Goal: Information Seeking & Learning: Check status

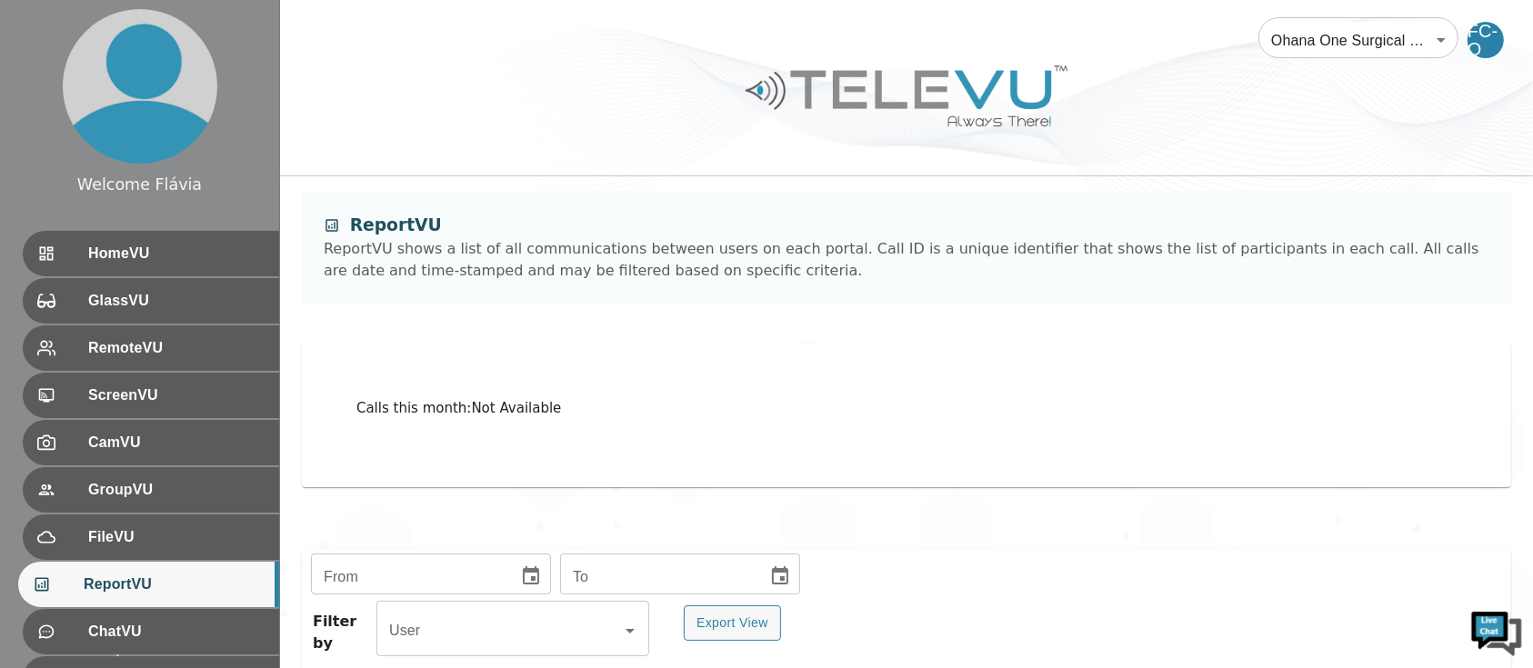
scroll to position [386, 0]
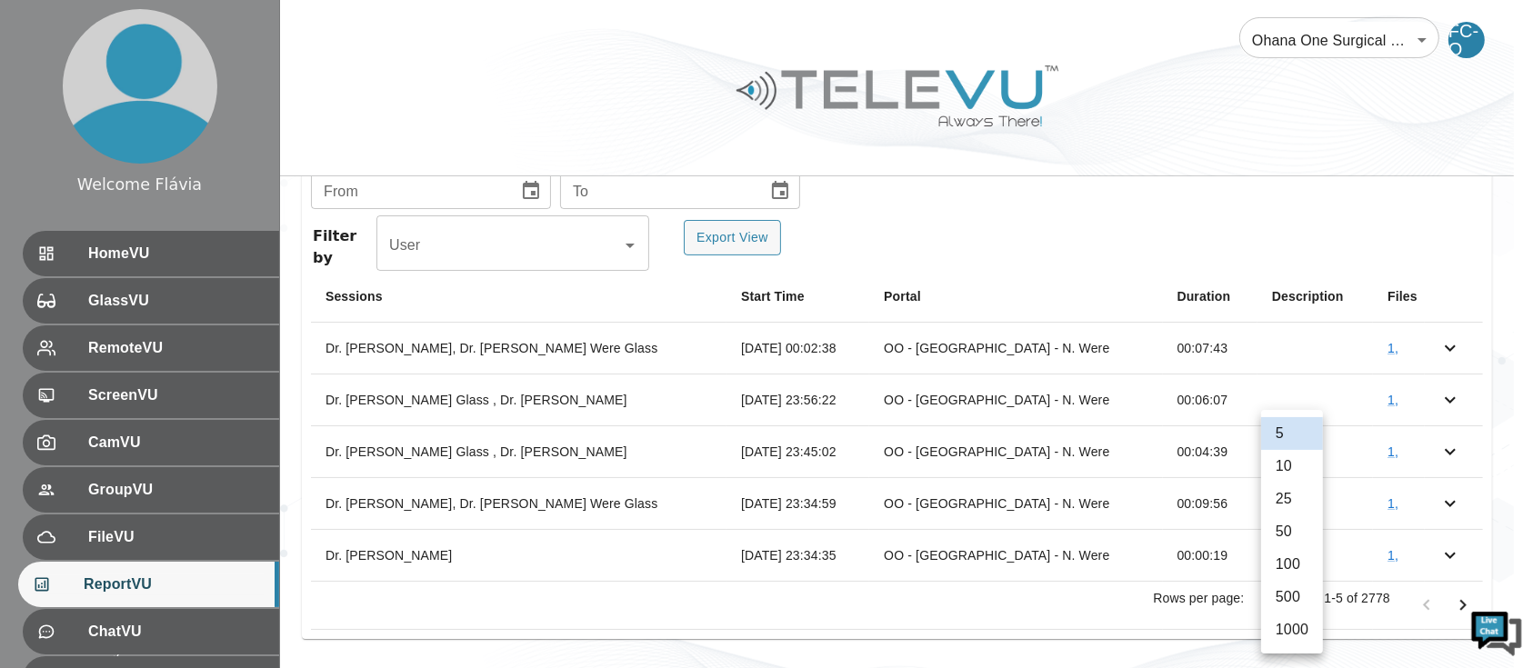
click at [1292, 609] on body "Welcome Flávia HomeVU GlassVU RemoteVU ScreenVU CamVU GroupVU FileVU ReportVU C…" at bounding box center [766, 142] width 1533 height 1056
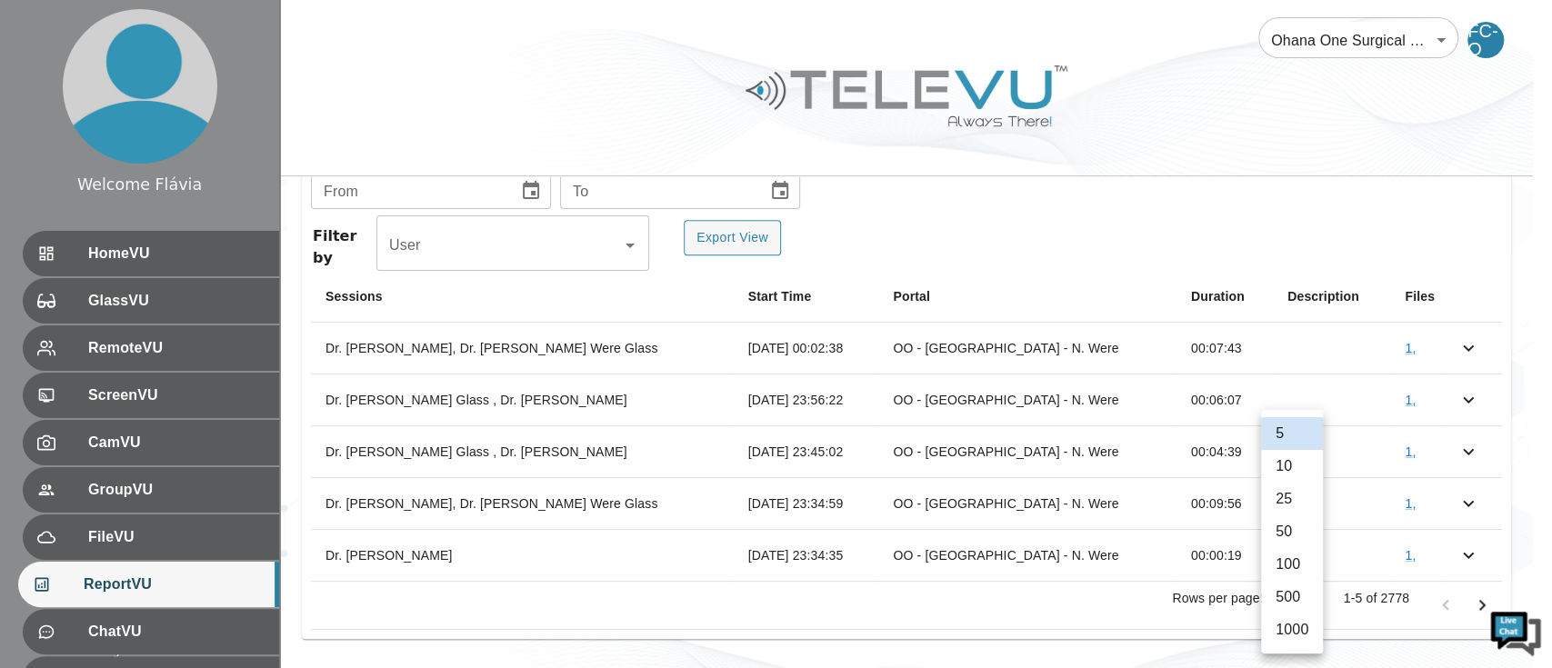
click at [1279, 630] on li "1000" at bounding box center [1292, 630] width 62 height 33
type input "1000"
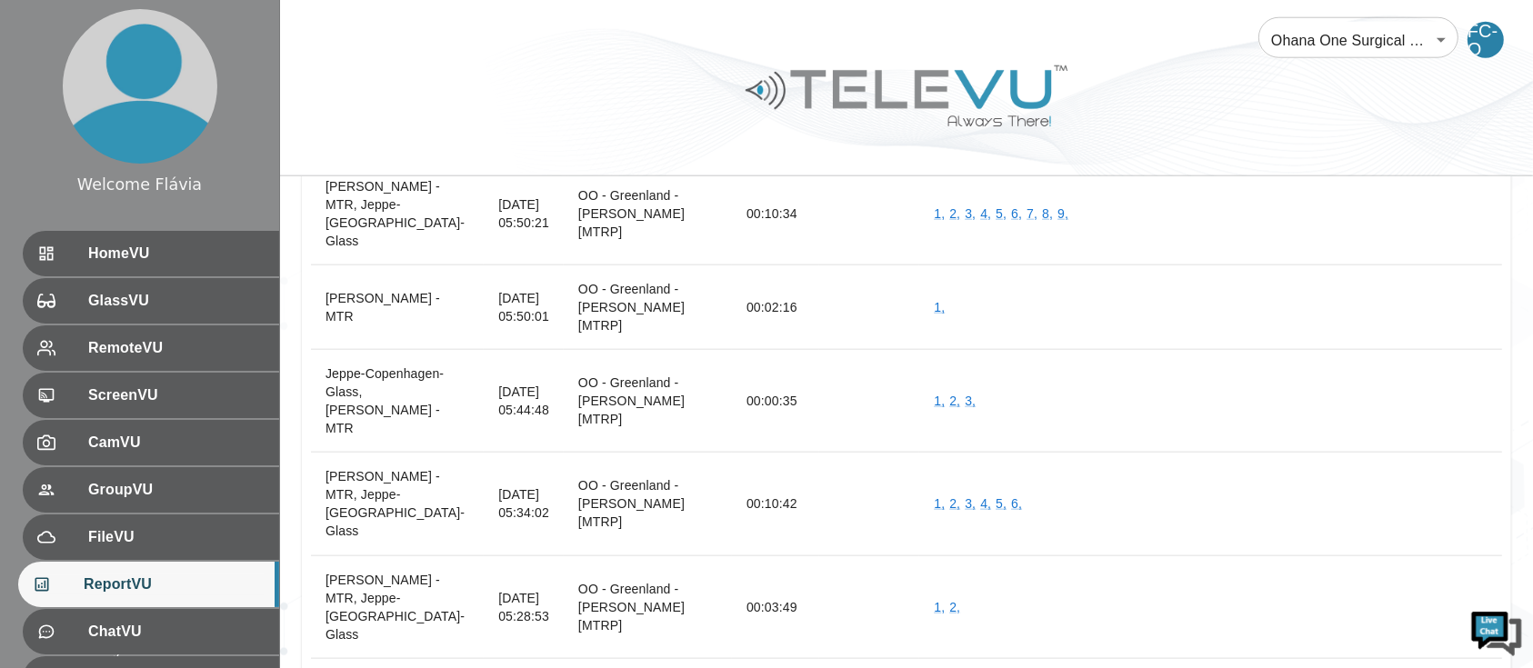
scroll to position [64123, 0]
click at [1304, 144] on div at bounding box center [906, 109] width 1253 height 103
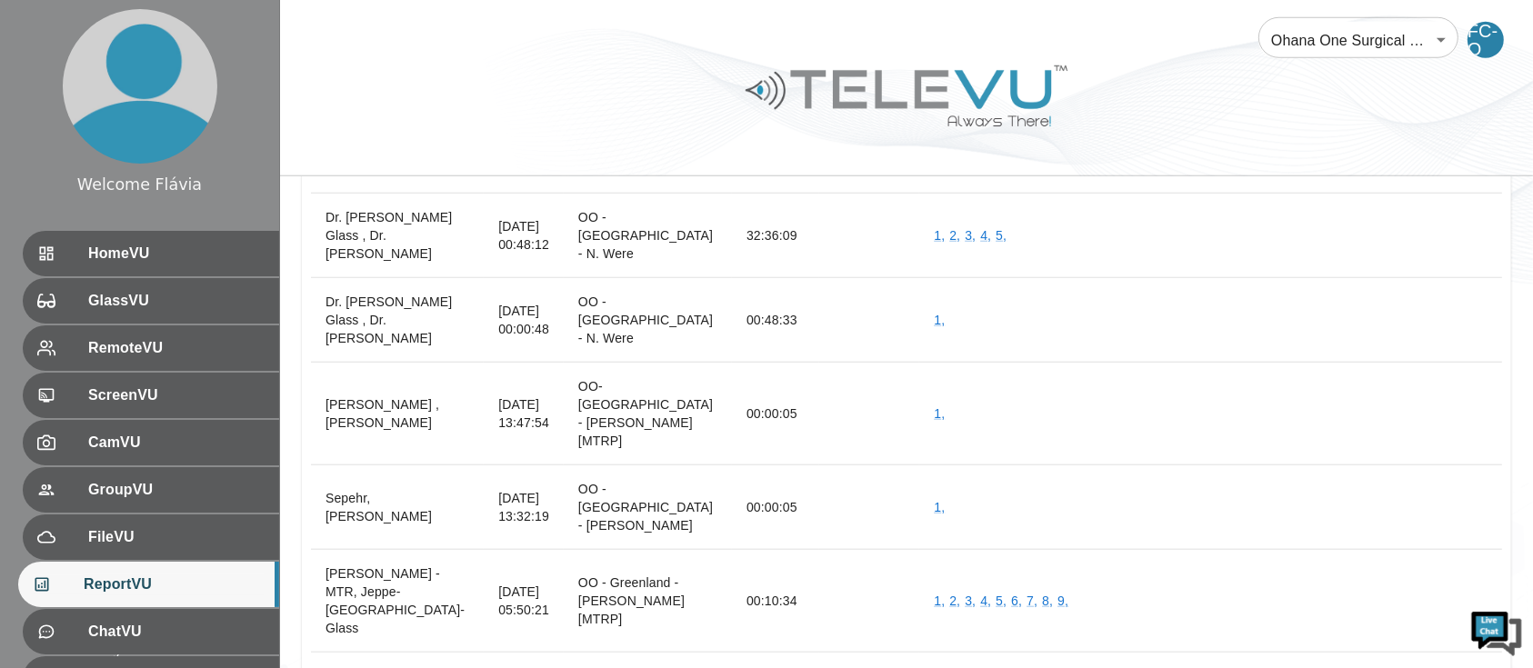
scroll to position [63737, 0]
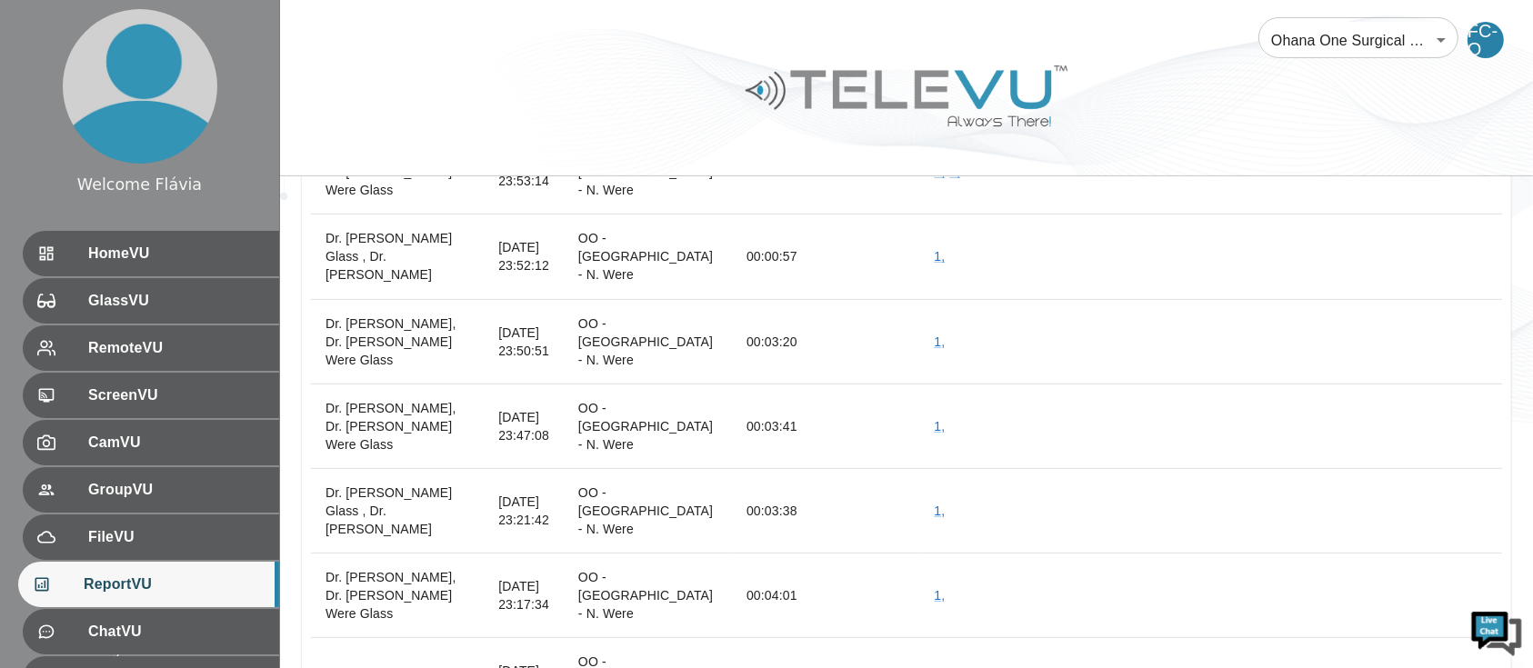
scroll to position [62496, 0]
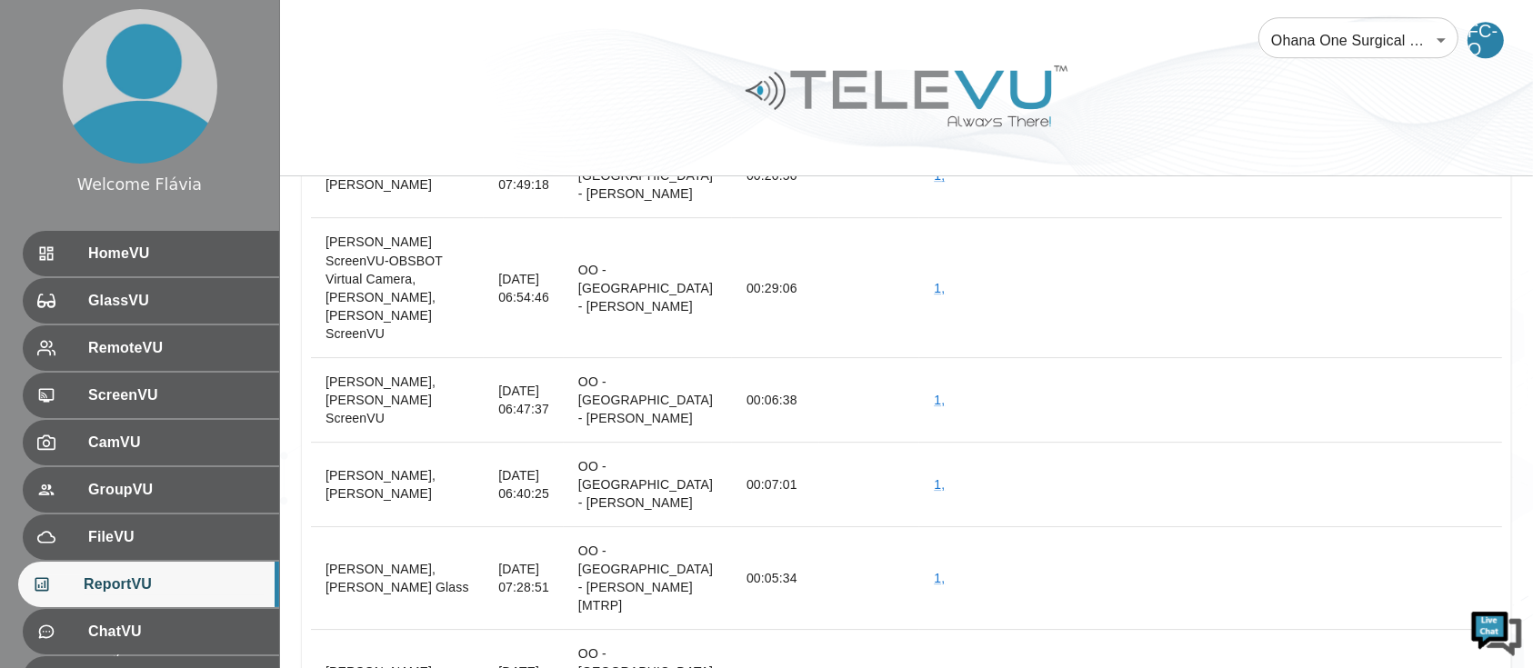
scroll to position [61003, 0]
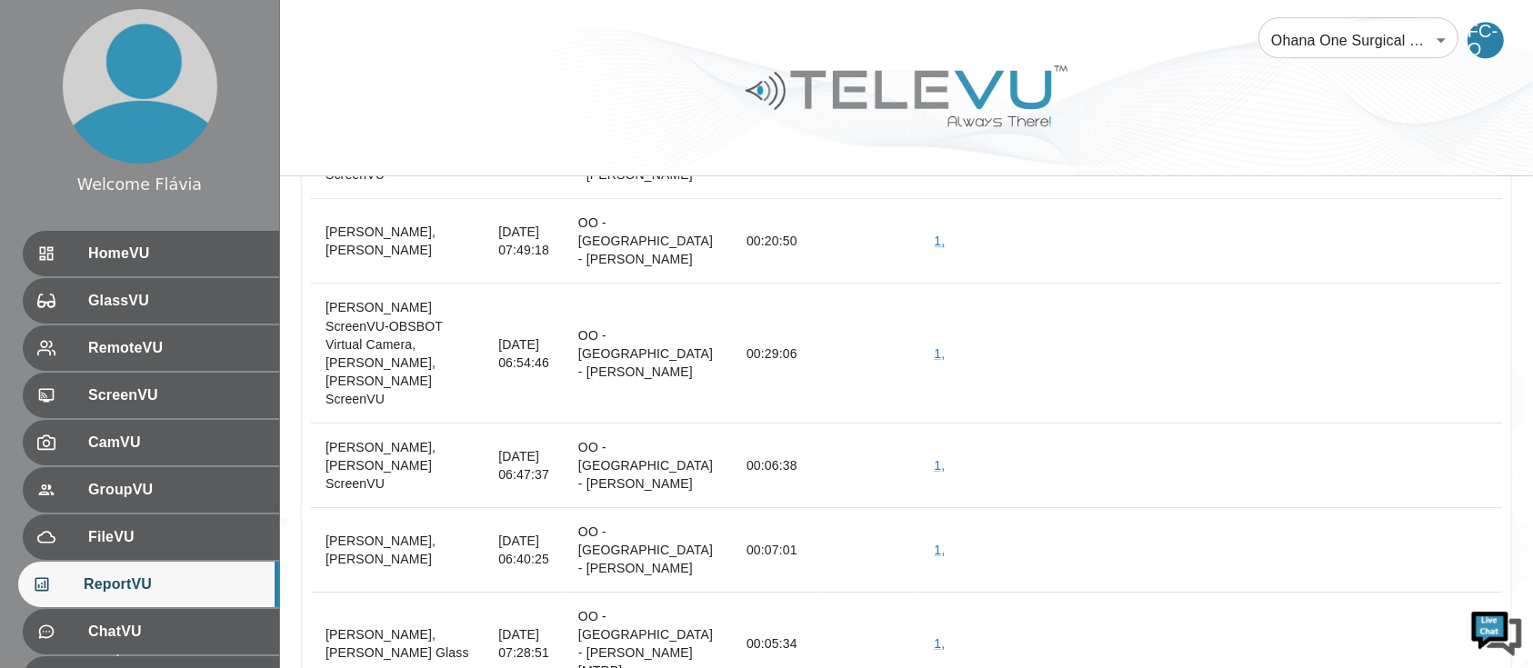
scroll to position [60930, 0]
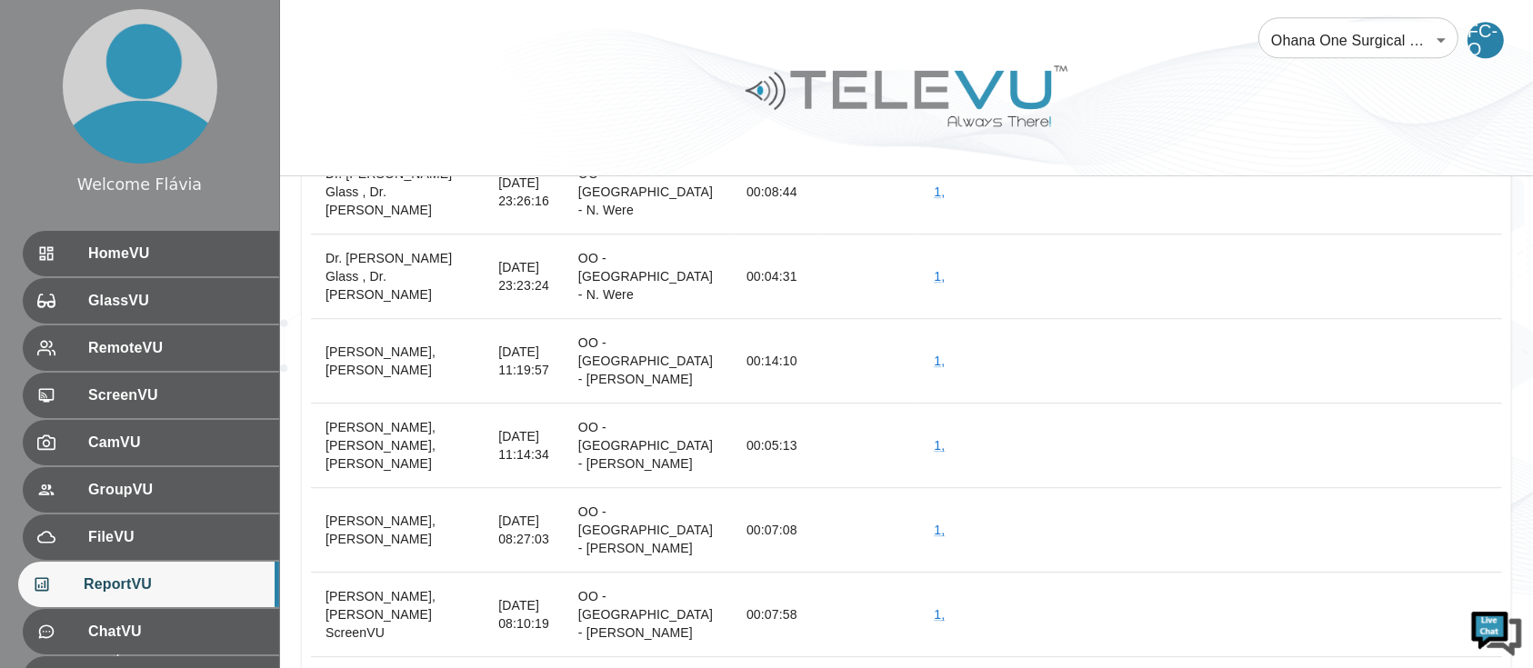
scroll to position [60472, 0]
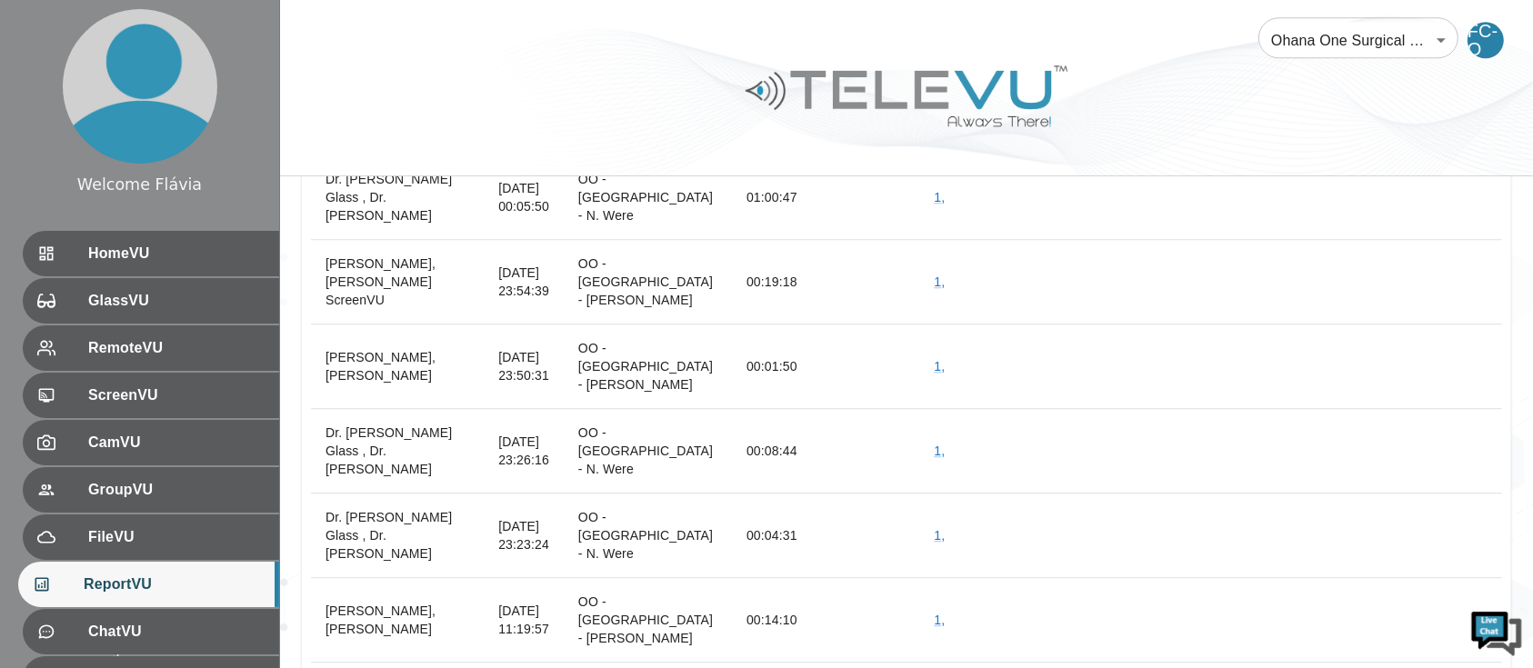
scroll to position [60140, 0]
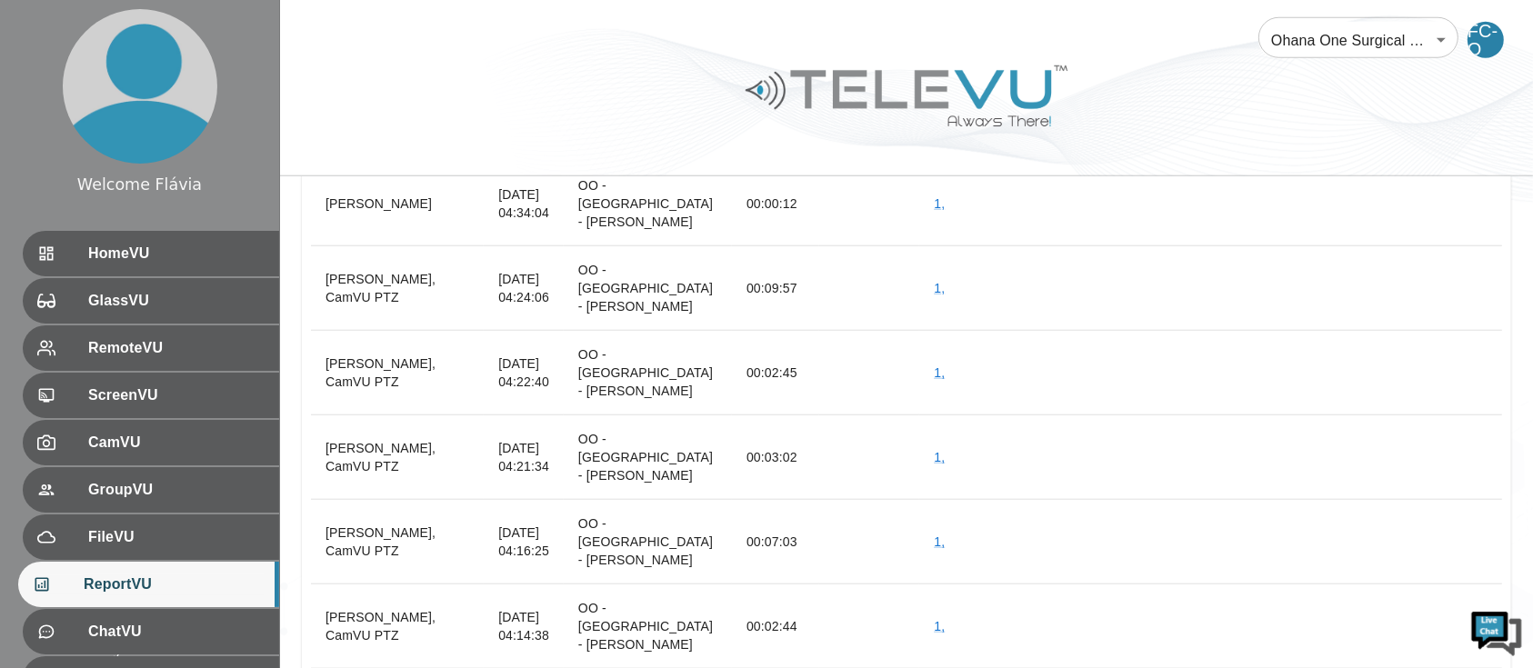
scroll to position [56943, 0]
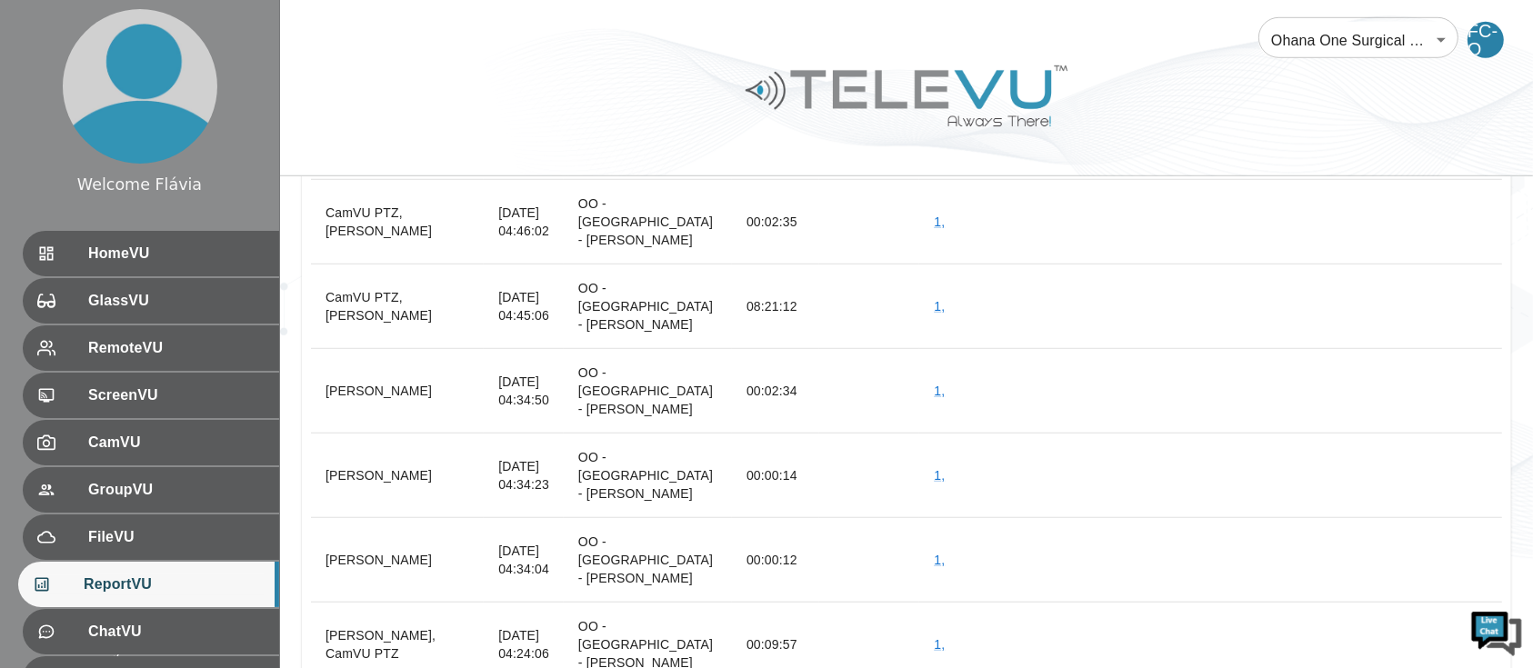
scroll to position [56587, 0]
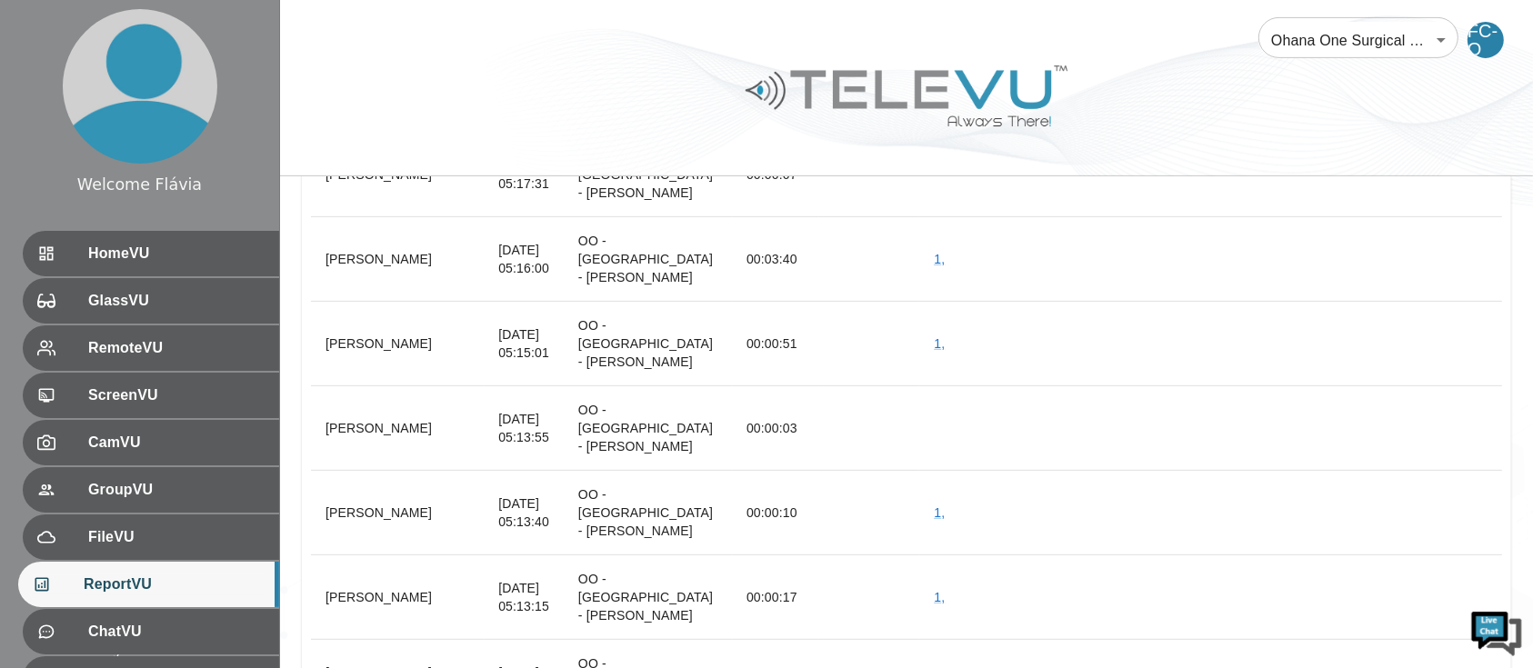
scroll to position [55958, 0]
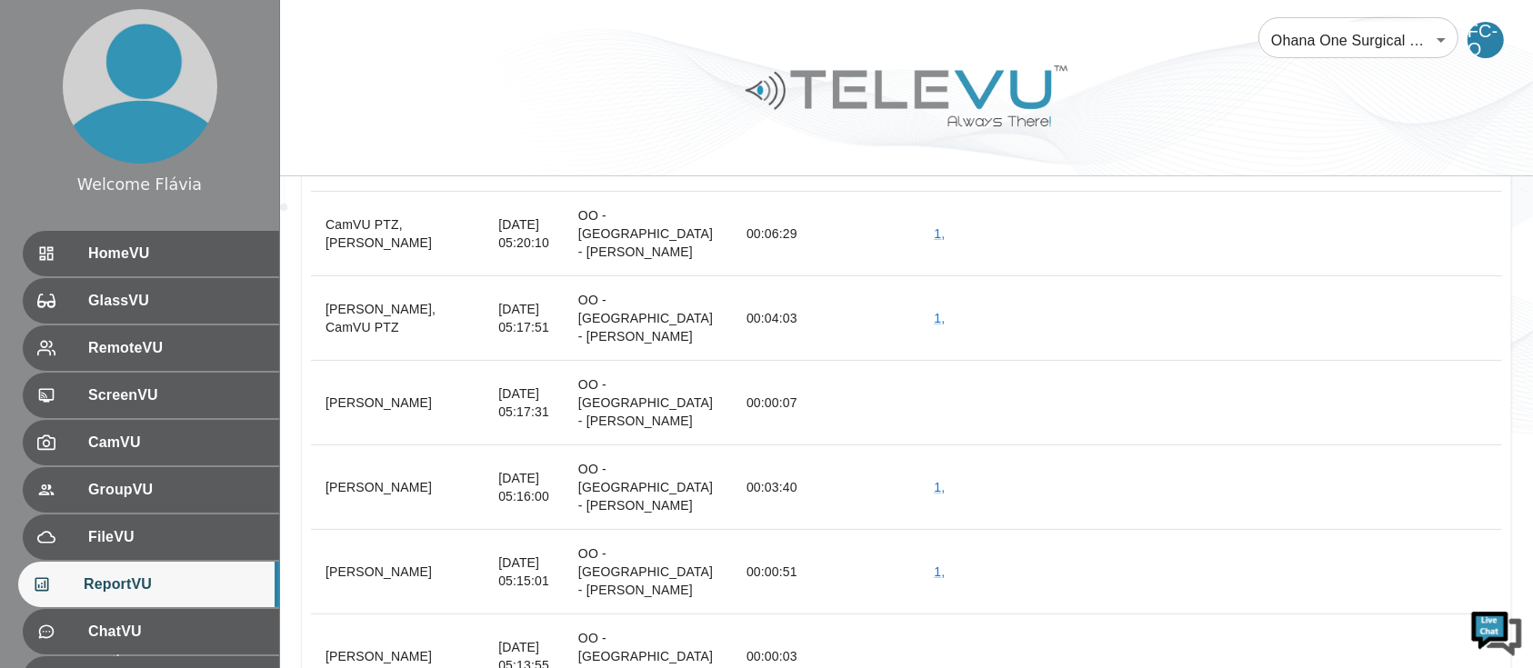
scroll to position [55730, 0]
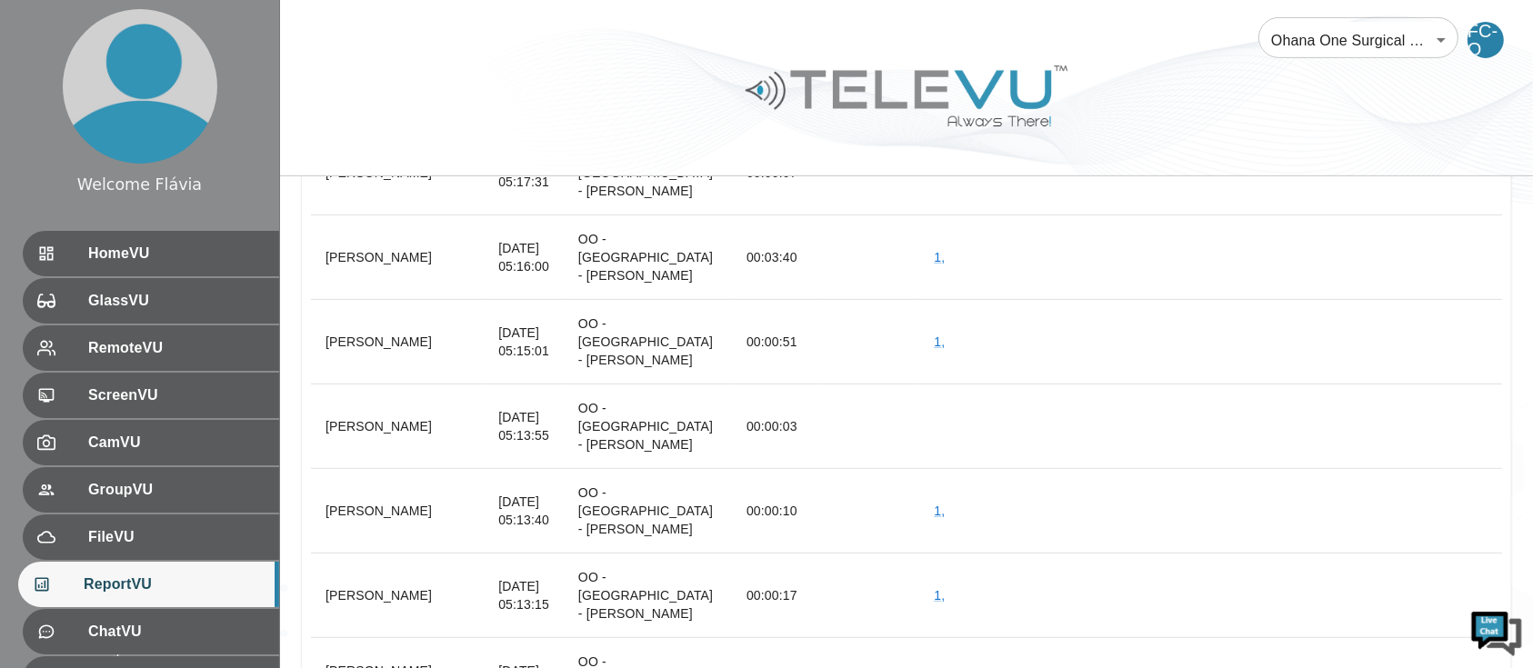
scroll to position [55782, 0]
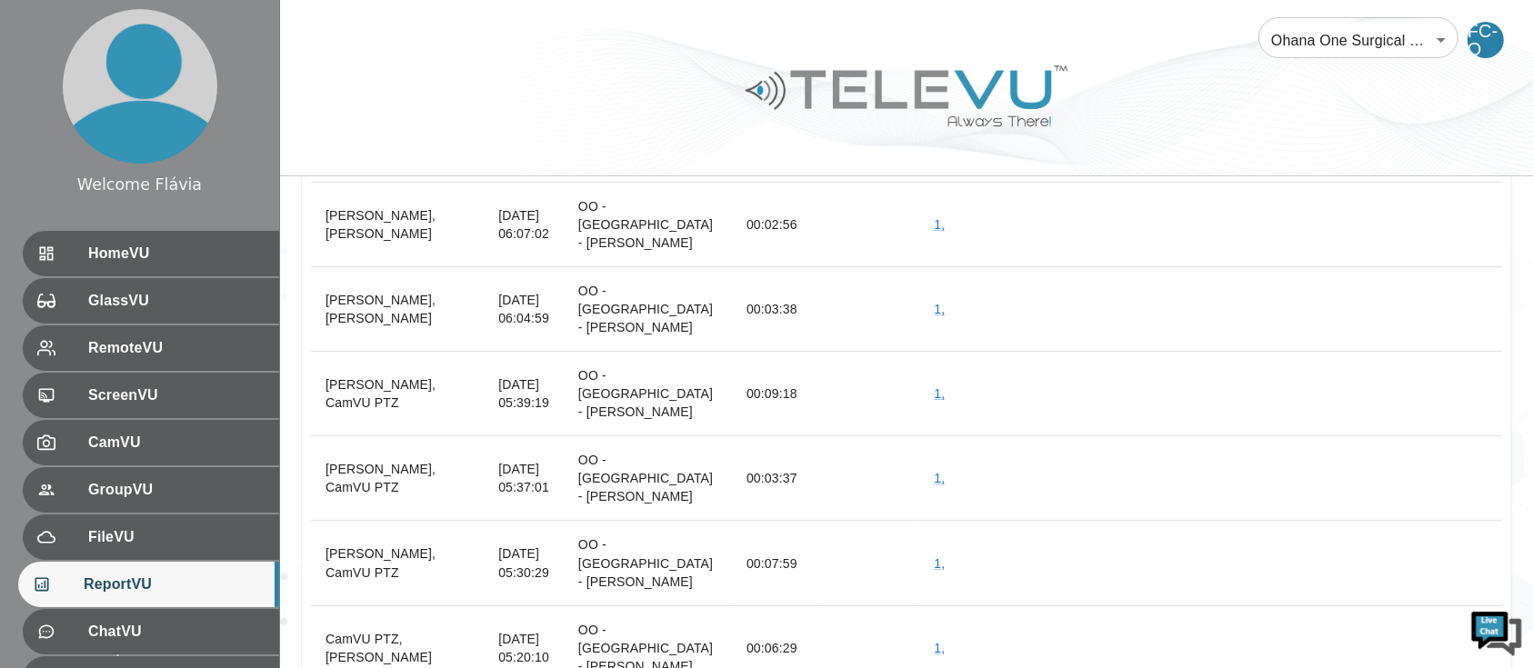
scroll to position [55323, 0]
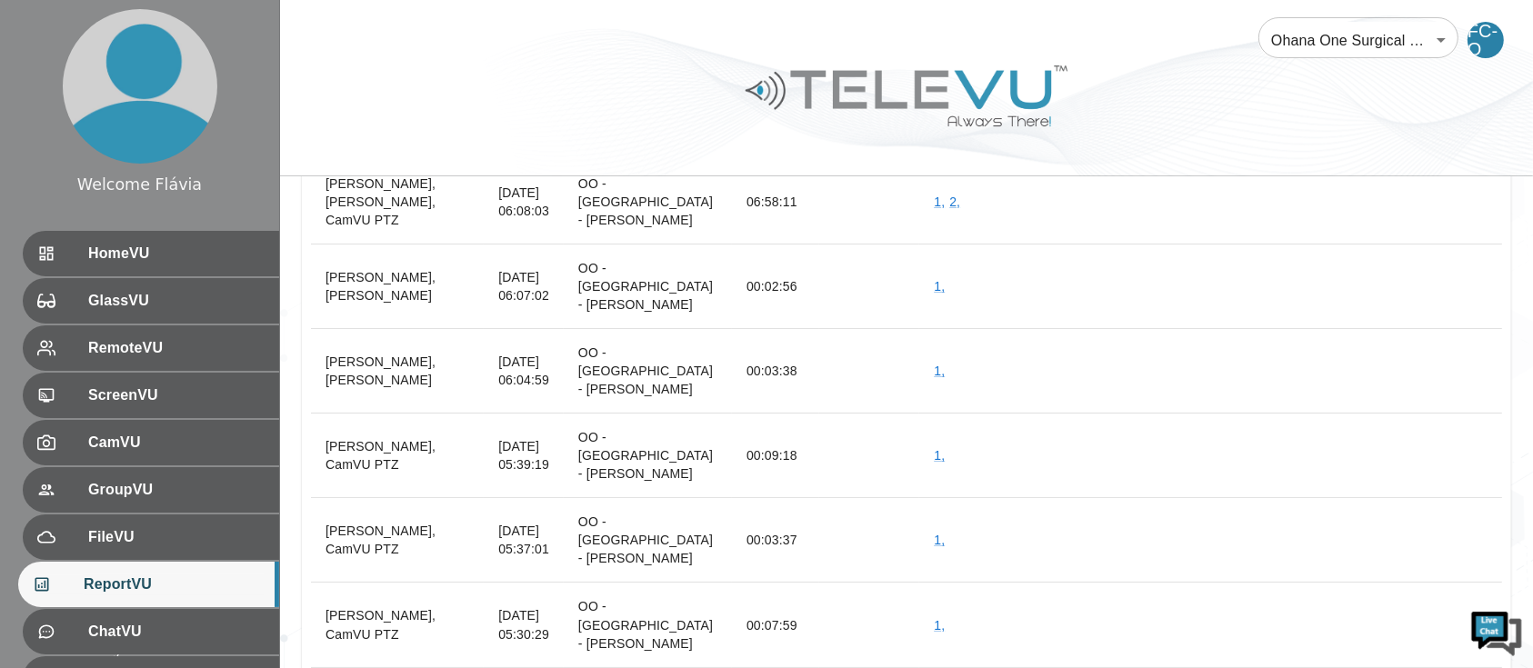
scroll to position [55243, 0]
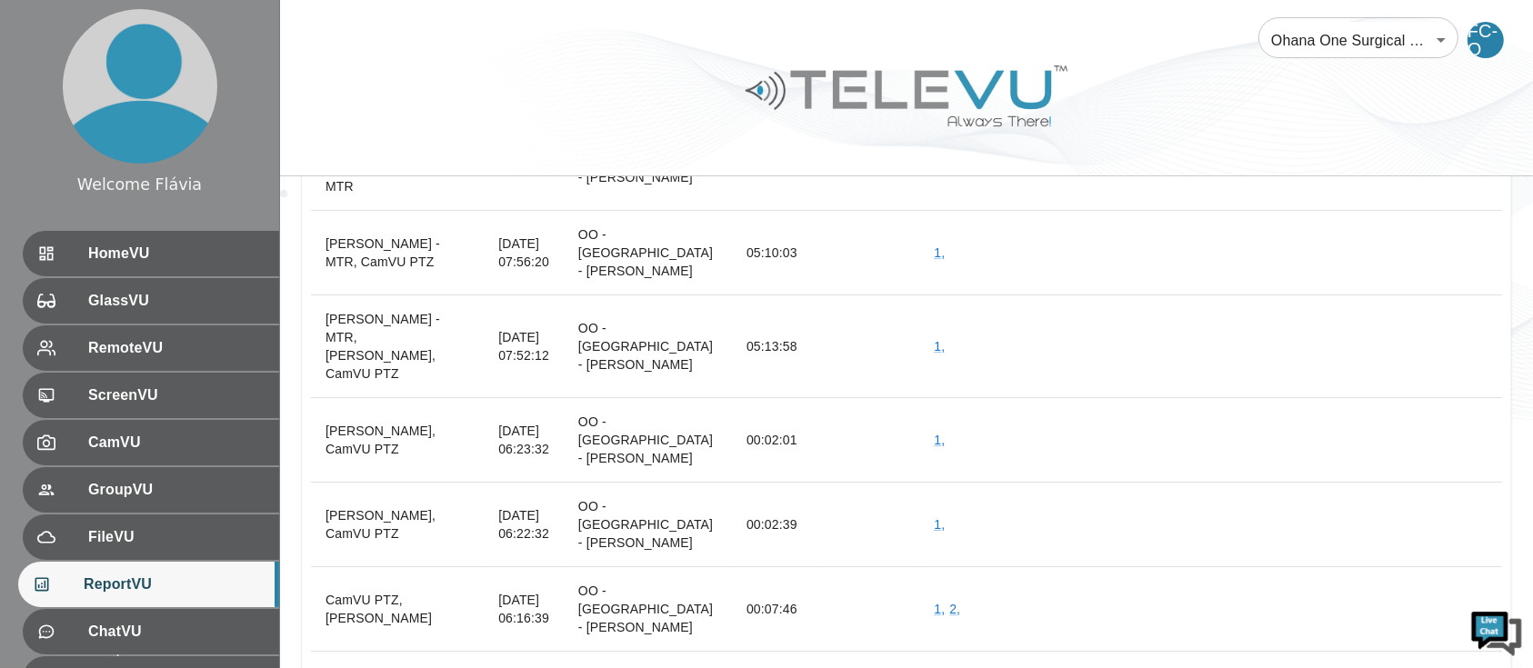
scroll to position [54763, 0]
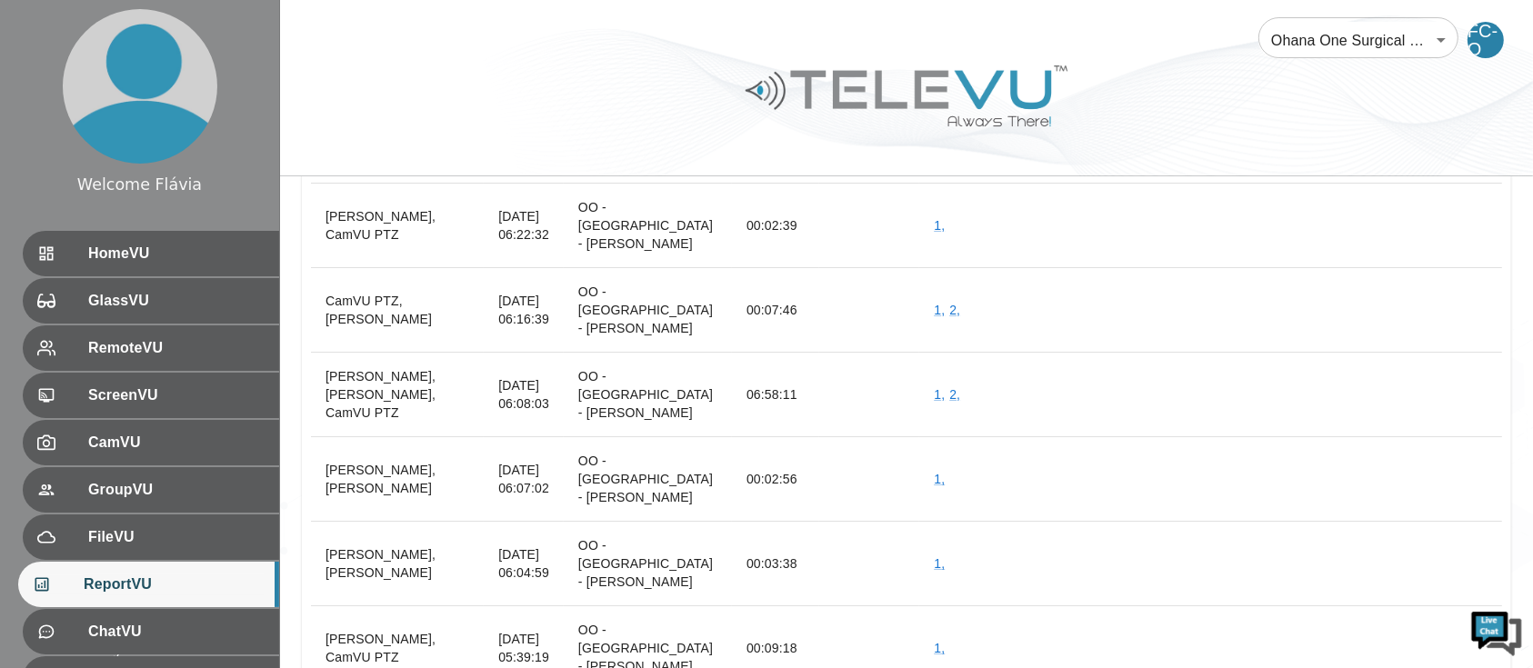
scroll to position [55068, 0]
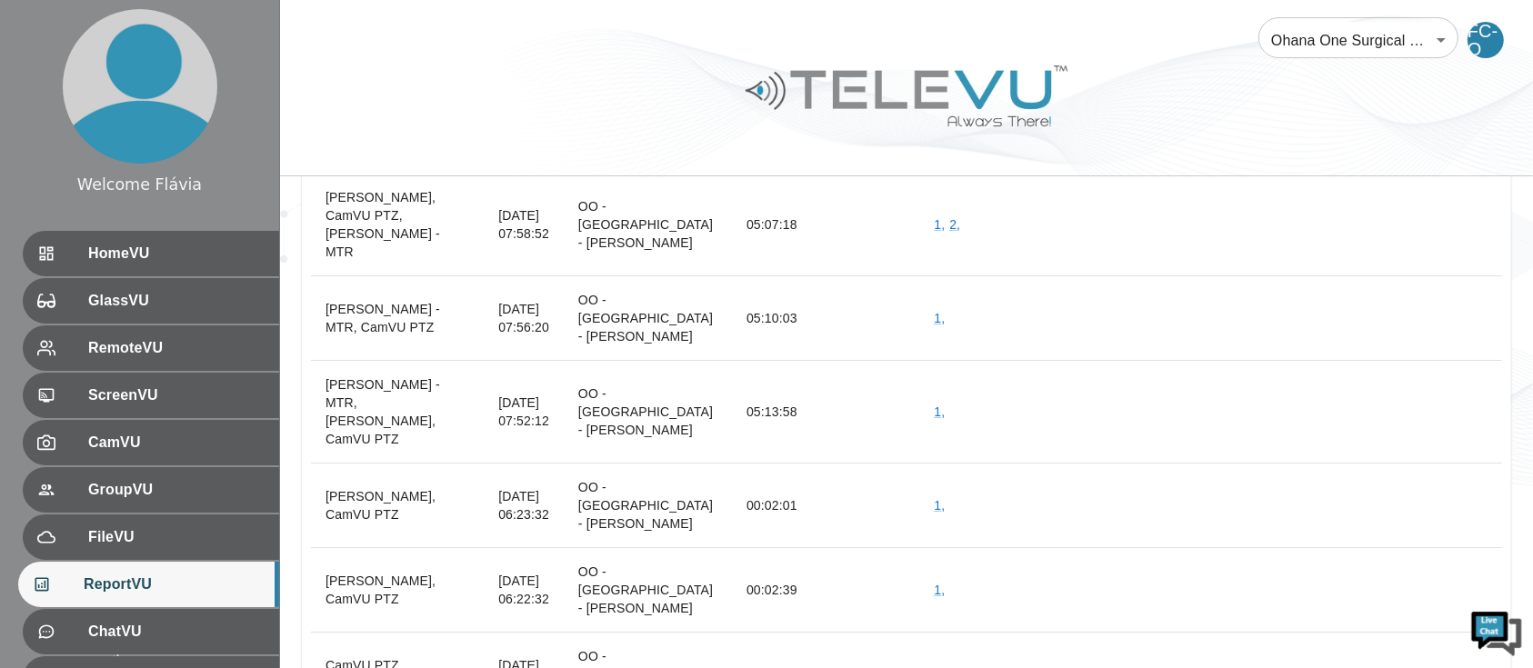
scroll to position [54576, 0]
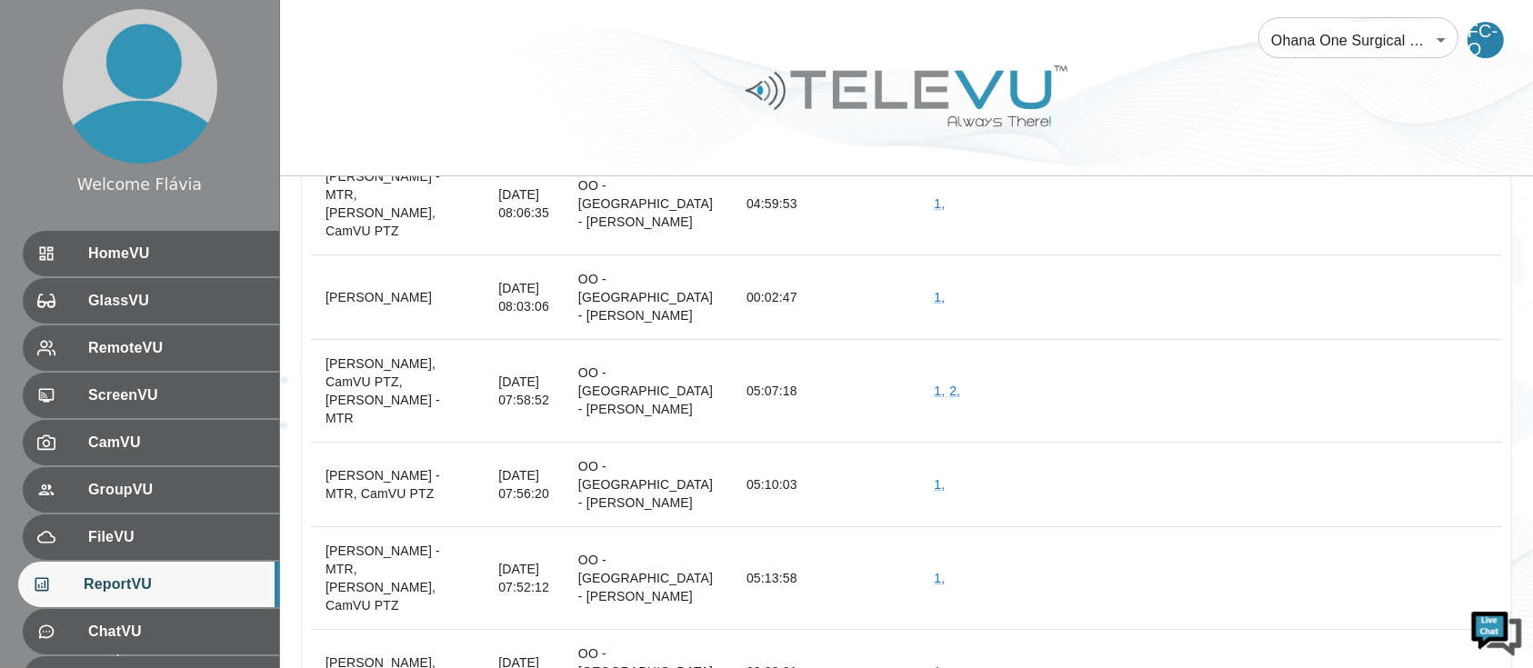
scroll to position [54502, 0]
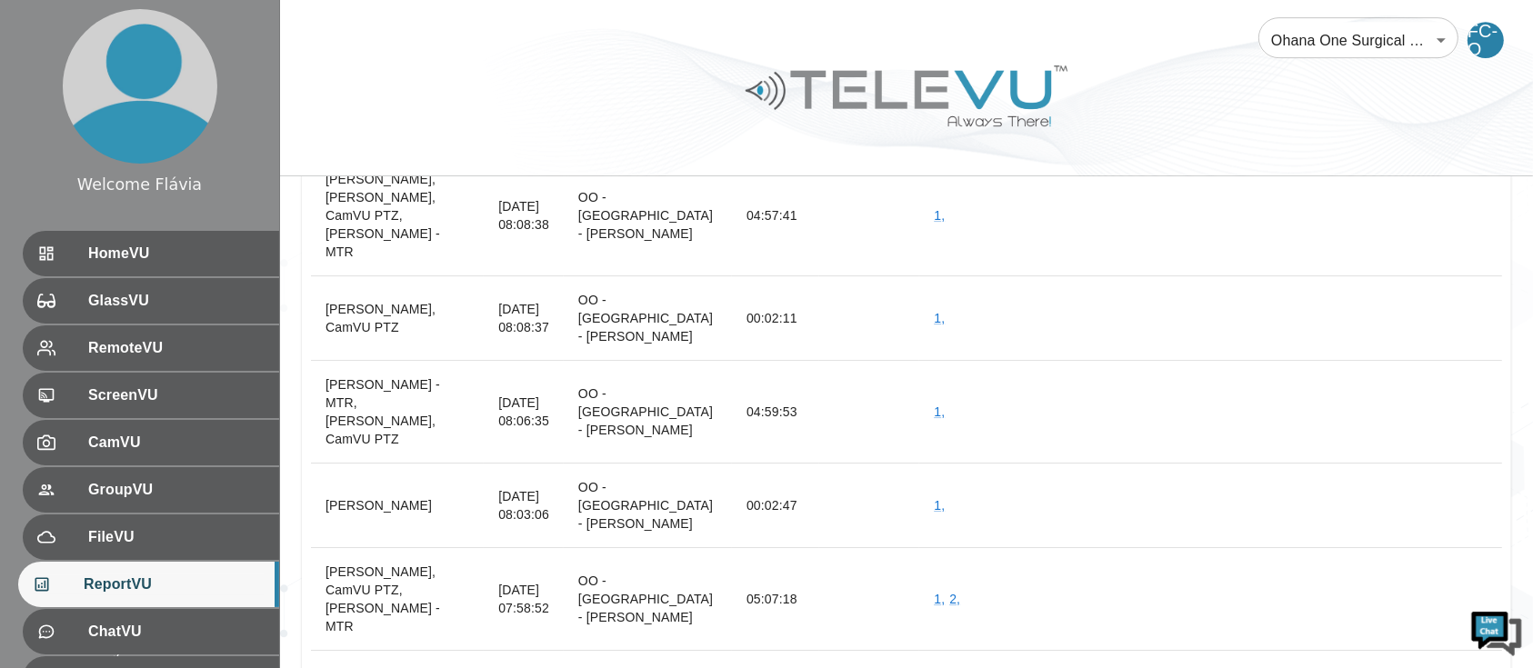
scroll to position [54213, 0]
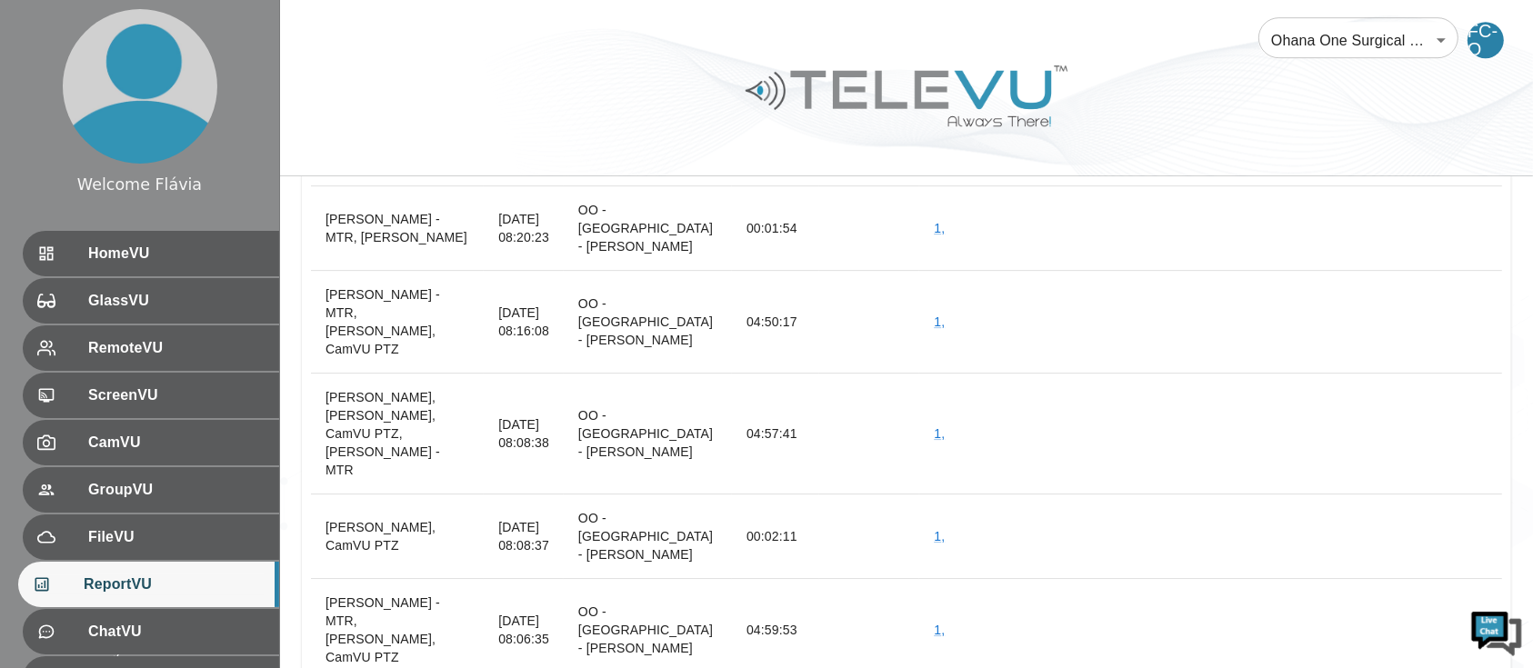
scroll to position [54062, 0]
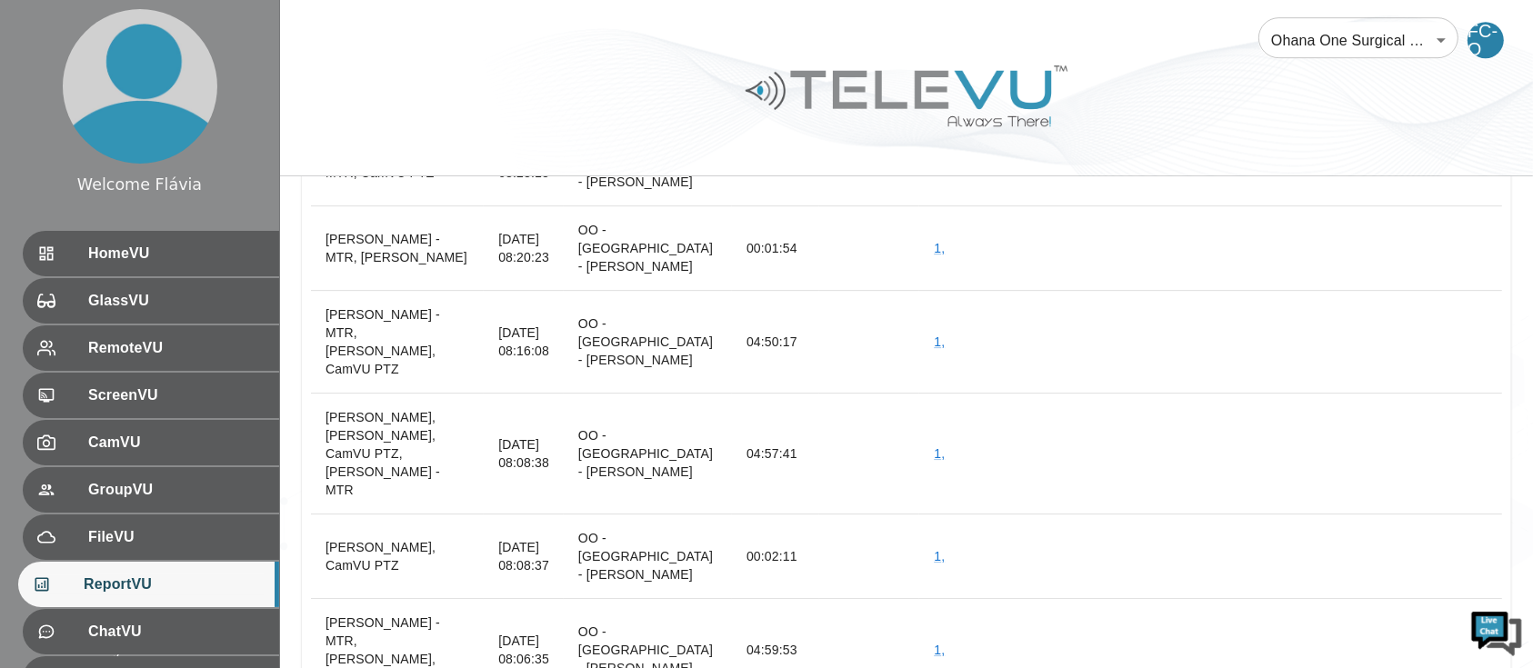
scroll to position [54087, 0]
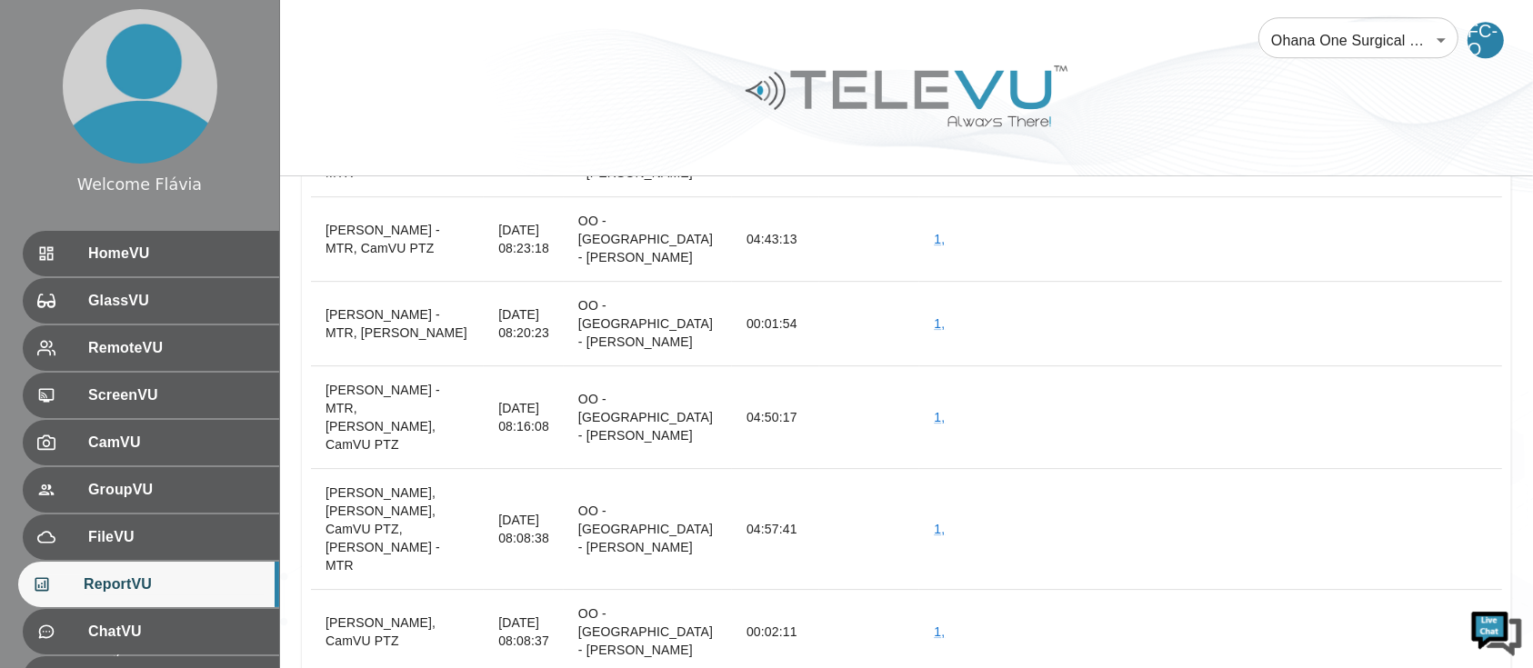
scroll to position [54007, 0]
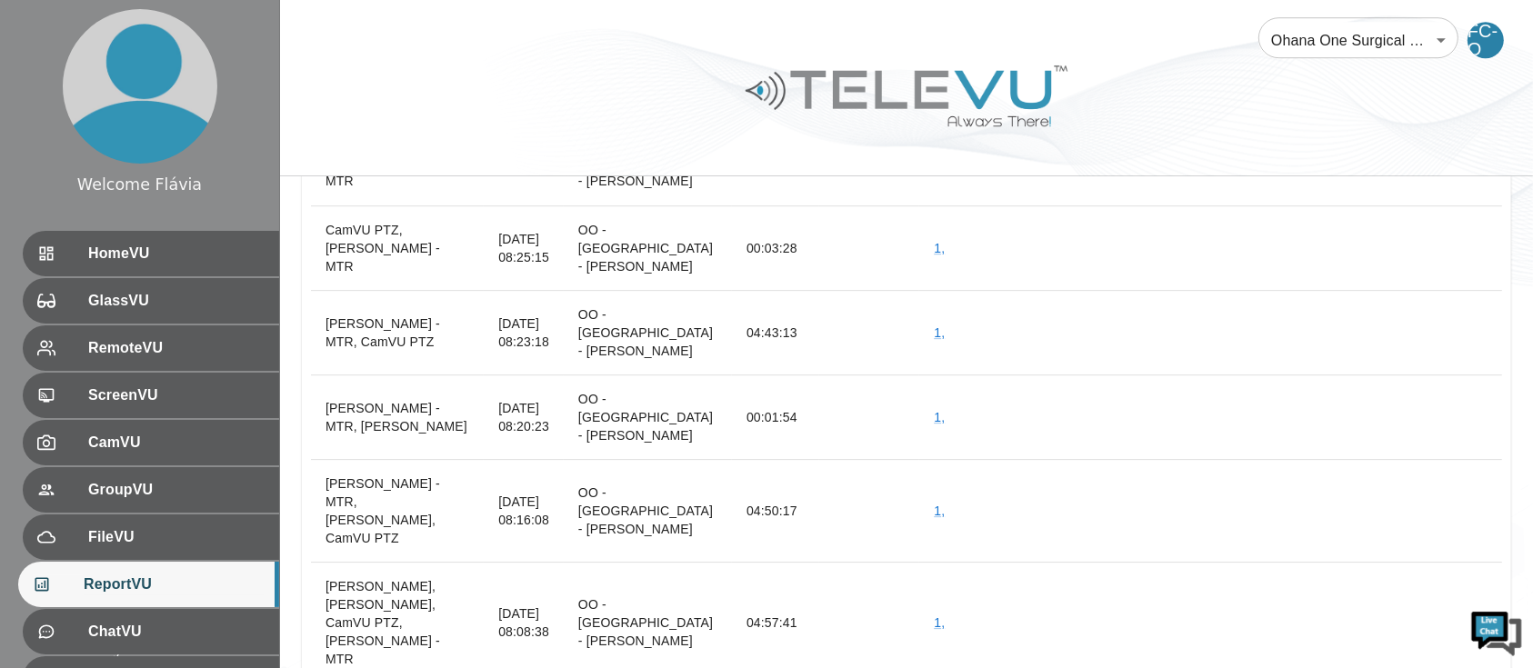
scroll to position [53840, 0]
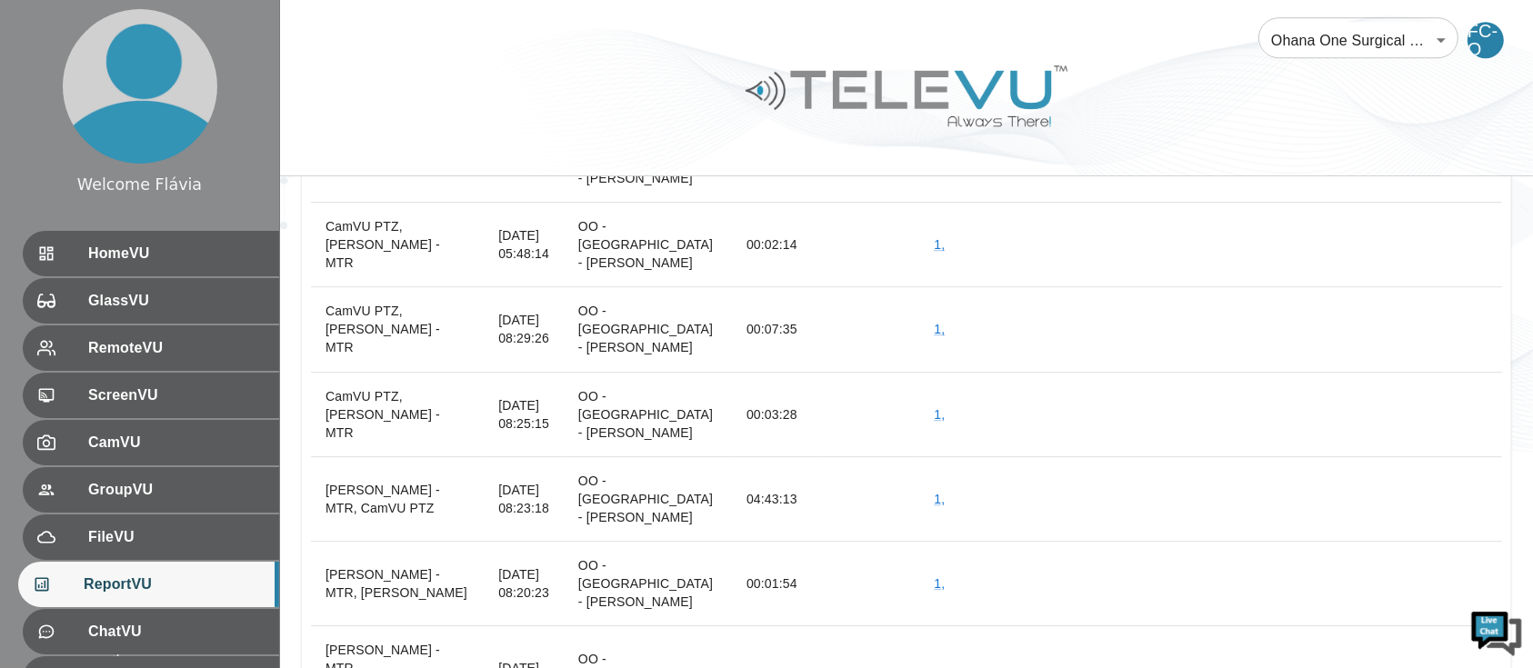
scroll to position [53748, 0]
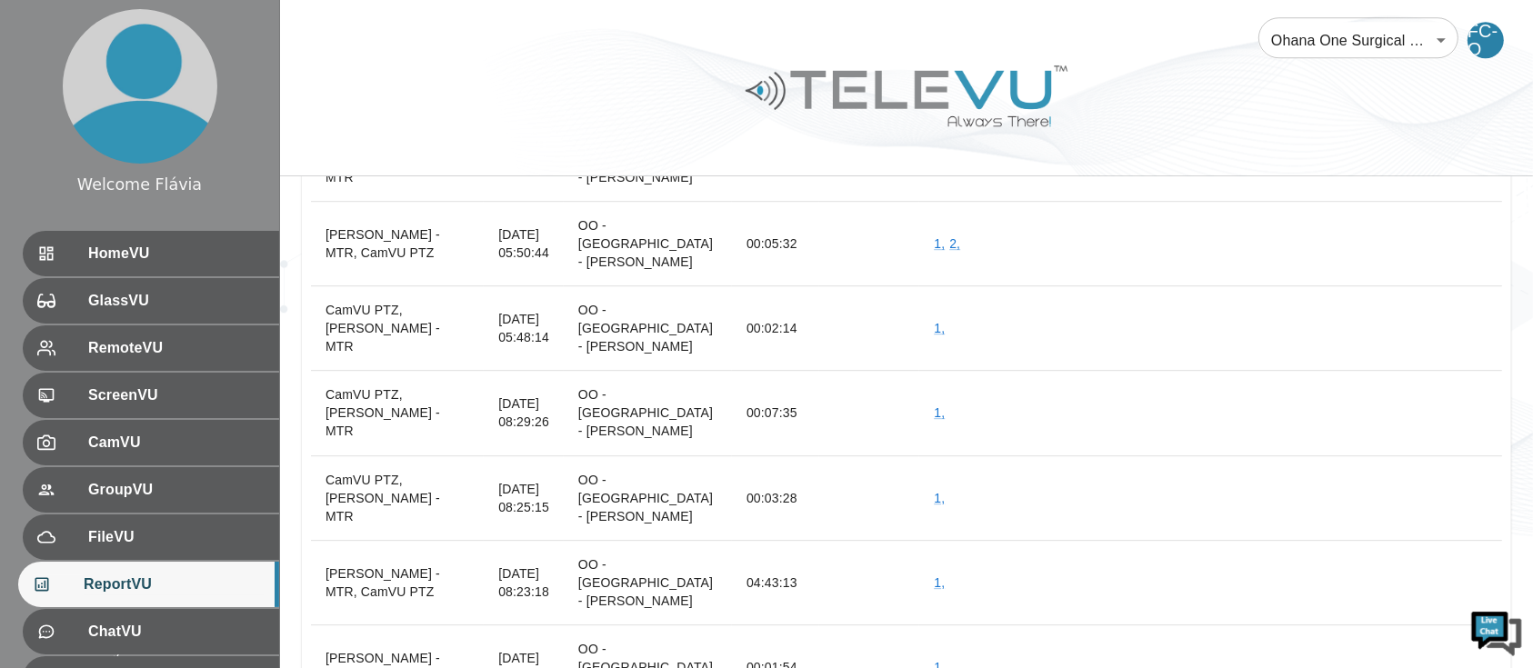
scroll to position [53588, 0]
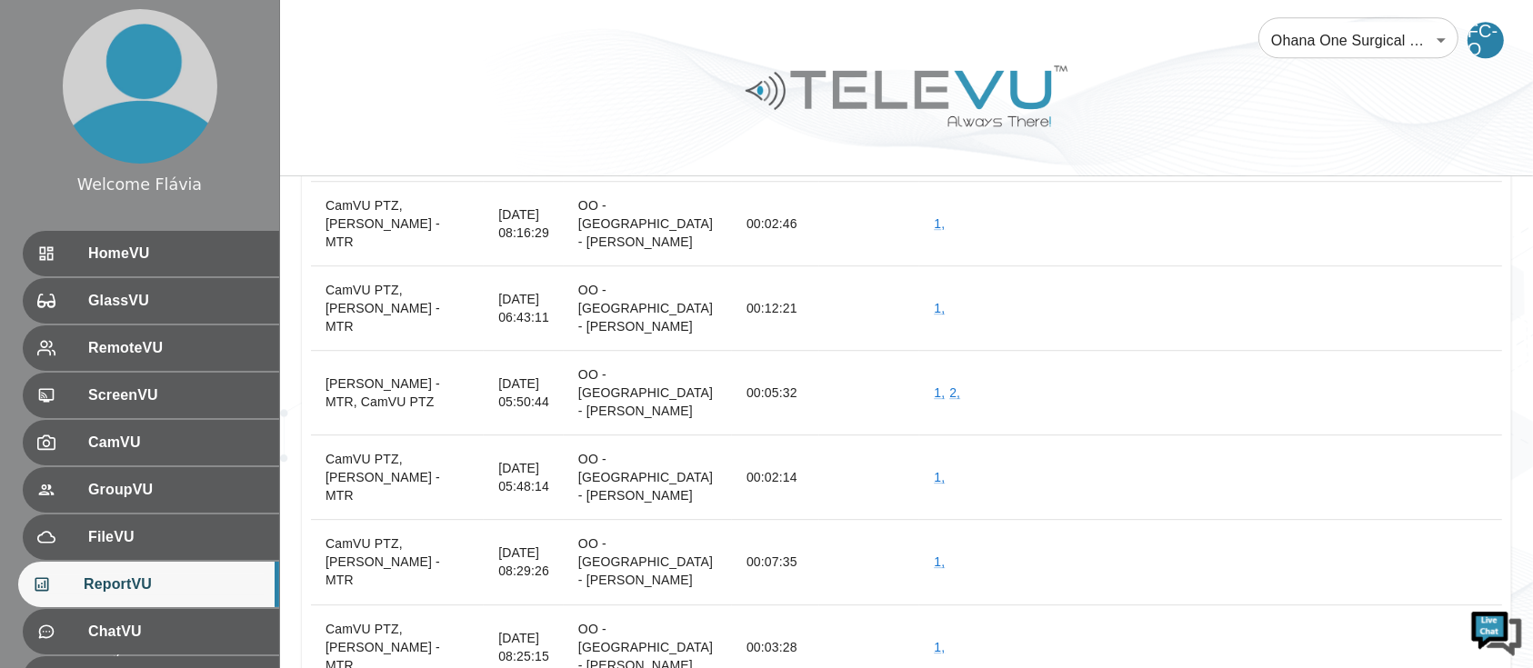
scroll to position [53472, 0]
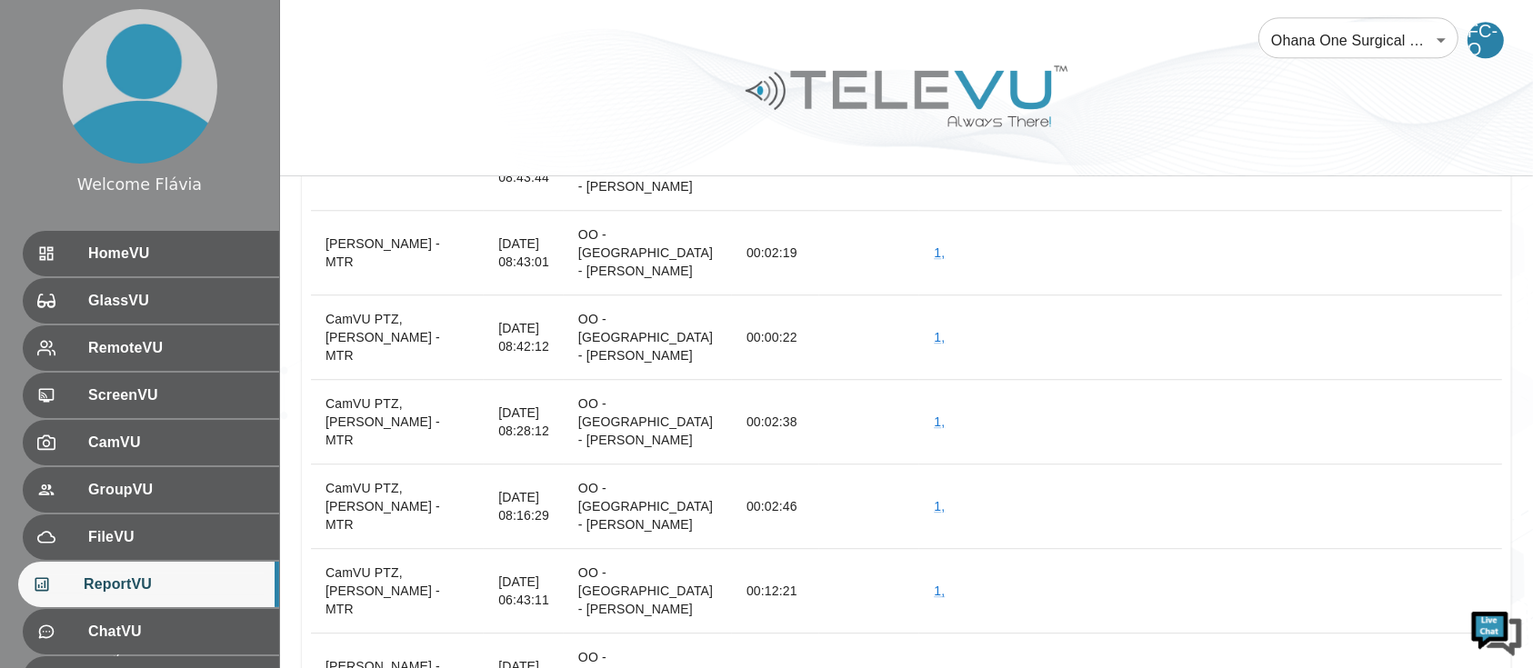
scroll to position [53230, 0]
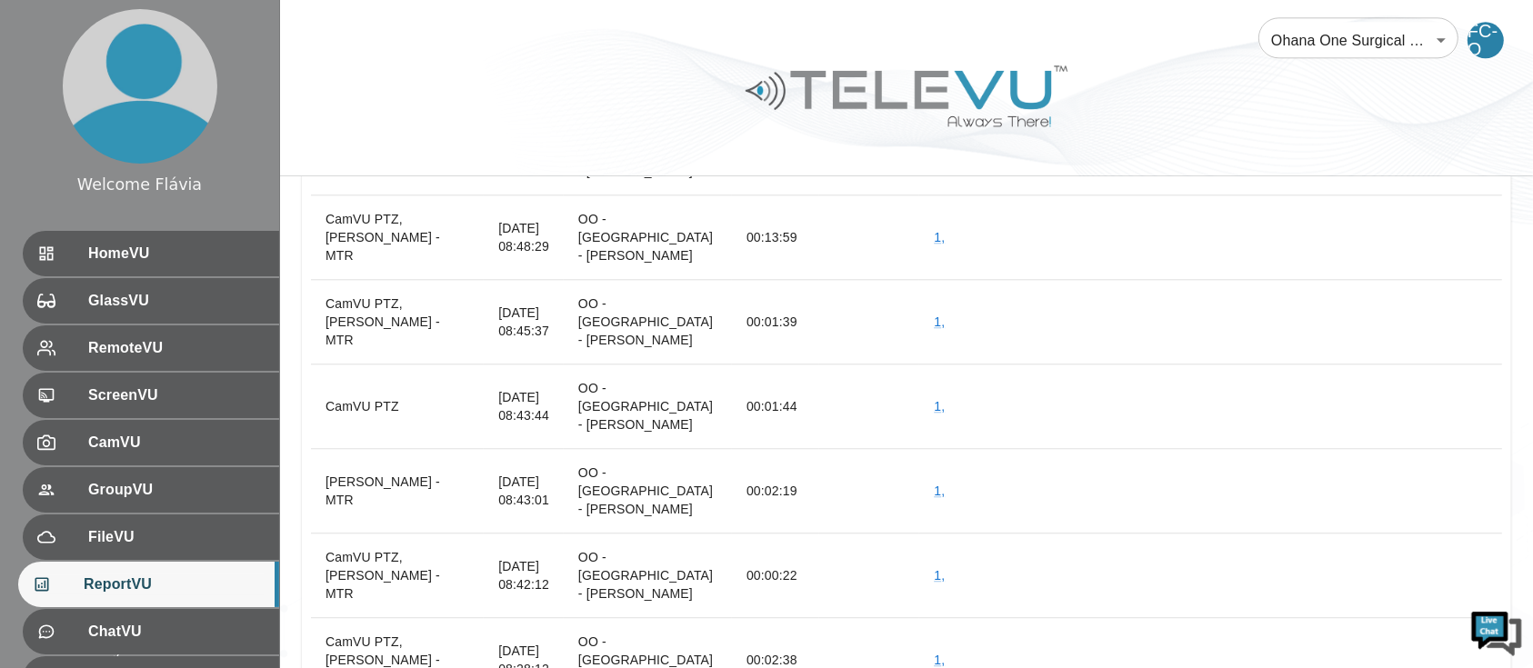
scroll to position [52997, 0]
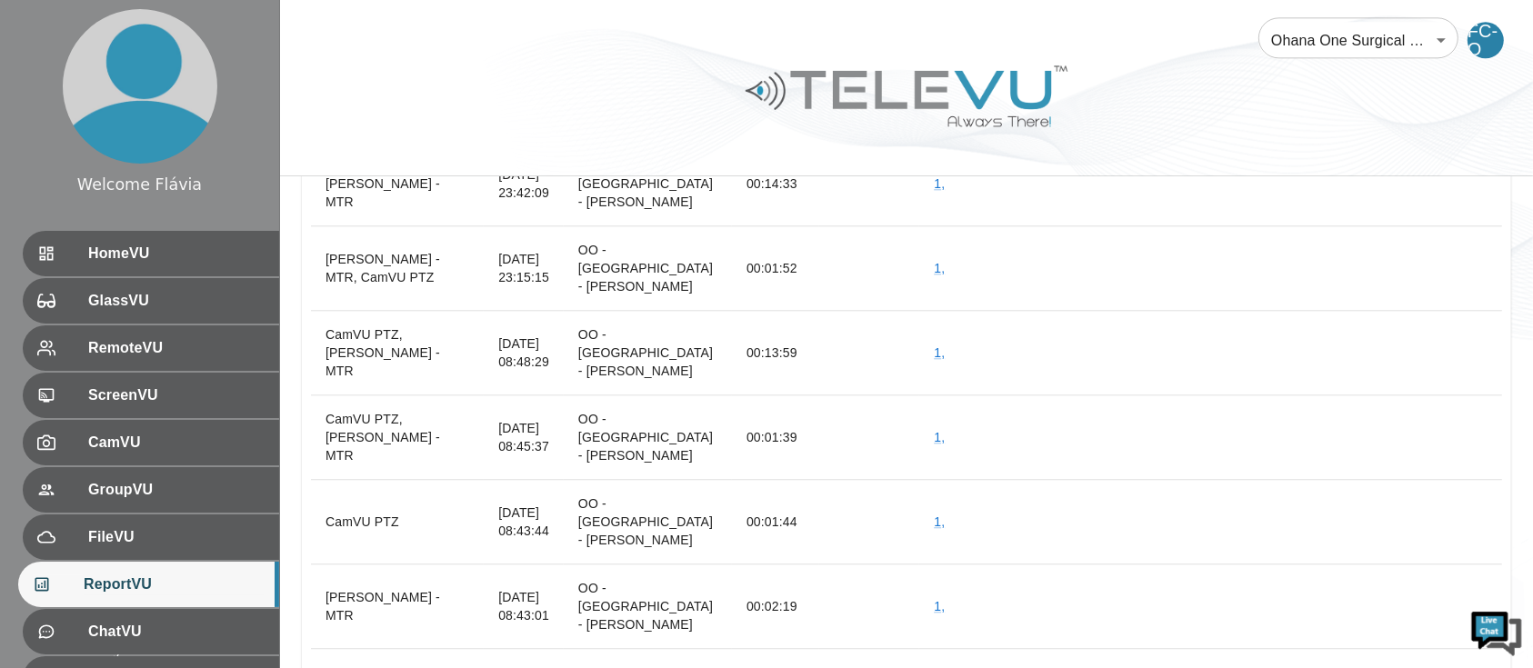
scroll to position [52878, 0]
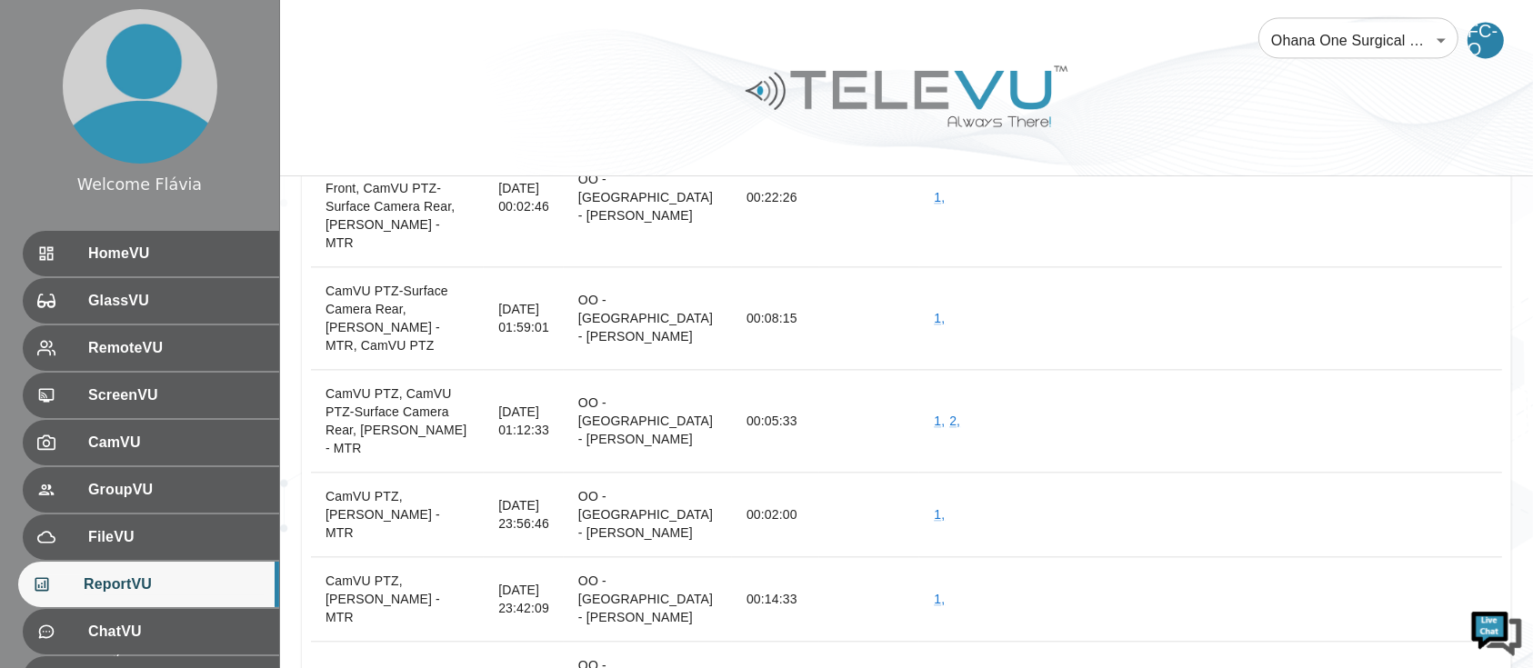
scroll to position [52386, 0]
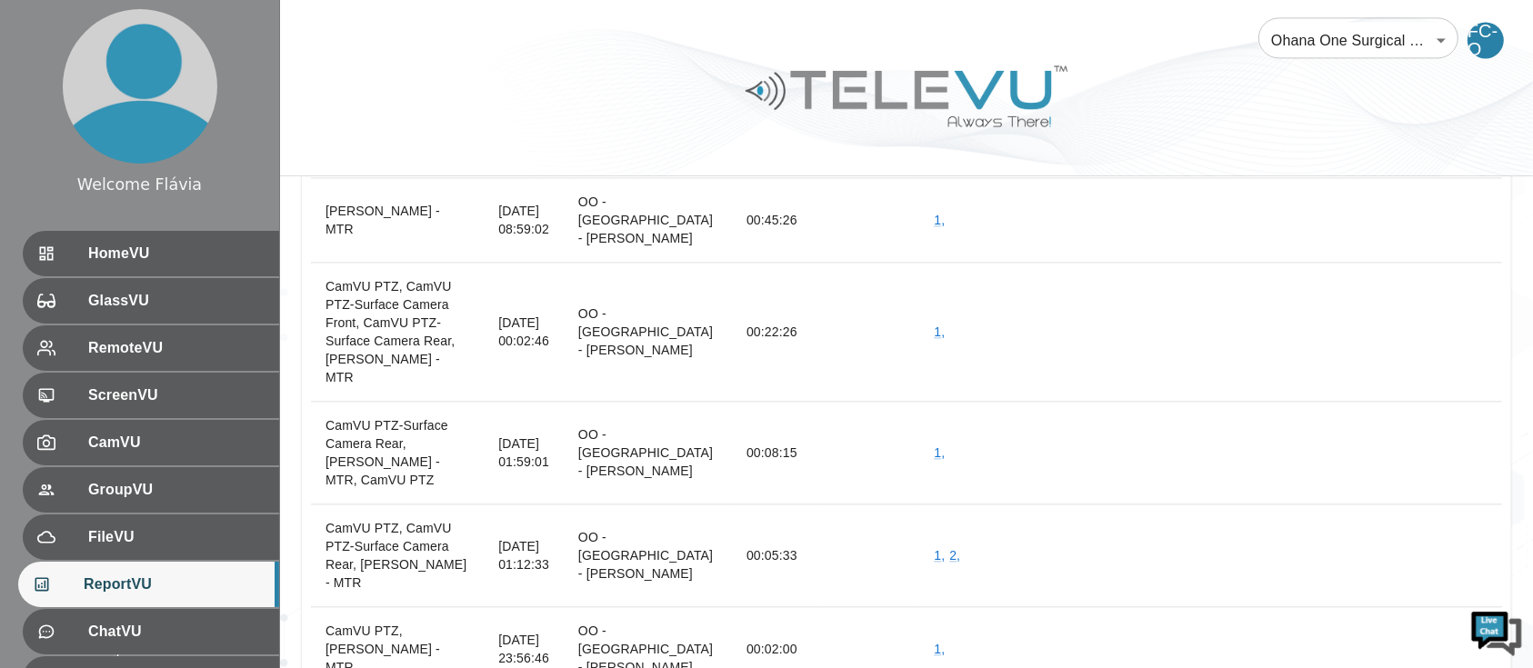
scroll to position [52328, 0]
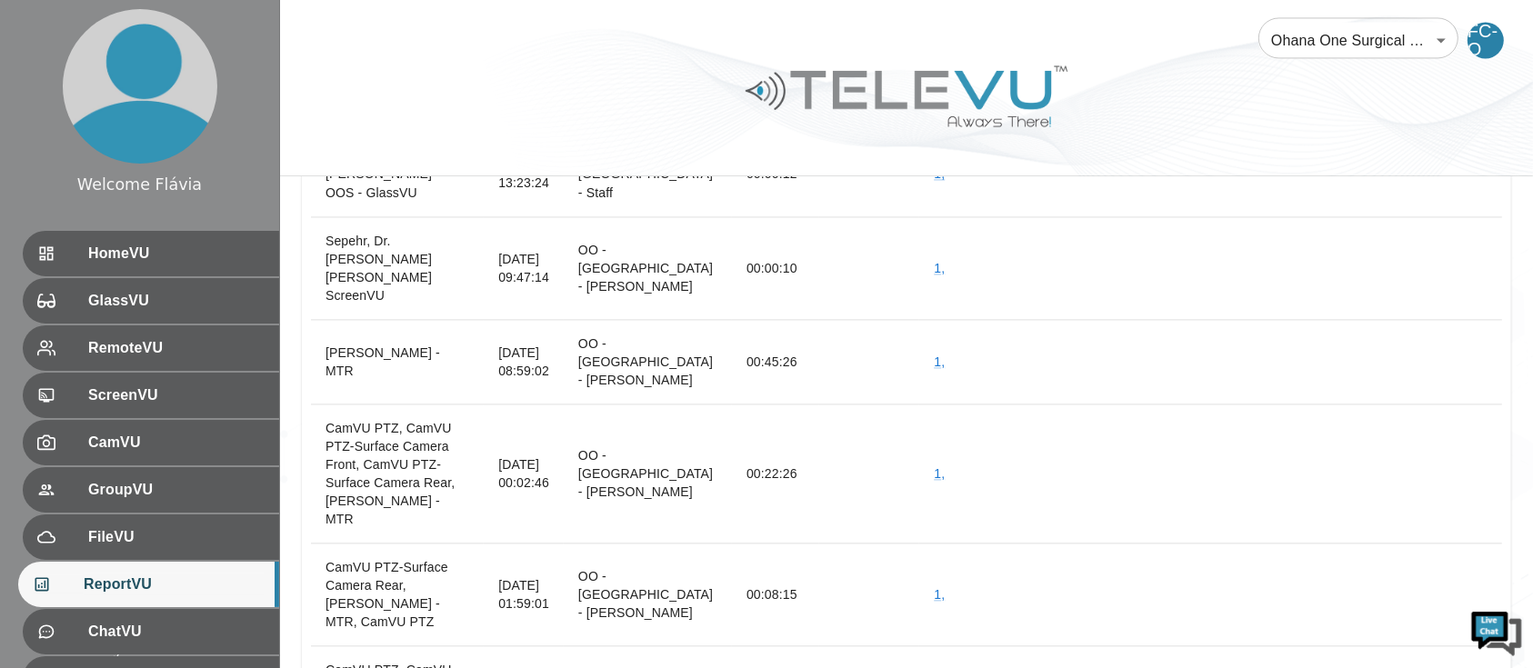
scroll to position [52089, 0]
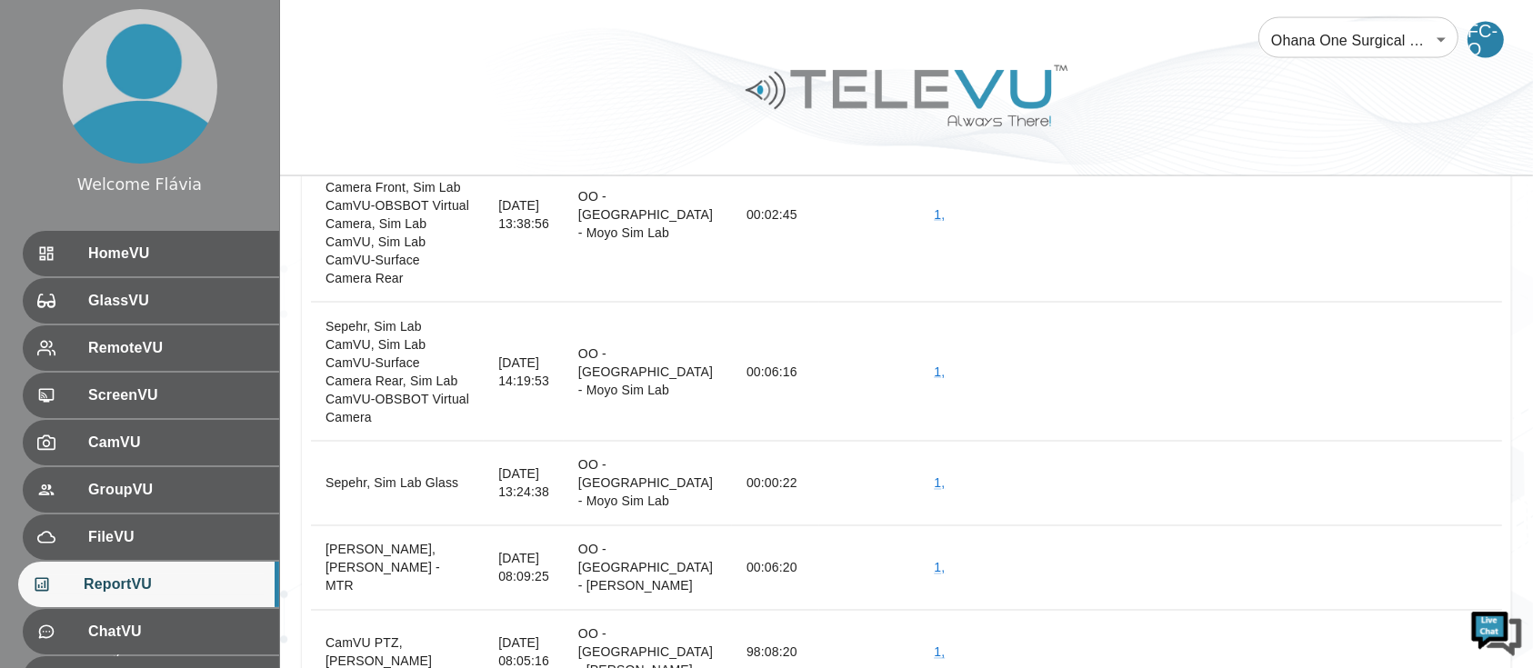
scroll to position [51253, 0]
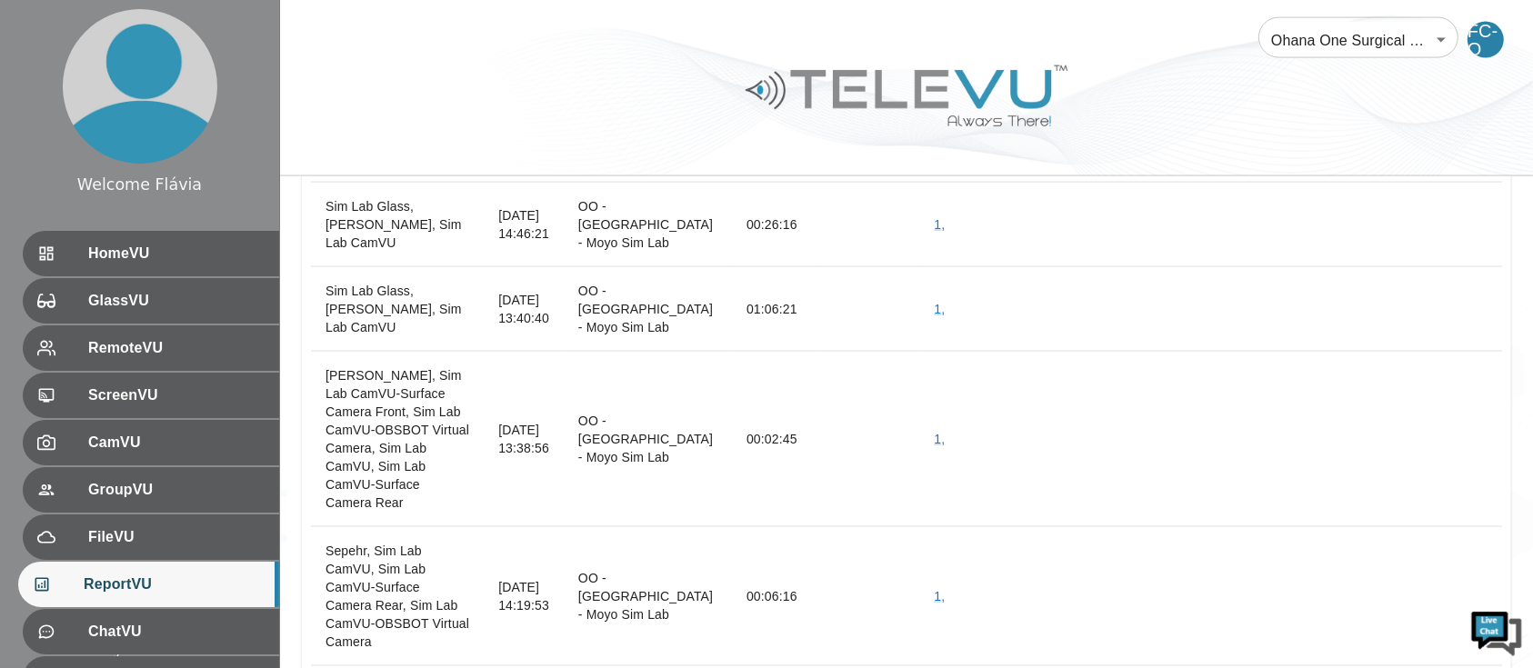
scroll to position [51123, 0]
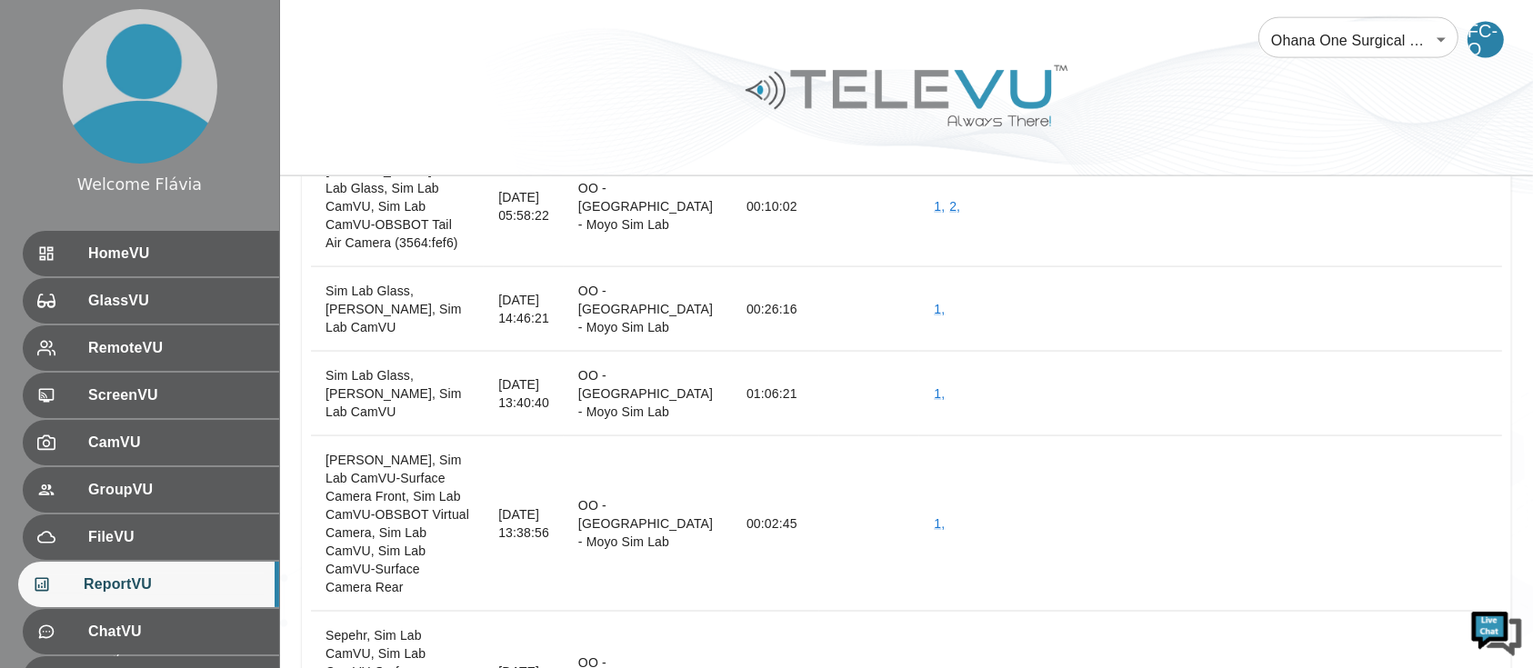
scroll to position [51050, 0]
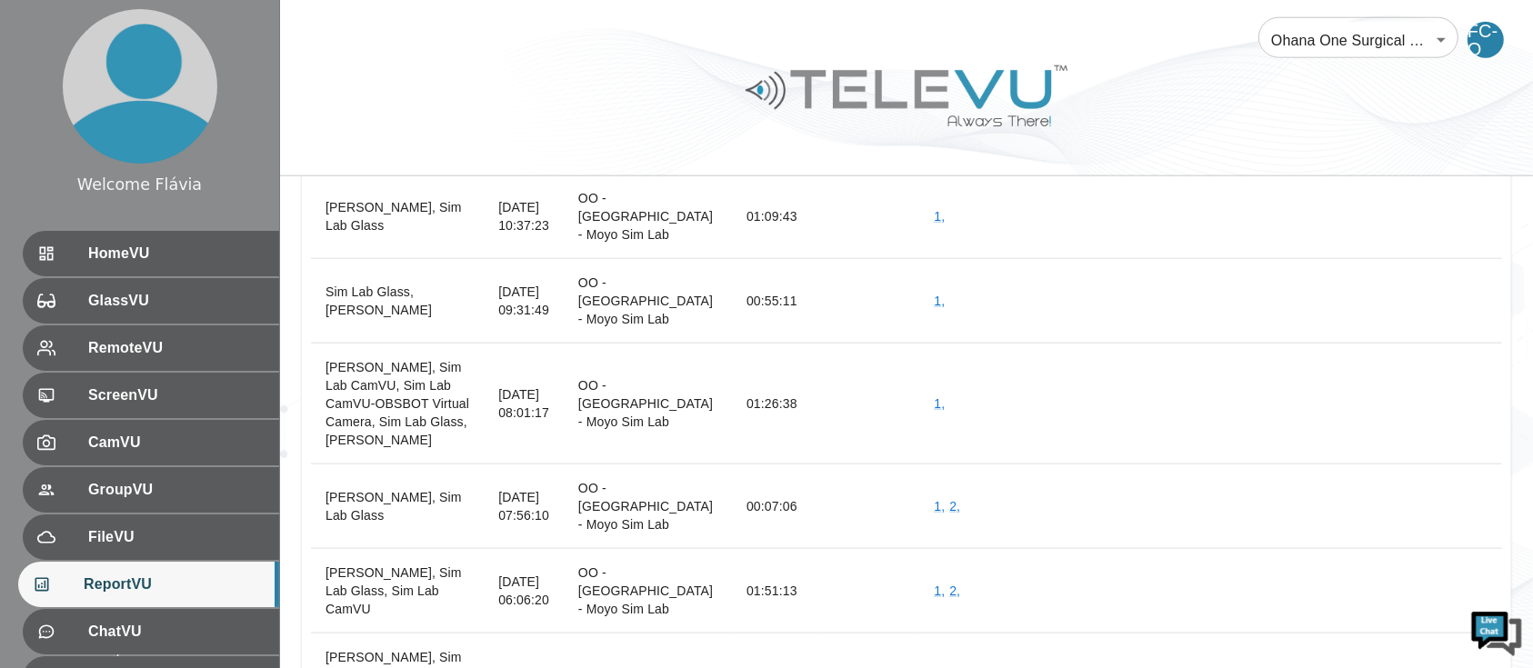
scroll to position [50544, 0]
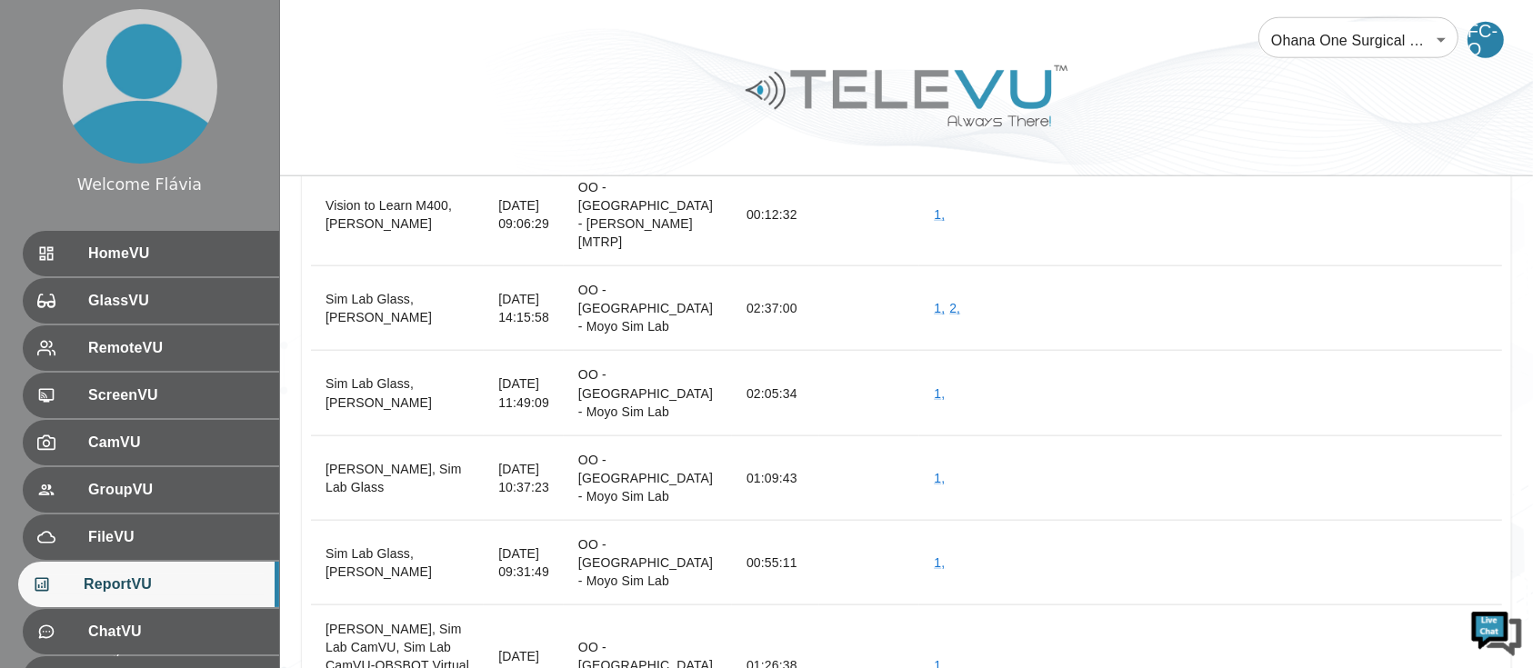
scroll to position [50310, 0]
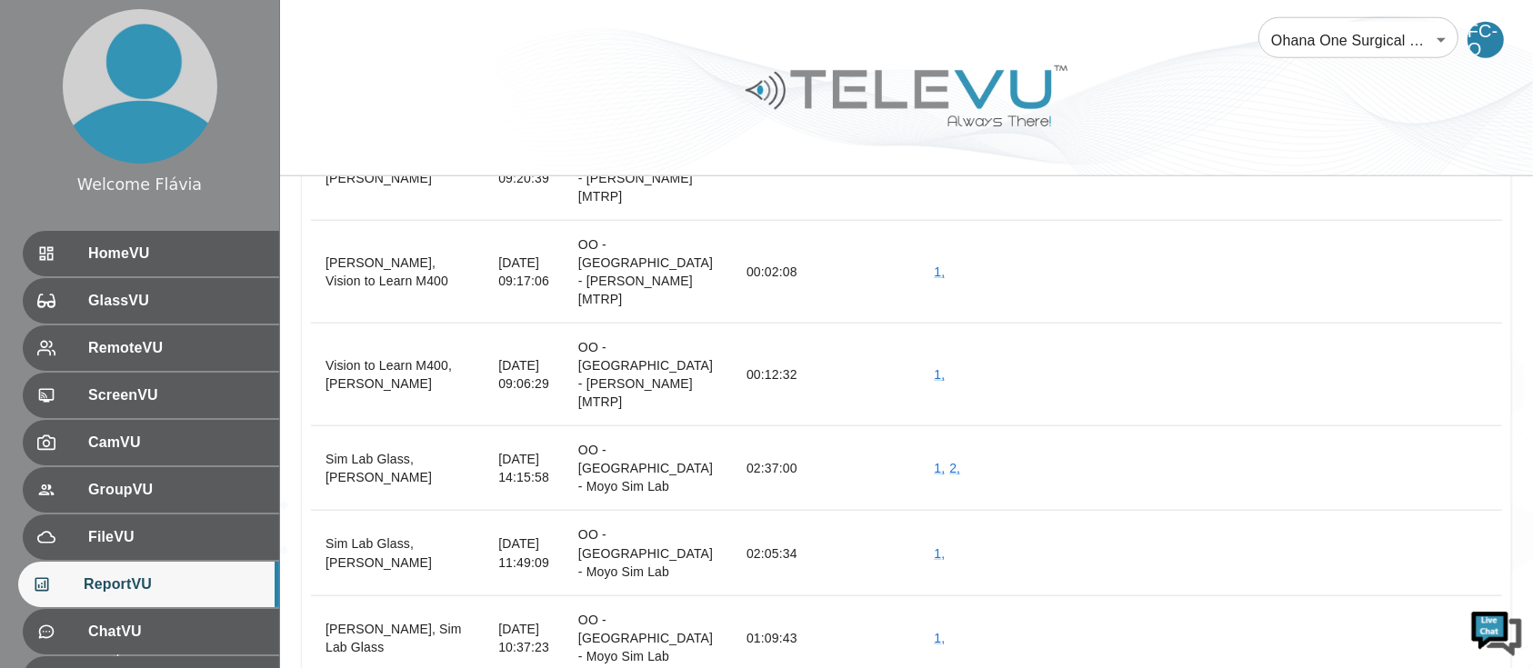
scroll to position [49996, 0]
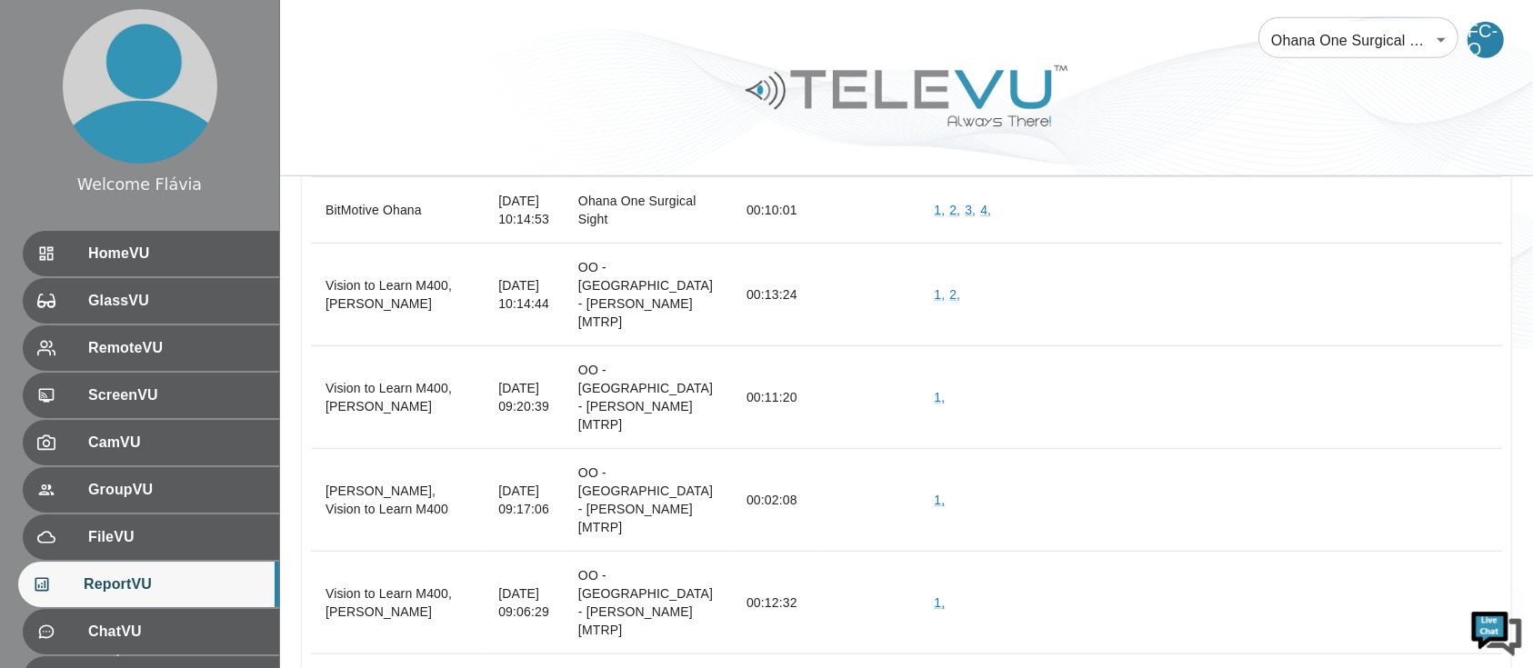
scroll to position [49921, 0]
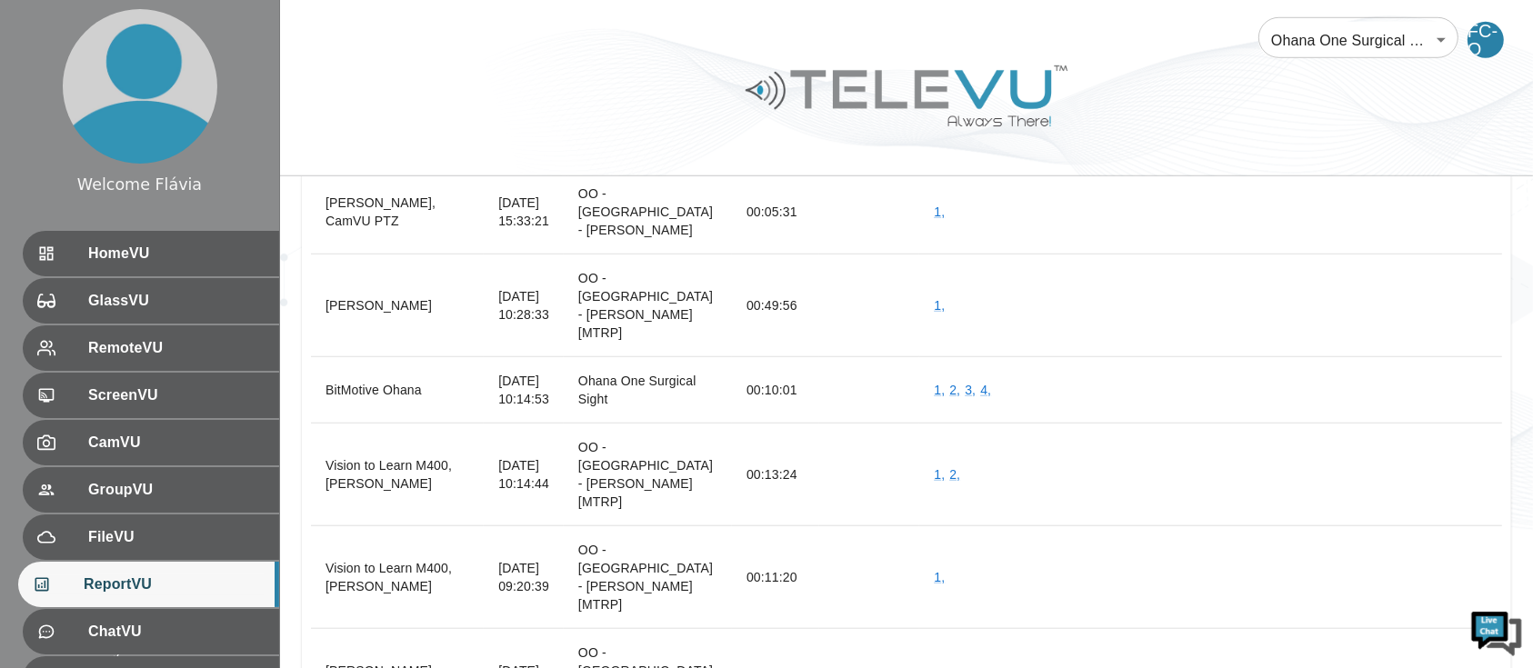
scroll to position [49741, 0]
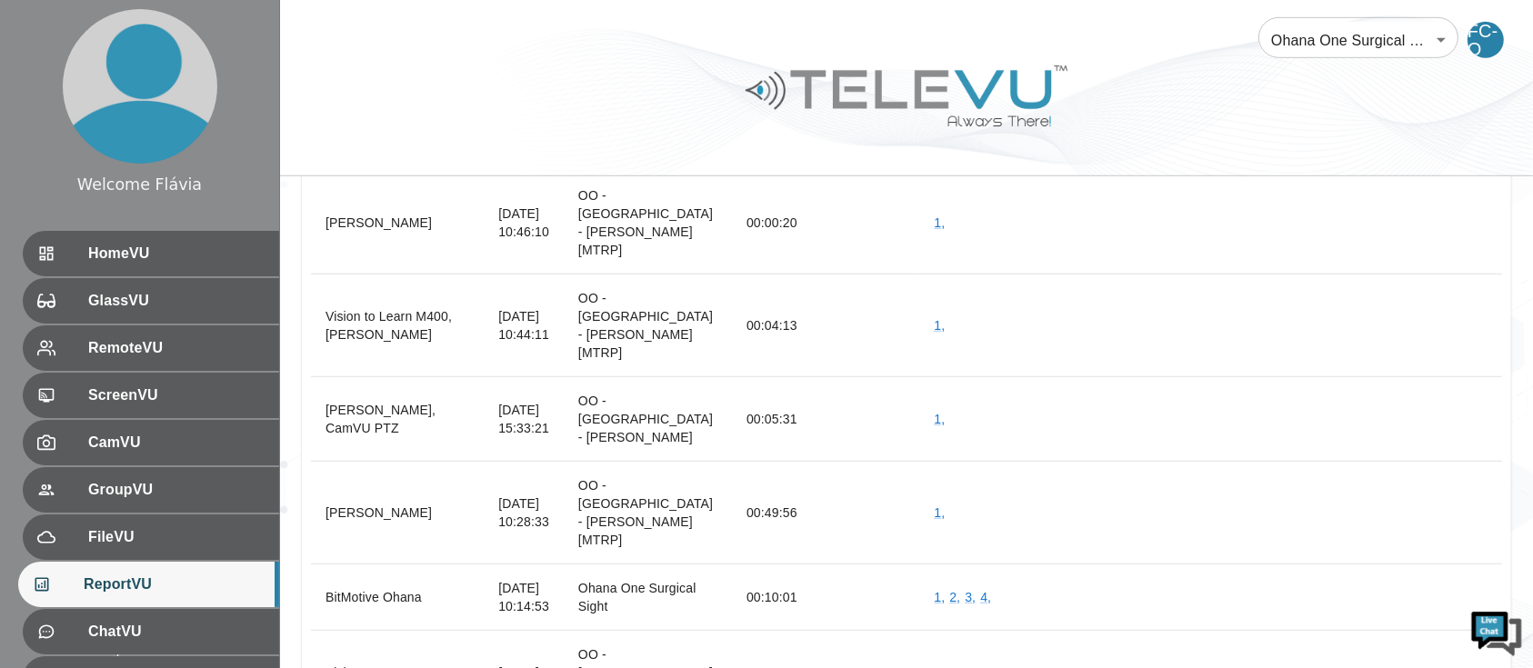
scroll to position [49488, 0]
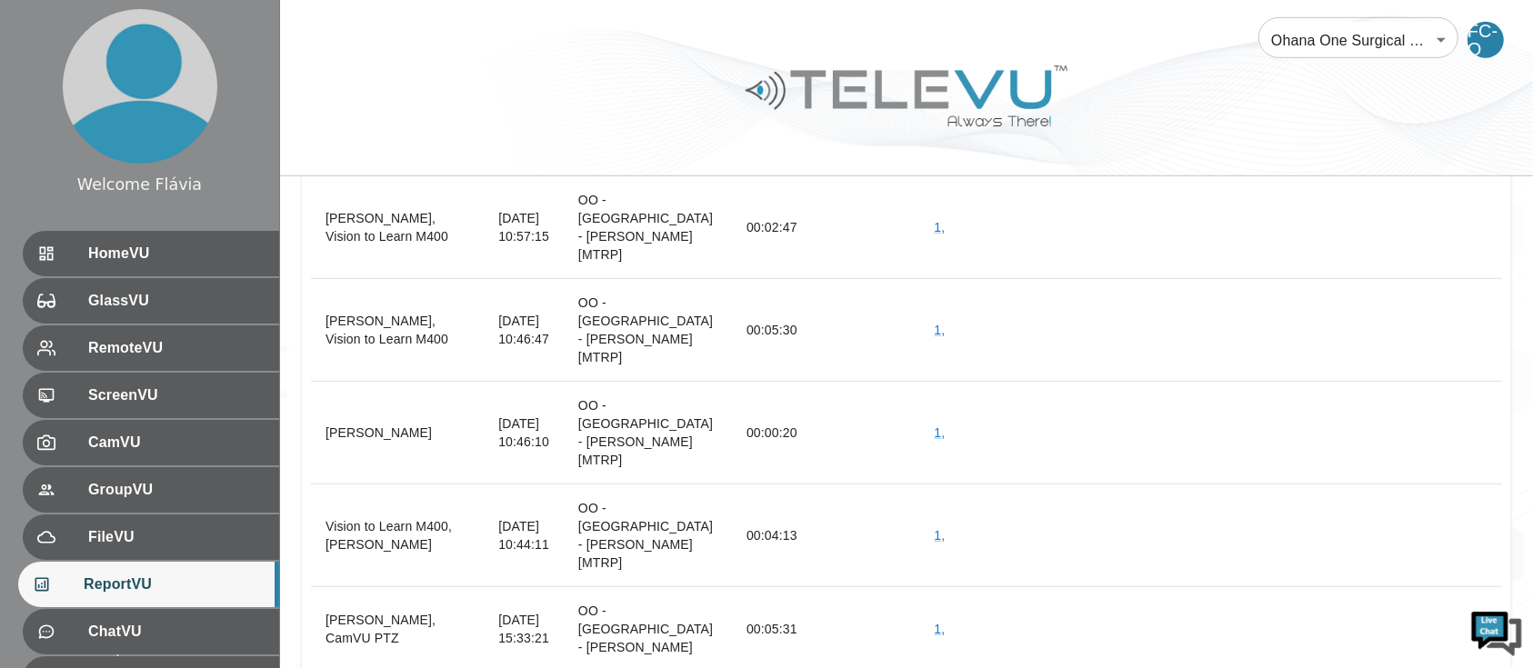
scroll to position [49168, 0]
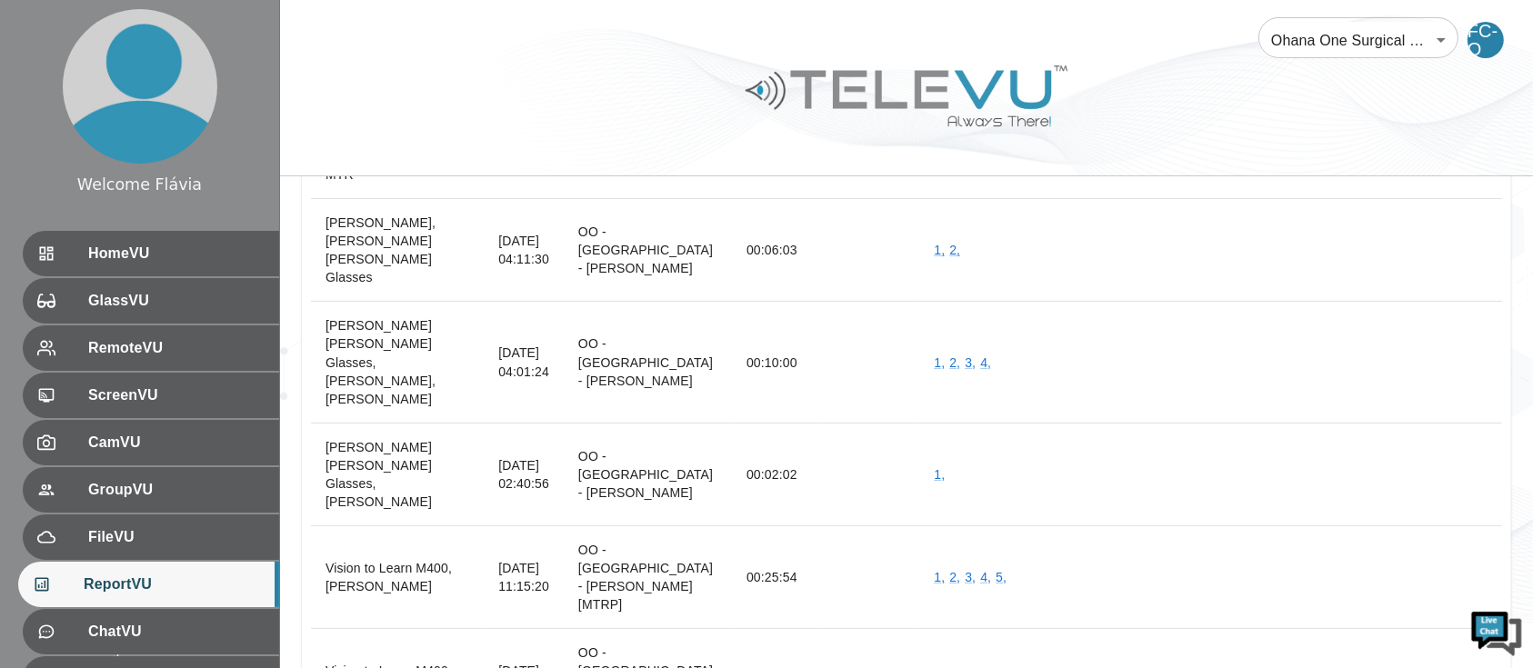
scroll to position [48638, 0]
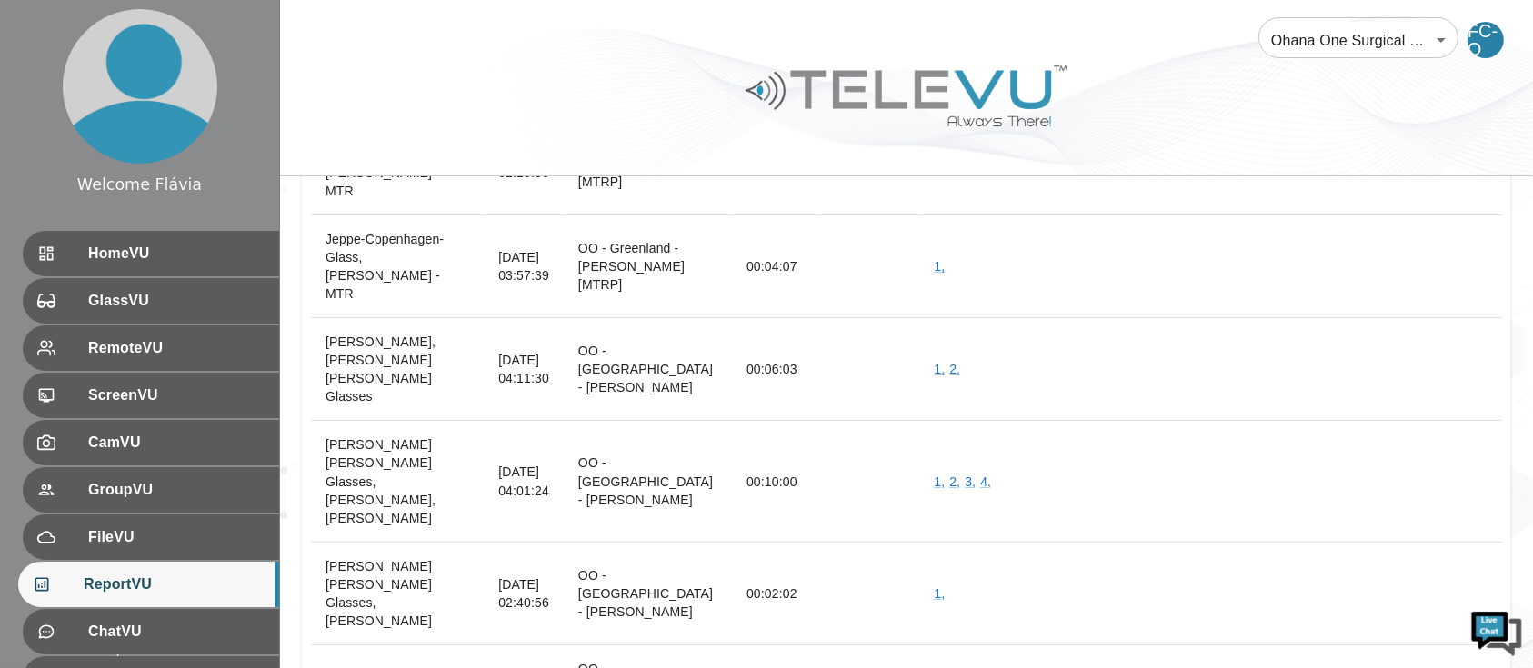
scroll to position [48487, 0]
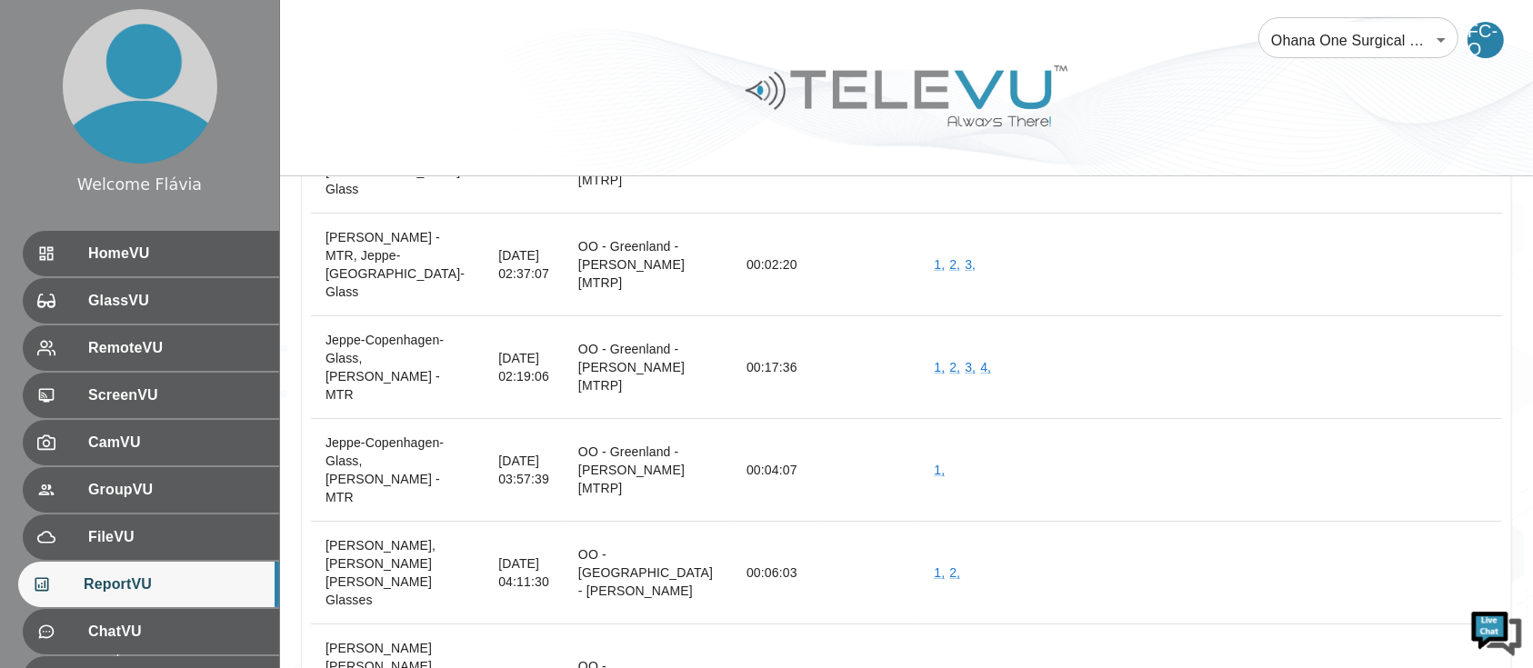
scroll to position [48343, 0]
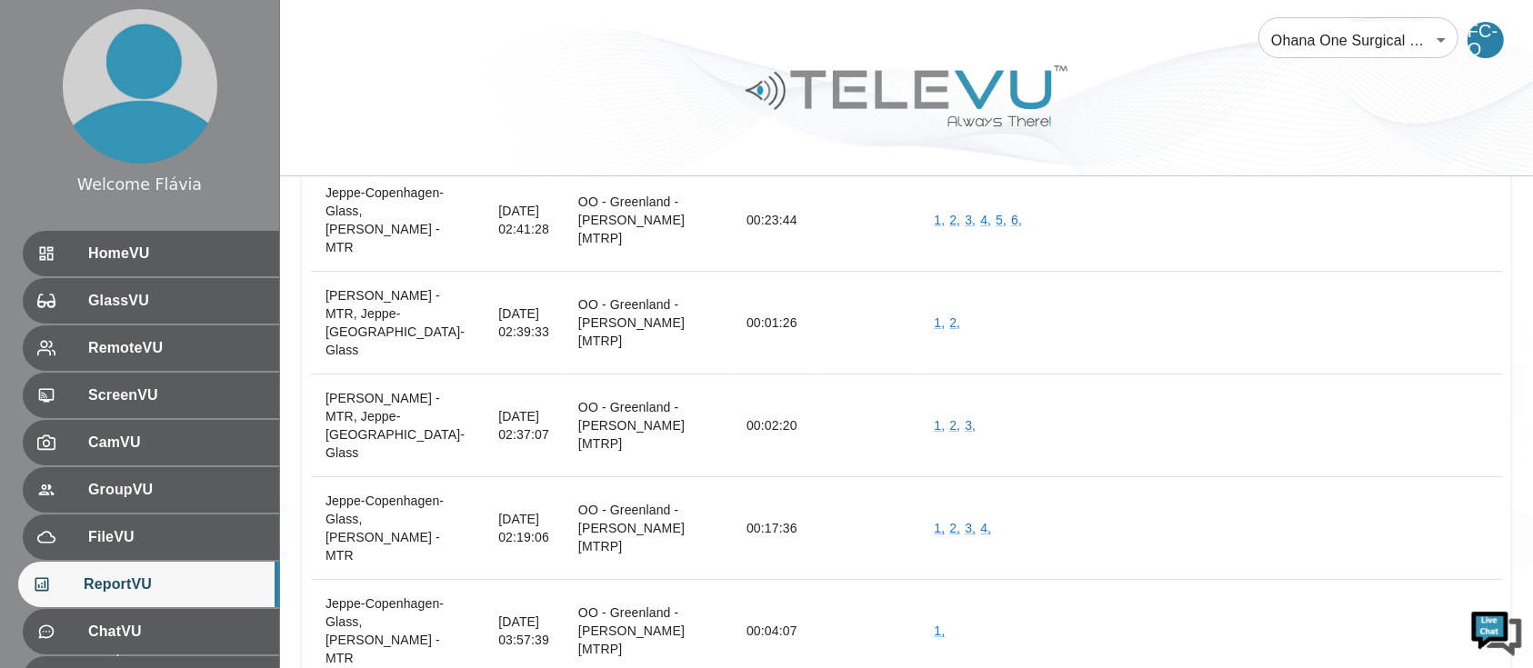
scroll to position [48182, 0]
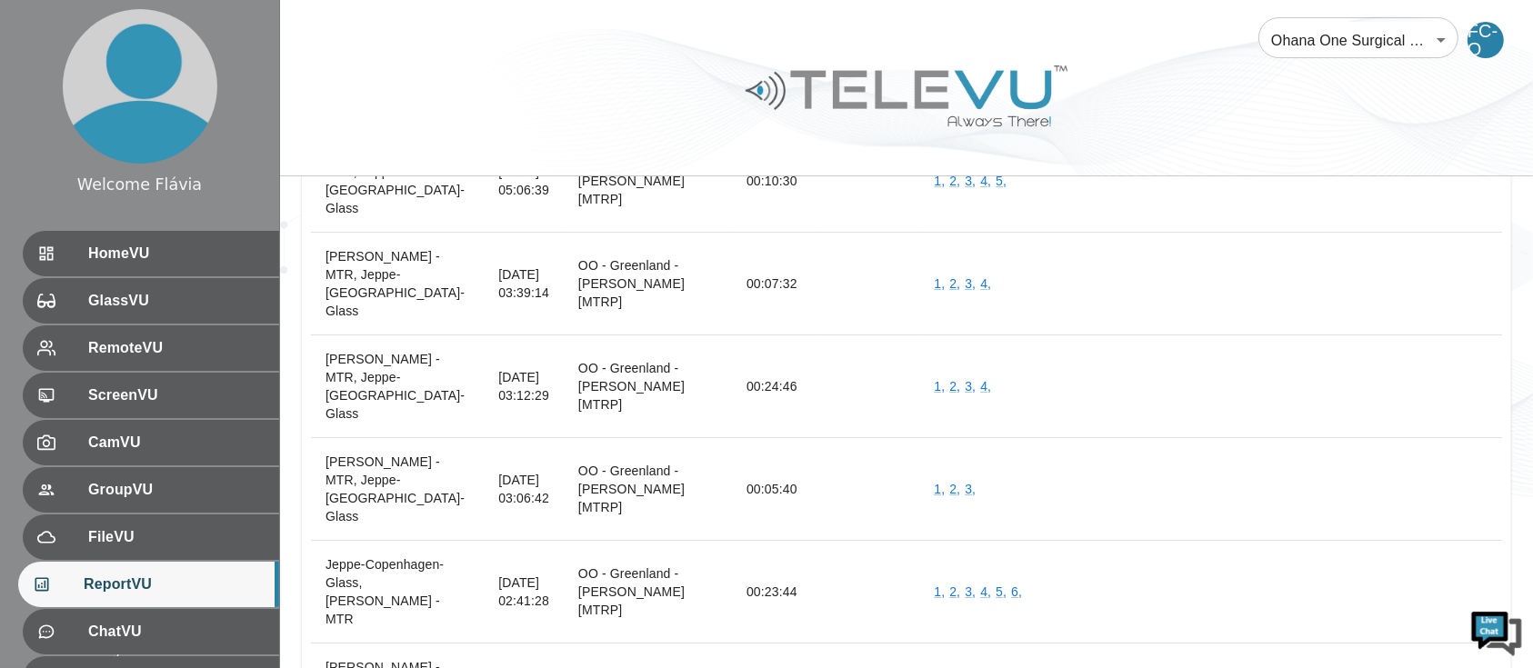
scroll to position [47812, 0]
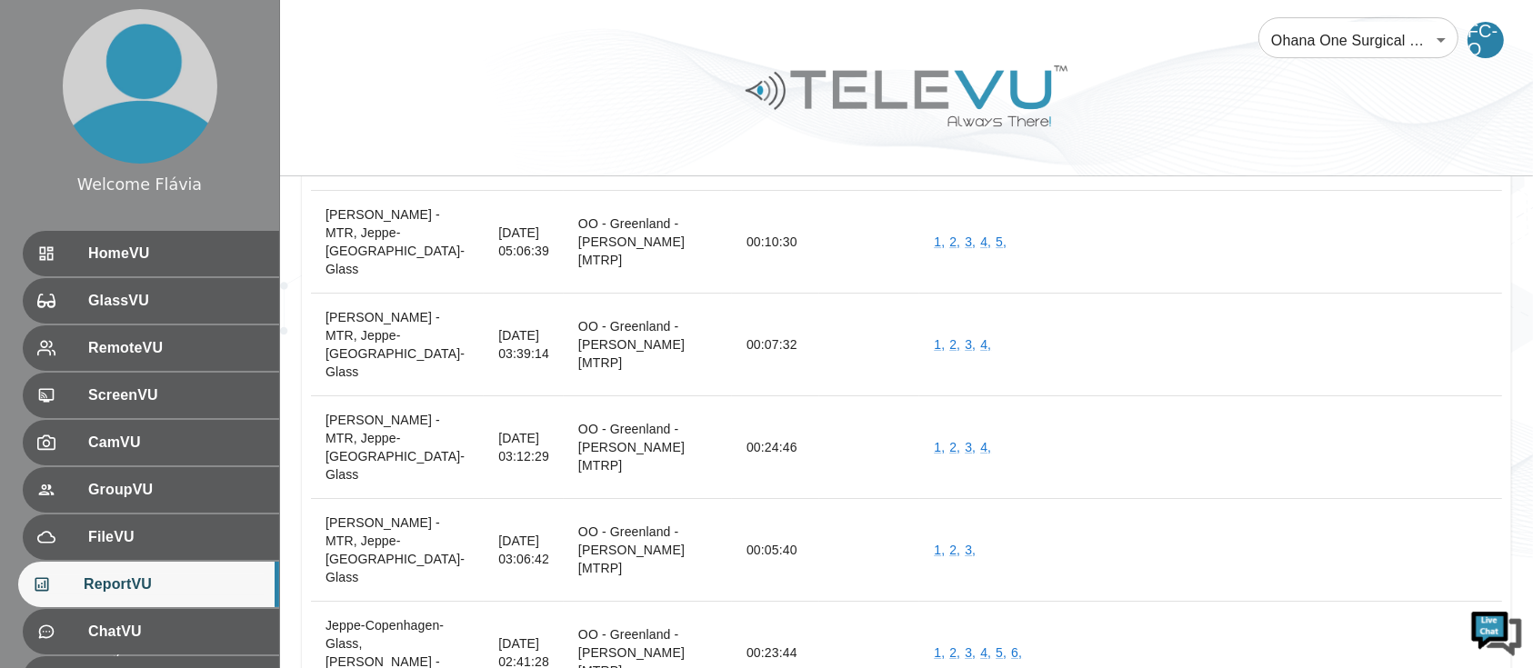
scroll to position [47749, 0]
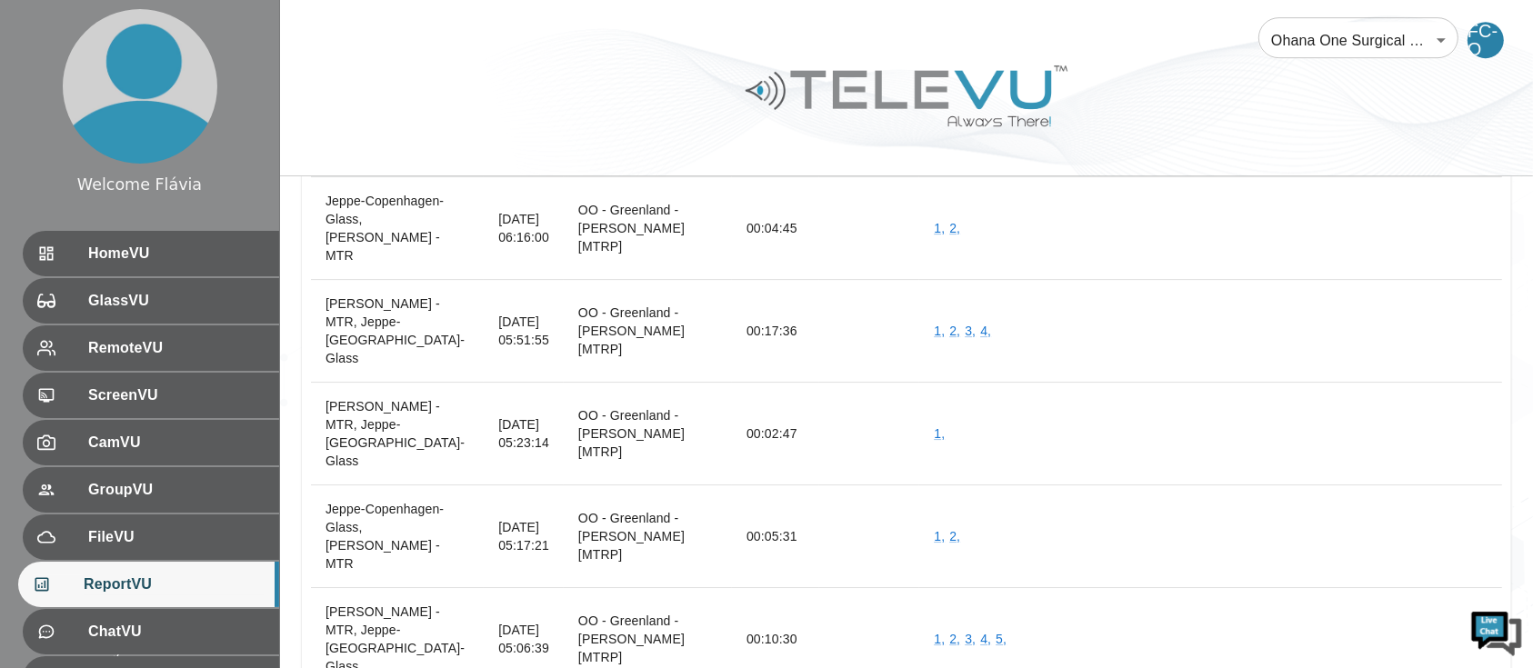
scroll to position [47349, 0]
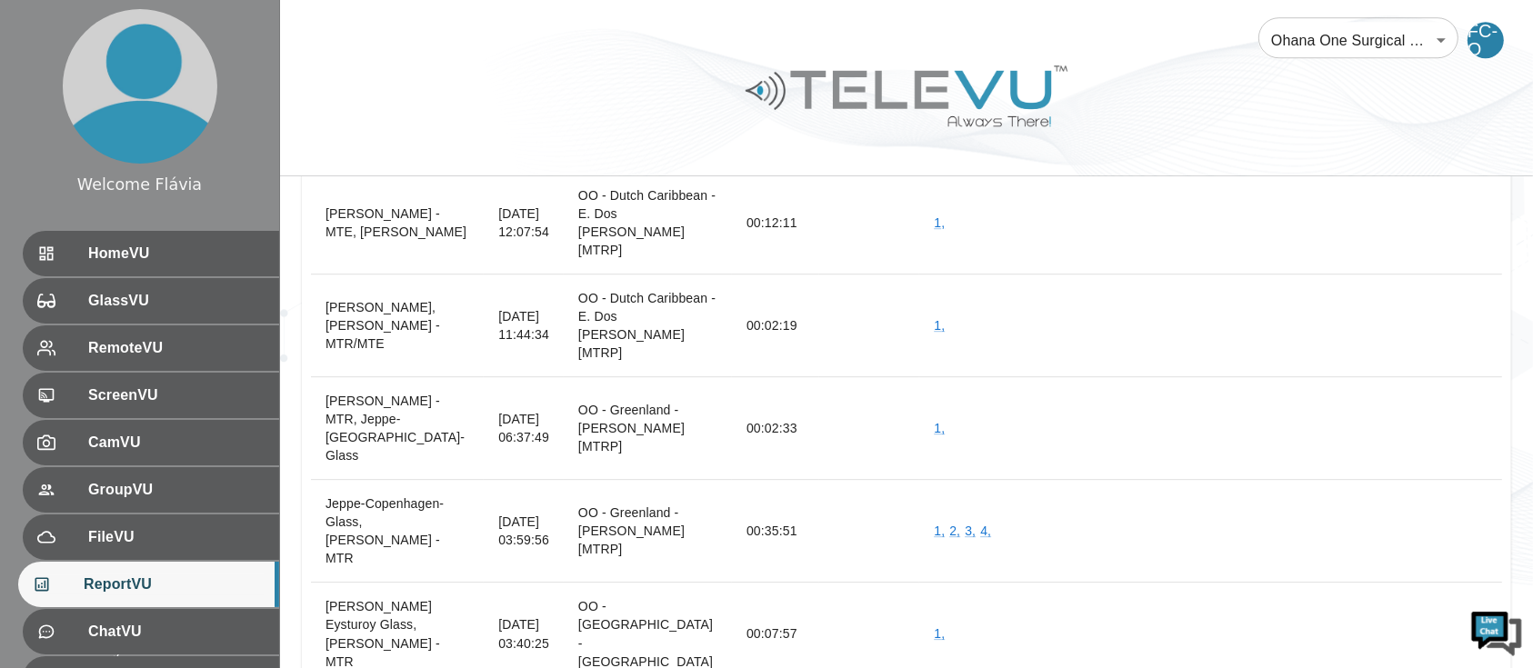
scroll to position [46746, 0]
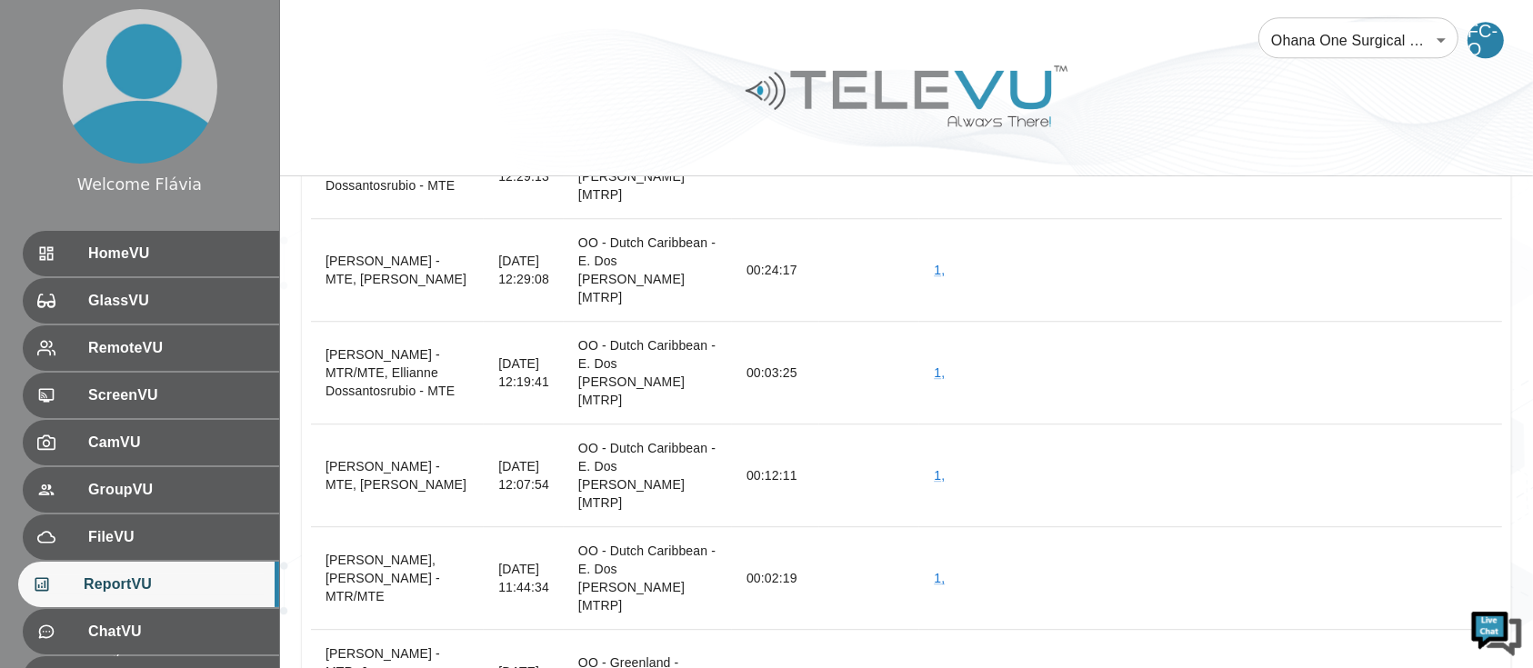
scroll to position [46486, 0]
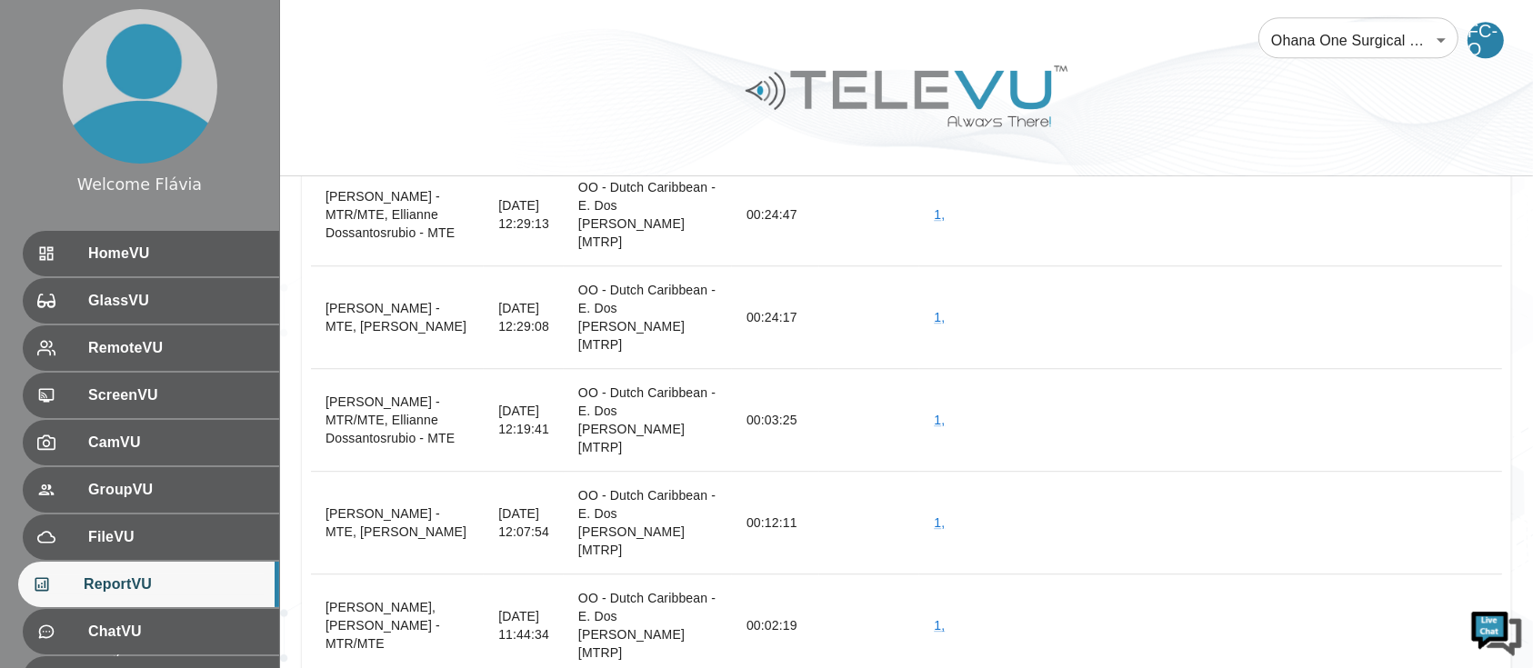
scroll to position [46440, 0]
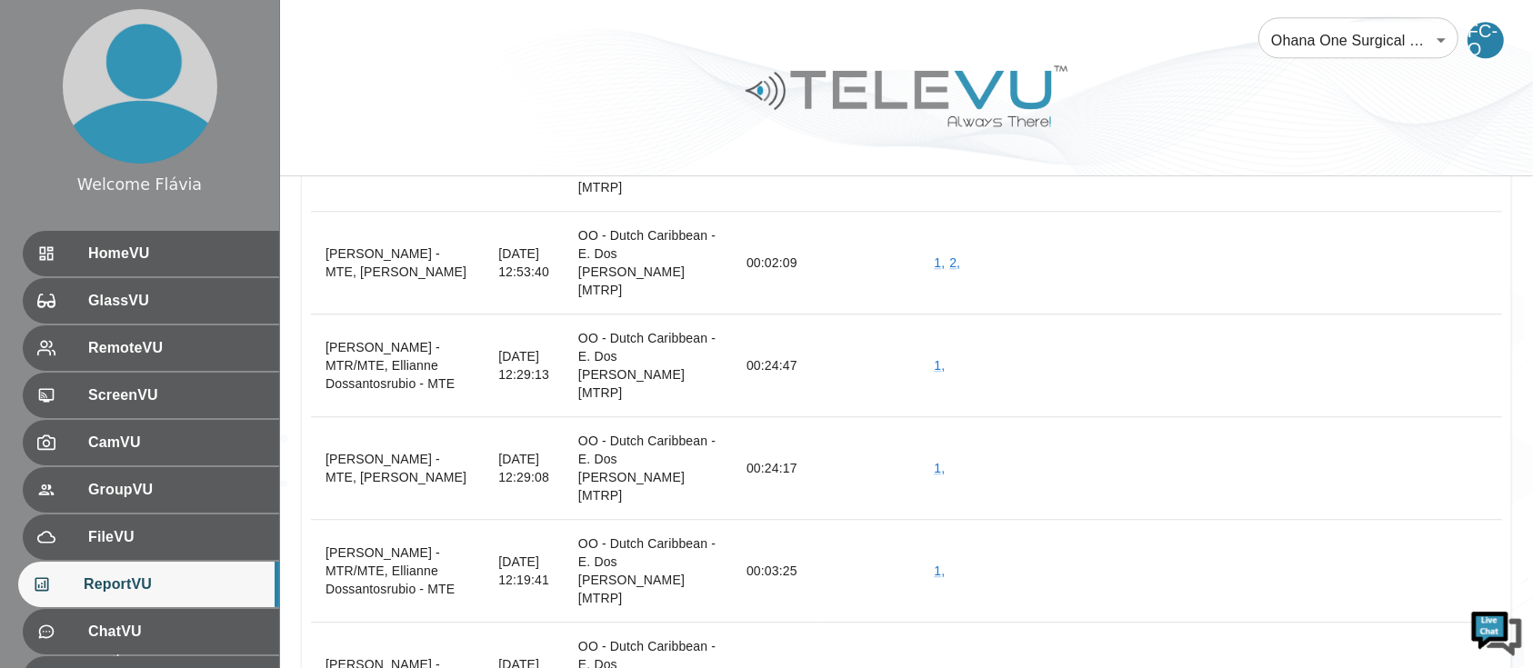
scroll to position [46222, 0]
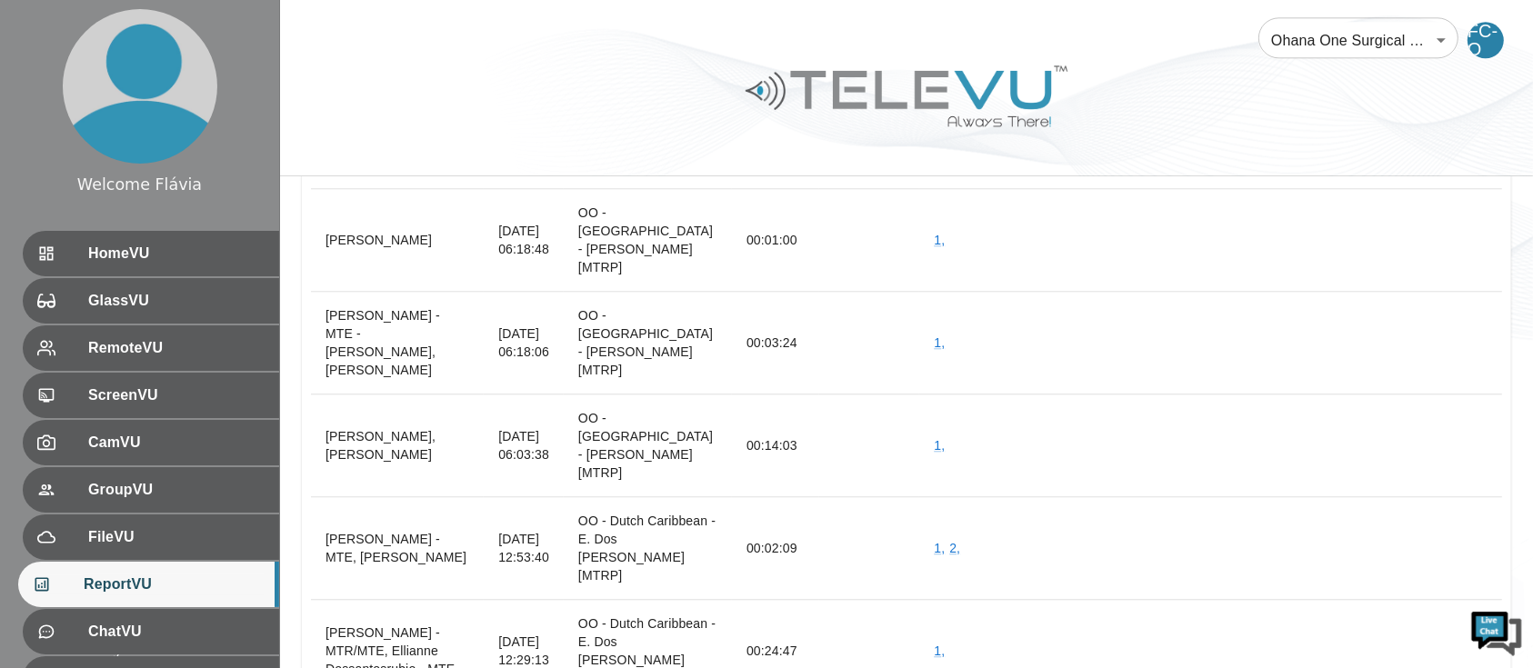
scroll to position [46003, 0]
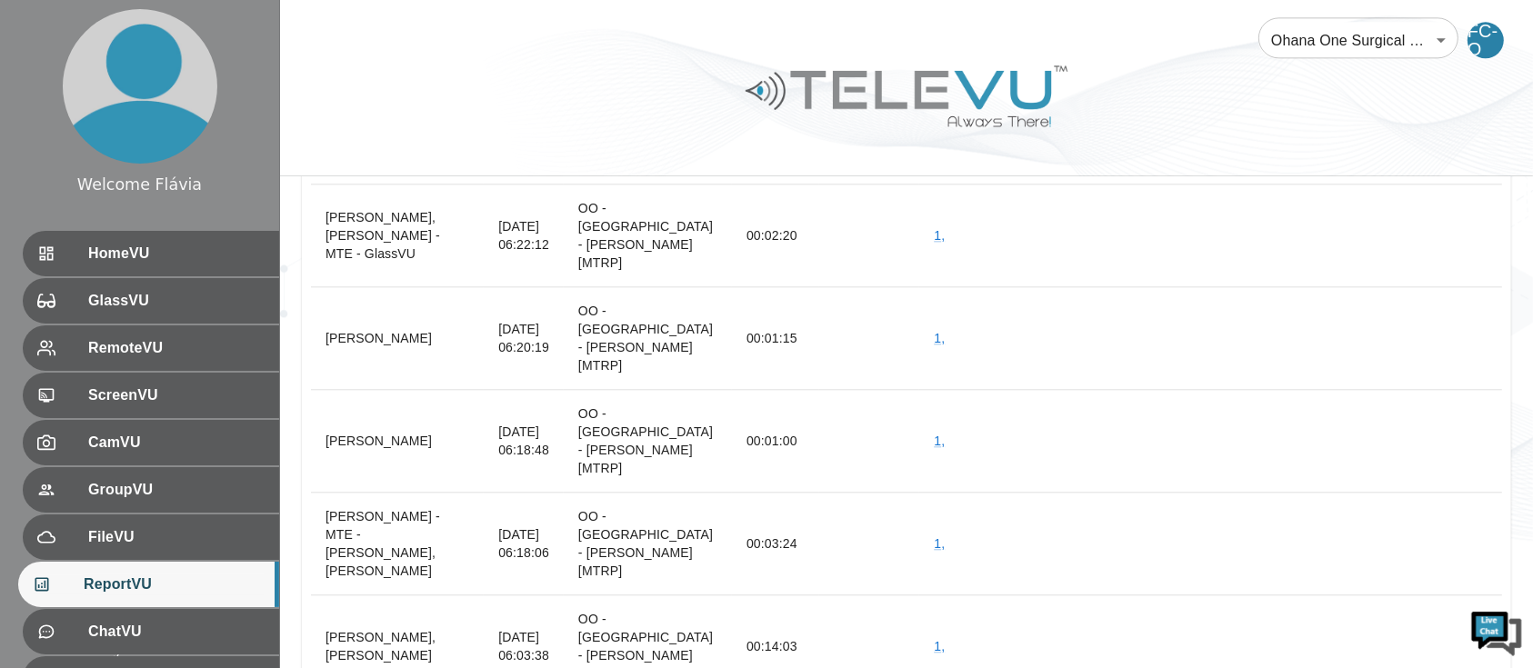
scroll to position [45814, 0]
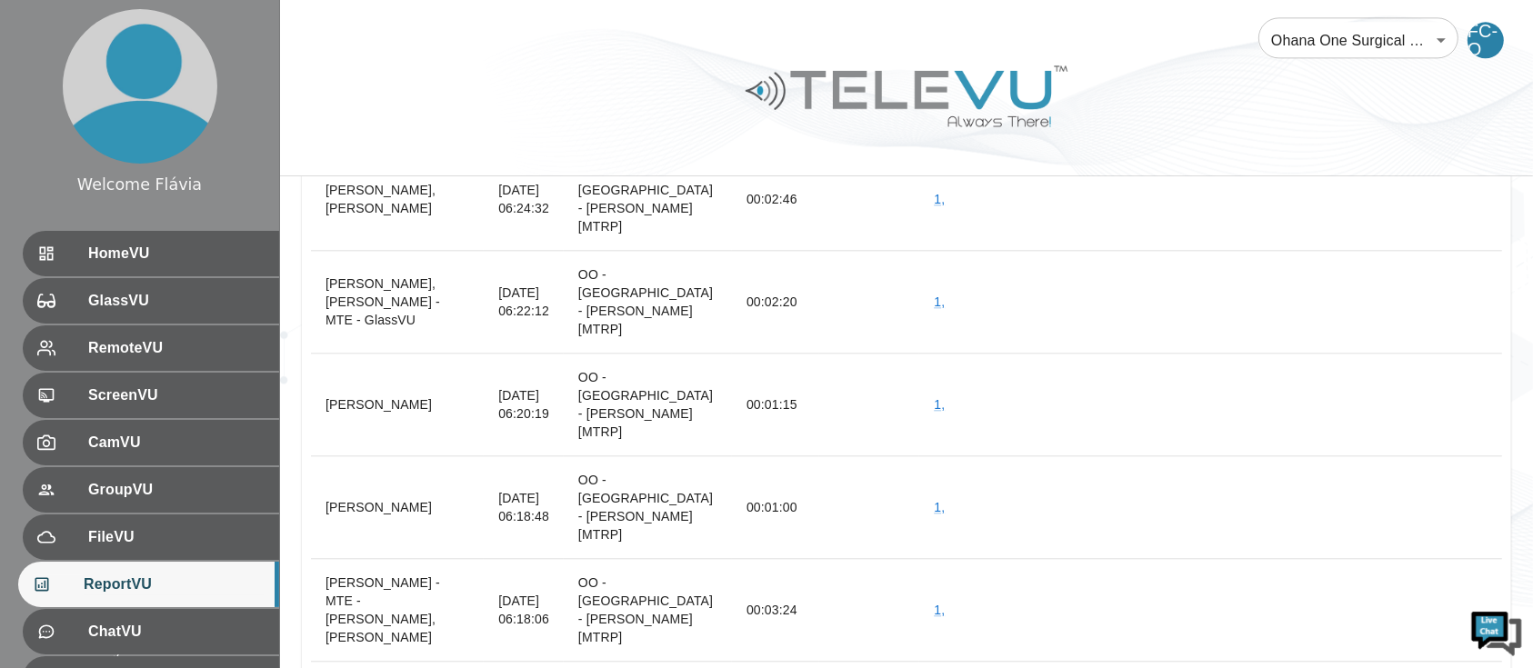
drag, startPoint x: 320, startPoint y: 537, endPoint x: 426, endPoint y: 569, distance: 110.2
copy th "David Kulber - OOS/MTR, Dr. Santos Glasses"
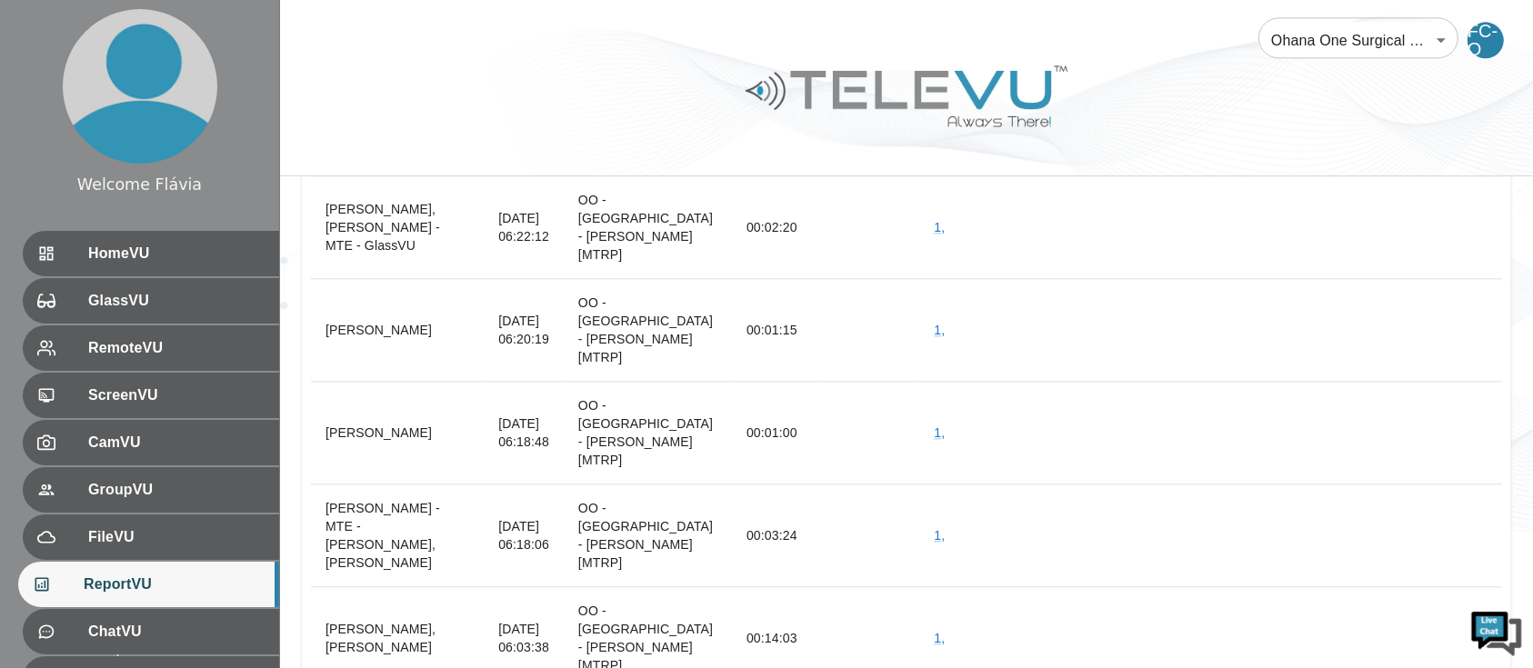
scroll to position [45826, 0]
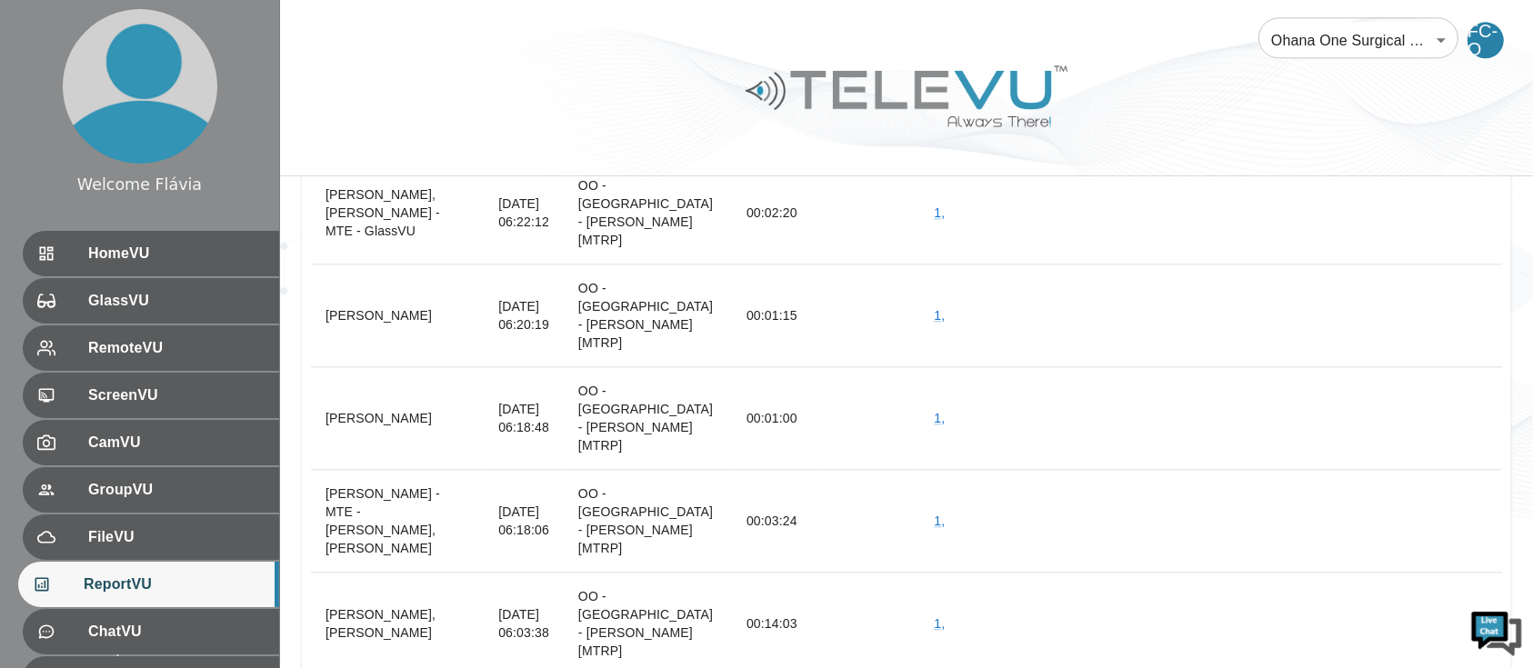
drag, startPoint x: 458, startPoint y: 477, endPoint x: 528, endPoint y: 481, distance: 70.2
copy tr "23:12:09 OO - Mozambique"
drag, startPoint x: 455, startPoint y: 477, endPoint x: 513, endPoint y: 477, distance: 58.2
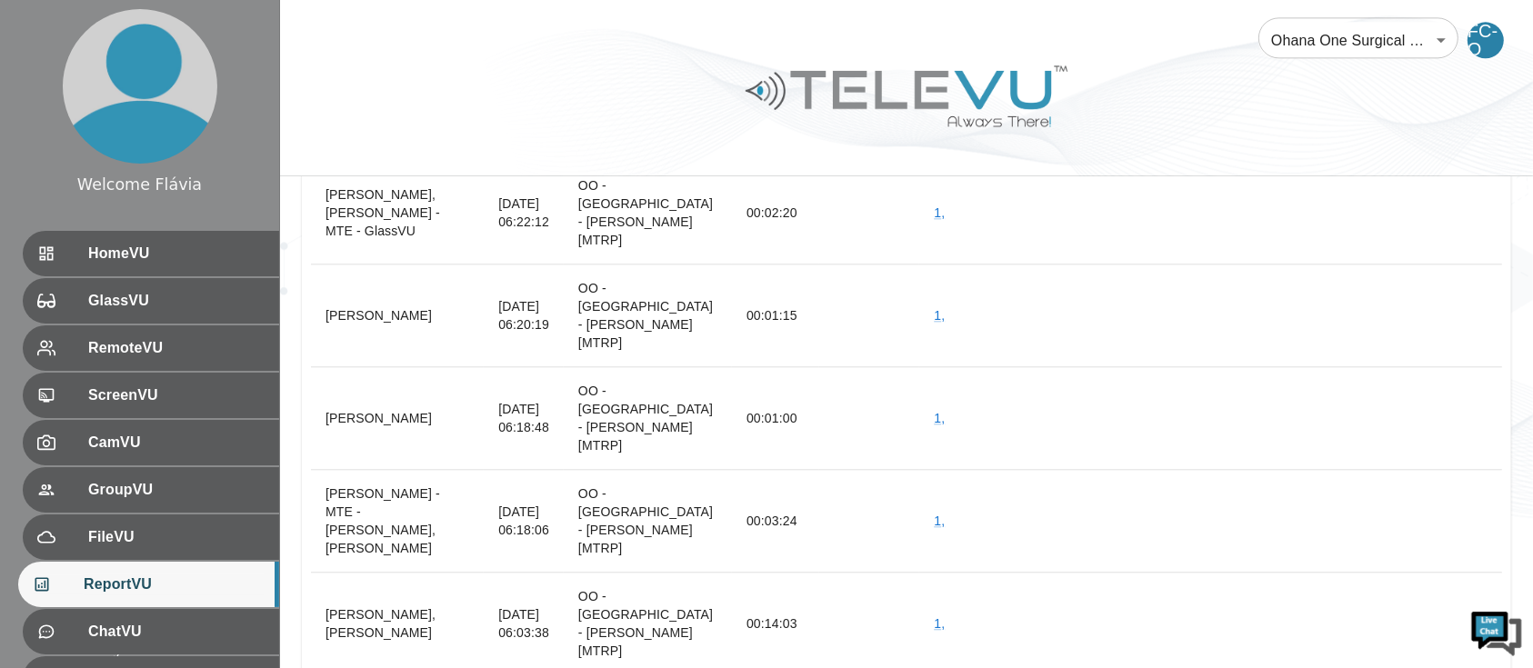
copy td "23:12:09"
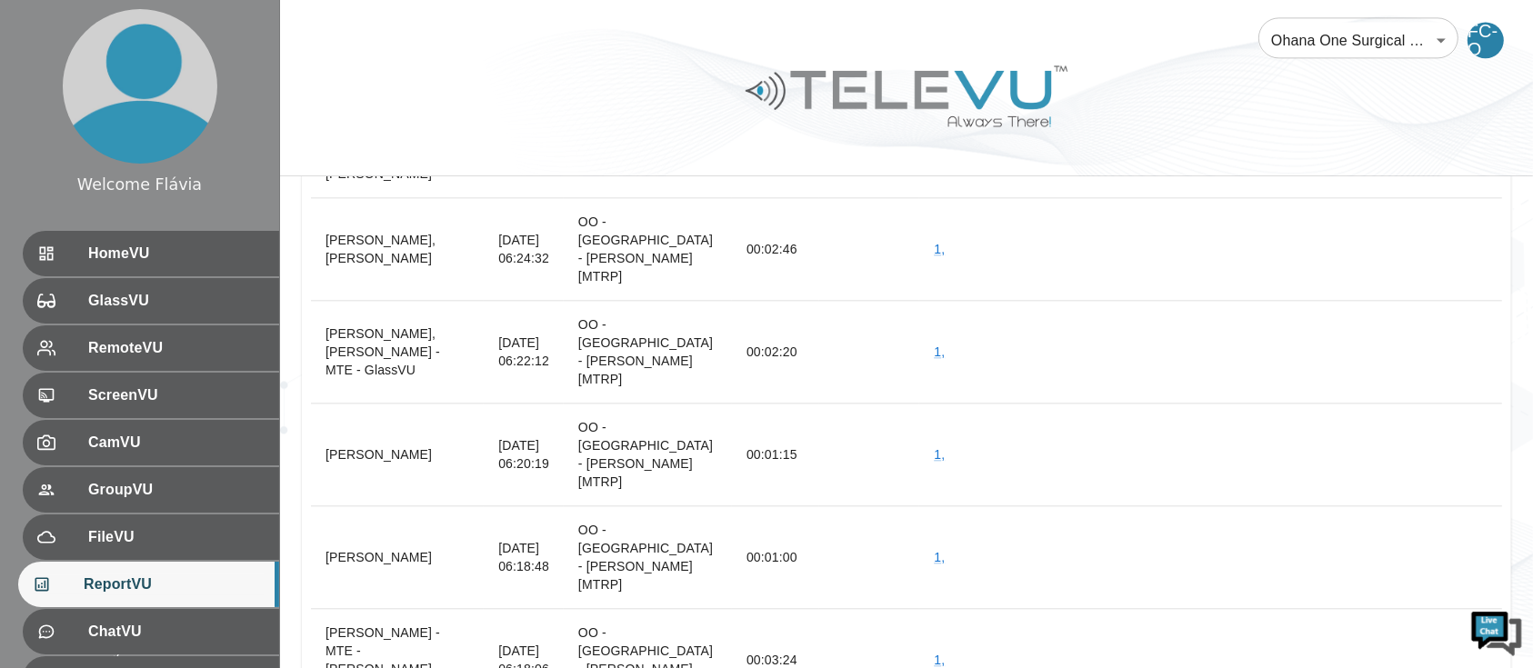
scroll to position [45684, 0]
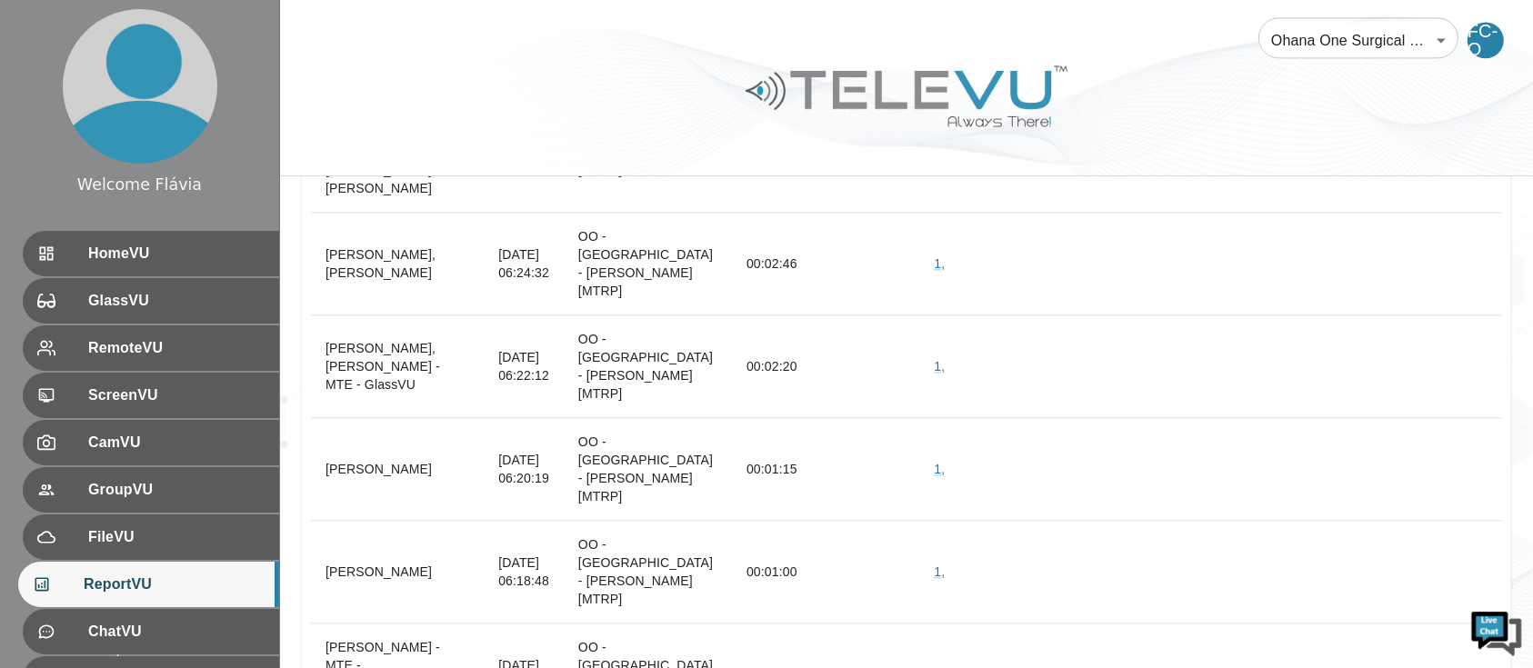
scroll to position [45563, 0]
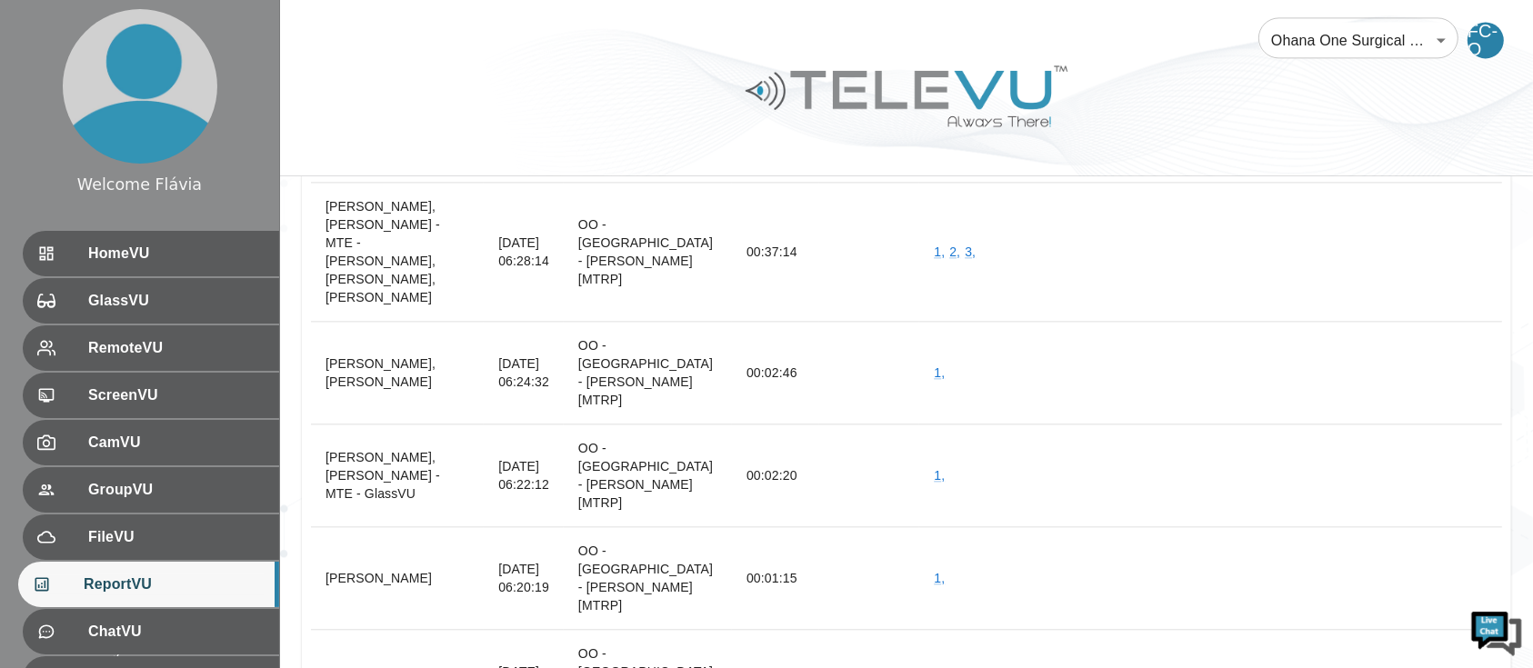
drag, startPoint x: 968, startPoint y: 131, endPoint x: 882, endPoint y: 347, distance: 233.0
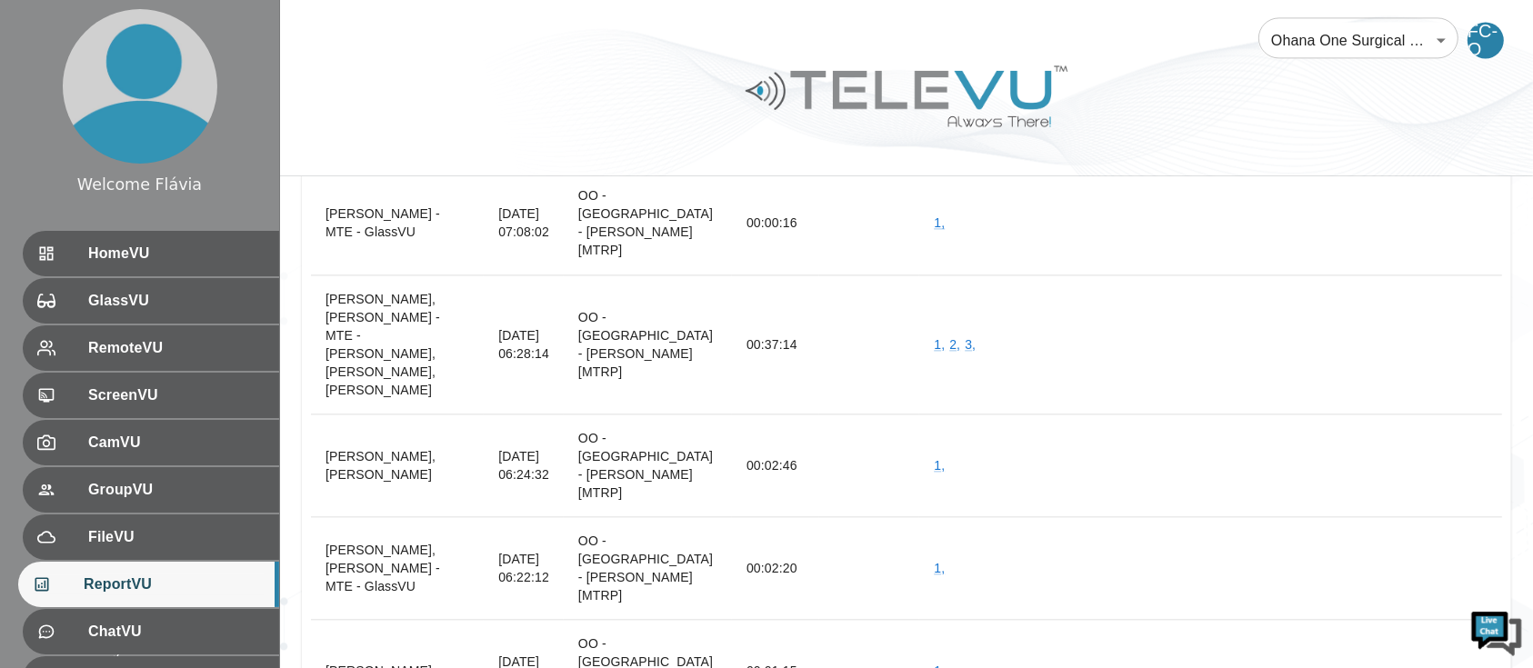
scroll to position [45458, 0]
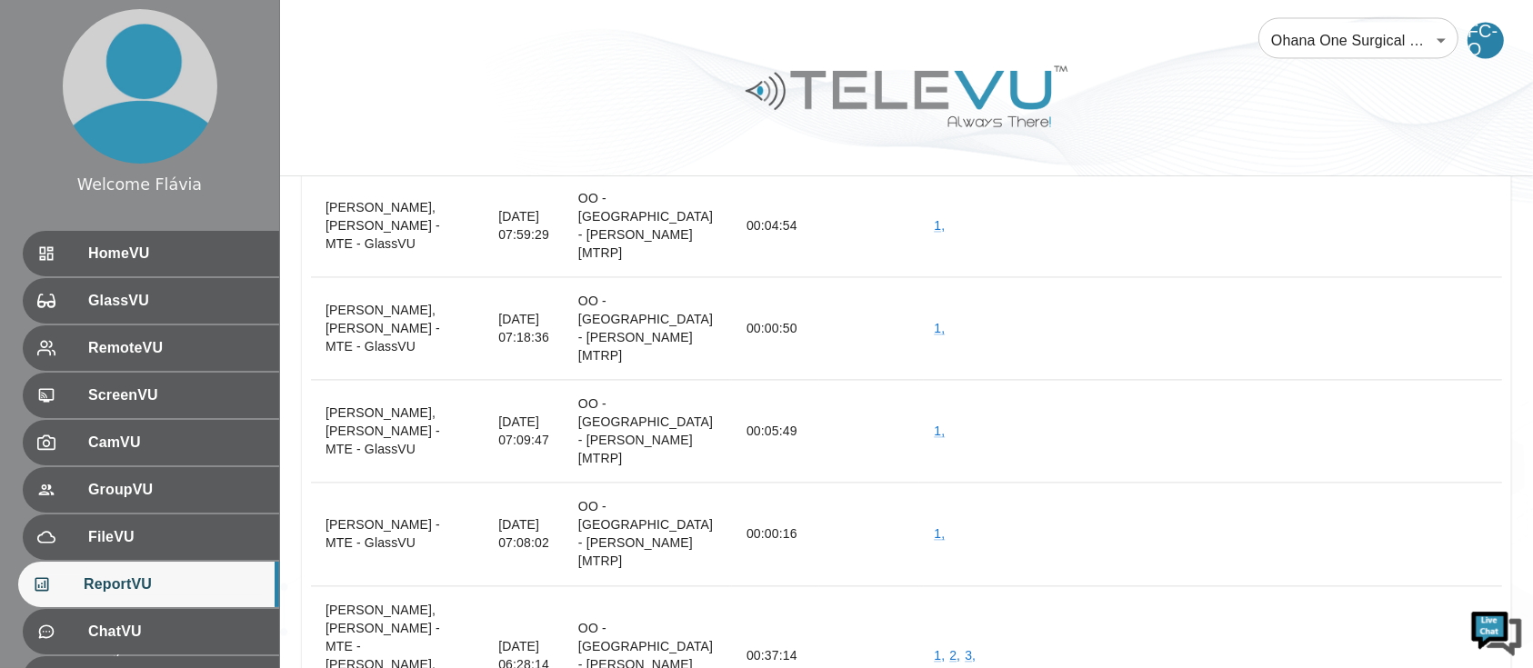
scroll to position [45120, 0]
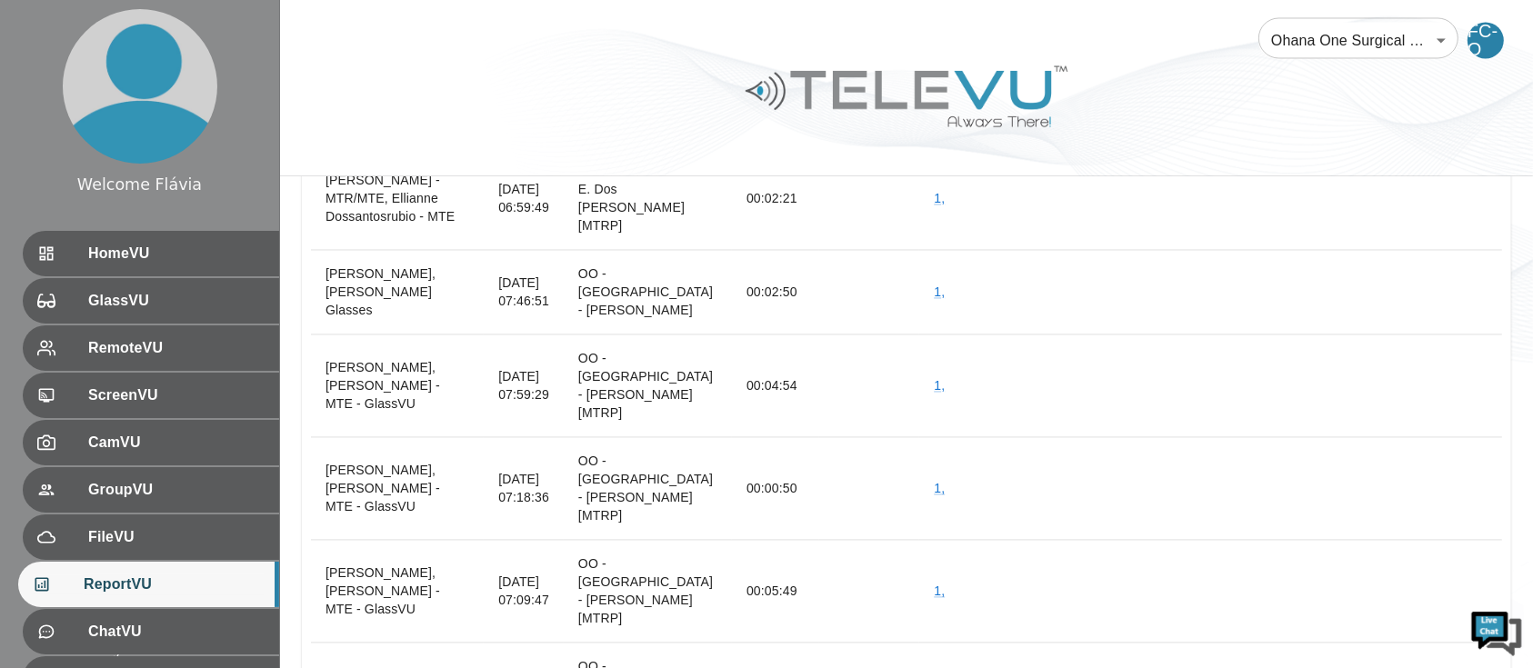
scroll to position [44956, 0]
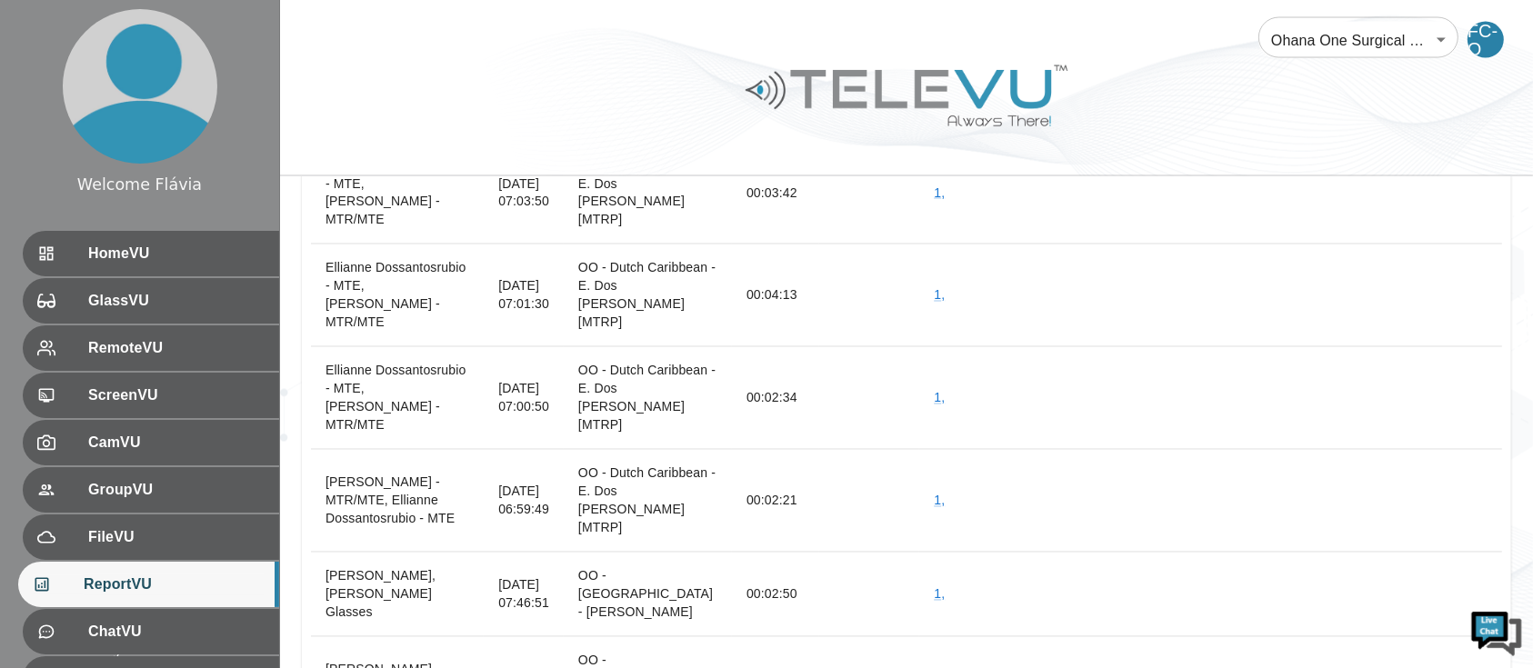
scroll to position [44631, 0]
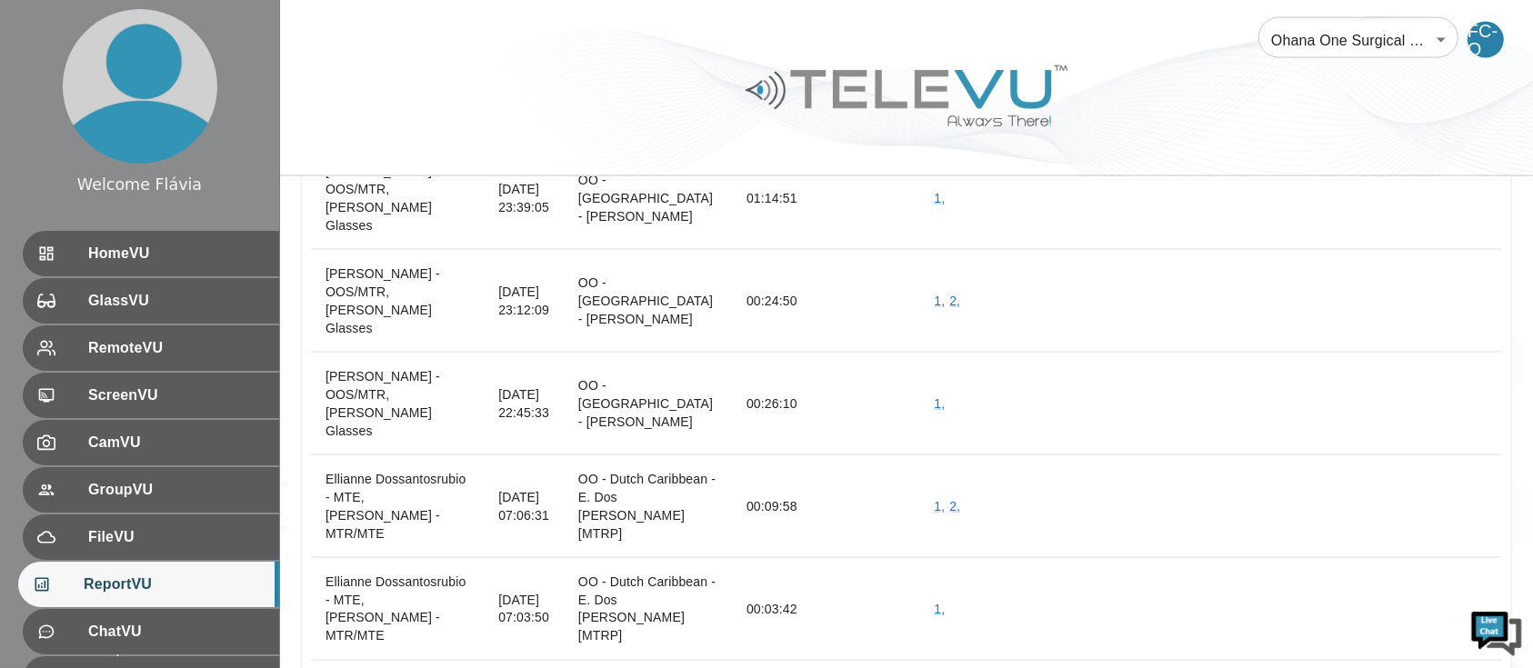
scroll to position [44217, 0]
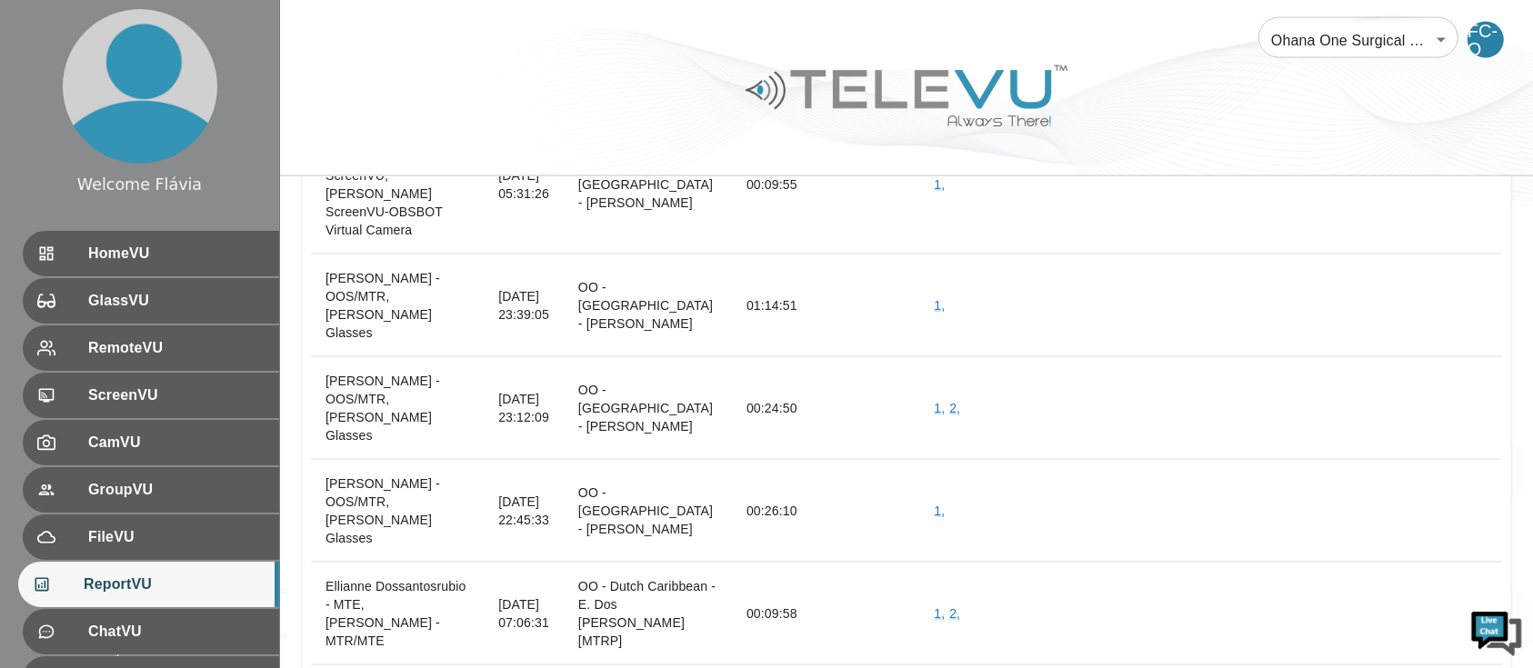
scroll to position [44130, 0]
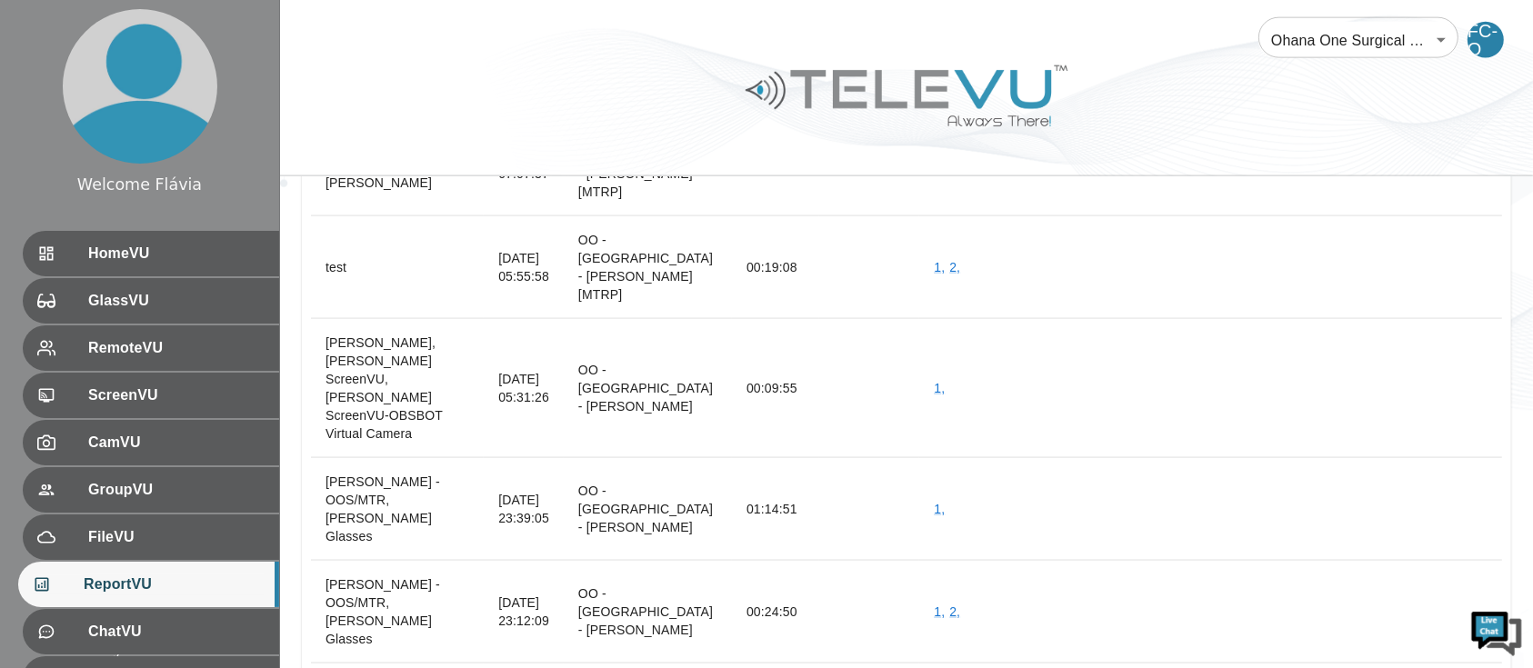
scroll to position [43967, 0]
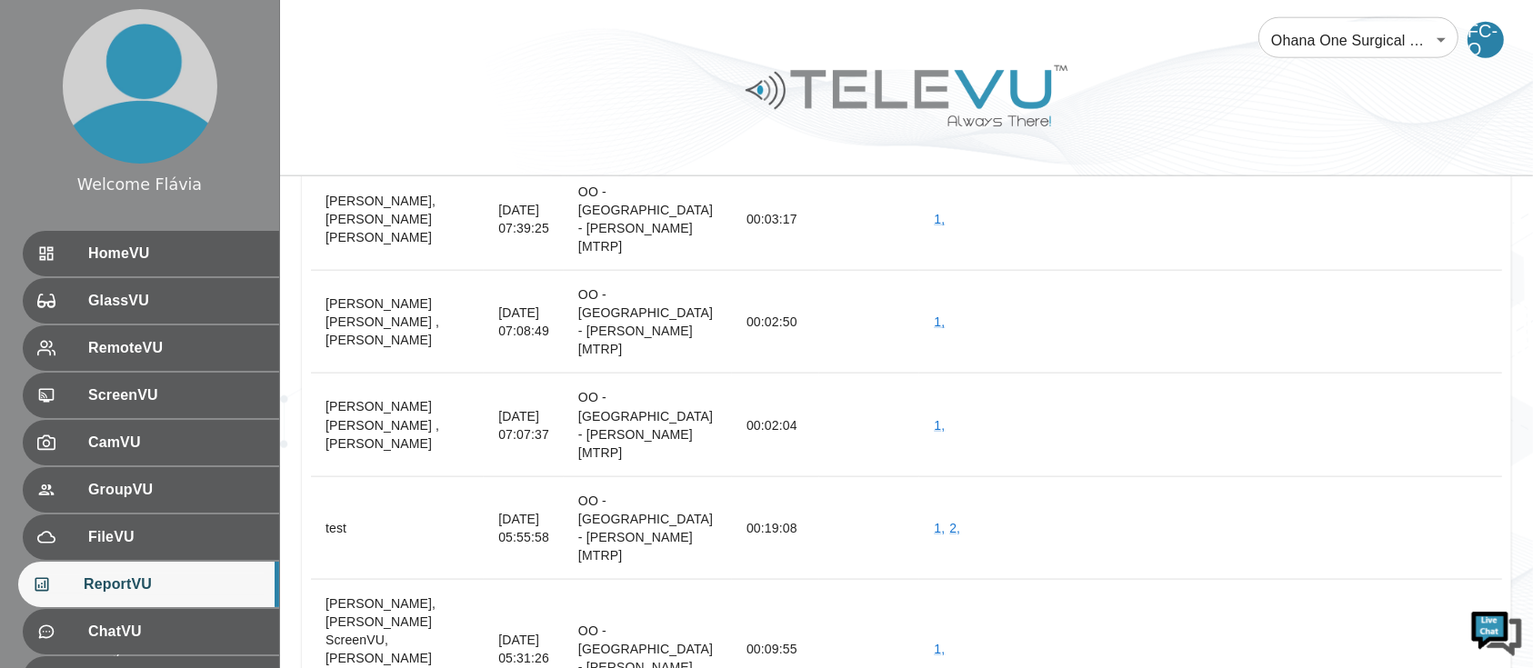
scroll to position [43705, 0]
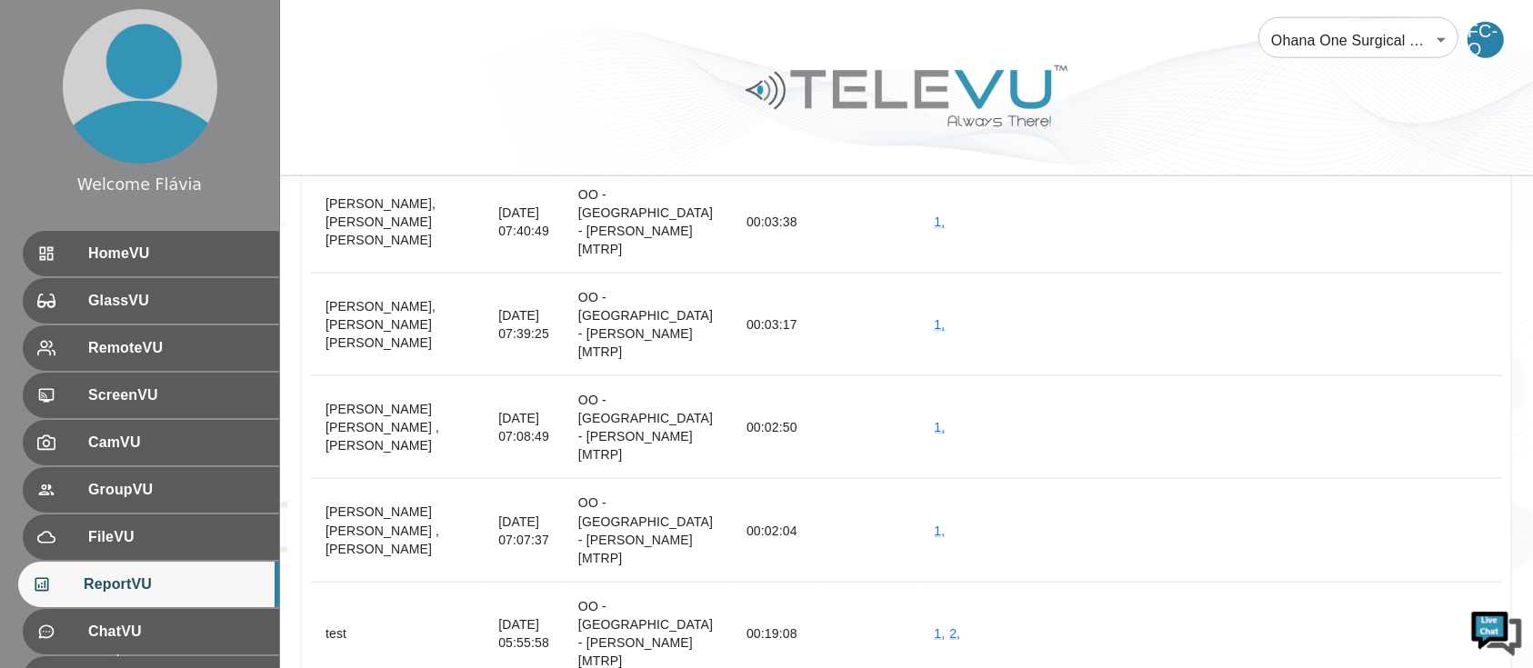
scroll to position [43596, 0]
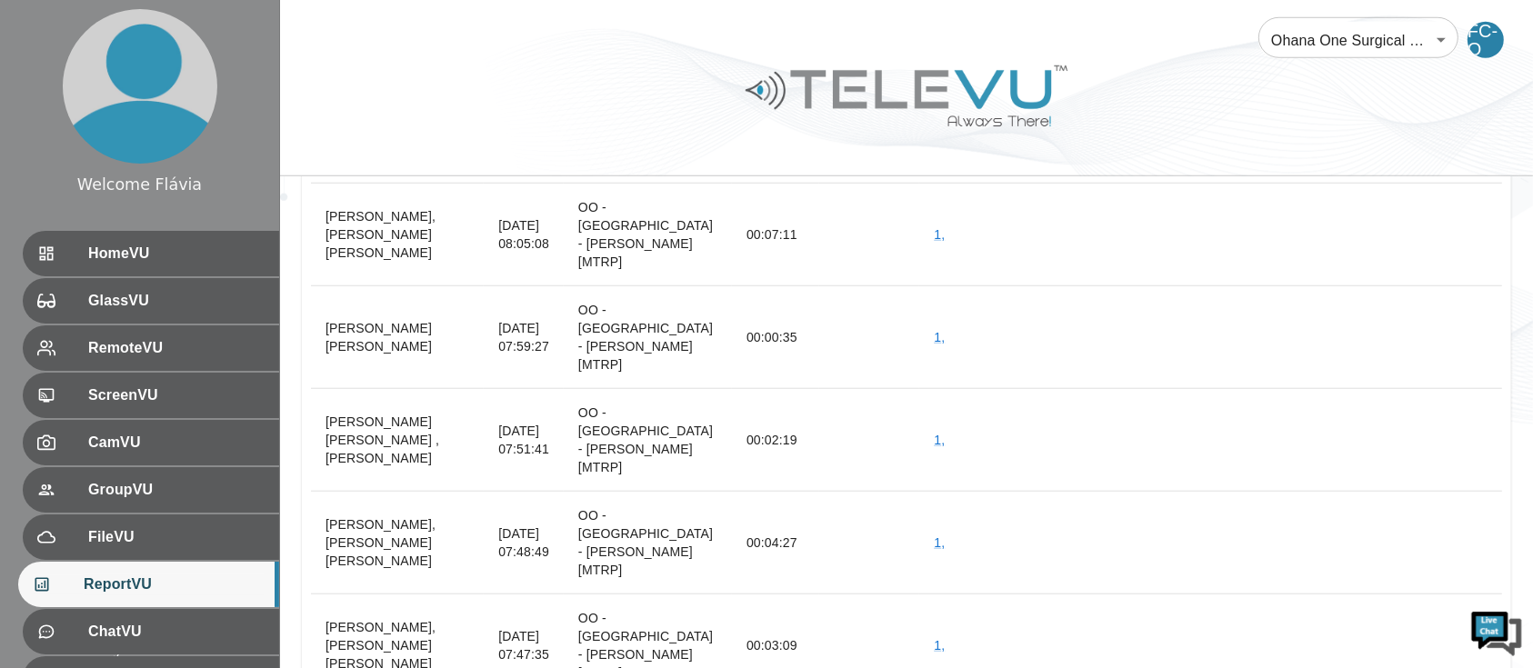
scroll to position [42966, 0]
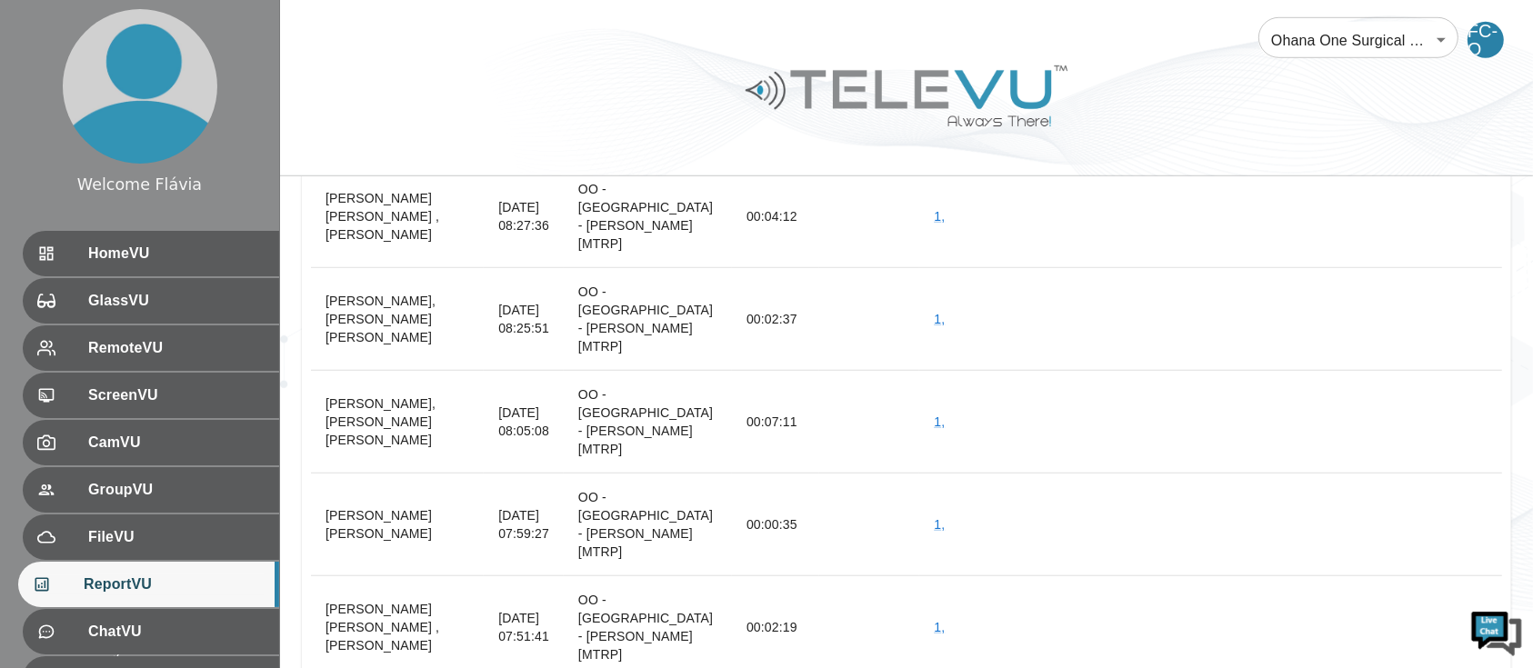
scroll to position [42788, 0]
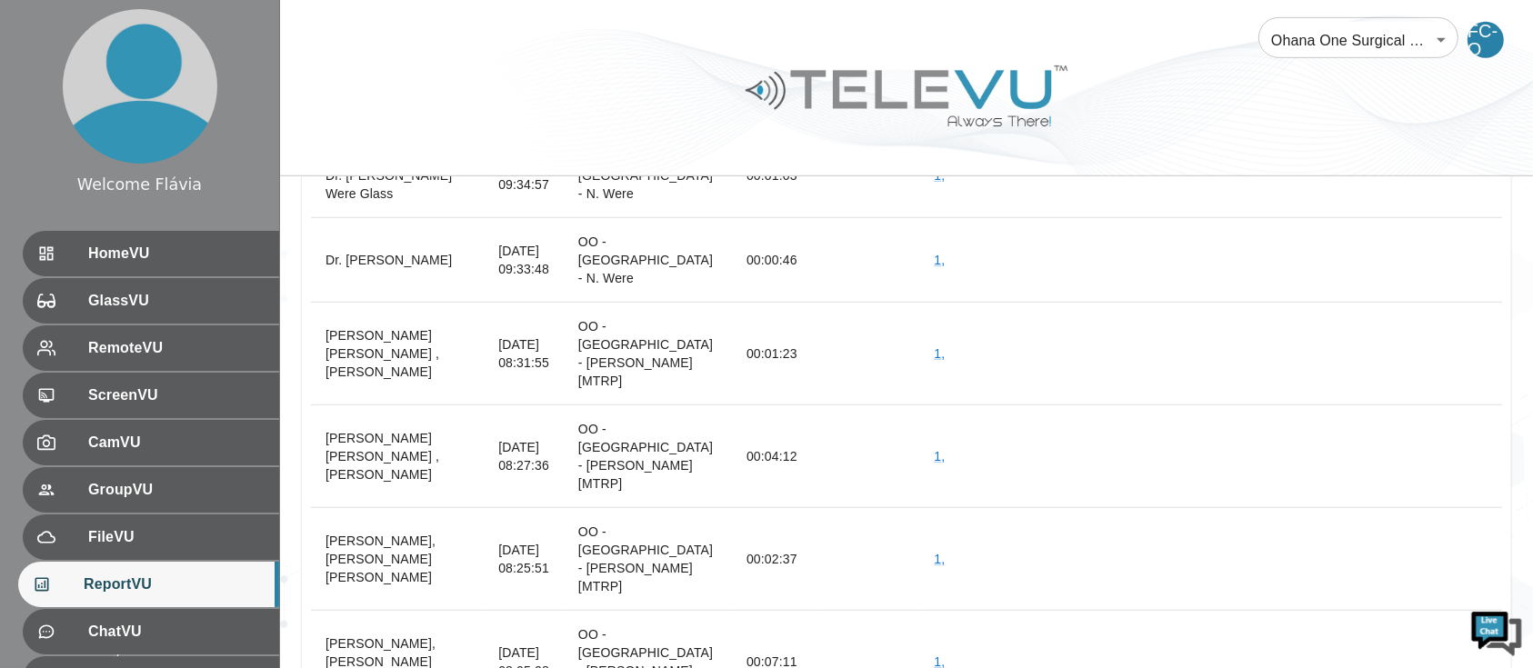
scroll to position [42498, 0]
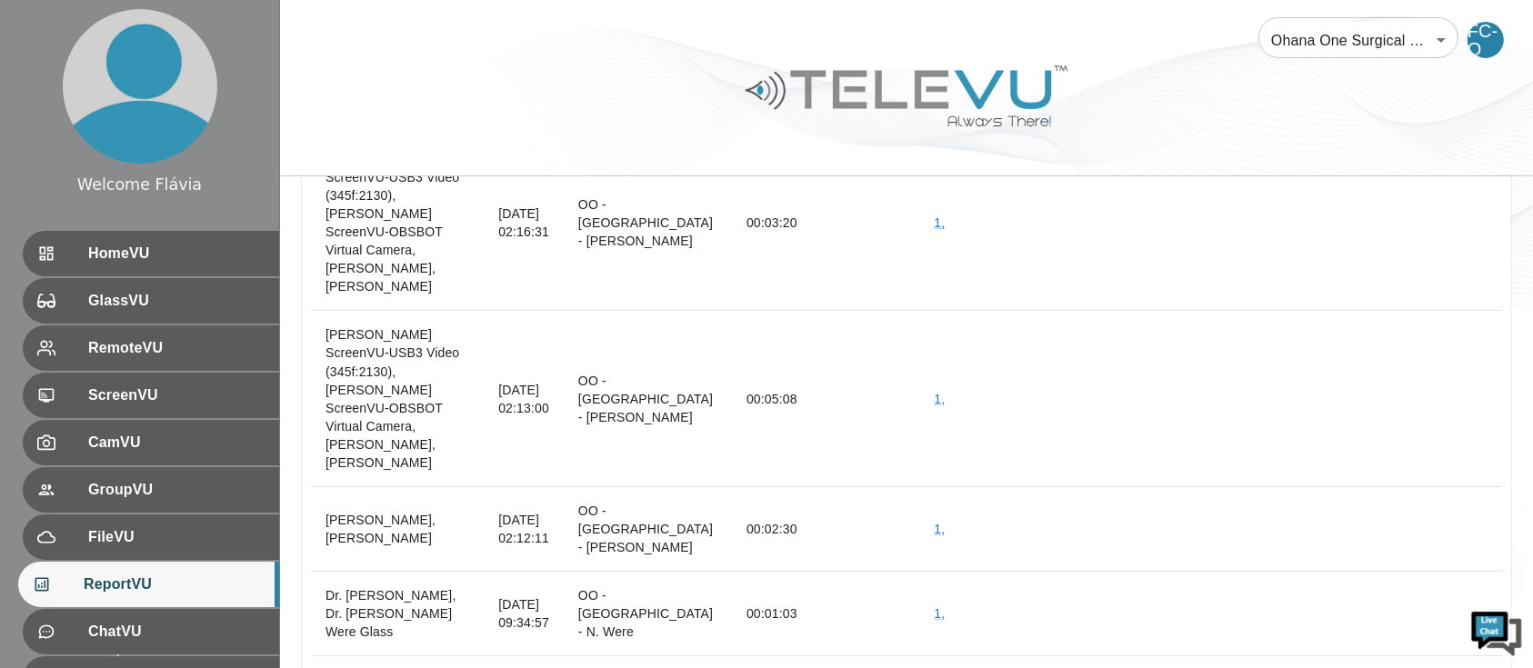
scroll to position [42107, 0]
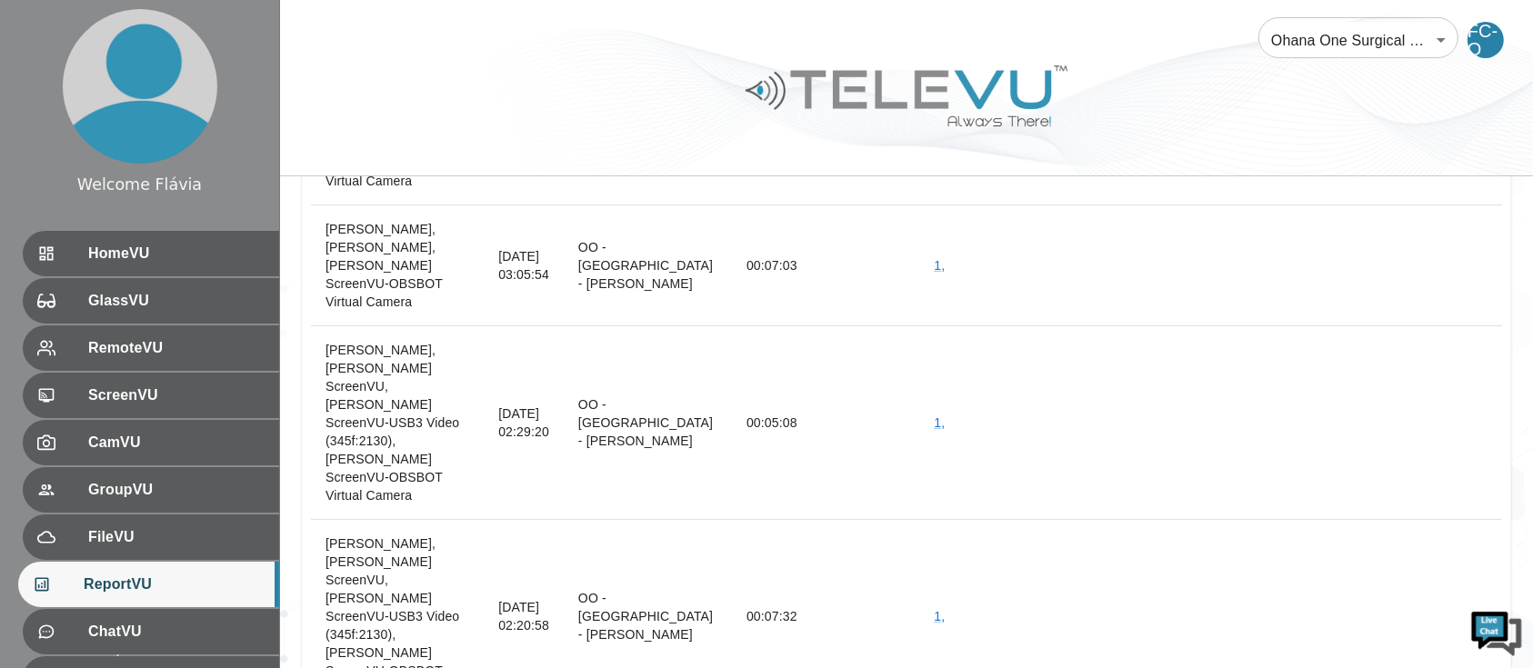
scroll to position [41528, 0]
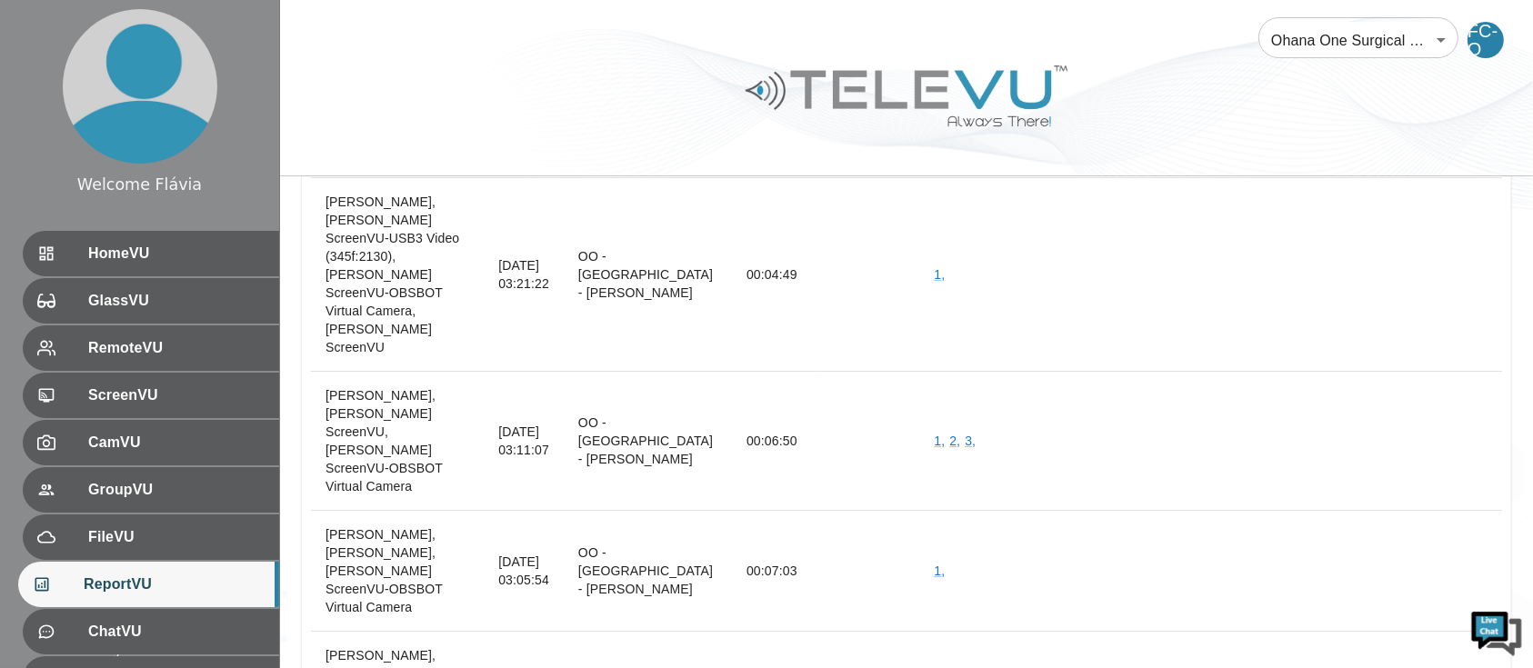
scroll to position [41221, 0]
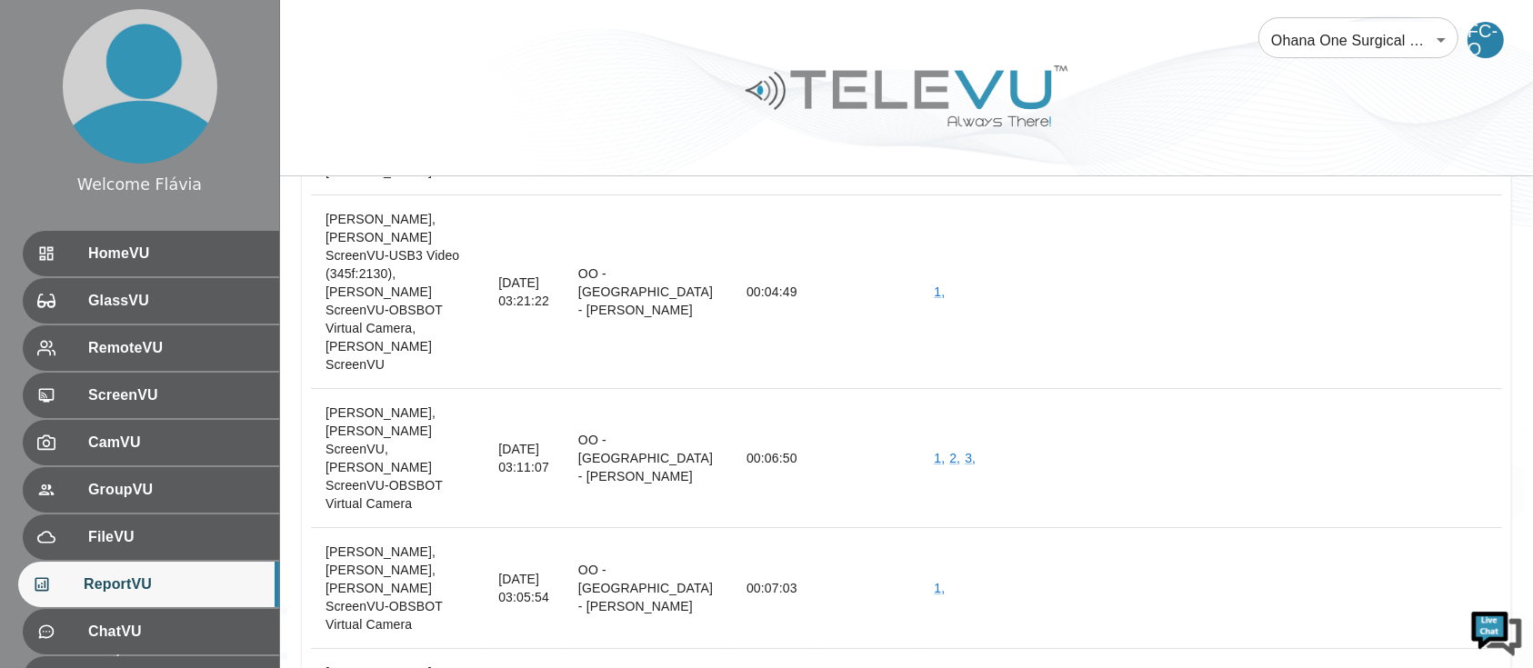
drag, startPoint x: 363, startPoint y: 466, endPoint x: 316, endPoint y: 420, distance: 64.9
copy th "Dr. Nick Were Glass , Dr. Nick Were"
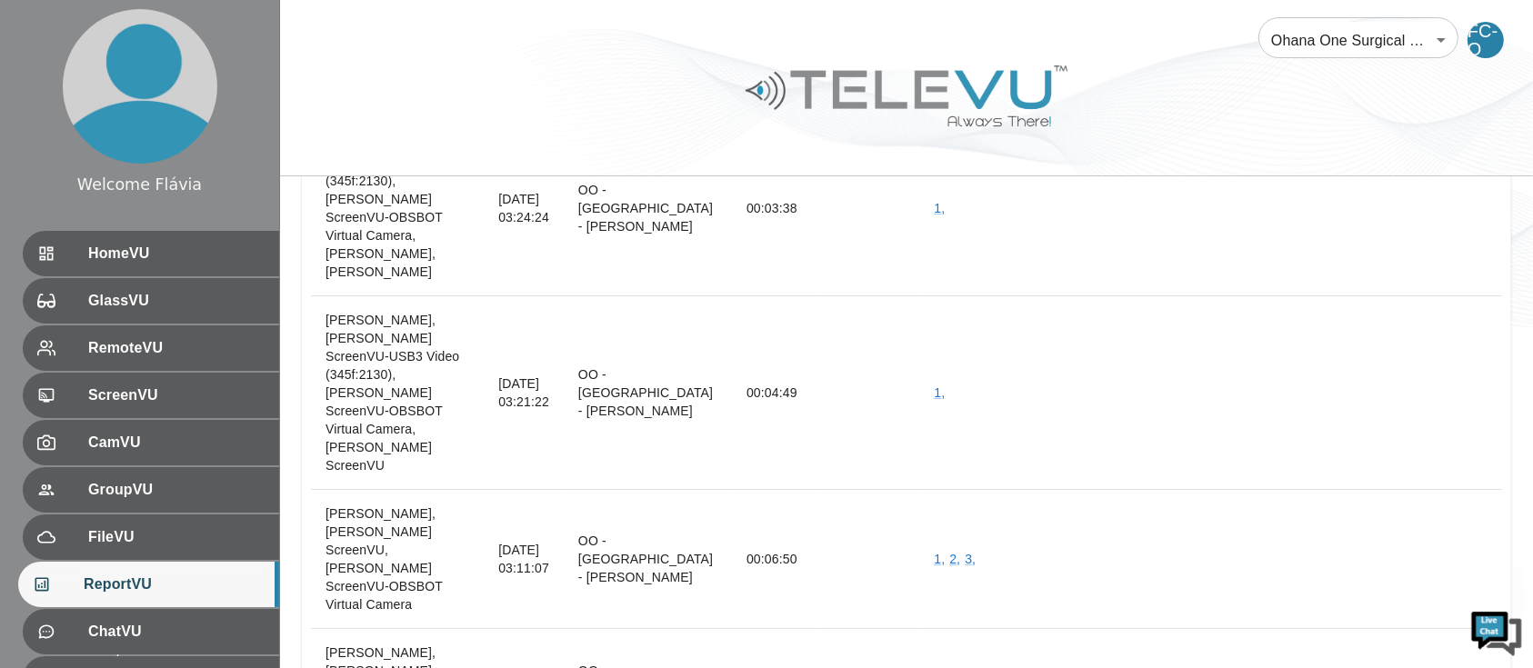
scroll to position [41105, 0]
drag, startPoint x: 458, startPoint y: 483, endPoint x: 516, endPoint y: 487, distance: 57.4
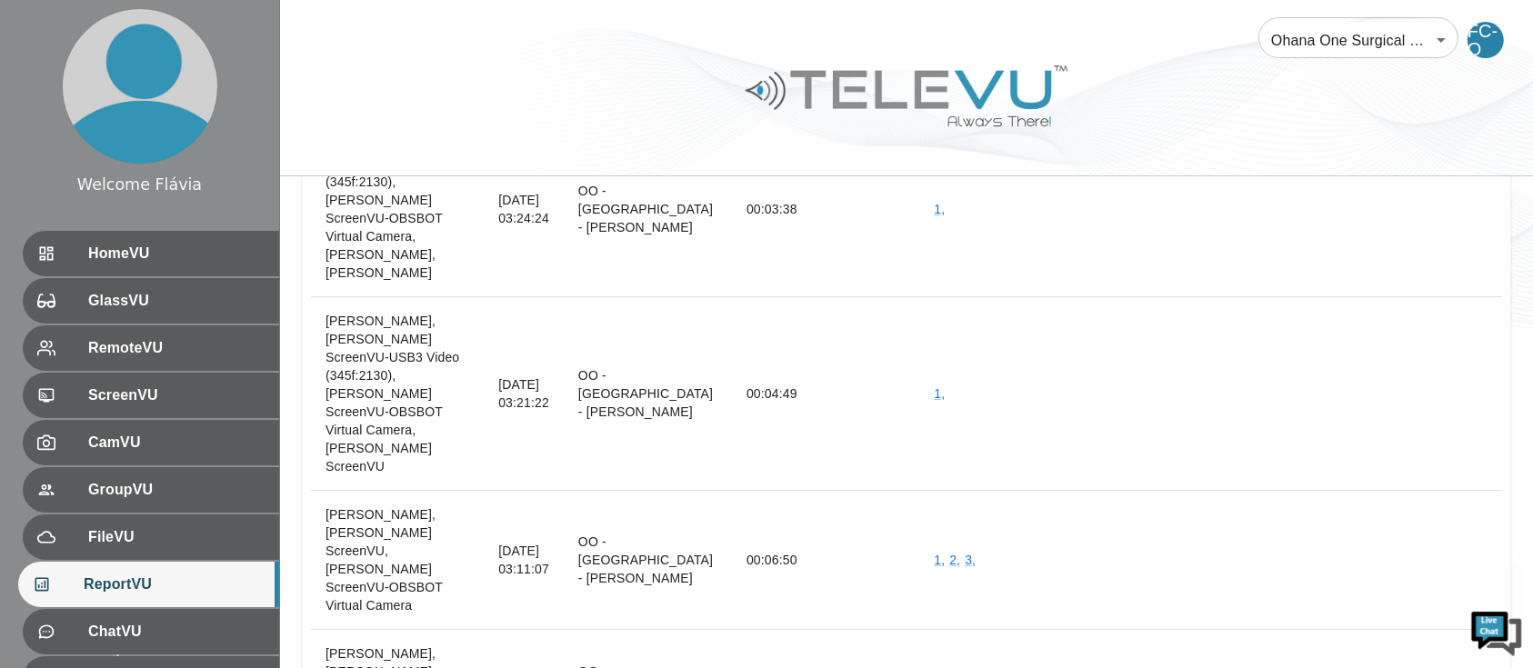
copy td "02:36:29"
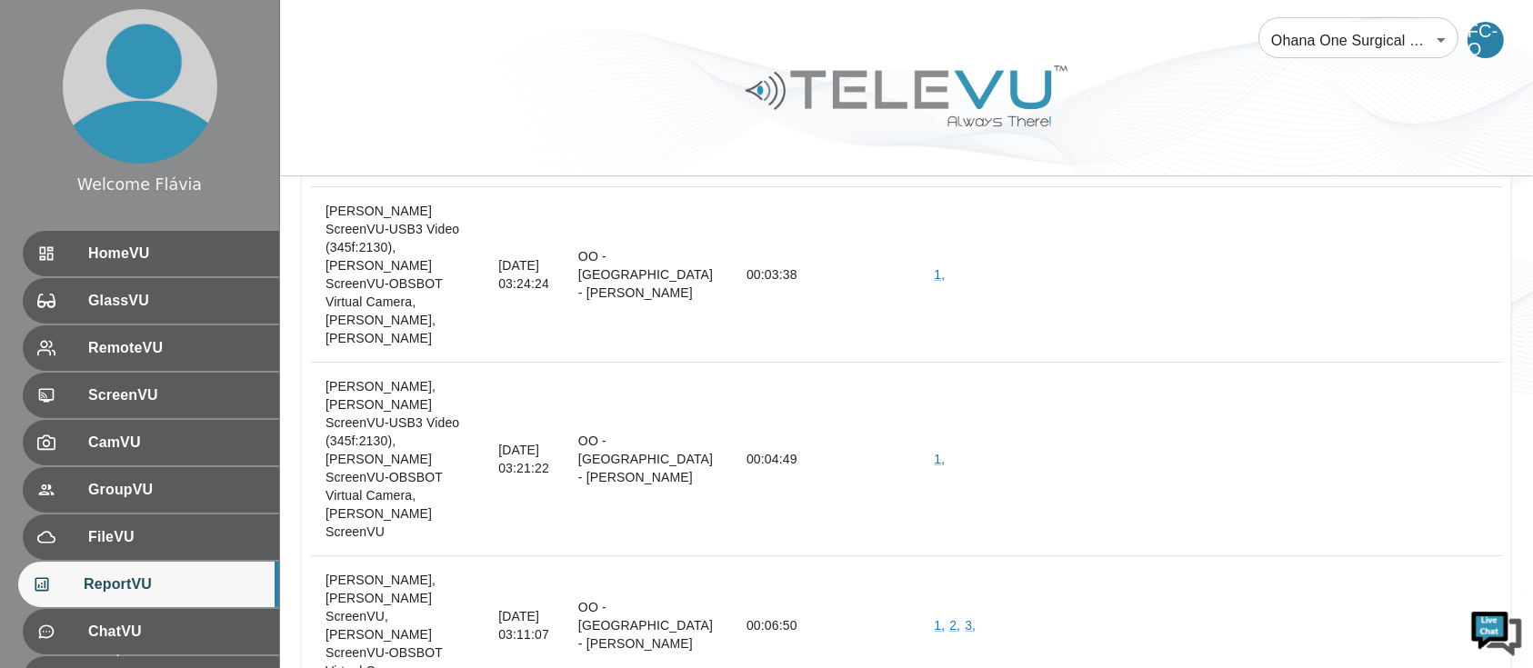
scroll to position [41037, 0]
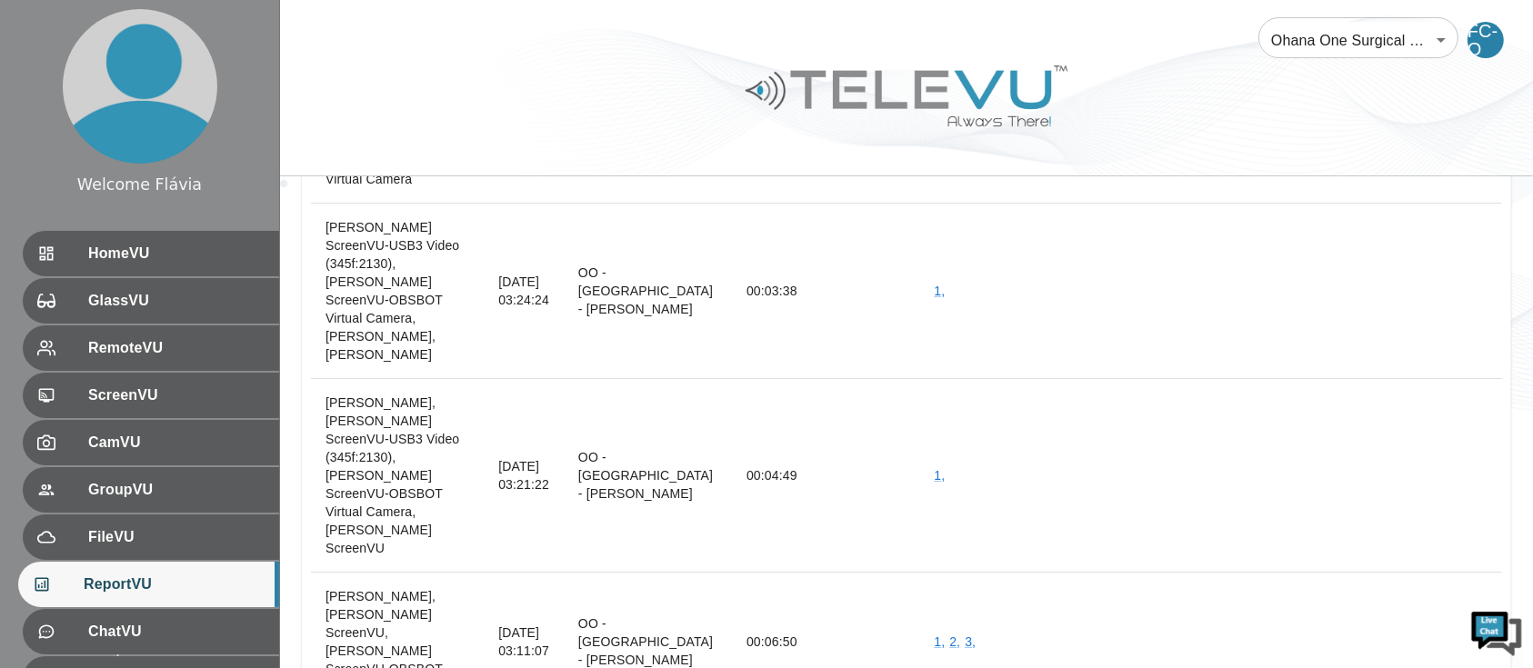
scroll to position [41024, 0]
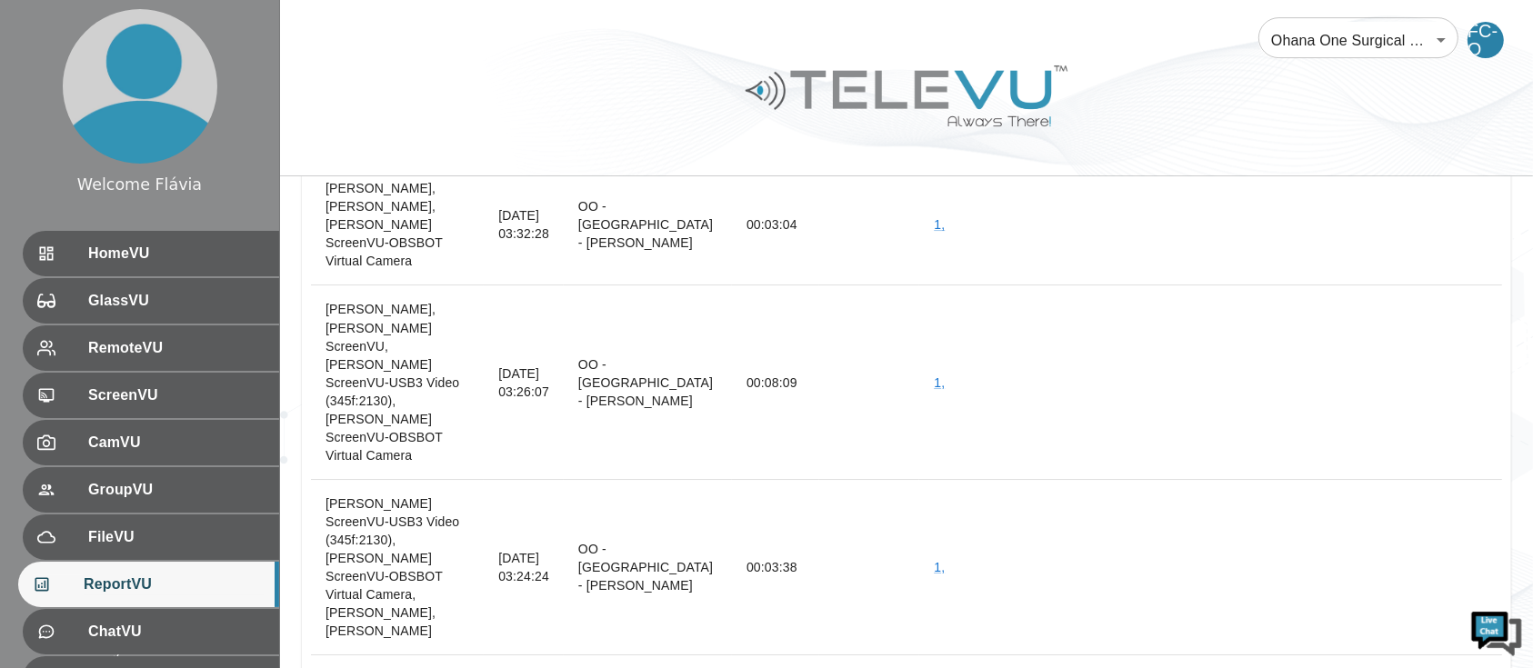
scroll to position [40745, 0]
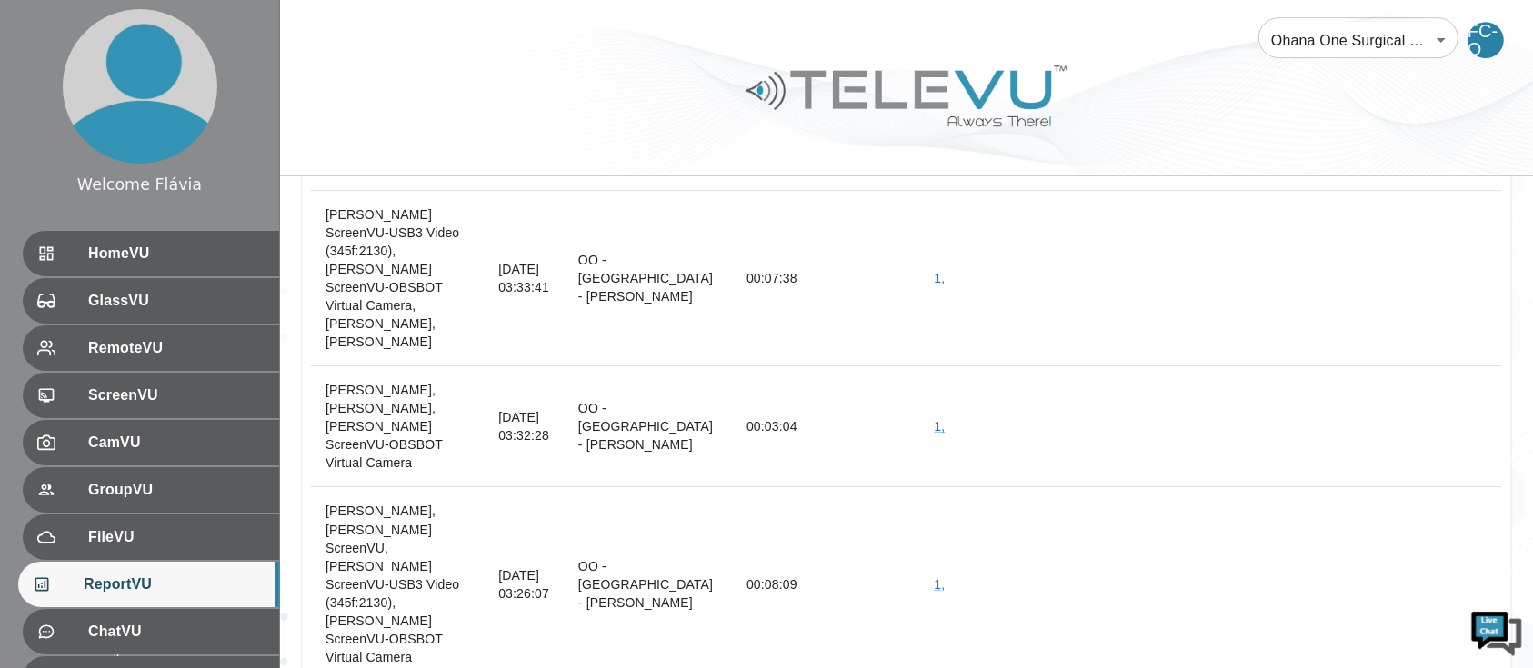
scroll to position [40544, 0]
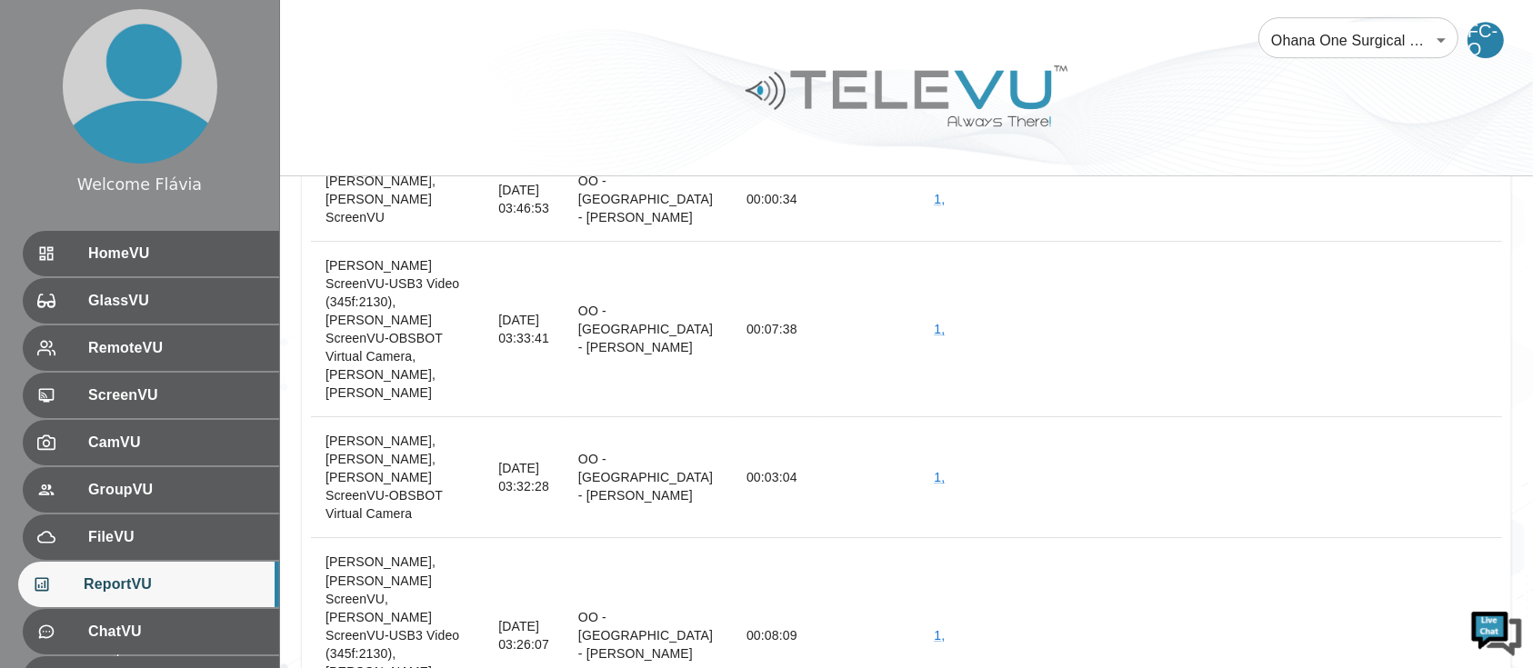
scroll to position [40494, 0]
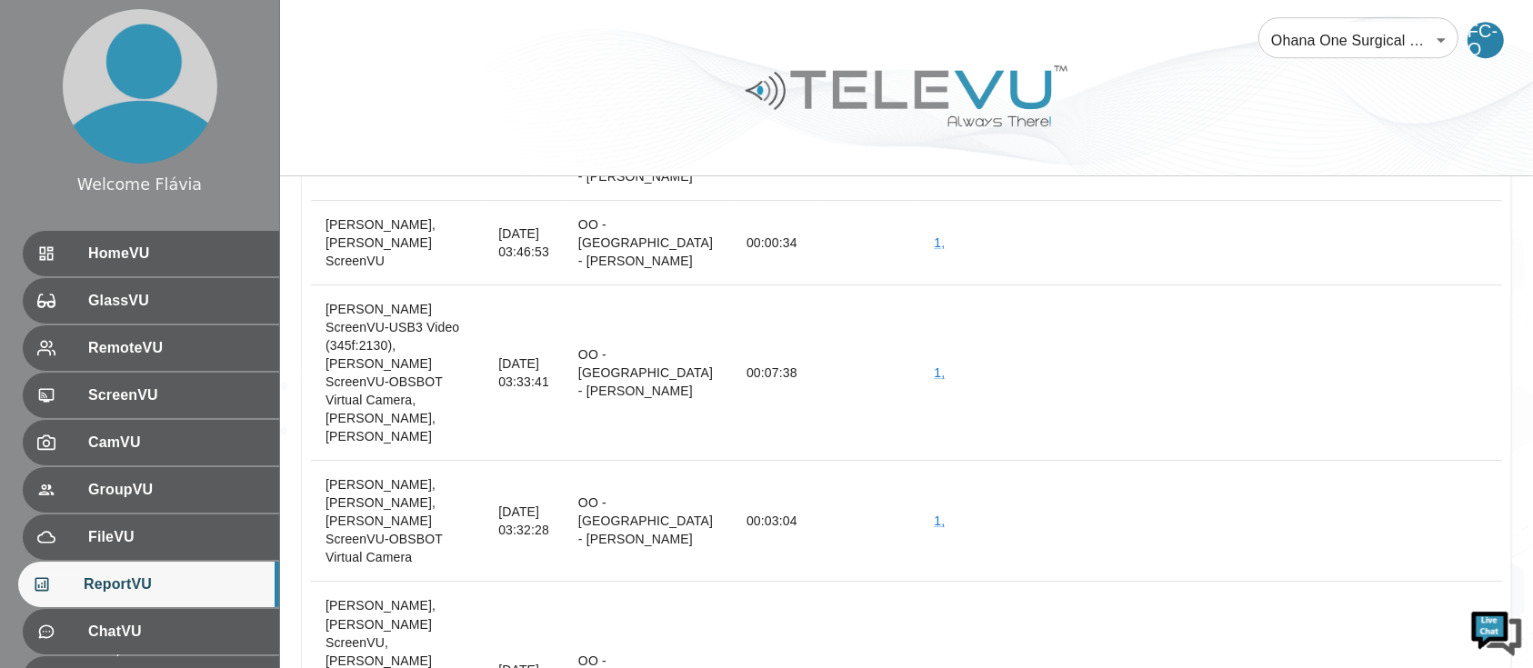
scroll to position [40427, 0]
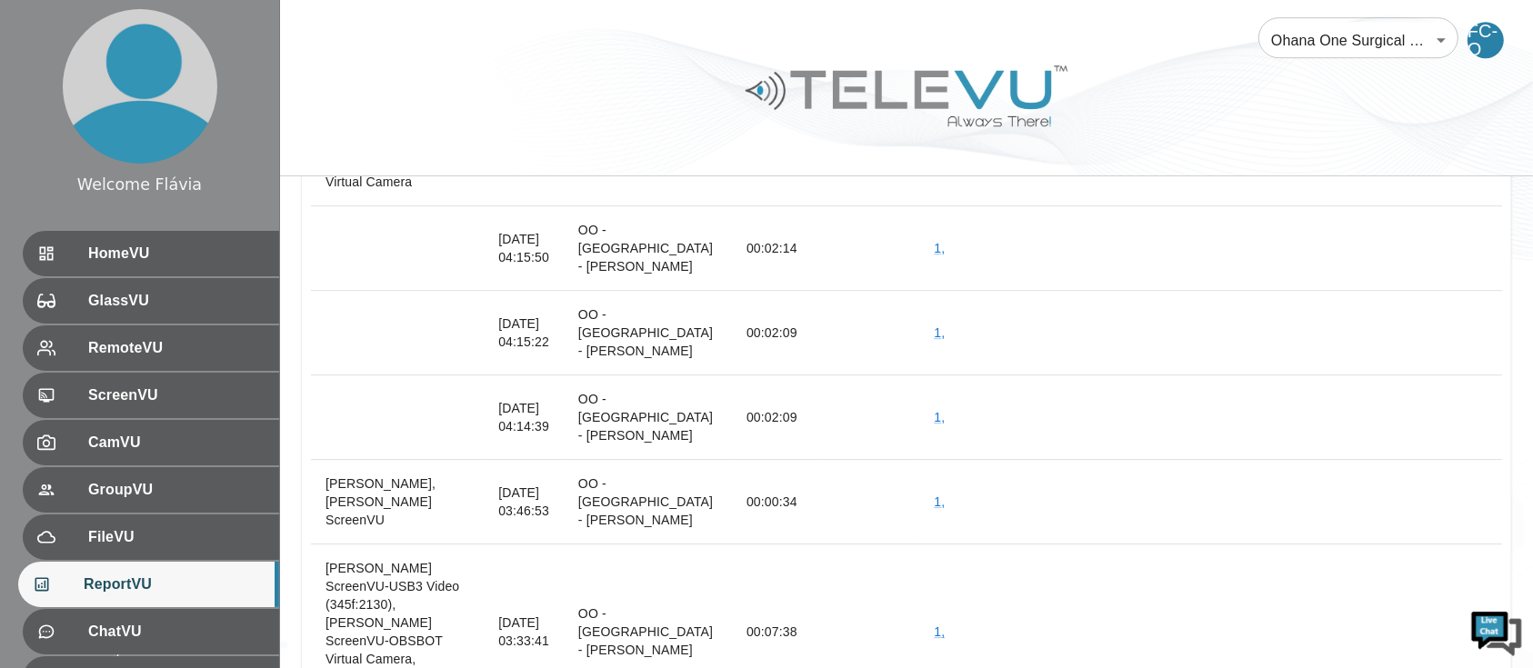
scroll to position [40158, 0]
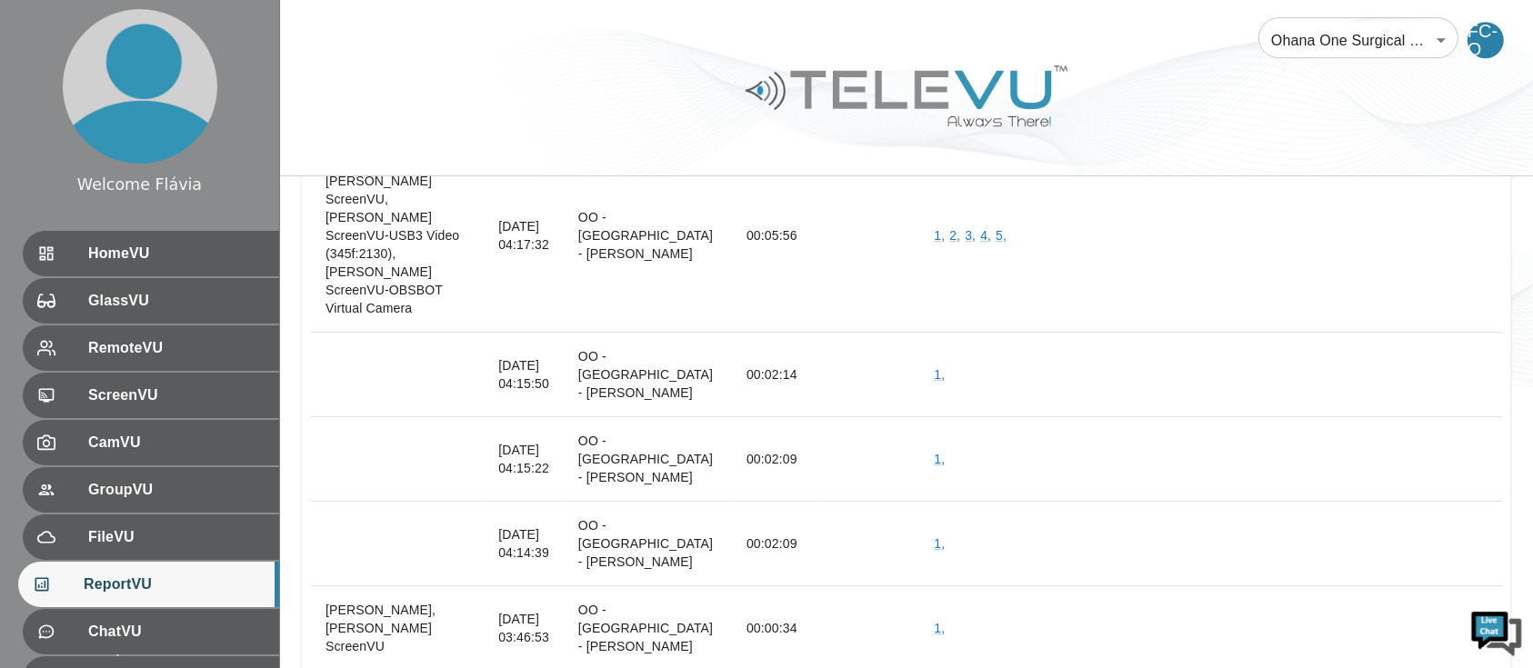
scroll to position [40041, 0]
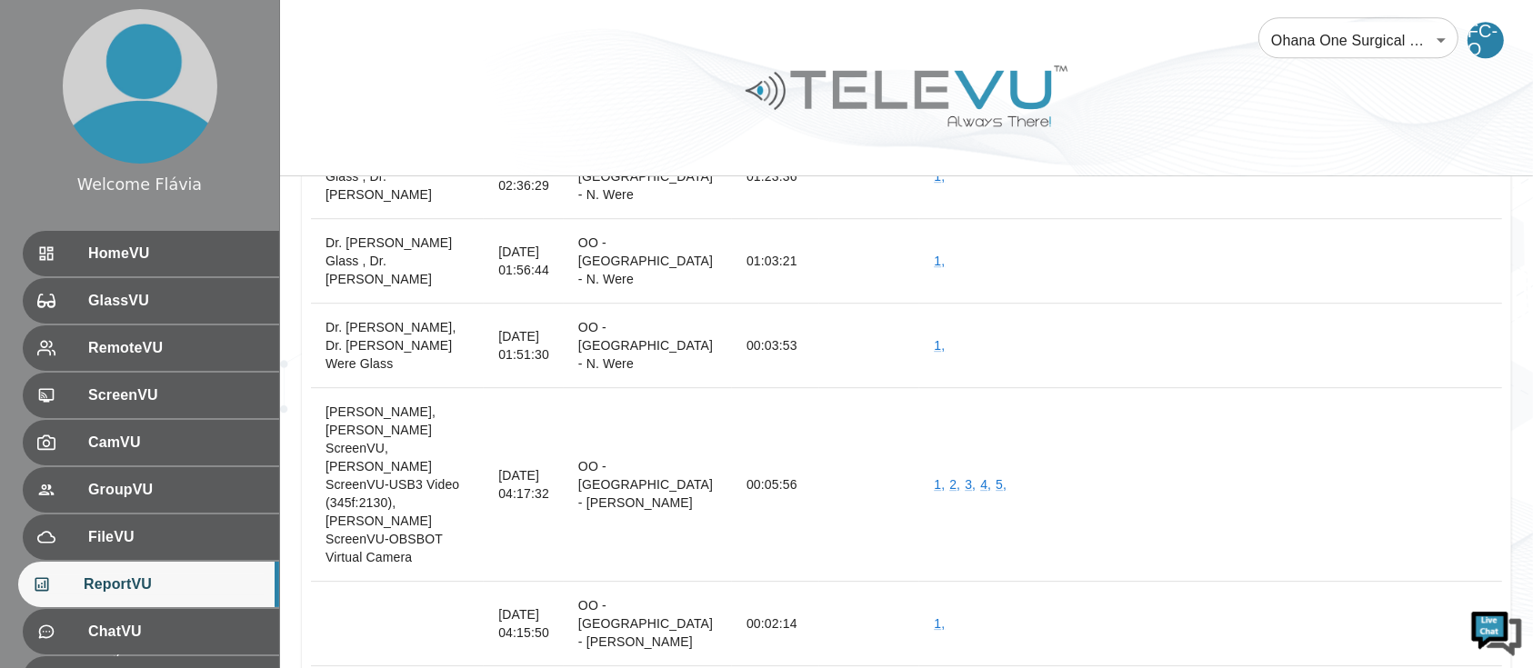
scroll to position [39811, 0]
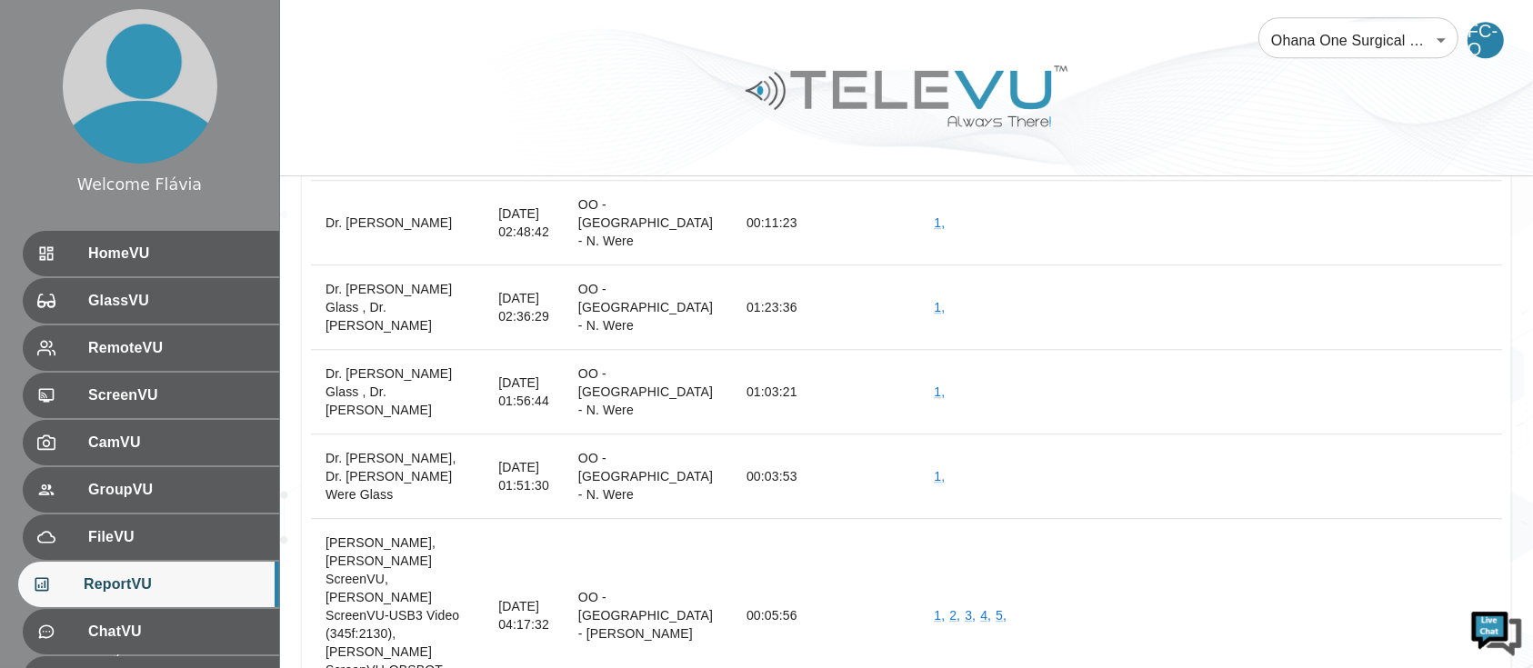
scroll to position [39667, 0]
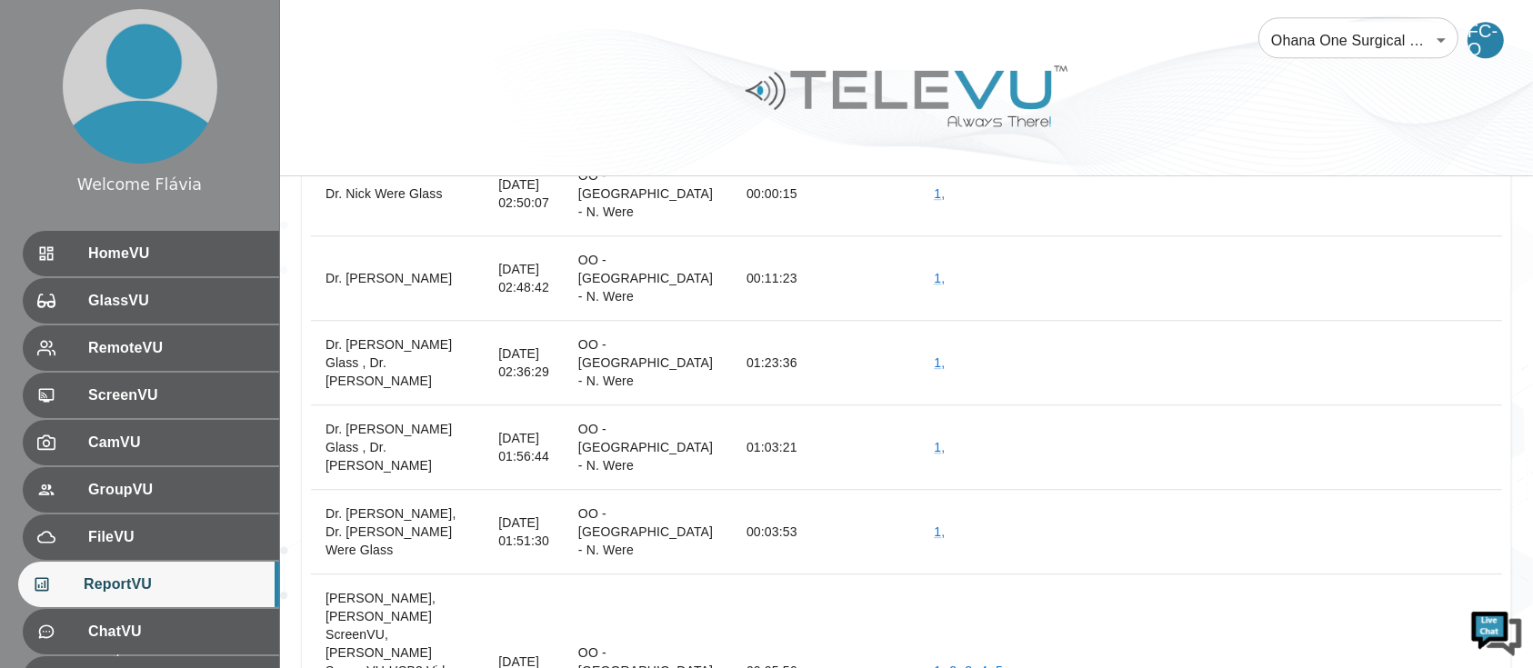
scroll to position [39628, 0]
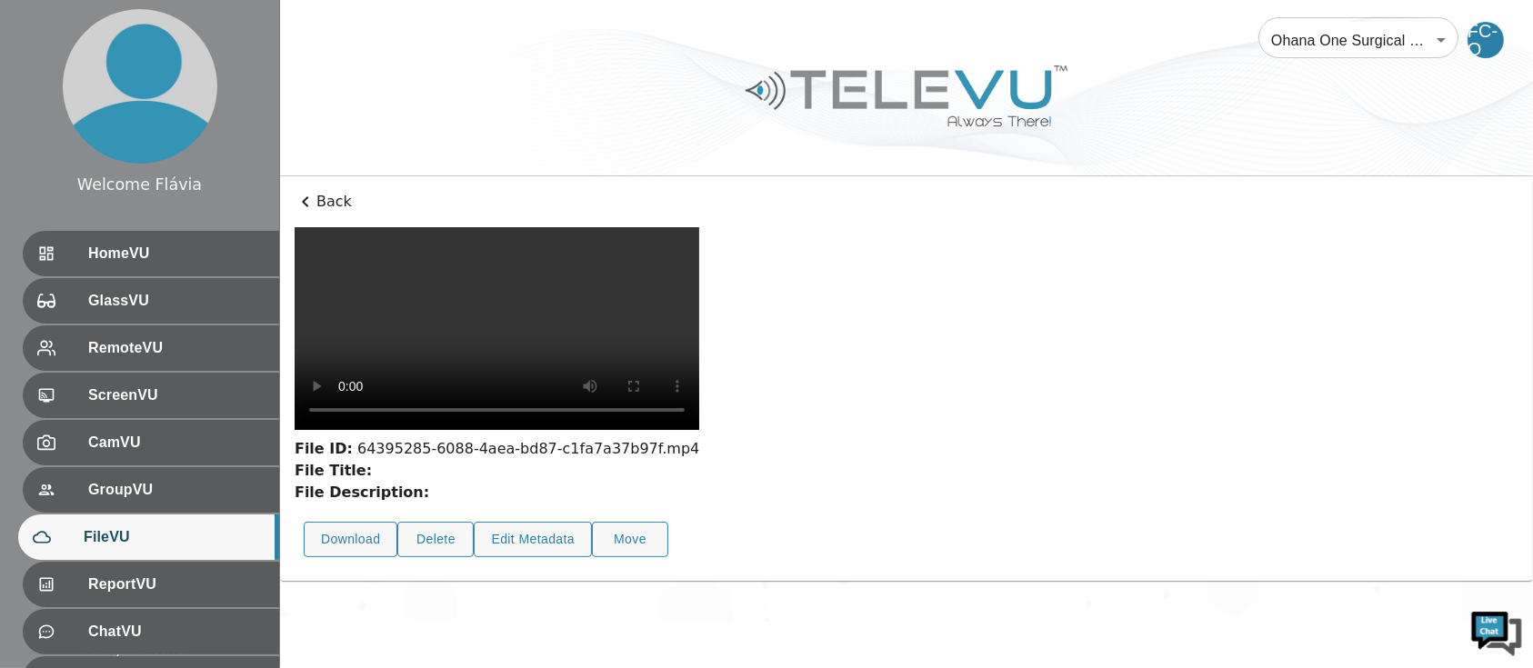
click at [699, 430] on video at bounding box center [497, 328] width 405 height 203
click at [536, 460] on div "File ID: 64395285-6088-4aea-bd87-c1fa7a37b97f.mp4" at bounding box center [497, 449] width 405 height 22
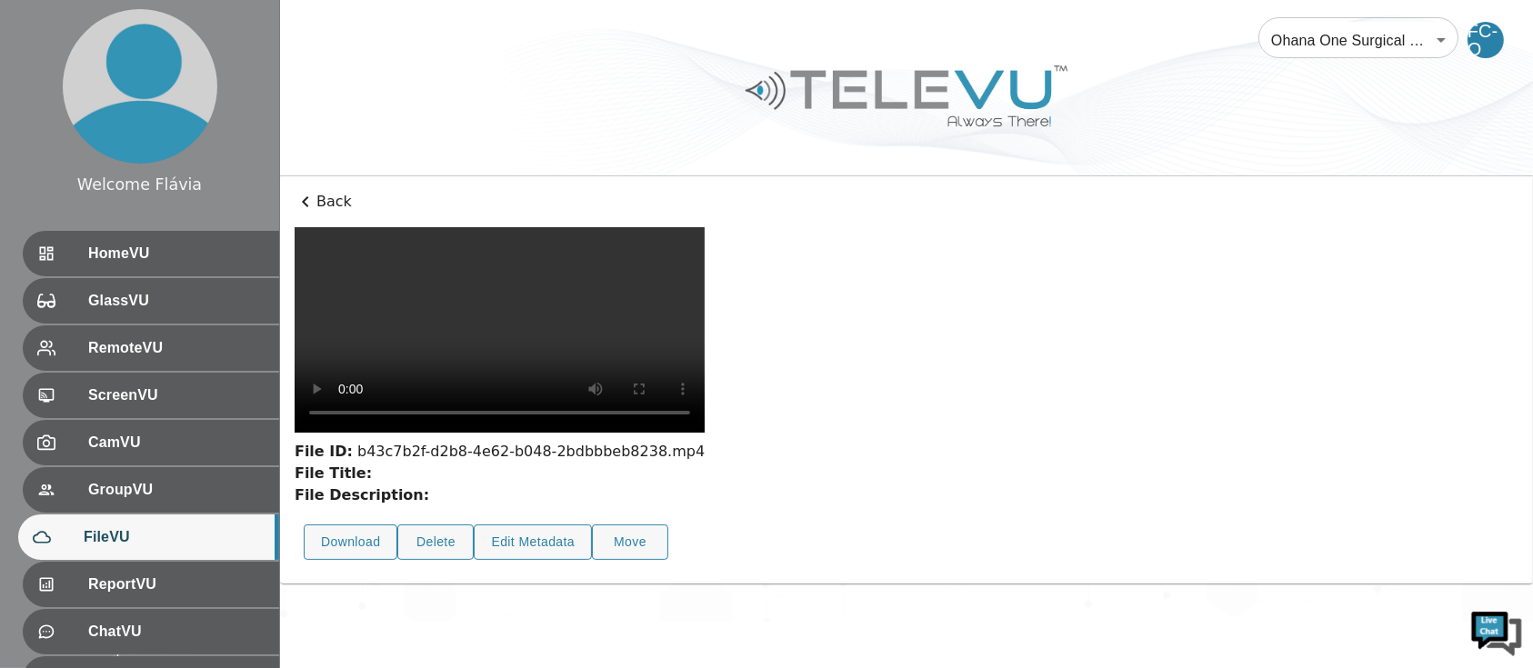
click at [691, 367] on video at bounding box center [500, 330] width 410 height 206
click at [689, 411] on video at bounding box center [499, 329] width 408 height 205
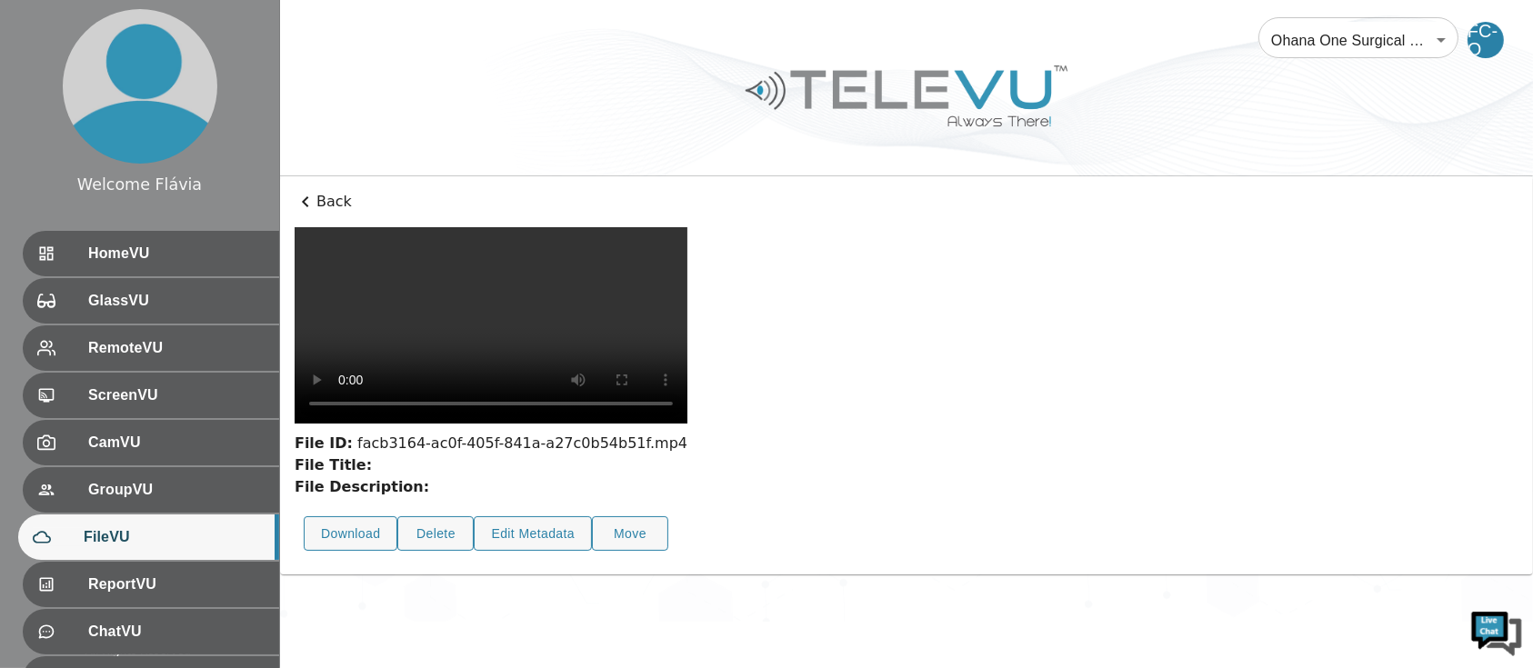
click at [613, 424] on video at bounding box center [491, 325] width 393 height 196
click at [361, 455] on div "File ID: facb3164-ac0f-405f-841a-a27c0b54b51f.mp4" at bounding box center [491, 444] width 393 height 22
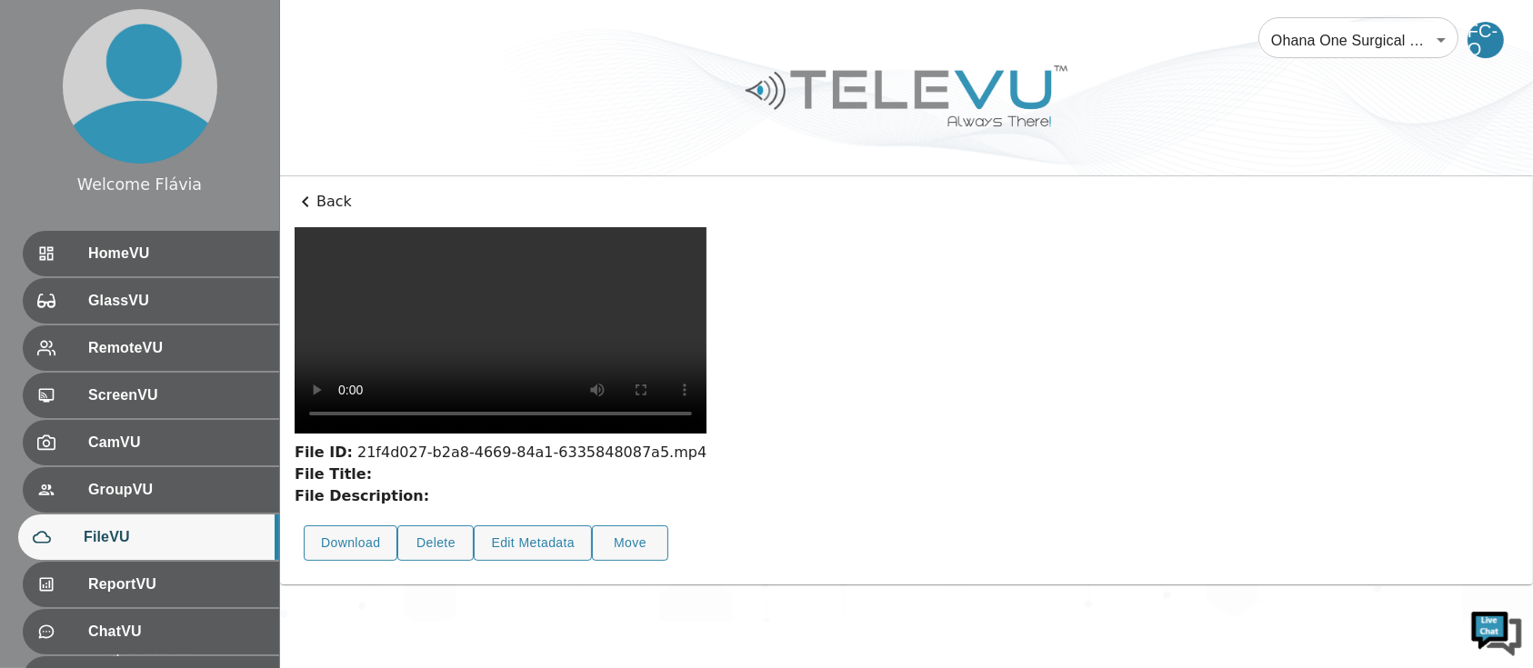
click at [707, 425] on video at bounding box center [501, 330] width 412 height 206
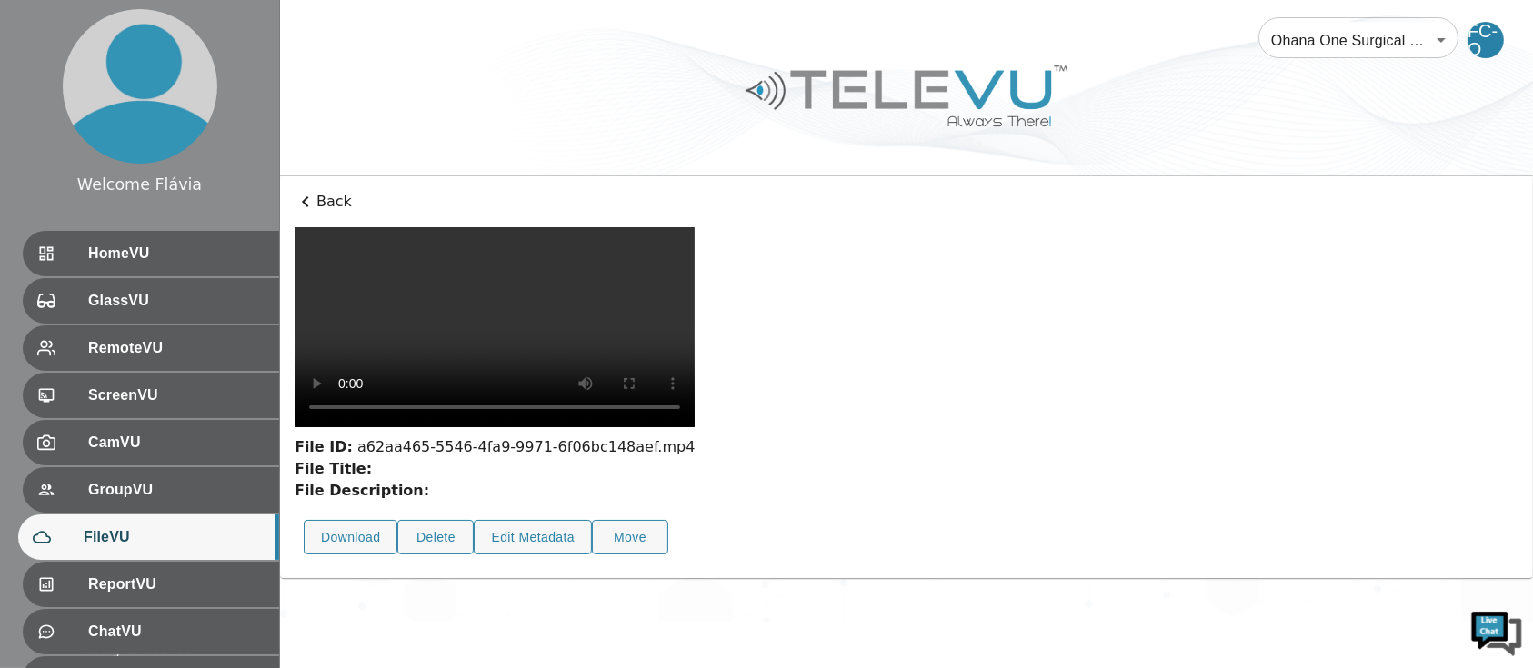
click at [492, 427] on video at bounding box center [495, 327] width 400 height 200
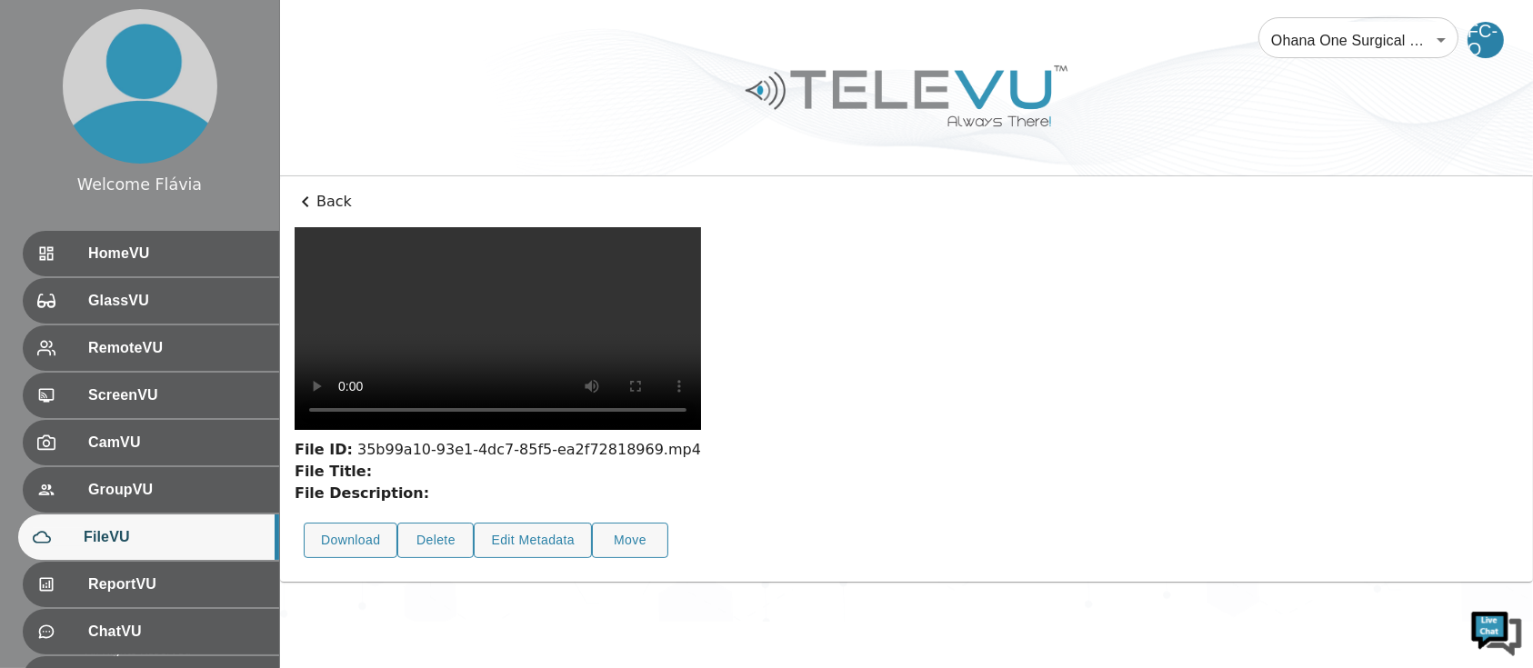
click at [627, 426] on video at bounding box center [498, 328] width 406 height 203
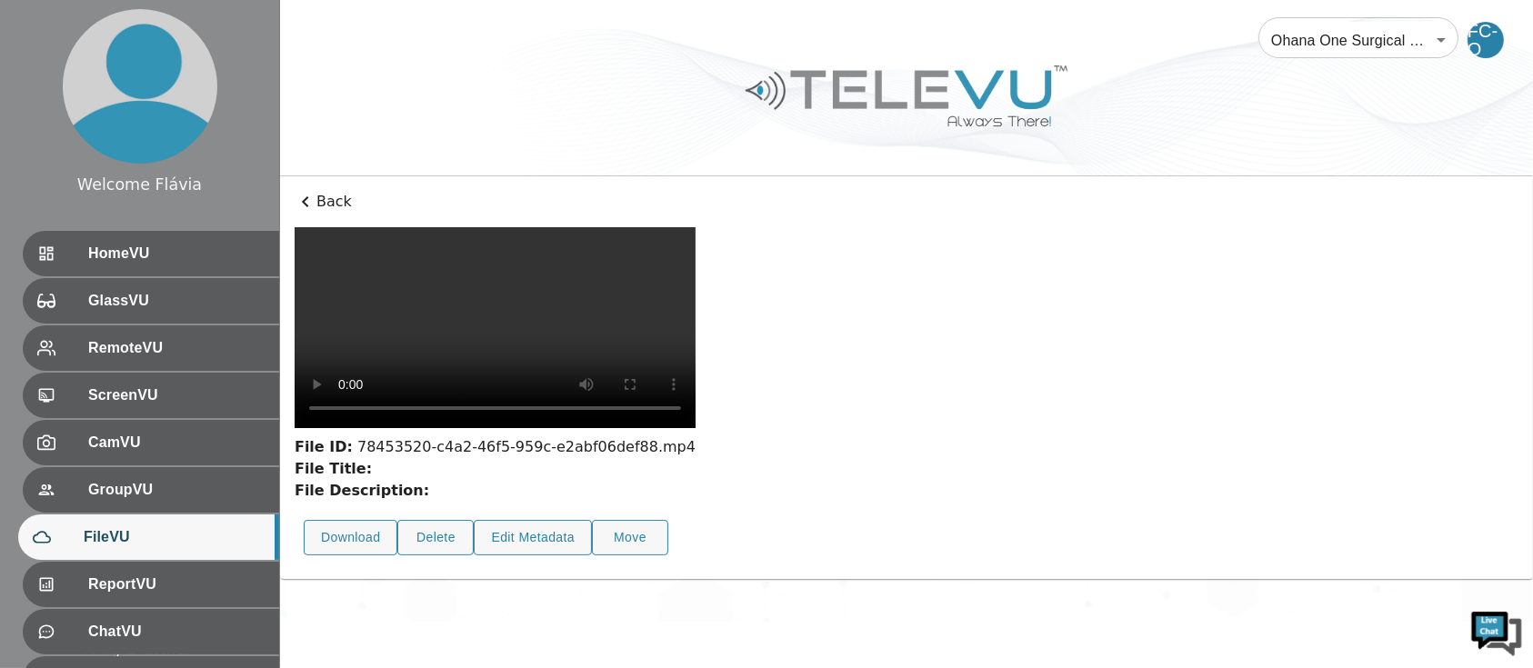
click at [581, 428] on video at bounding box center [495, 327] width 401 height 201
click at [582, 429] on video at bounding box center [497, 328] width 404 height 202
click at [581, 429] on video at bounding box center [496, 328] width 403 height 202
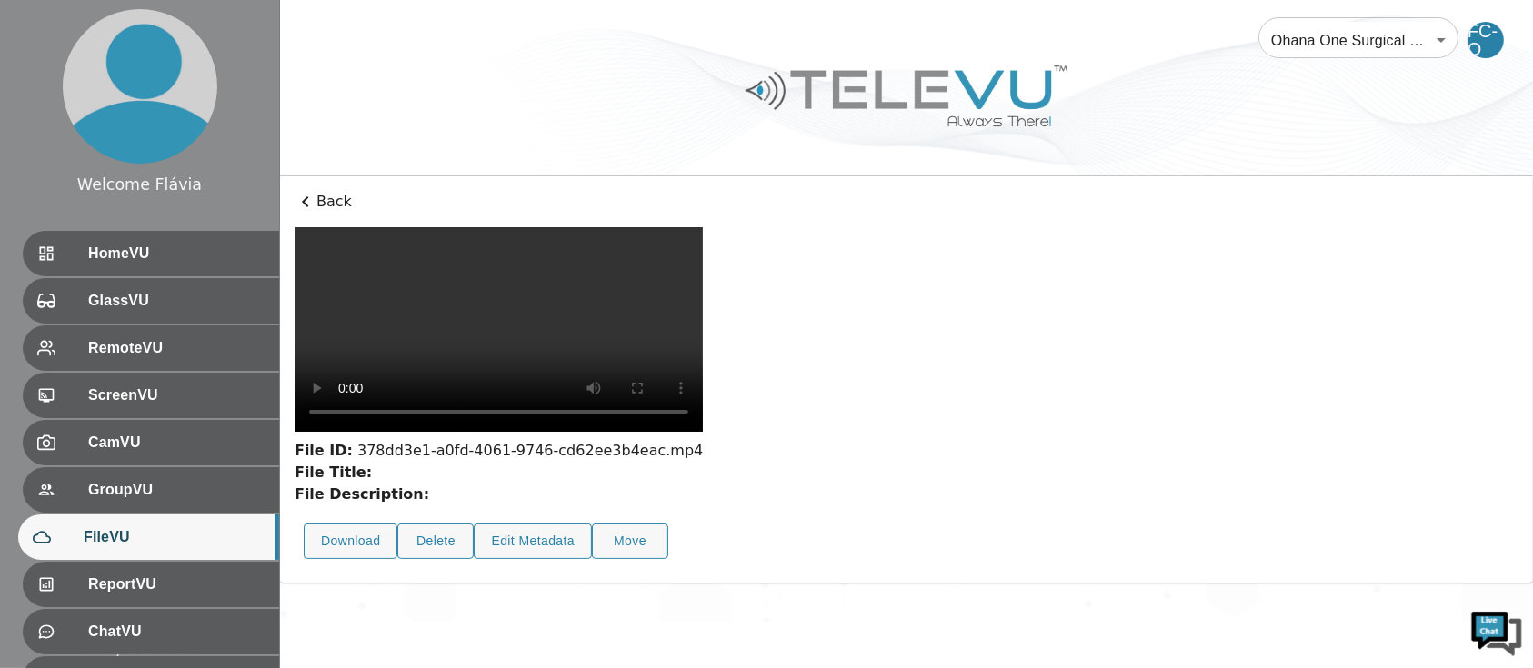
click at [673, 432] on video at bounding box center [499, 329] width 408 height 205
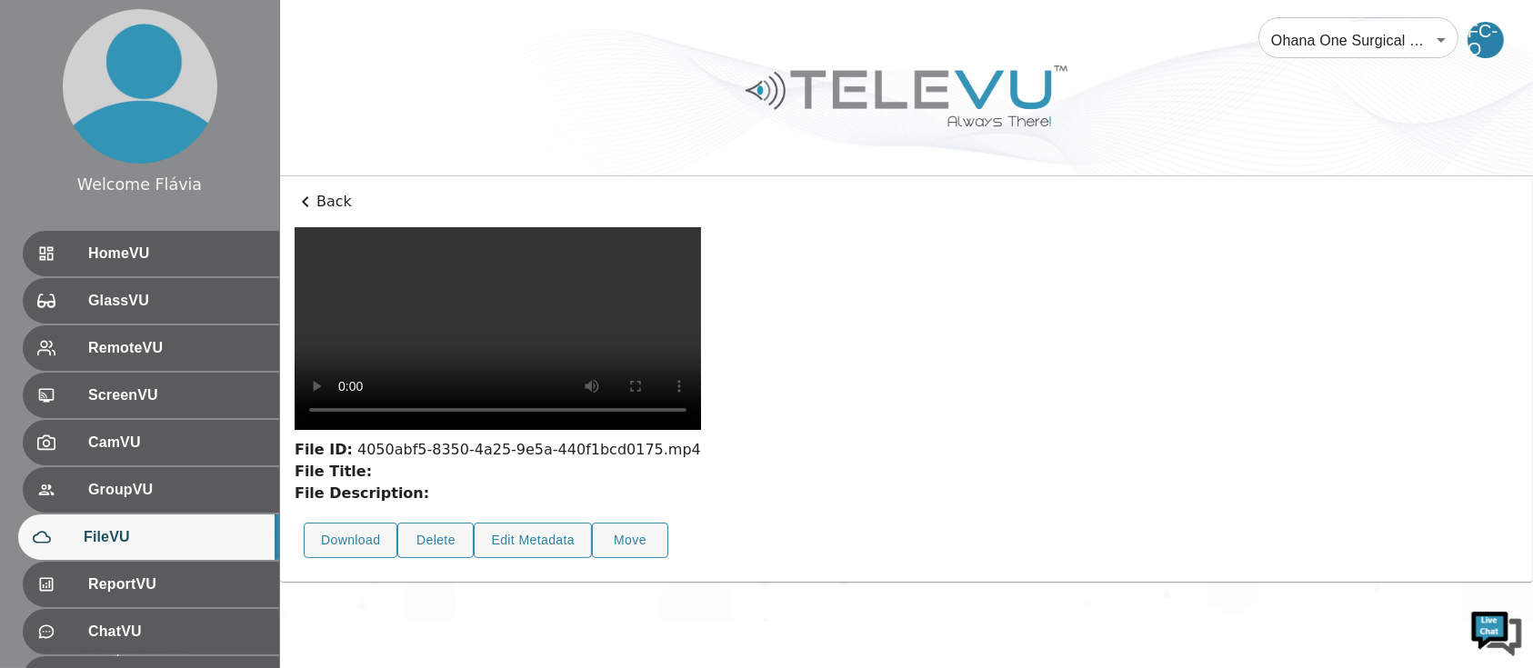
click at [604, 375] on video at bounding box center [498, 328] width 406 height 203
click at [513, 430] on video at bounding box center [498, 328] width 406 height 203
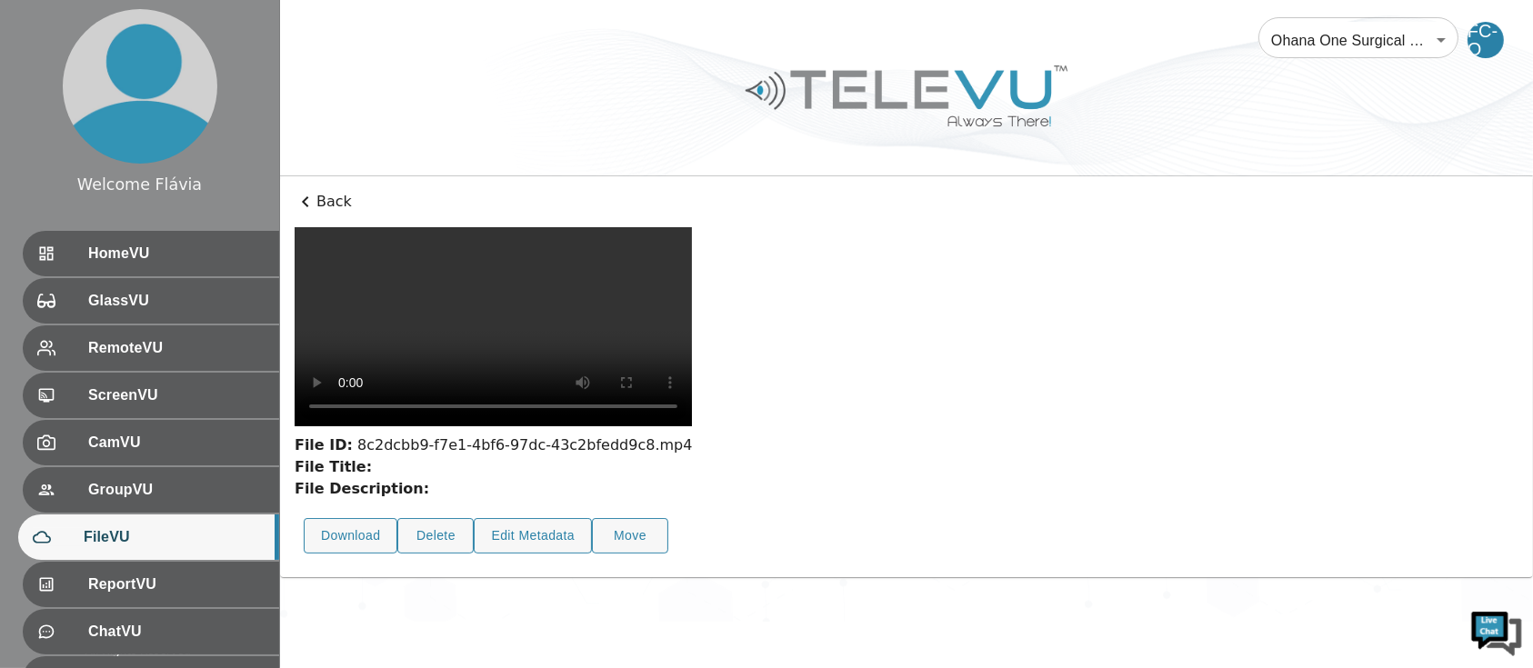
click at [594, 401] on video at bounding box center [493, 326] width 397 height 199
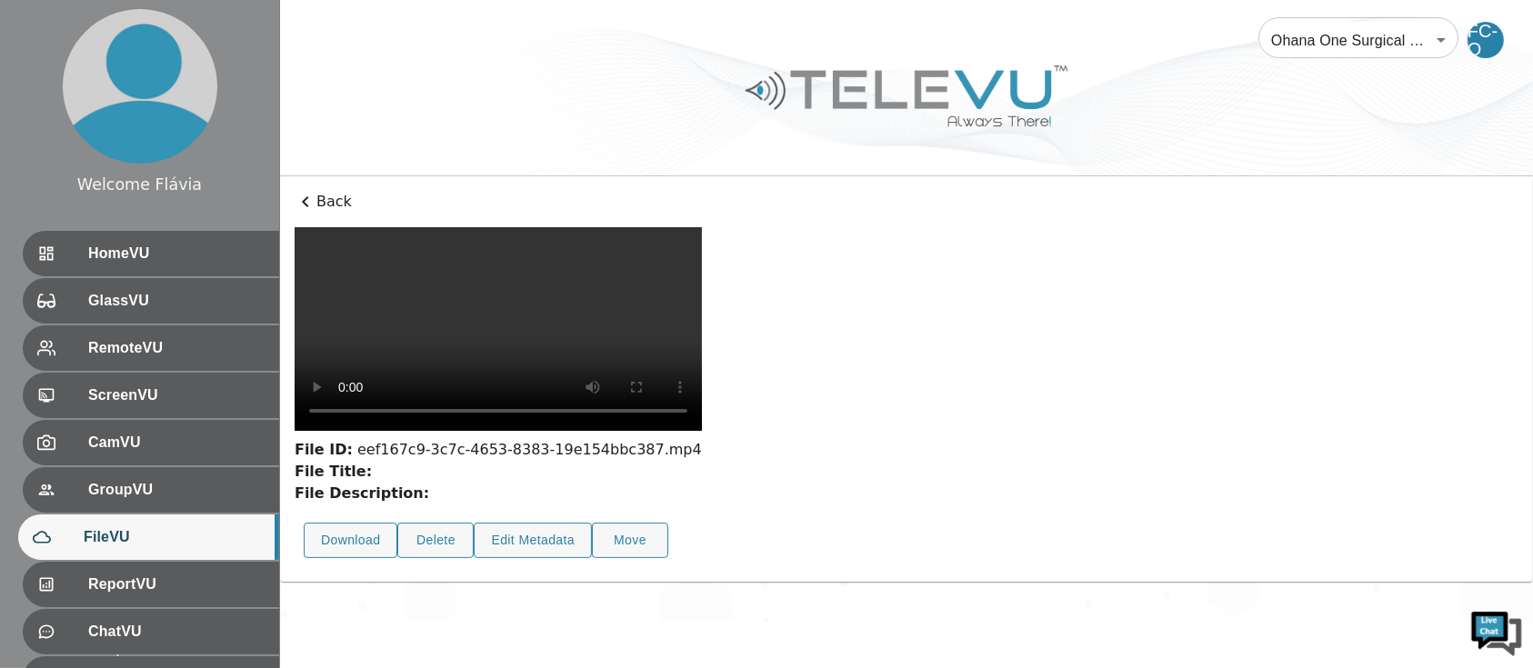
click at [530, 419] on video at bounding box center [498, 329] width 407 height 204
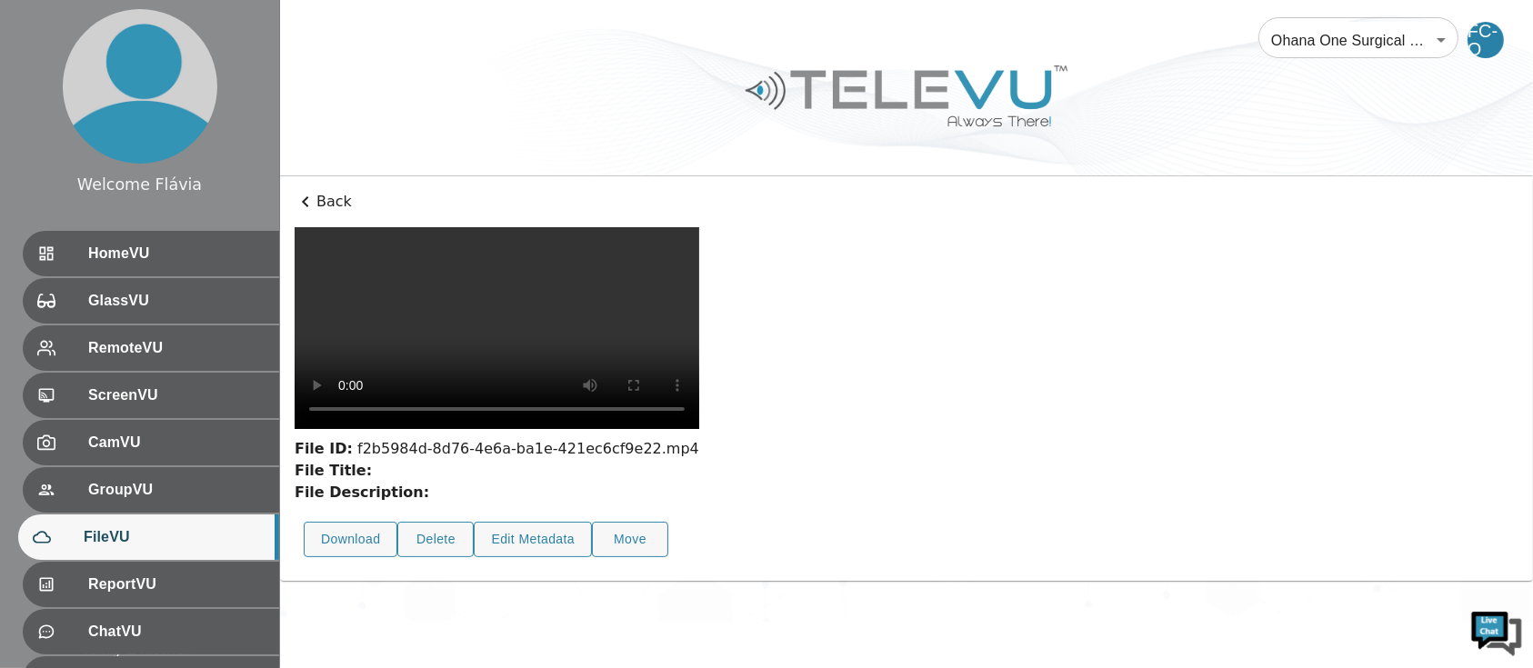
click at [643, 429] on video at bounding box center [497, 328] width 405 height 202
click at [557, 430] on video at bounding box center [498, 328] width 406 height 203
click at [699, 429] on video at bounding box center [497, 328] width 405 height 202
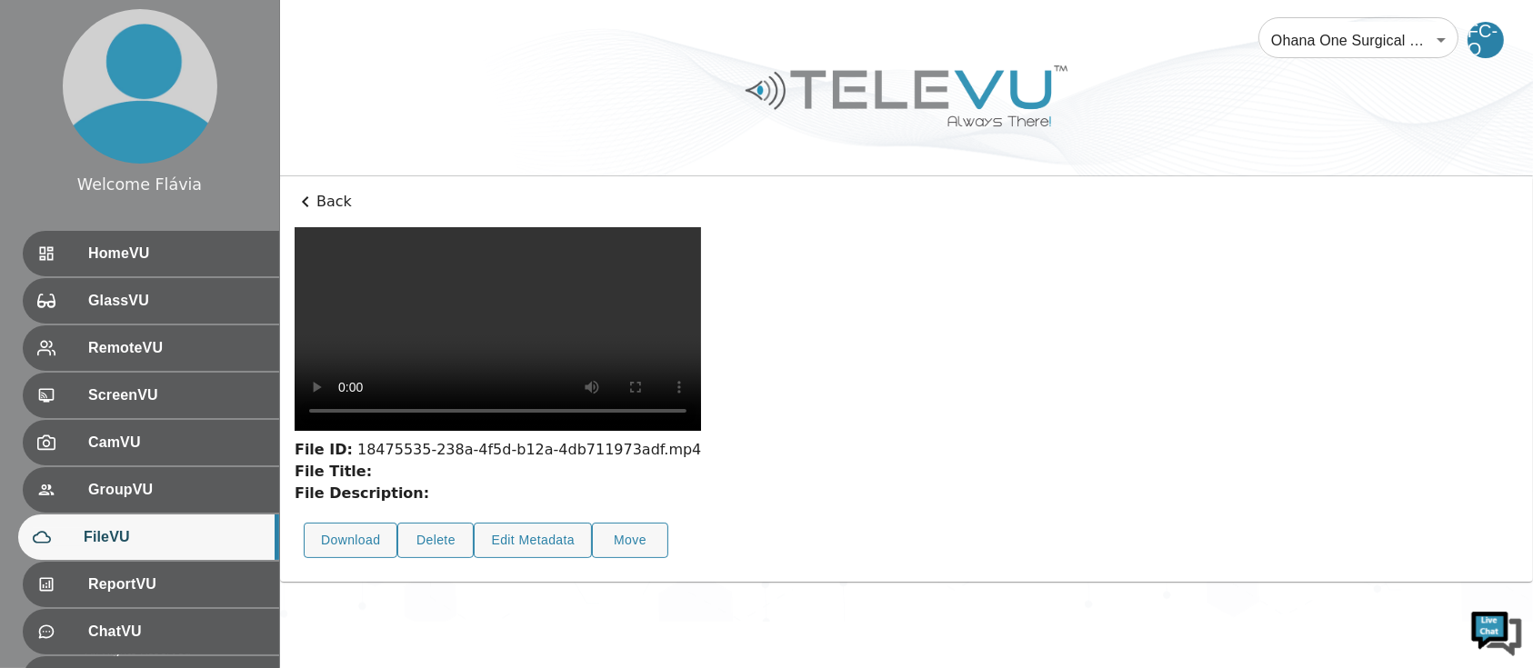
scroll to position [48, 0]
click at [703, 431] on video at bounding box center [499, 329] width 408 height 204
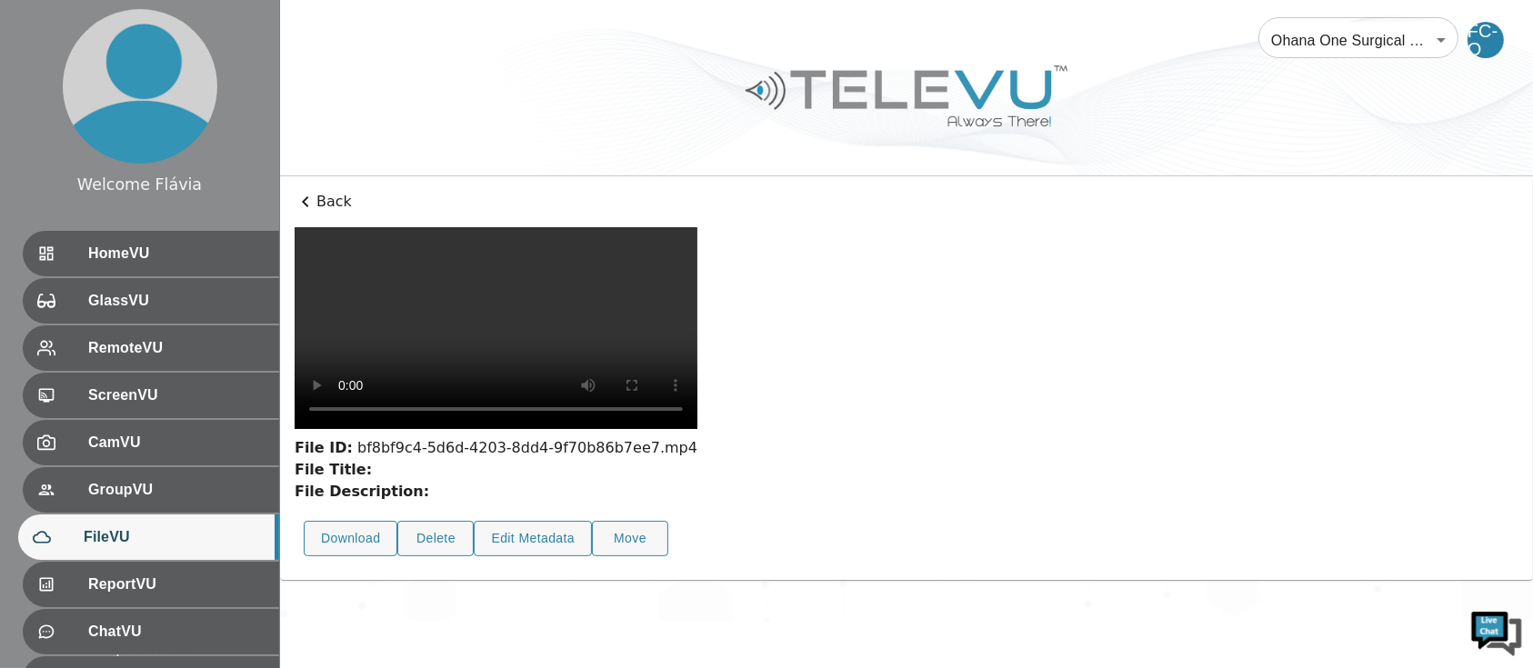
click at [512, 429] on video at bounding box center [496, 328] width 403 height 202
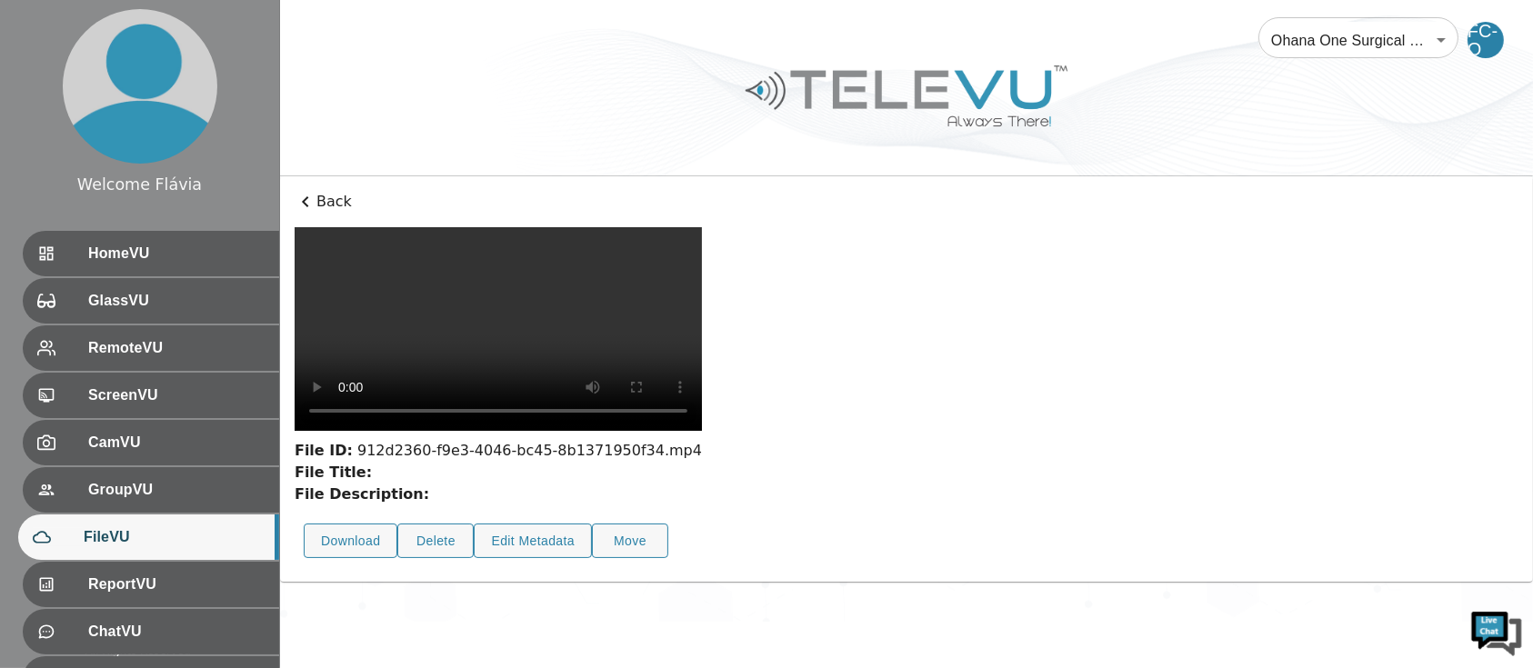
click at [687, 431] on video at bounding box center [498, 329] width 407 height 204
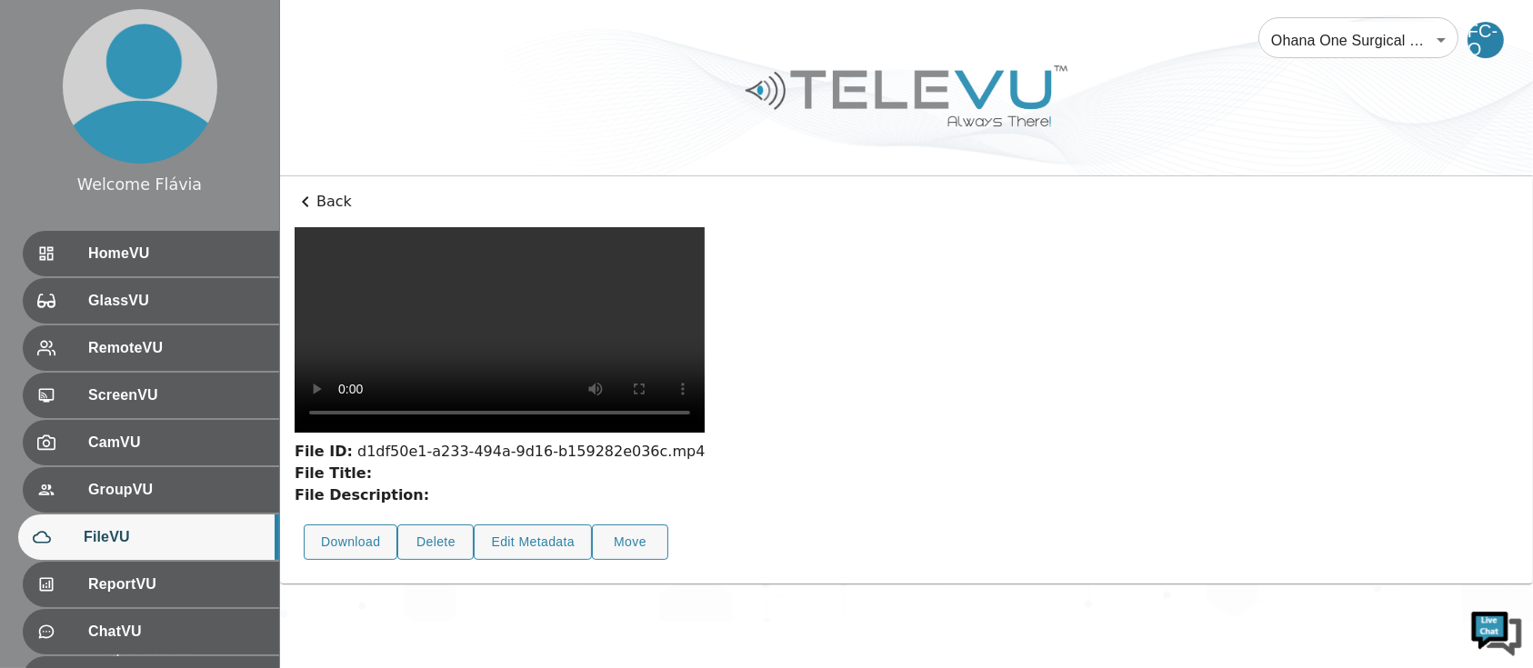
click at [705, 422] on video at bounding box center [500, 330] width 410 height 206
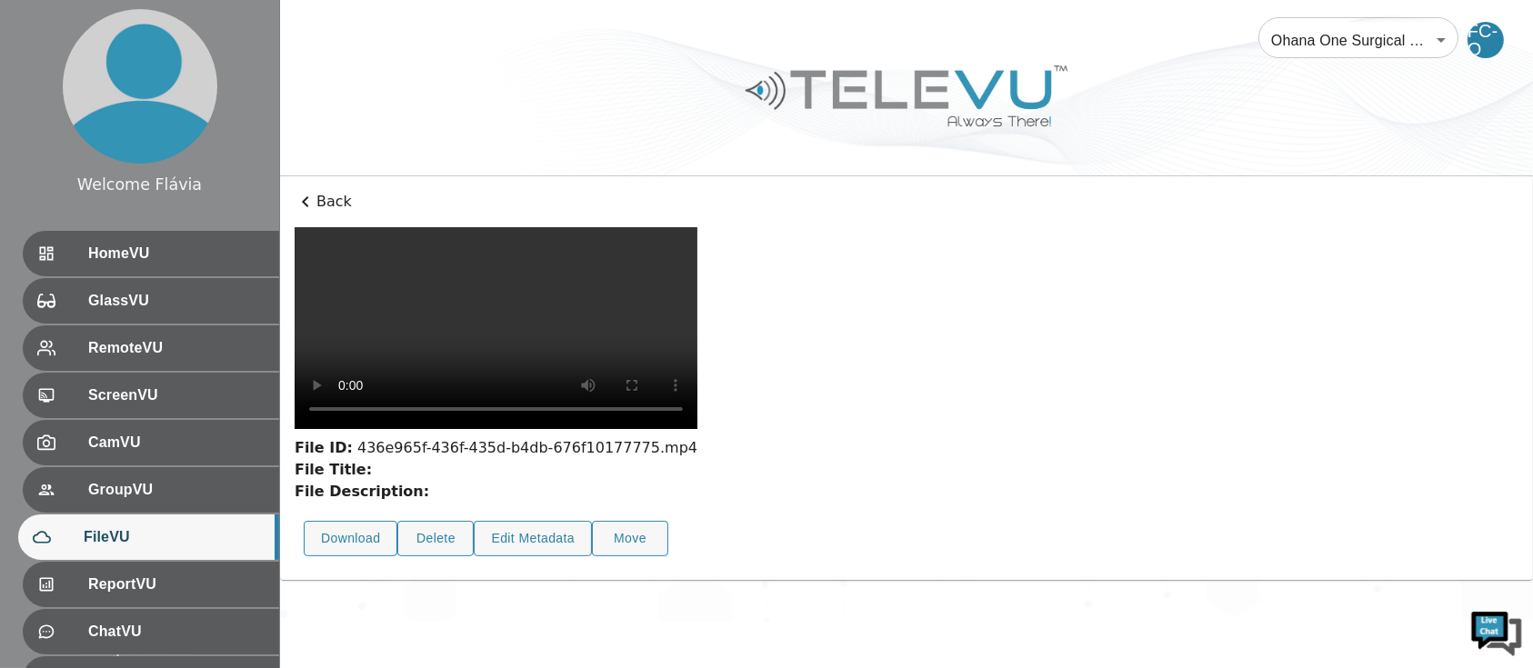
click at [582, 429] on video at bounding box center [496, 328] width 403 height 202
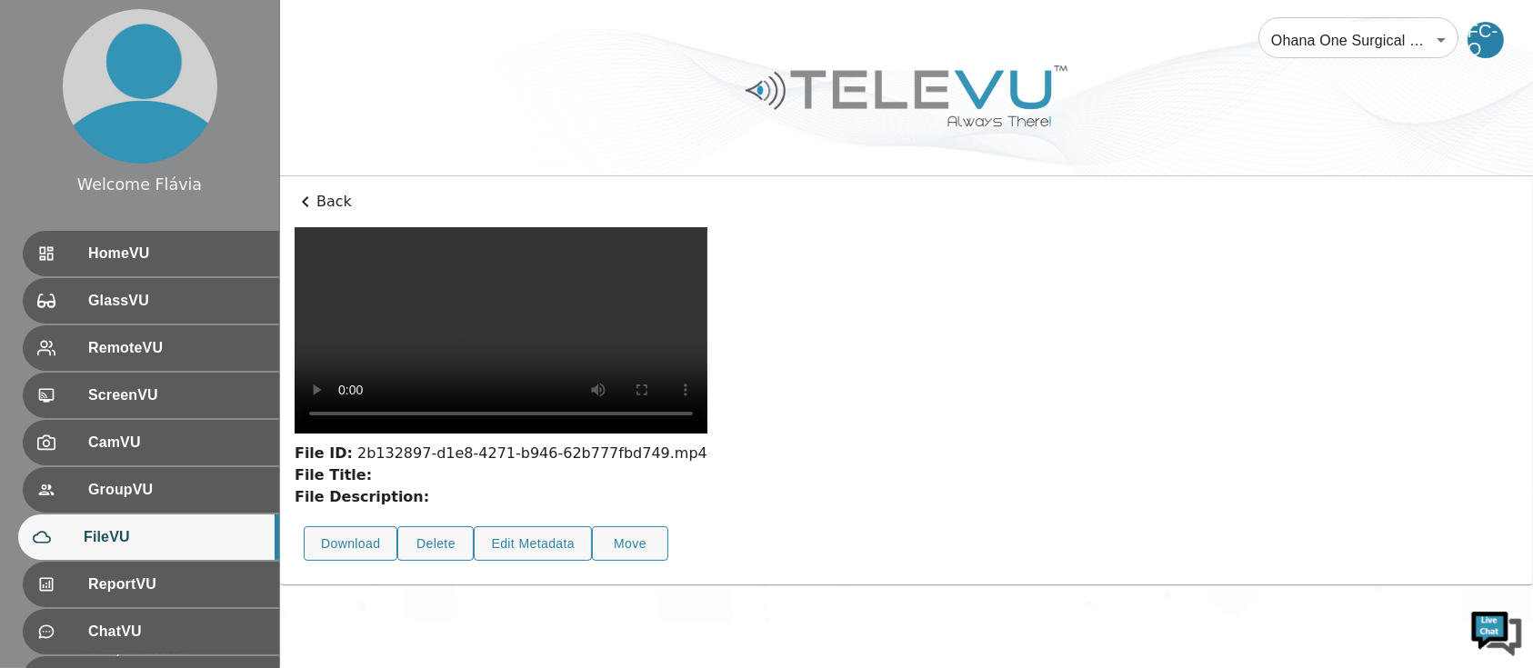
click at [341, 570] on div "File ID: 2b132897-d1e8-4271-b946-62b777fbd749.mp4 File Title: File Description:…" at bounding box center [501, 398] width 413 height 343
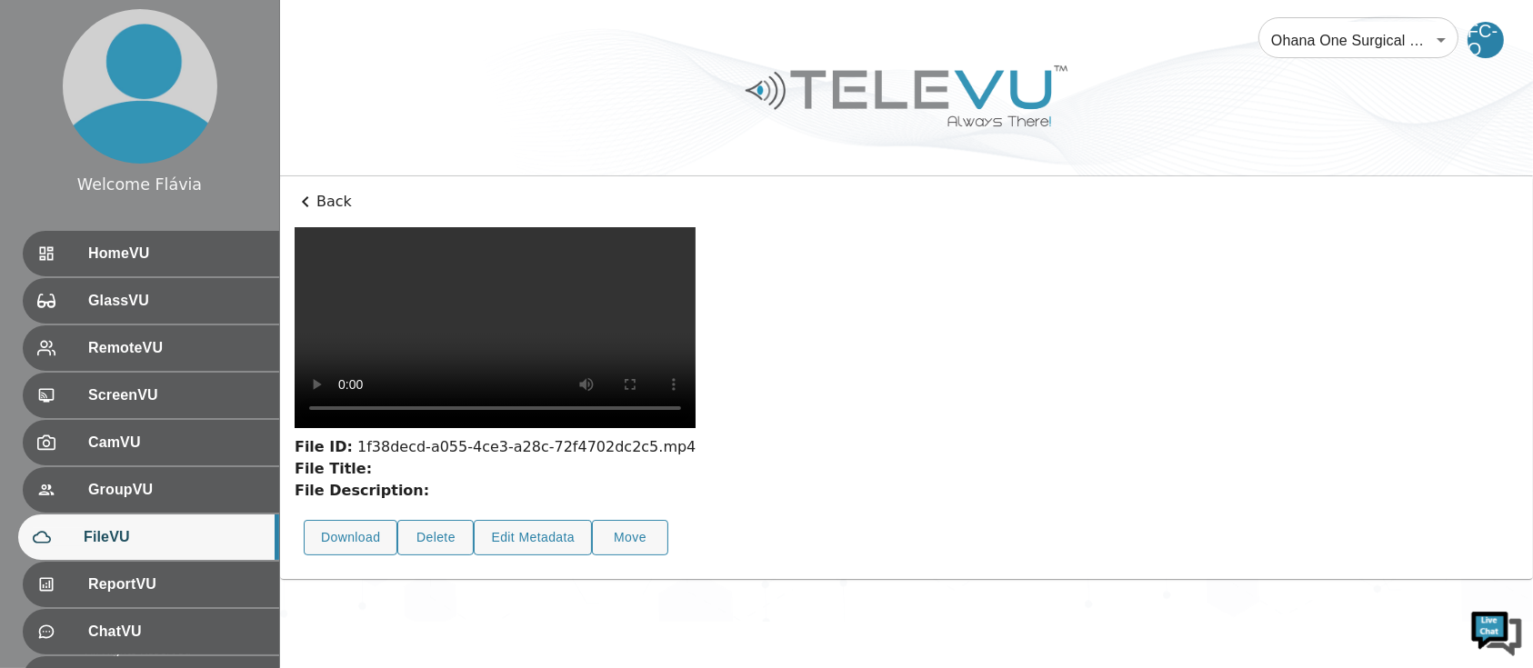
click at [696, 428] on video at bounding box center [495, 327] width 401 height 201
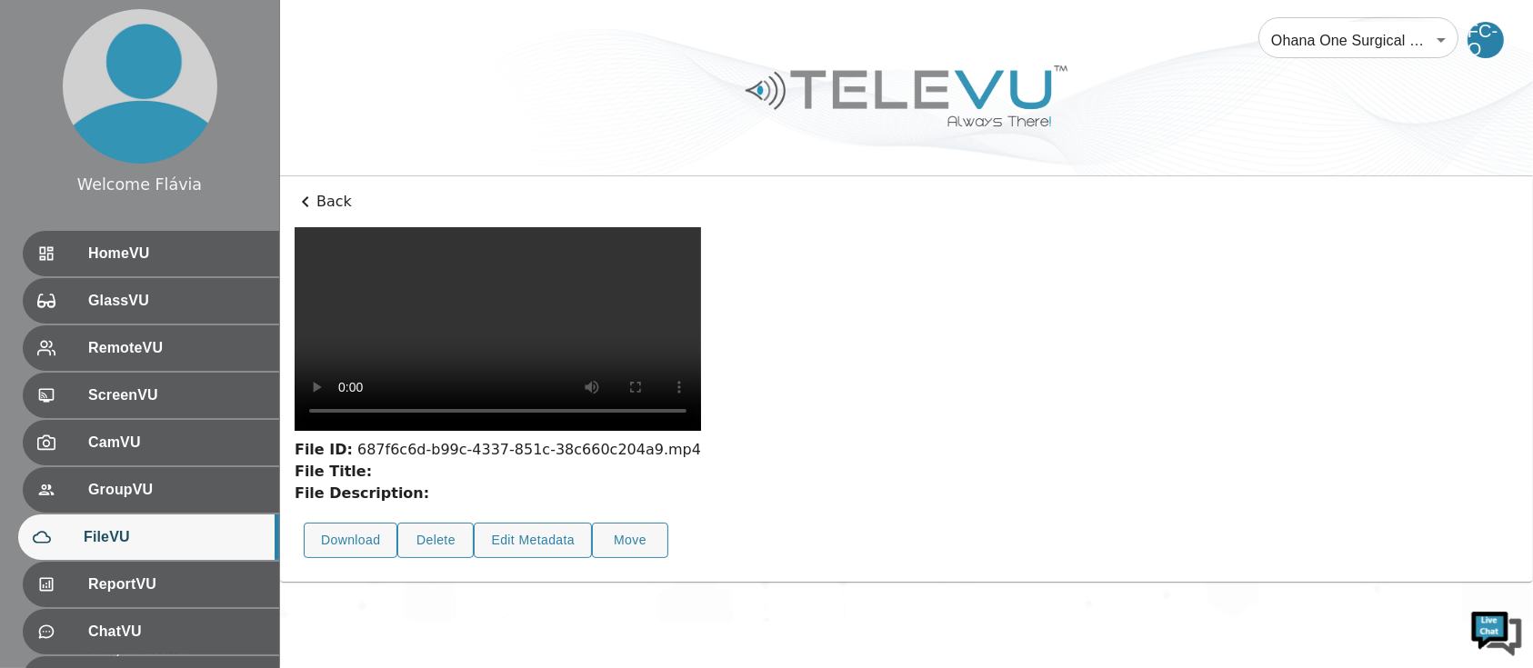
click at [1057, 298] on div "File ID: 687f6c6d-b99c-4337-851c-38c660c204a9.mp4 File Title: File Description:…" at bounding box center [907, 397] width 1224 height 340
click at [524, 431] on video at bounding box center [498, 329] width 406 height 204
click at [533, 430] on video at bounding box center [498, 328] width 406 height 203
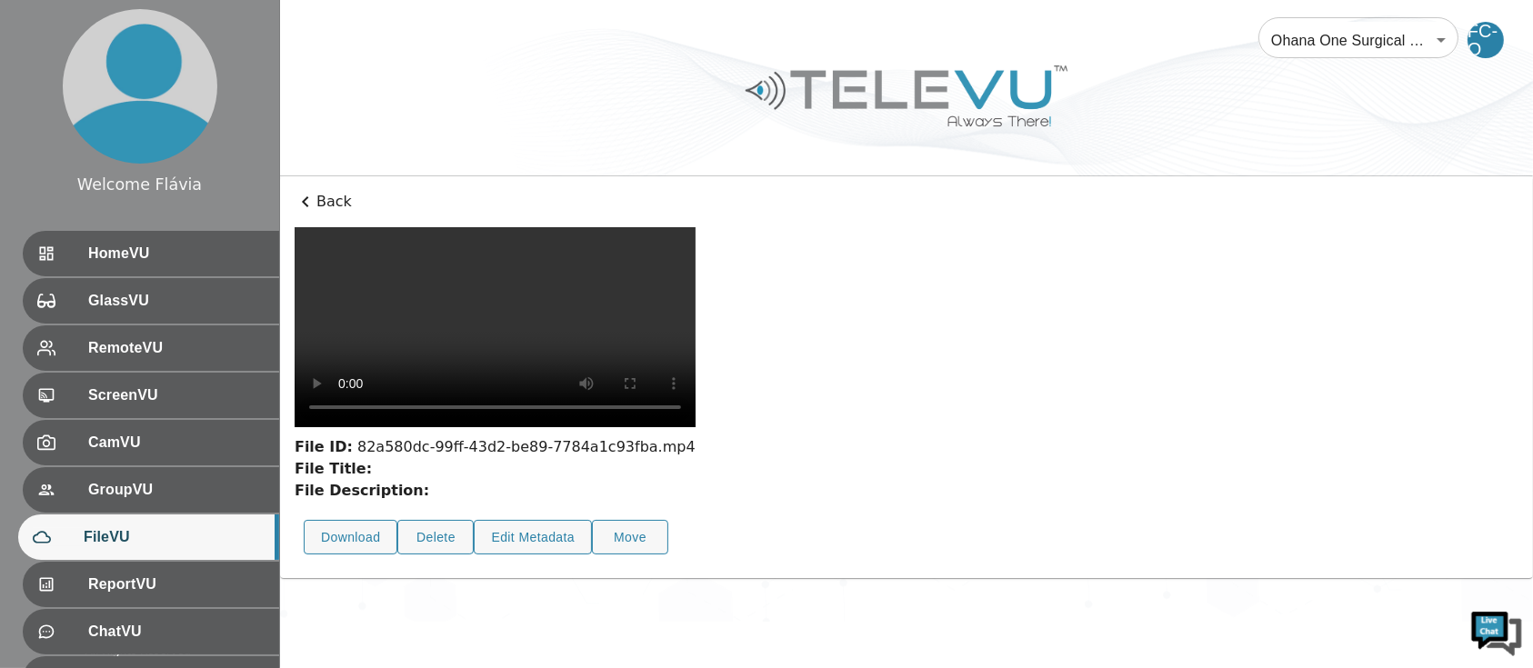
click at [696, 427] on video at bounding box center [495, 327] width 401 height 200
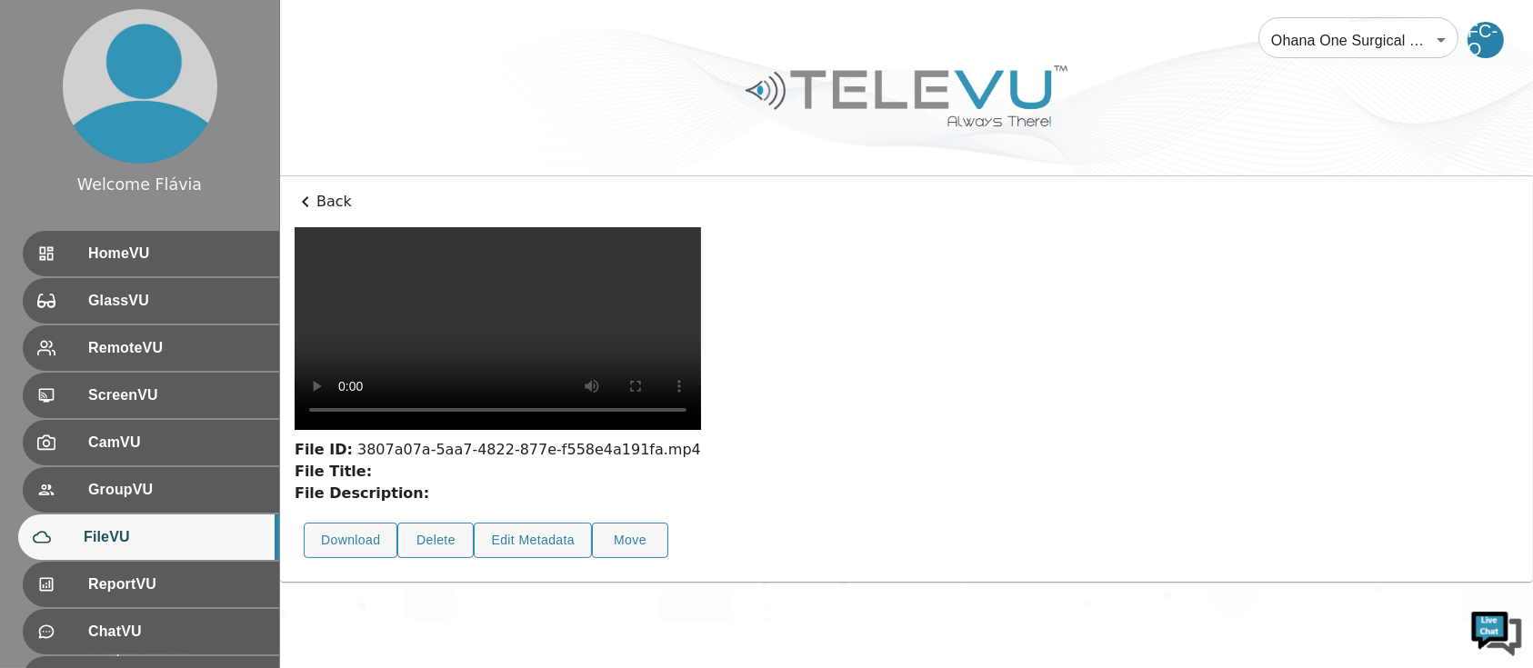
click at [701, 426] on video at bounding box center [498, 328] width 406 height 203
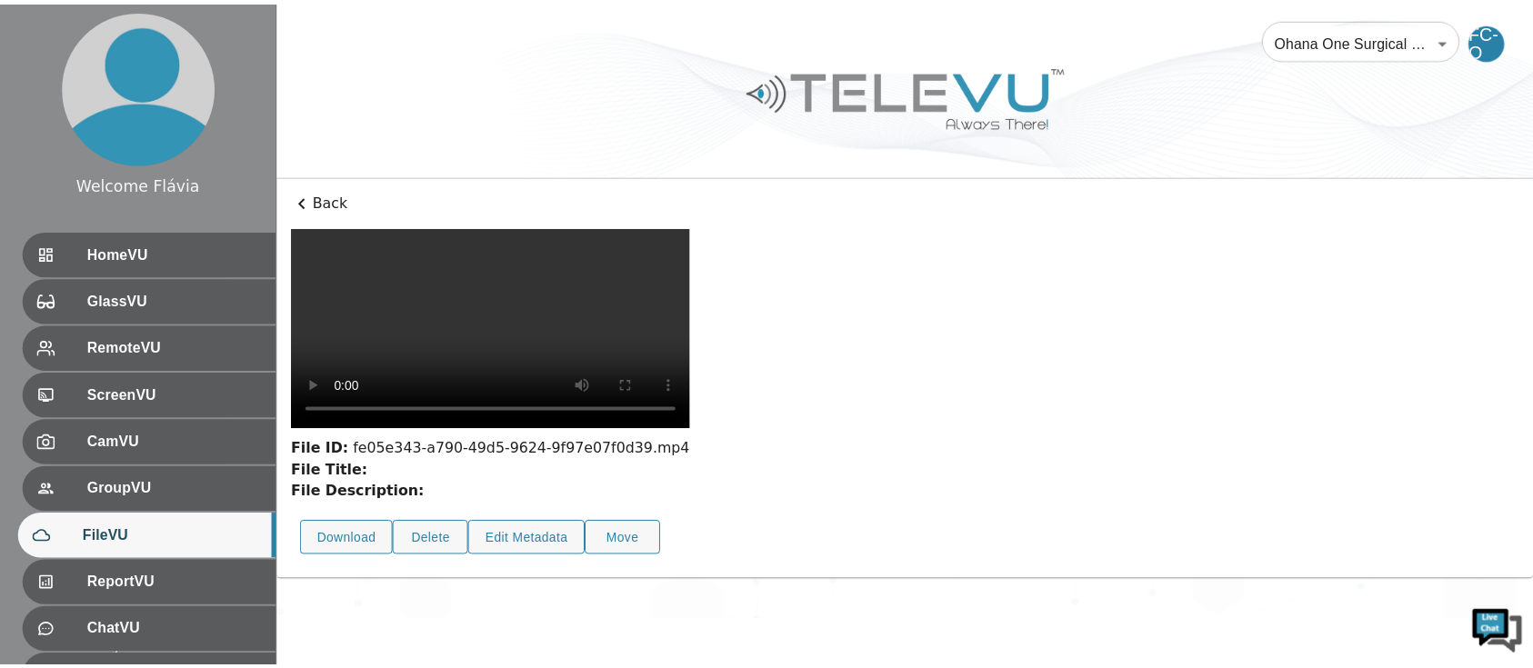
scroll to position [66, 0]
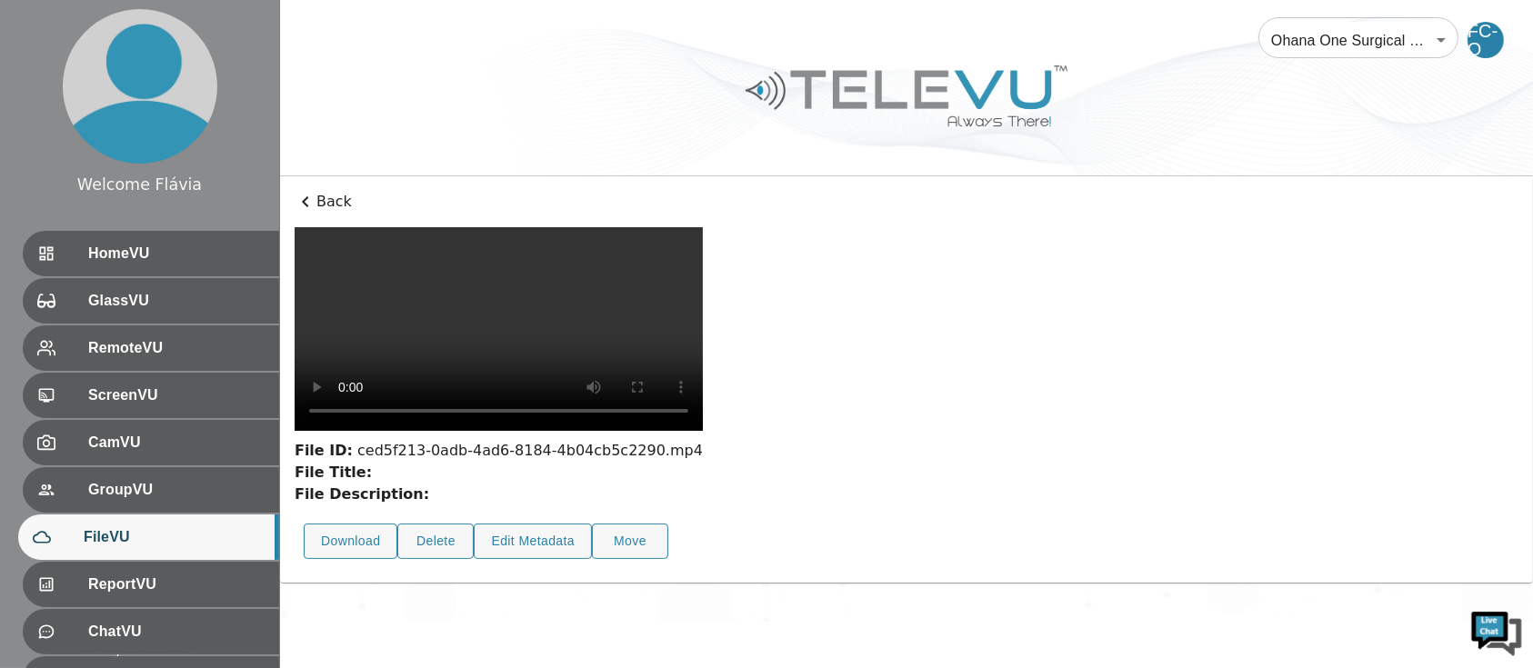
click at [621, 381] on video at bounding box center [499, 329] width 408 height 204
click at [703, 425] on video at bounding box center [499, 329] width 408 height 204
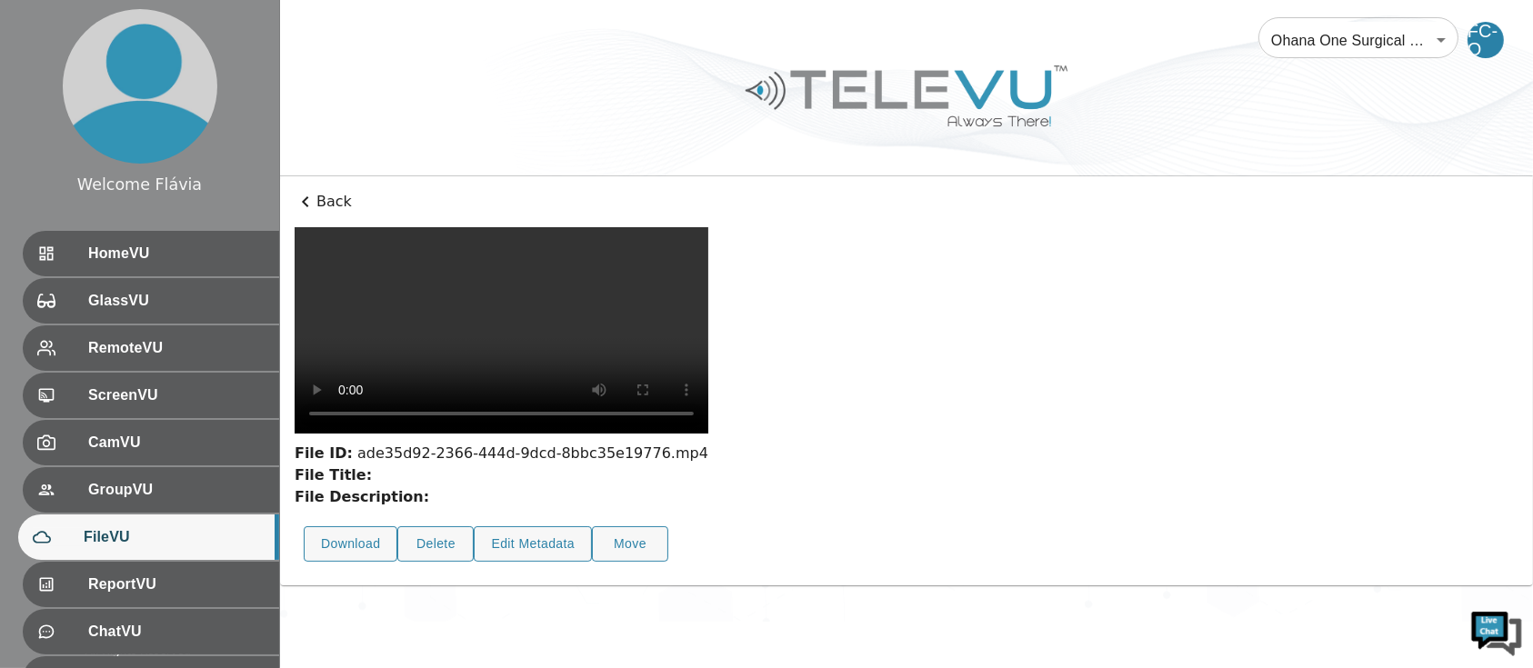
click at [700, 434] on video at bounding box center [502, 330] width 414 height 206
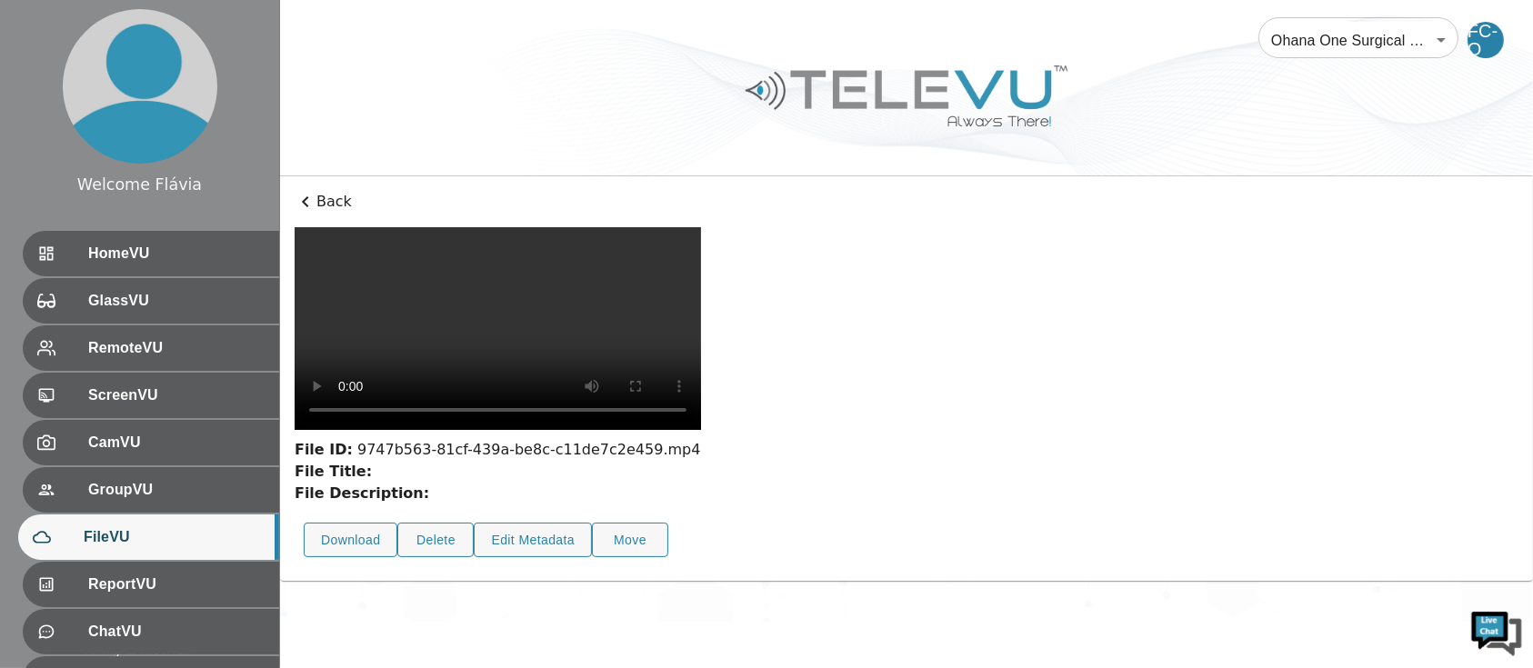
click at [624, 422] on video at bounding box center [498, 328] width 406 height 203
click at [588, 567] on div "File ID: 9747b563-81cf-439a-be8c-c11de7c2e459.mp4 File Title: File Description:…" at bounding box center [498, 397] width 406 height 340
click at [701, 430] on video at bounding box center [498, 328] width 406 height 203
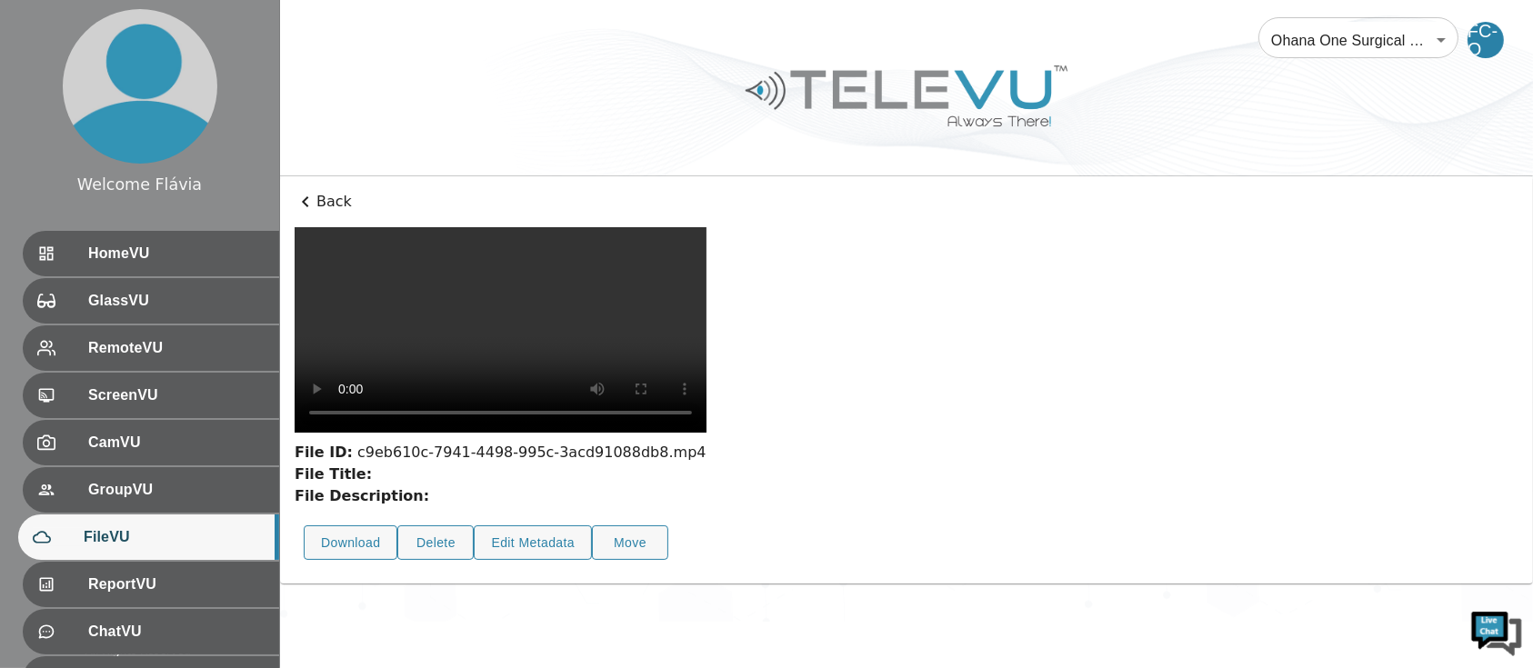
click at [611, 433] on video at bounding box center [501, 330] width 412 height 206
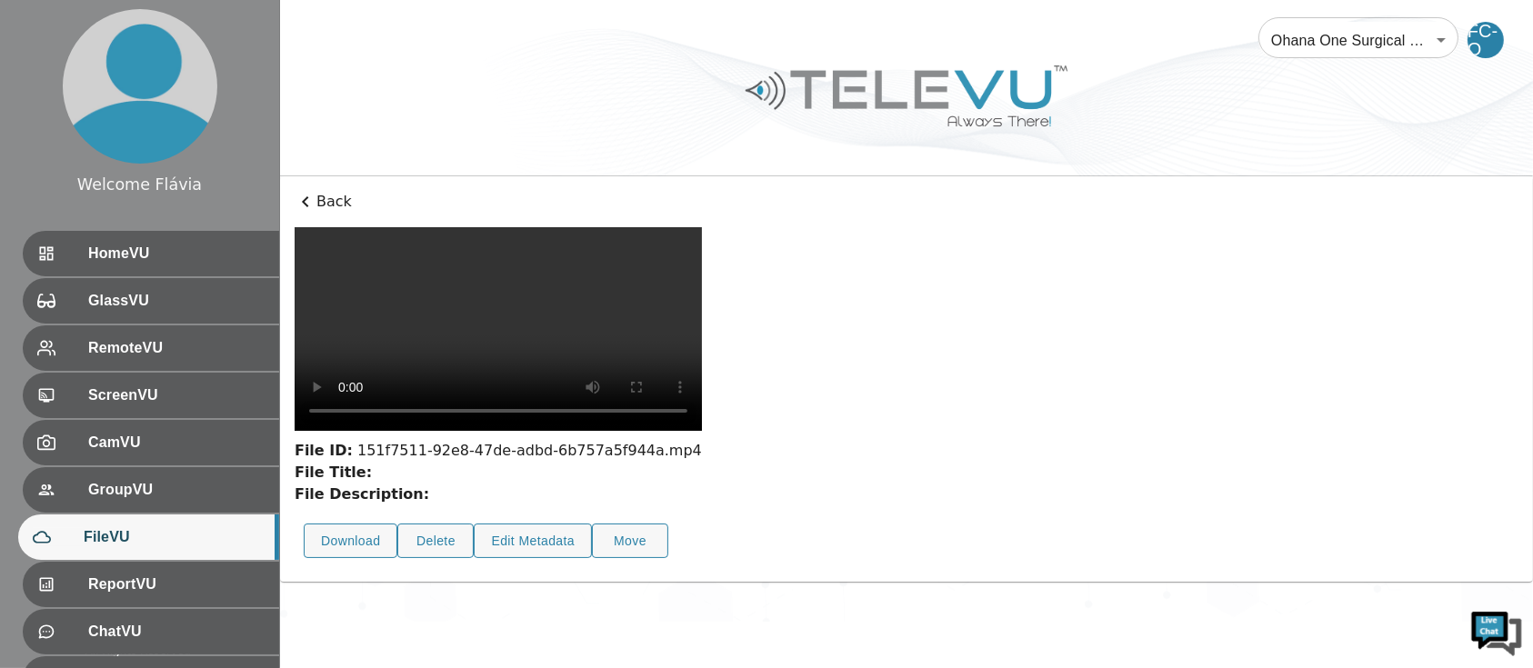
click at [659, 431] on video at bounding box center [498, 329] width 407 height 204
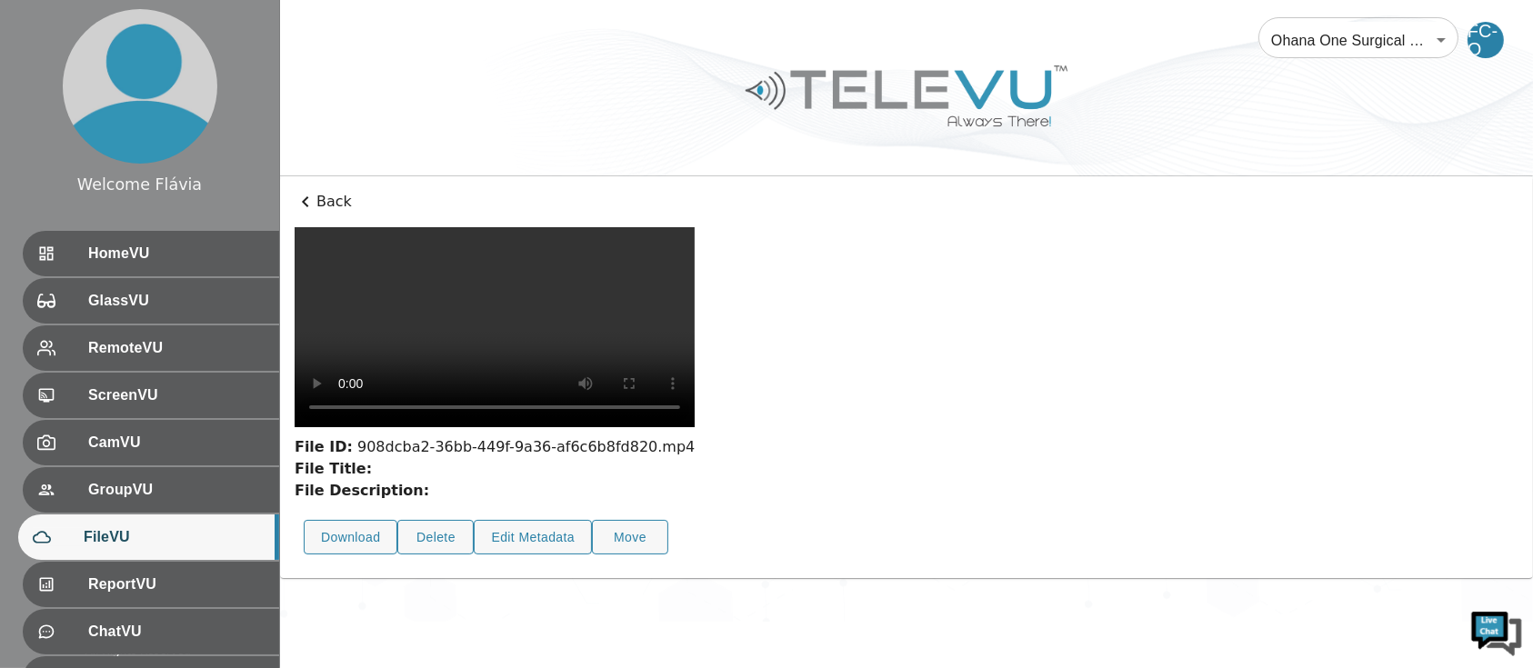
click at [695, 427] on video at bounding box center [495, 327] width 400 height 200
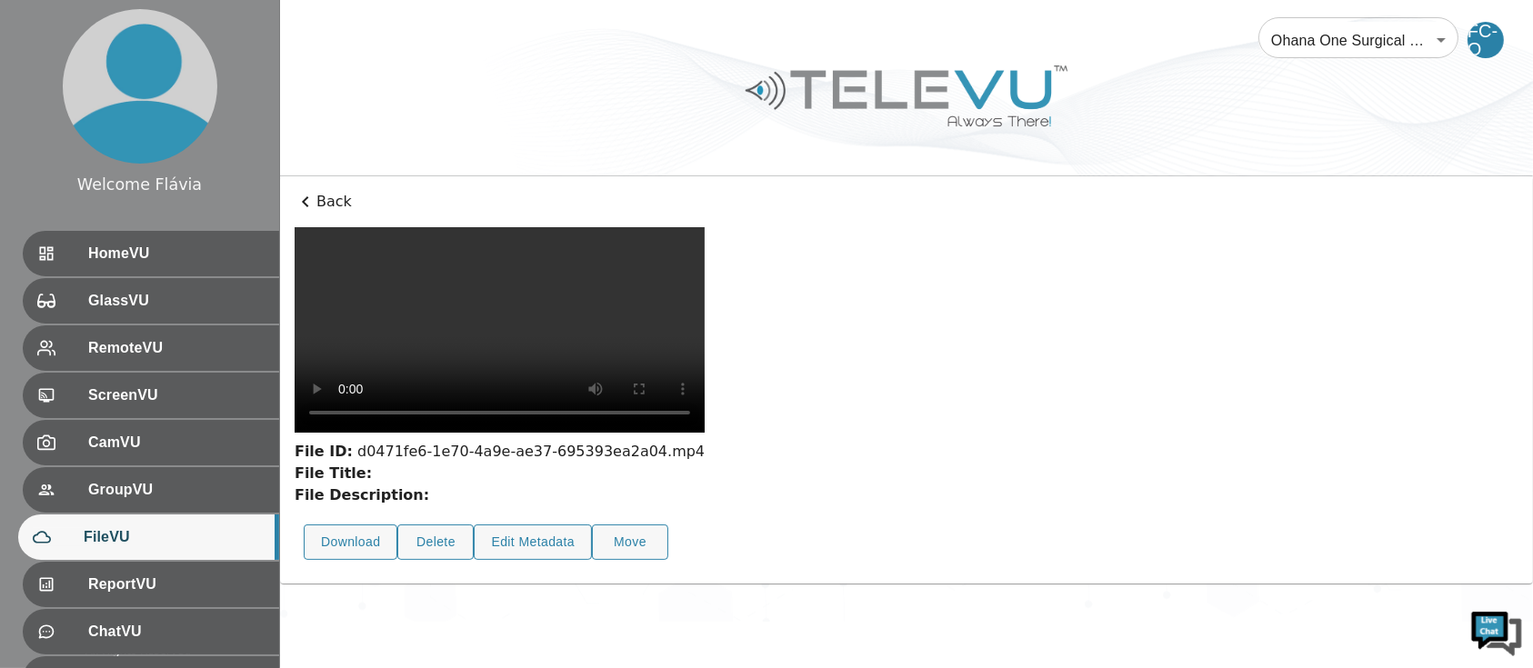
click at [623, 433] on video at bounding box center [500, 330] width 410 height 206
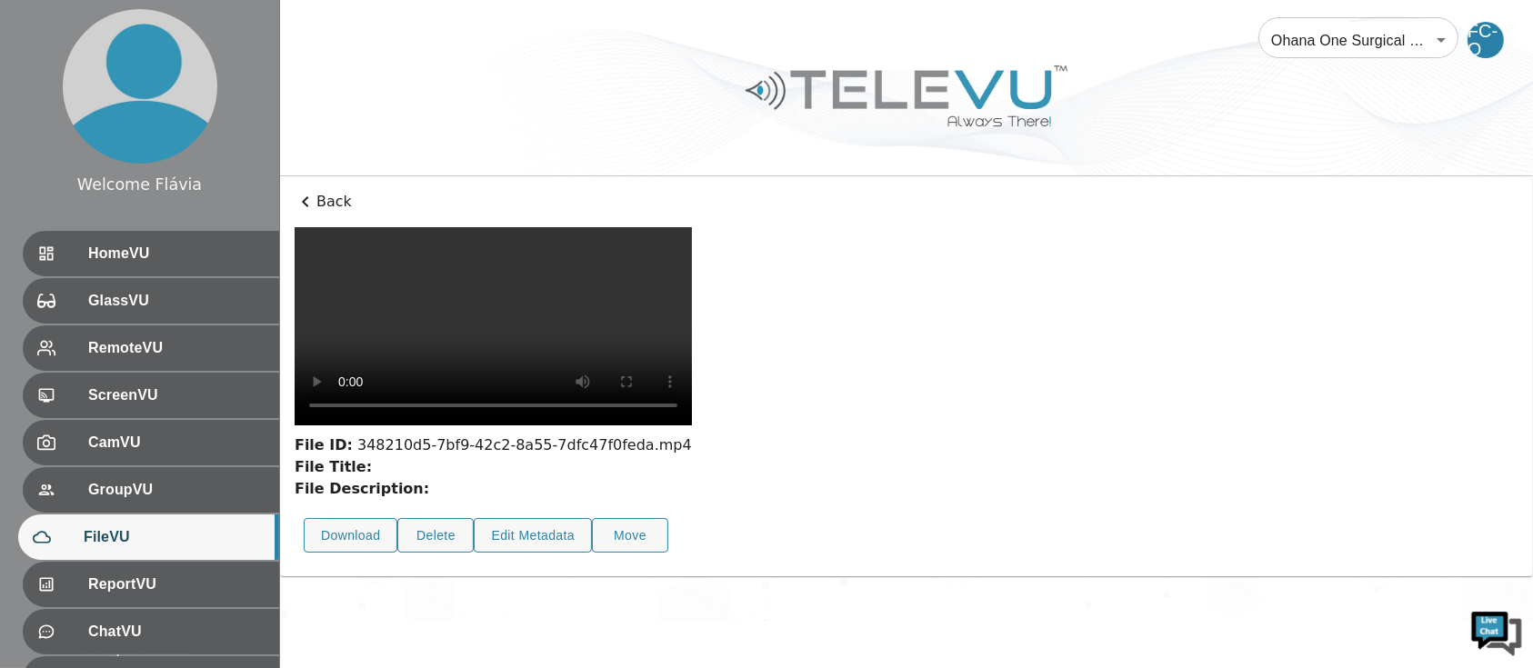
click at [653, 426] on video at bounding box center [493, 326] width 397 height 198
click at [643, 563] on div "File ID: 348210d5-7bf9-42c2-8a55-7dfc47f0feda.mp4 File Title: File Description:…" at bounding box center [493, 395] width 397 height 336
click at [697, 428] on video at bounding box center [496, 327] width 402 height 201
click at [669, 457] on div "File ID: 173cdcf5-1ceb-489a-8afb-3046e7358e9f.mp4" at bounding box center [494, 447] width 398 height 22
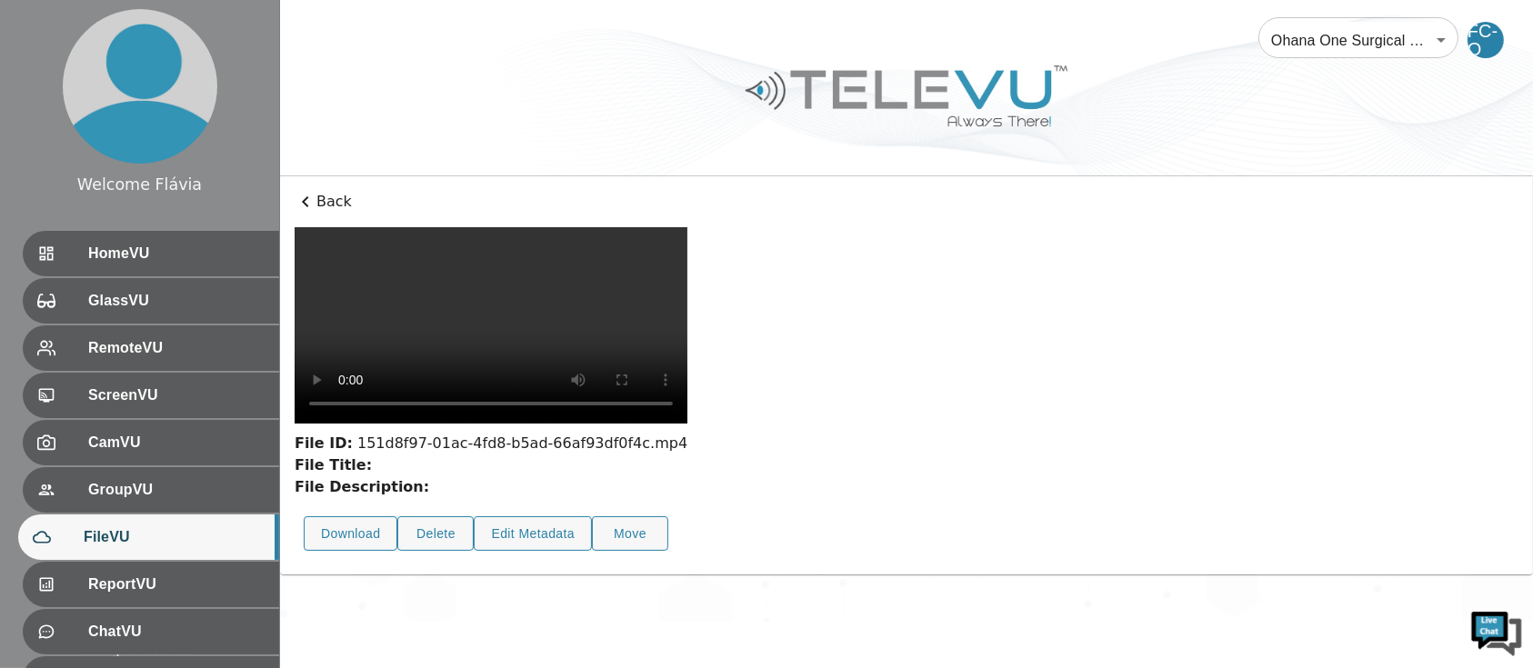
click at [687, 359] on video at bounding box center [491, 325] width 393 height 196
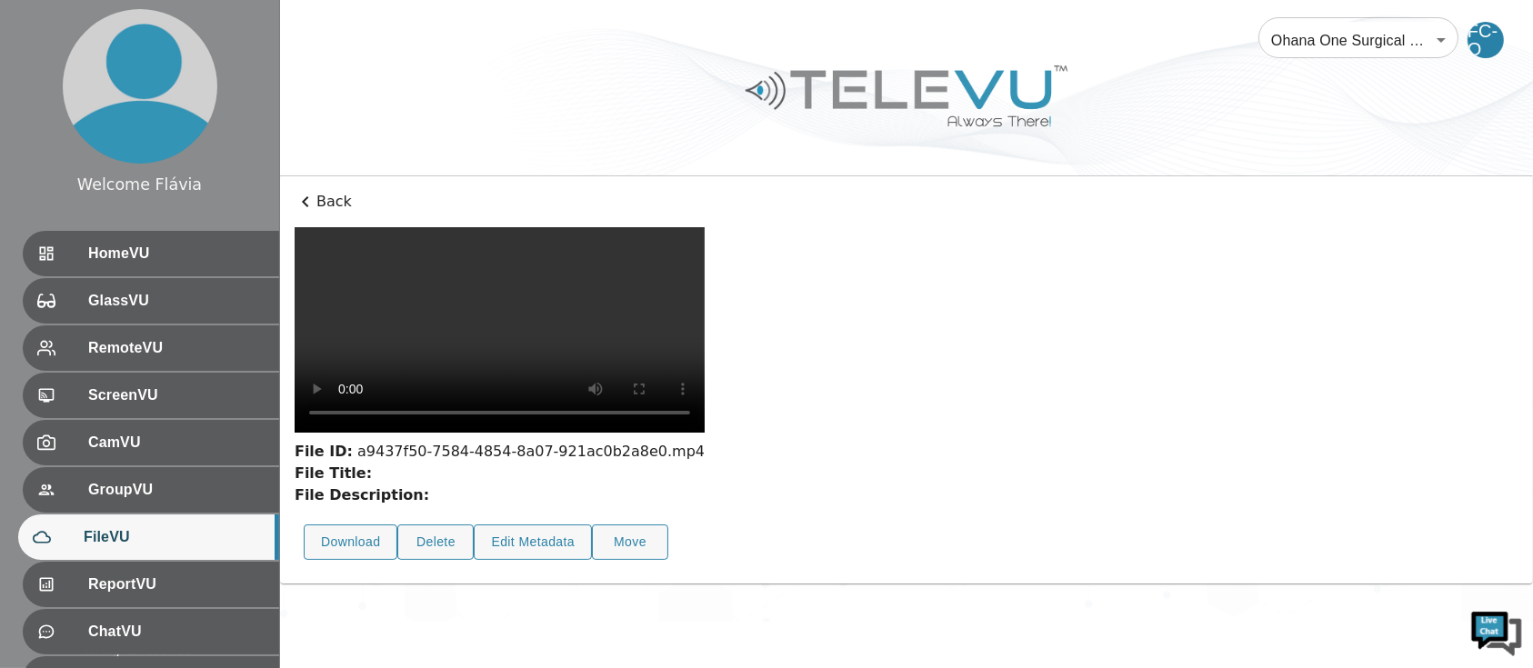
click at [697, 433] on video at bounding box center [500, 330] width 410 height 206
click at [688, 433] on video at bounding box center [501, 330] width 412 height 206
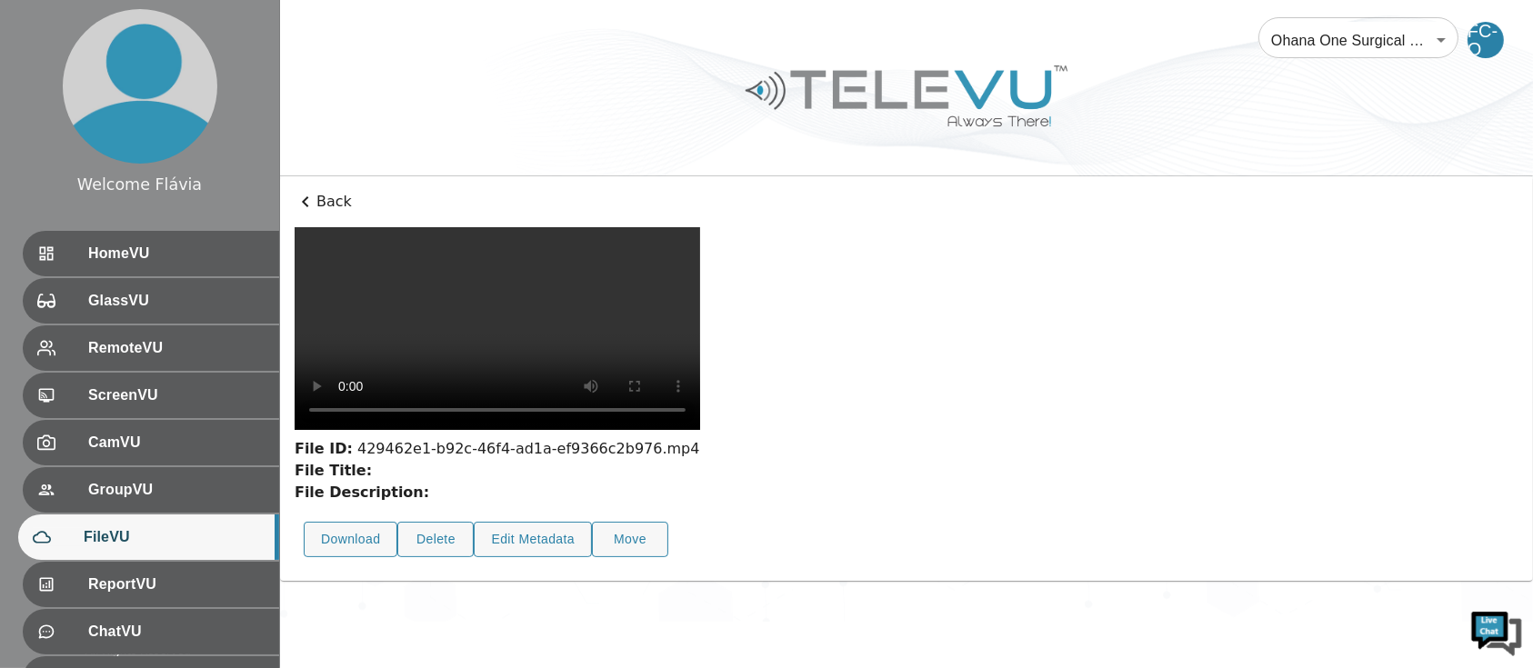
click at [700, 430] on video at bounding box center [498, 328] width 406 height 203
click at [437, 430] on video at bounding box center [498, 328] width 406 height 203
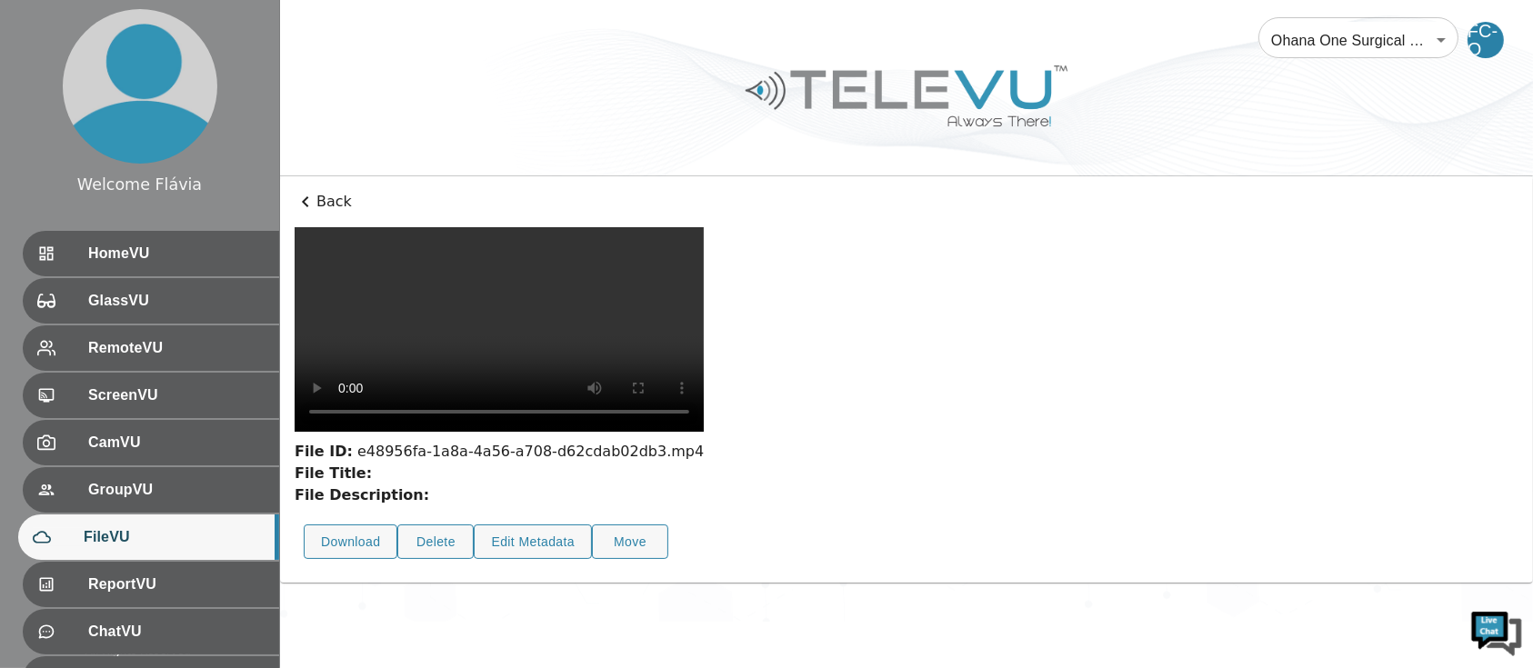
click at [552, 432] on video at bounding box center [499, 329] width 409 height 205
click at [582, 432] on video at bounding box center [499, 329] width 409 height 205
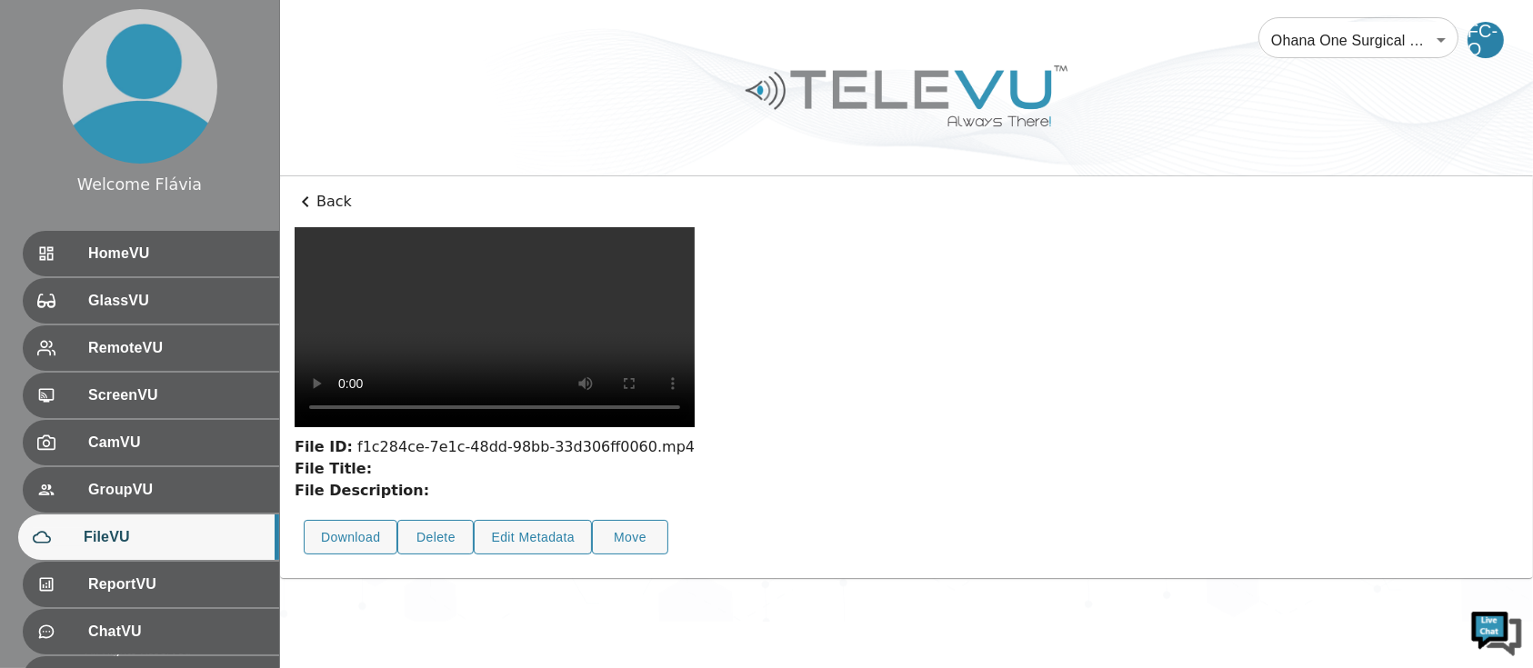
click at [695, 427] on video at bounding box center [495, 327] width 400 height 200
click at [695, 407] on video at bounding box center [495, 327] width 400 height 200
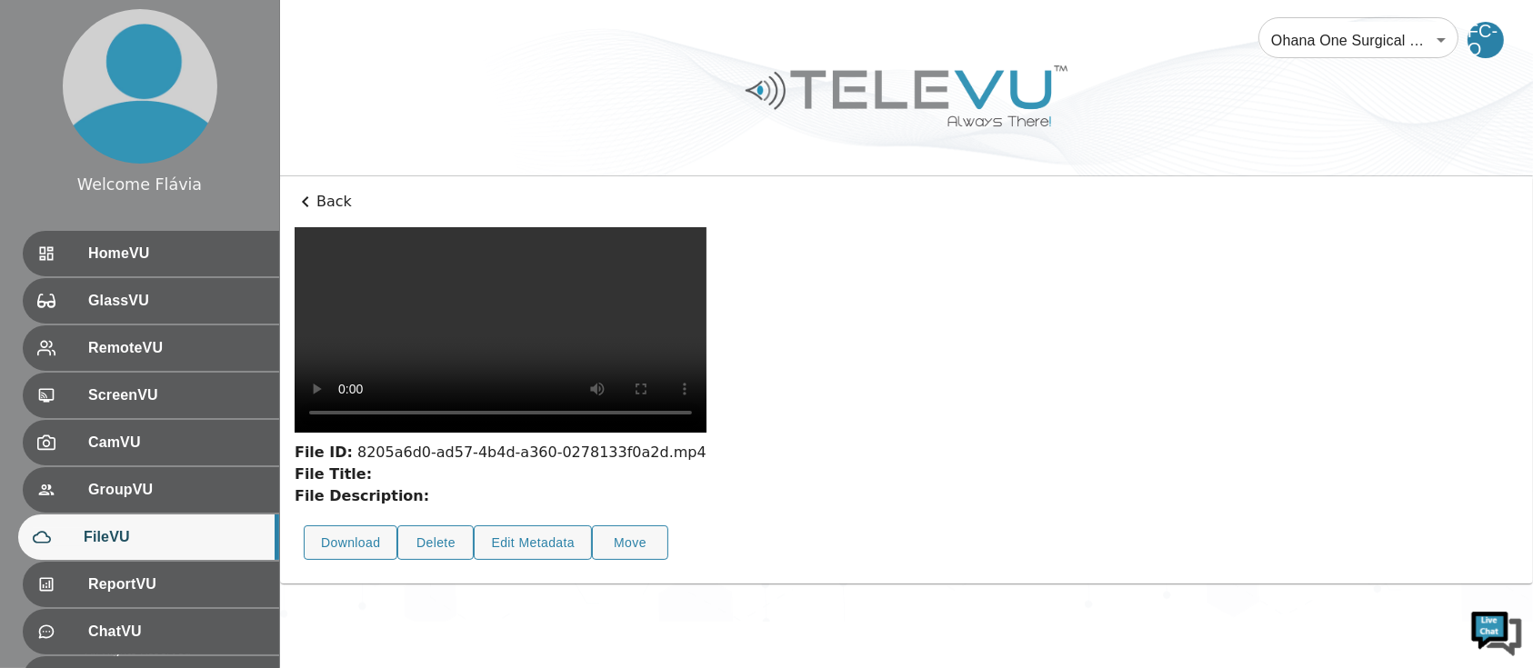
click at [615, 433] on video at bounding box center [501, 330] width 412 height 206
click at [696, 433] on video at bounding box center [501, 330] width 412 height 206
click at [707, 433] on video at bounding box center [501, 330] width 412 height 206
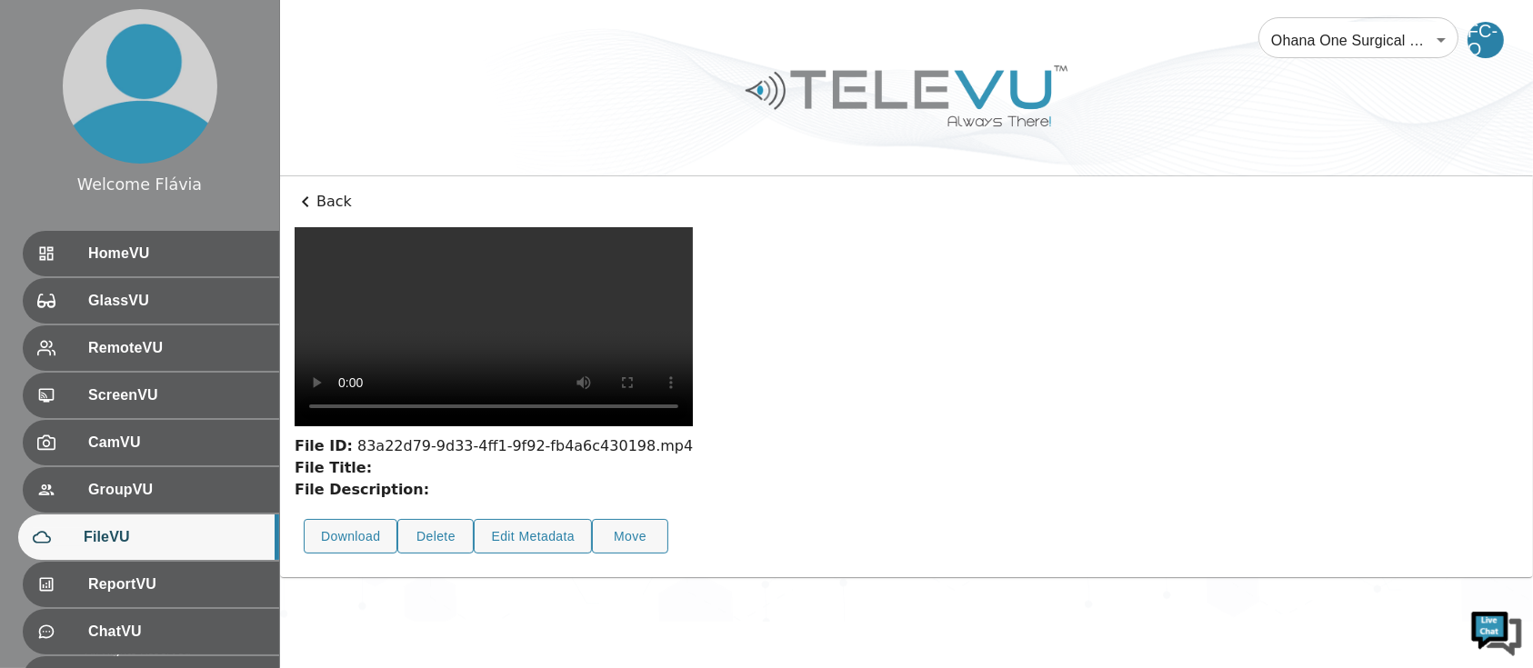
click at [657, 426] on video at bounding box center [494, 326] width 398 height 199
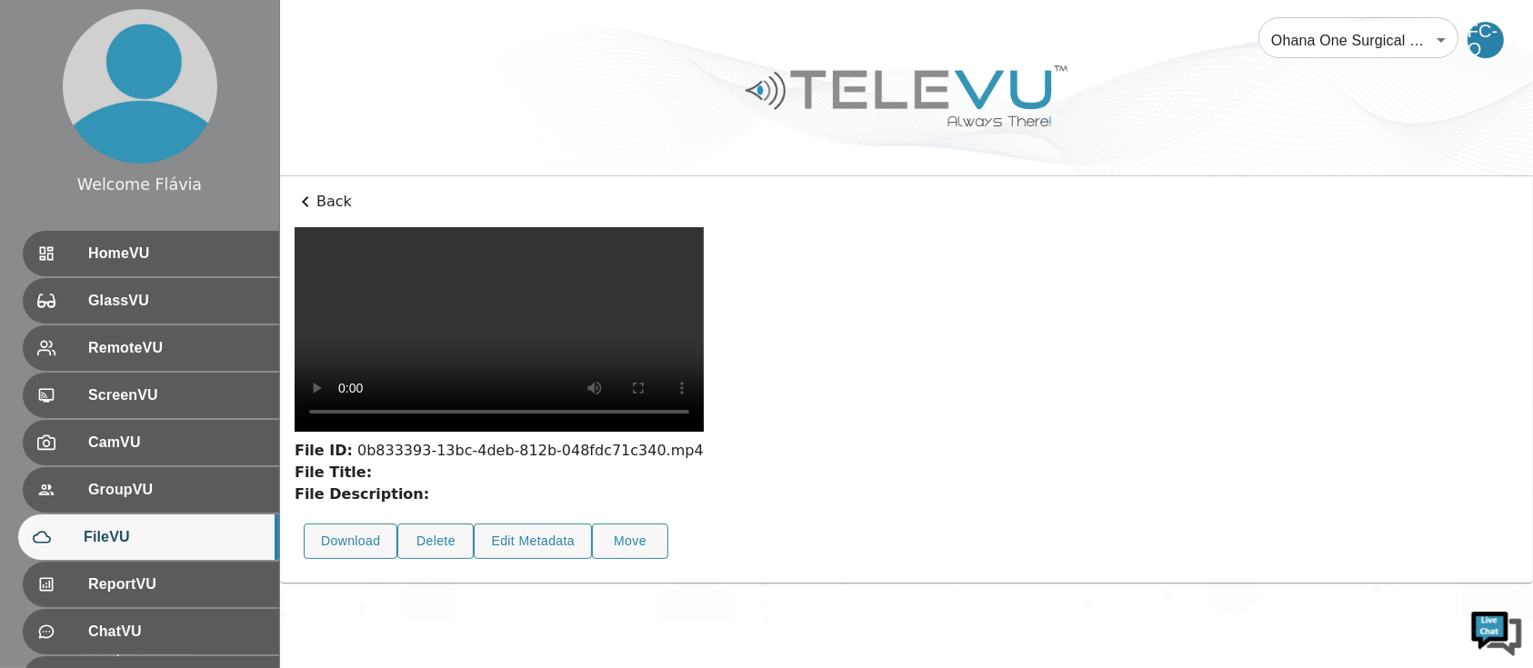
click at [612, 432] on video at bounding box center [499, 329] width 409 height 205
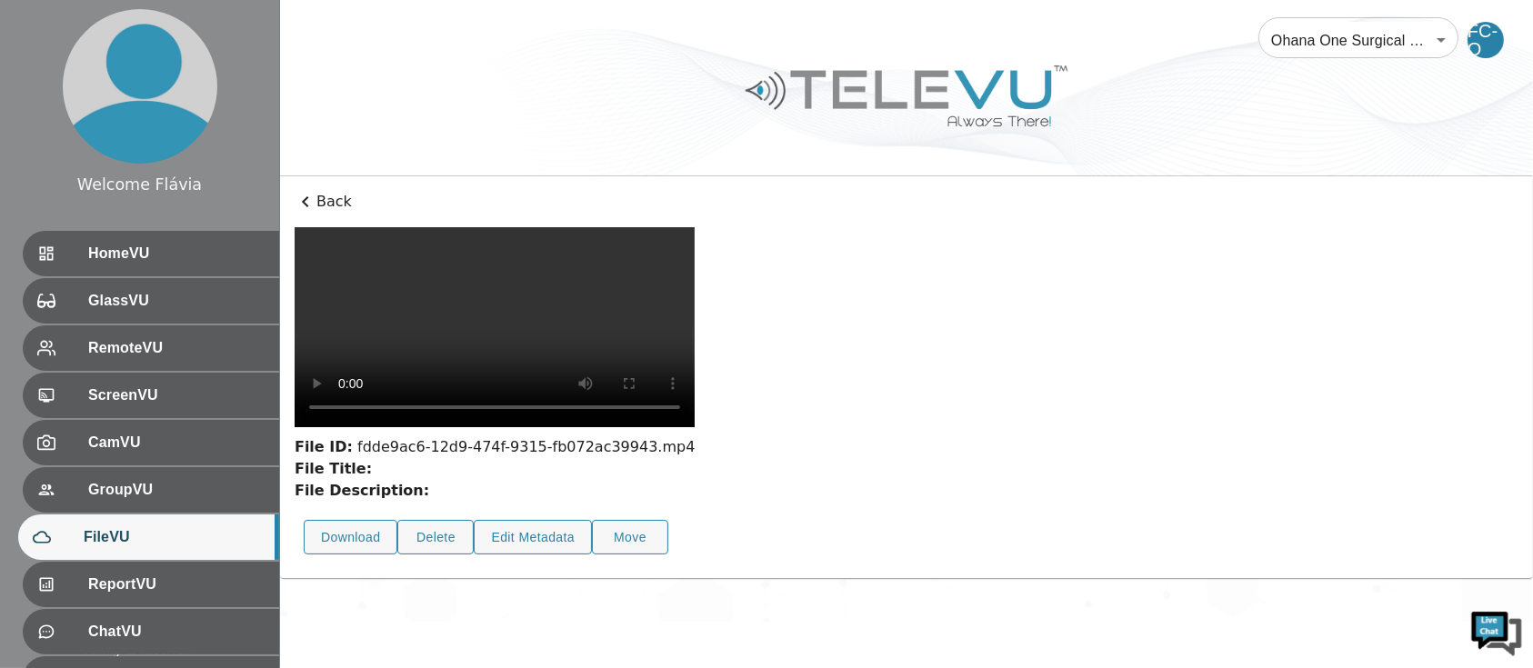
click at [637, 427] on video at bounding box center [495, 327] width 400 height 200
click at [697, 428] on video at bounding box center [496, 327] width 402 height 201
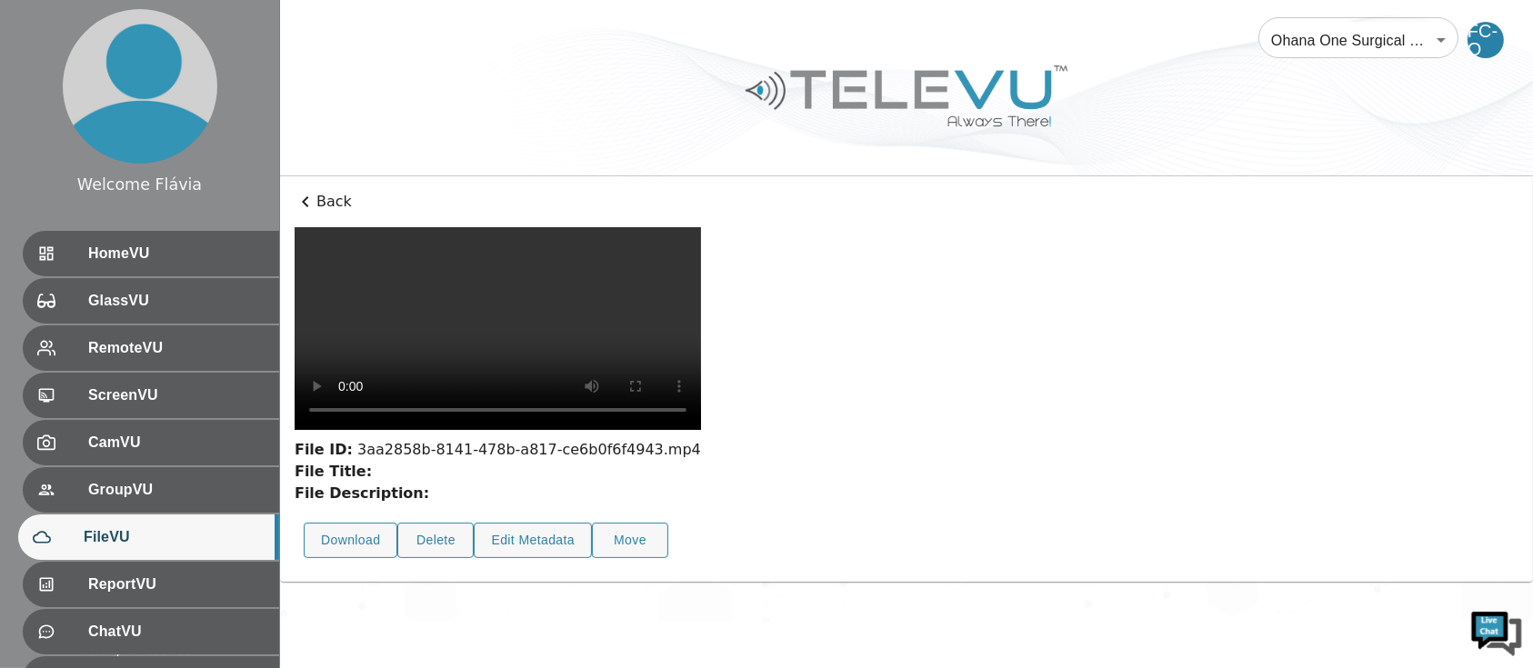
click at [622, 430] on video at bounding box center [498, 328] width 406 height 203
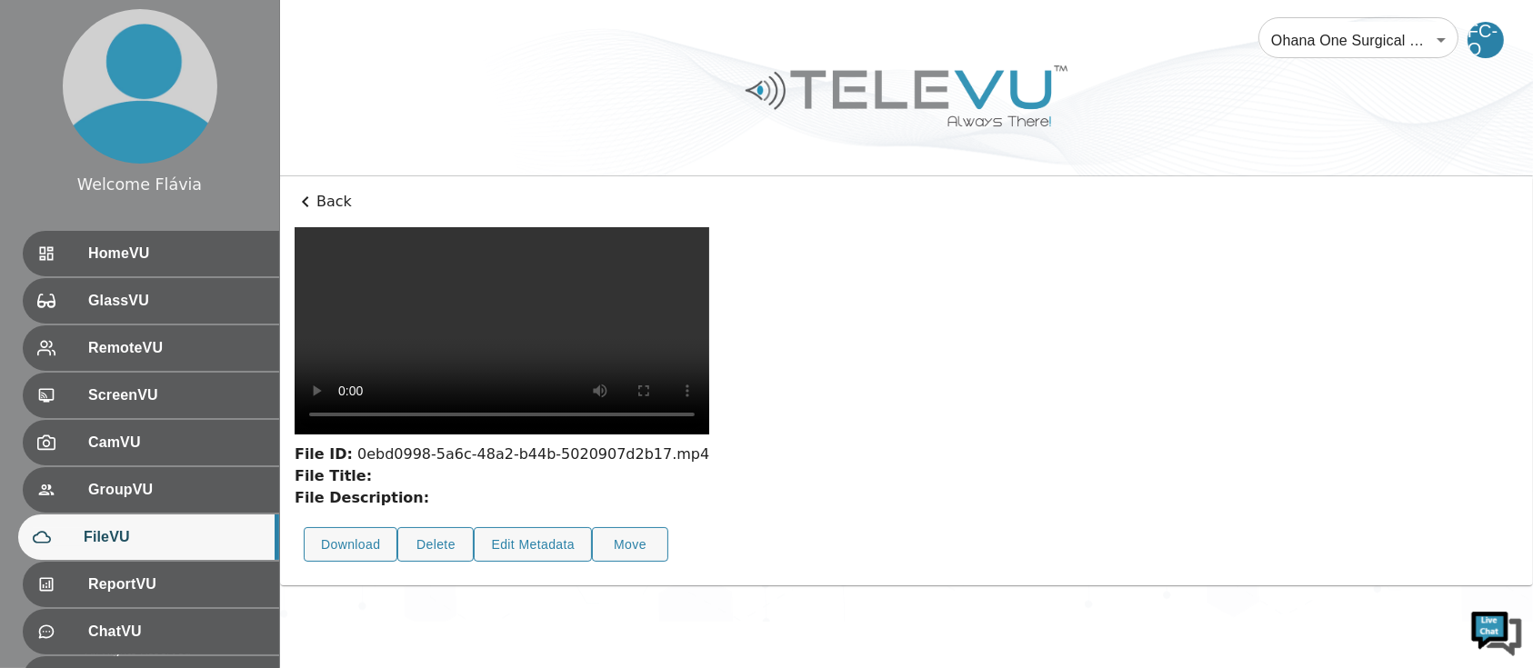
click at [691, 435] on video at bounding box center [502, 330] width 415 height 207
click at [663, 434] on video at bounding box center [501, 330] width 412 height 206
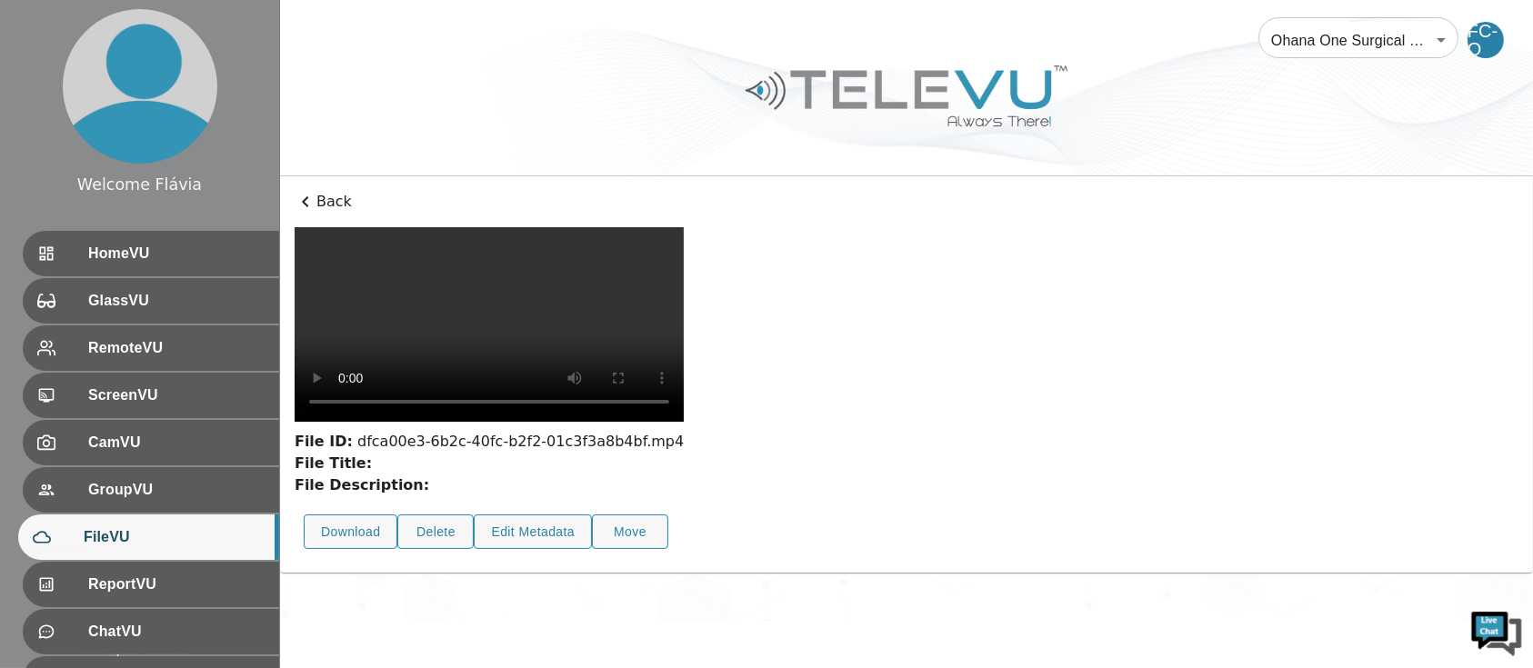
click at [679, 422] on video at bounding box center [489, 324] width 389 height 195
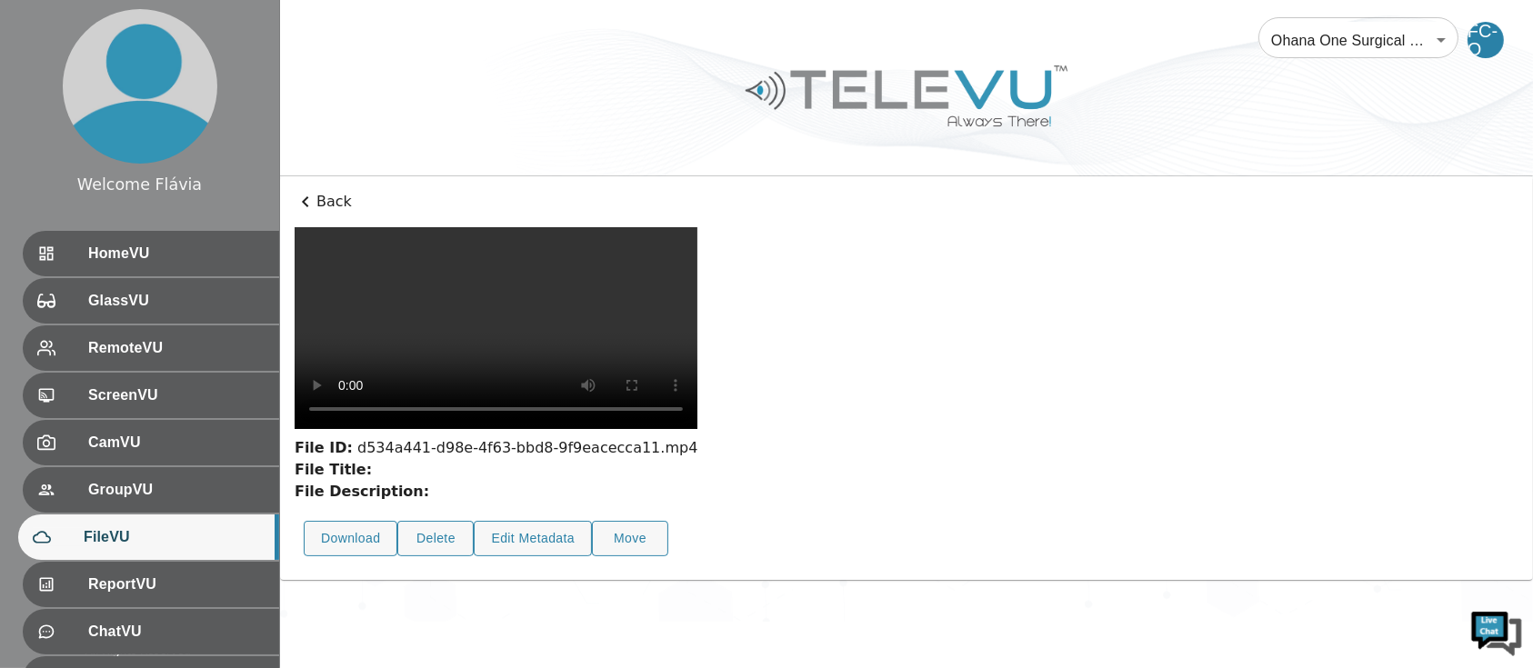
click at [623, 429] on video at bounding box center [496, 328] width 403 height 202
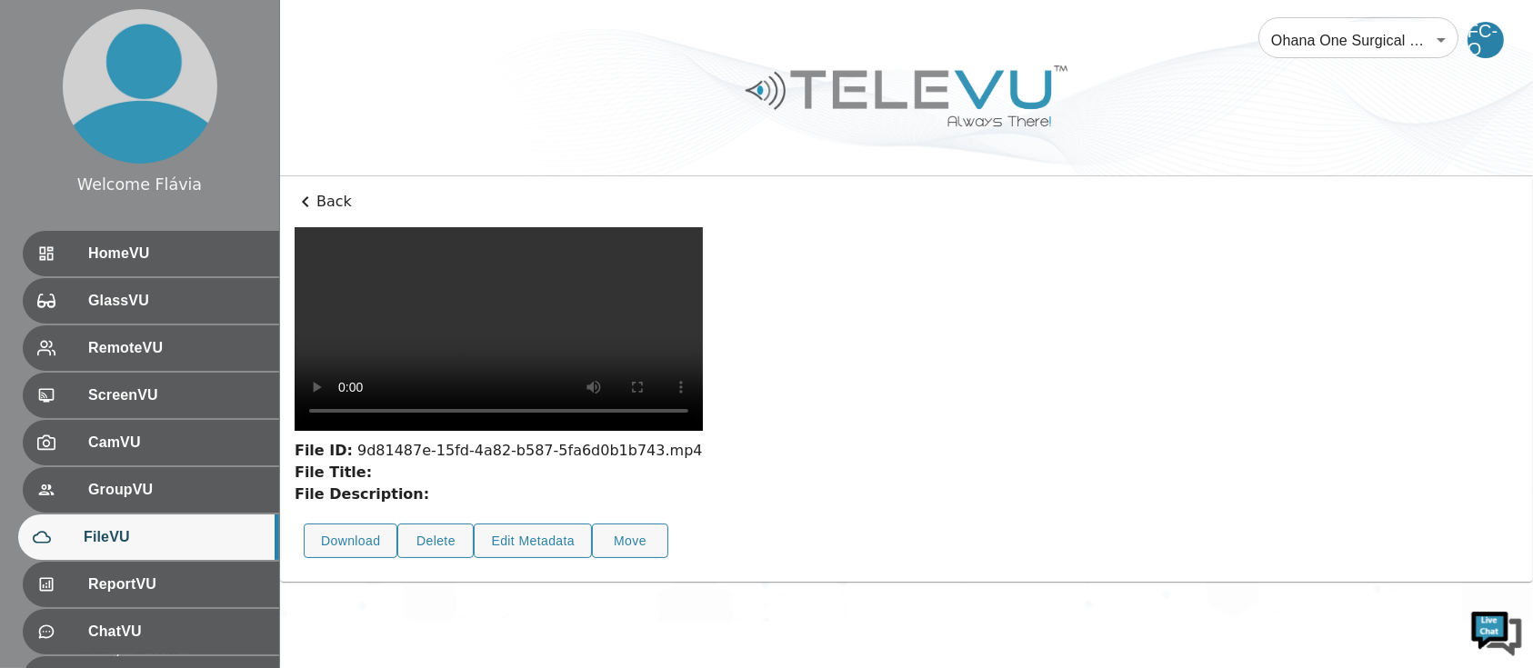
click at [703, 431] on video at bounding box center [499, 329] width 408 height 204
click at [671, 415] on video at bounding box center [499, 329] width 408 height 204
click at [553, 430] on video at bounding box center [498, 328] width 406 height 203
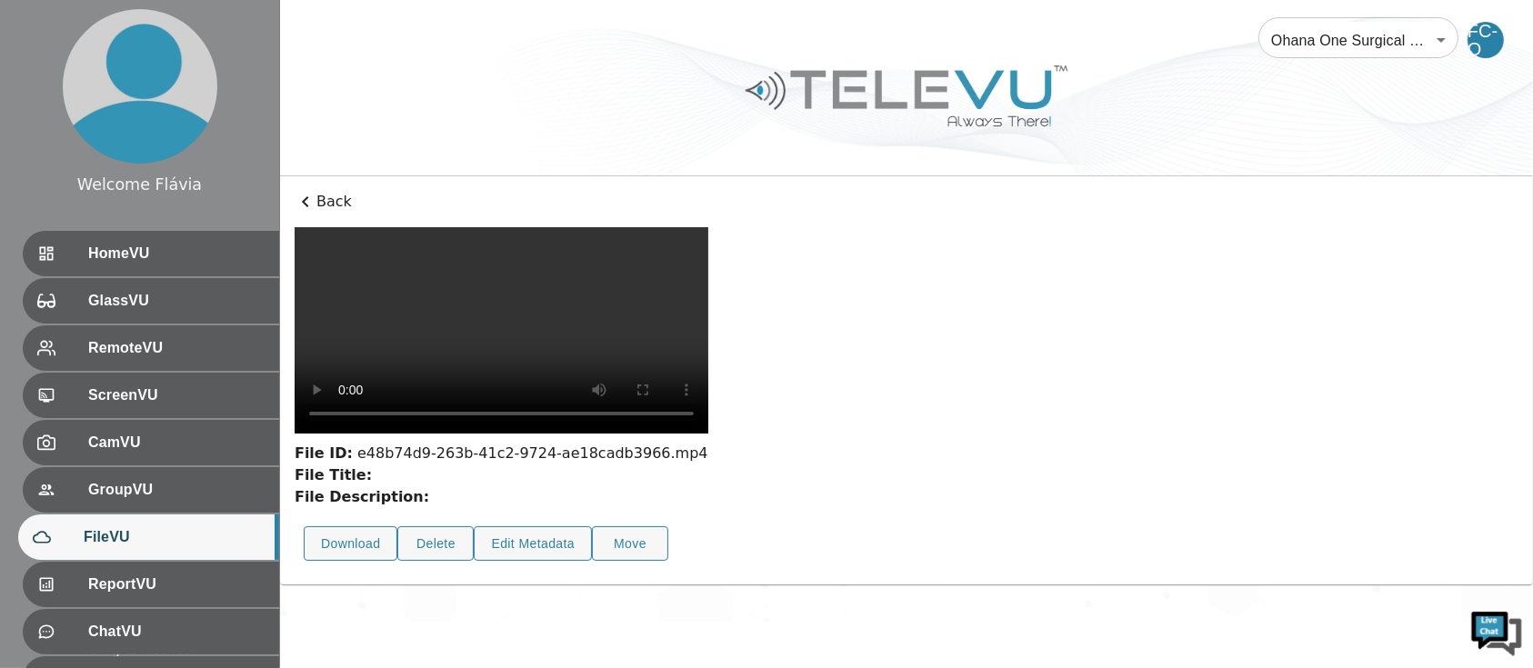
click at [698, 434] on video at bounding box center [502, 330] width 414 height 206
click at [708, 434] on video at bounding box center [502, 330] width 414 height 206
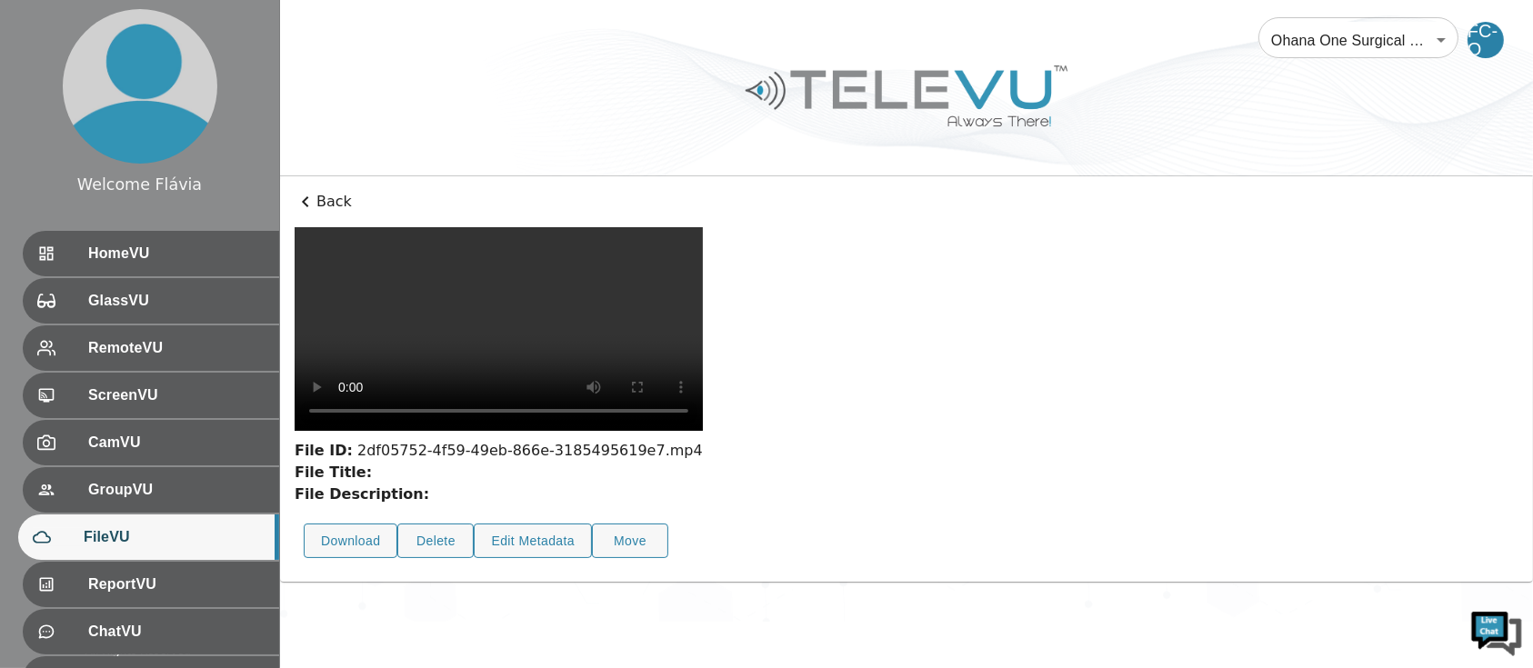
click at [607, 431] on video at bounding box center [499, 329] width 408 height 204
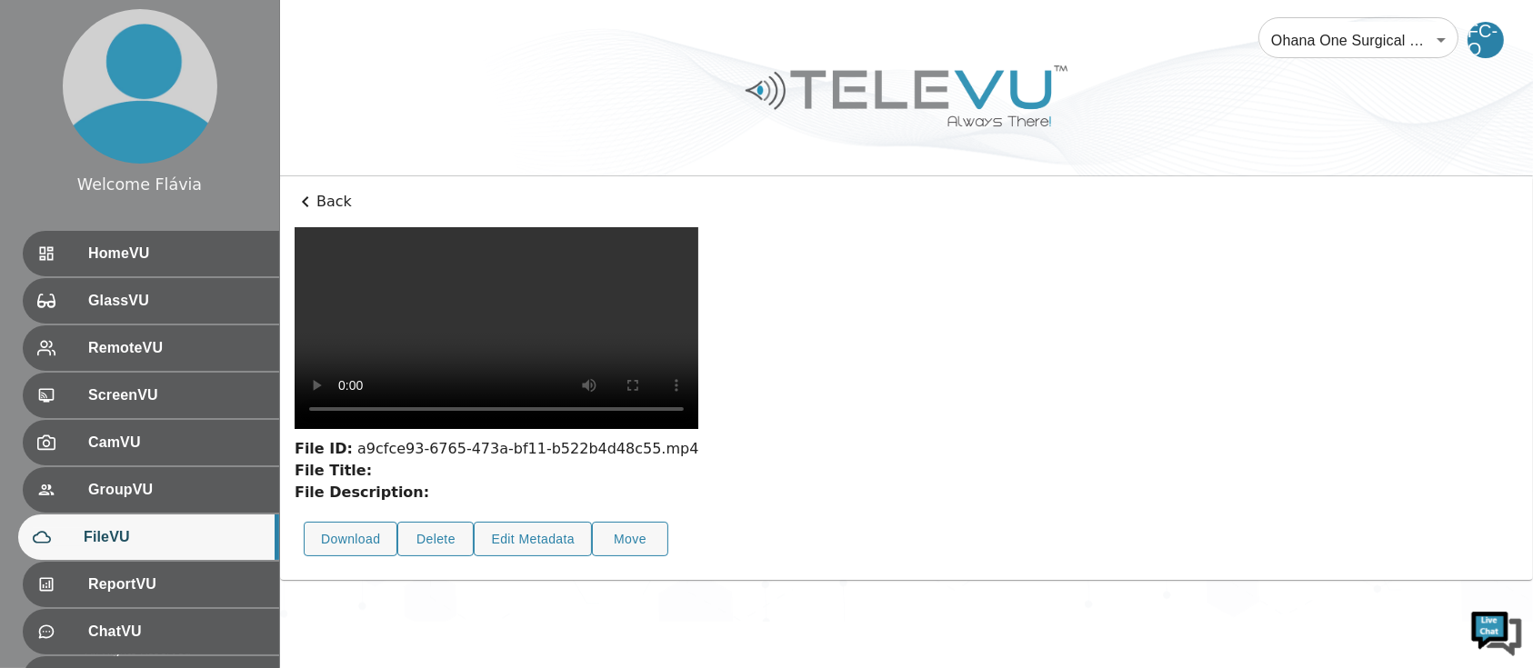
click at [698, 429] on video at bounding box center [497, 328] width 404 height 202
click at [629, 430] on video at bounding box center [497, 328] width 405 height 203
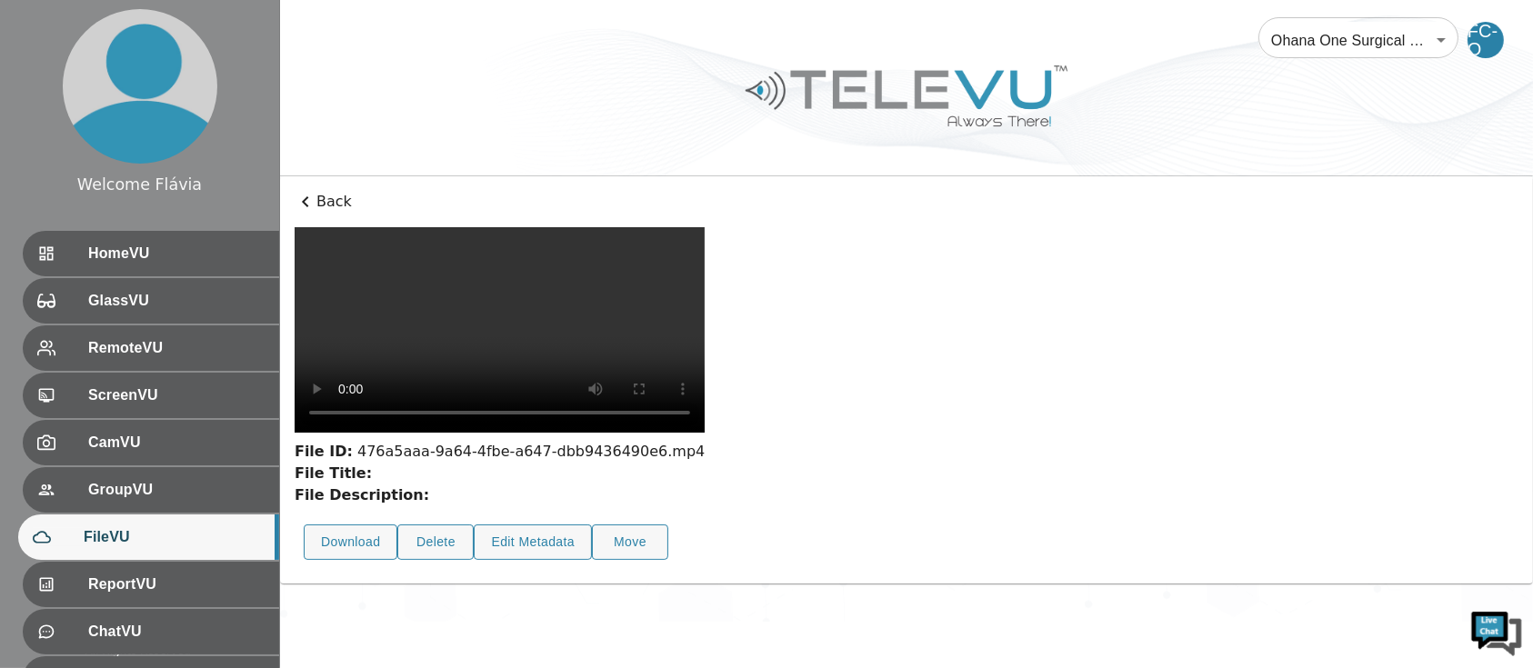
click at [651, 433] on video at bounding box center [500, 330] width 410 height 206
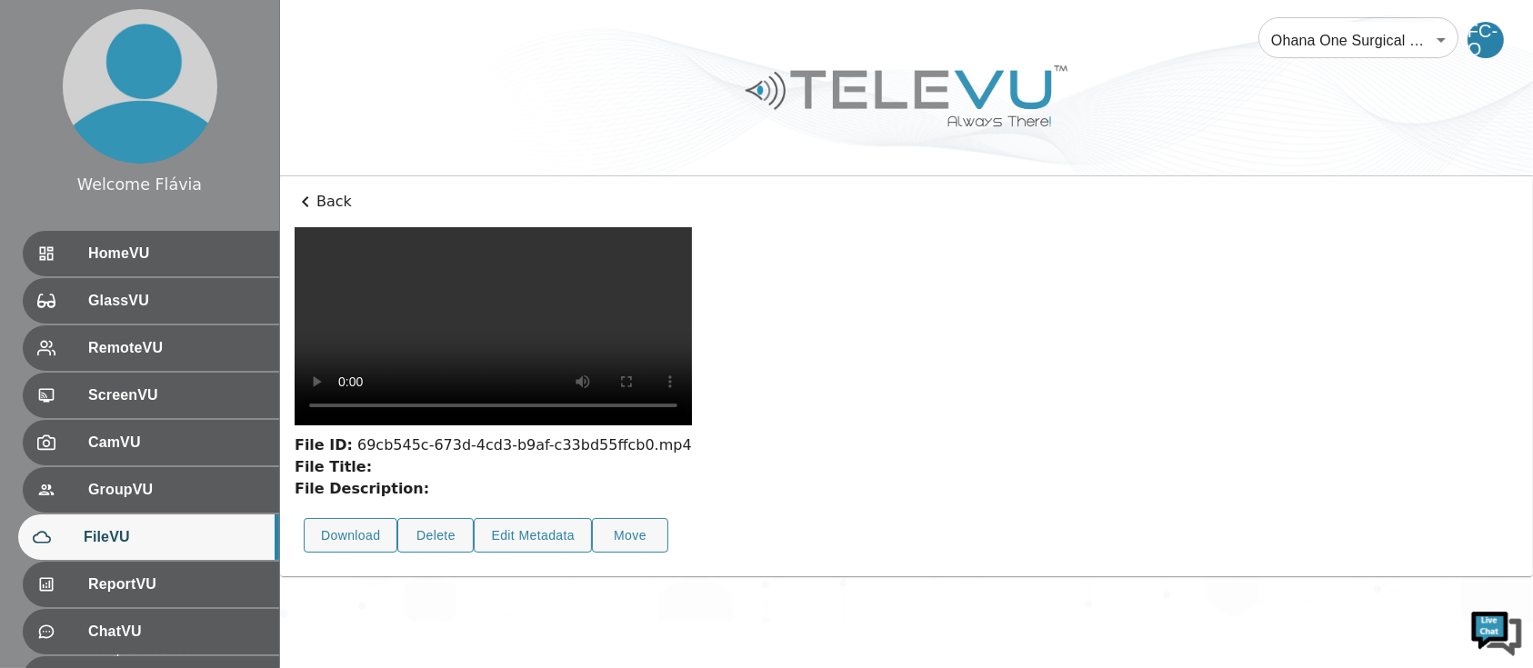
click at [542, 426] on video at bounding box center [493, 326] width 397 height 198
click at [692, 426] on video at bounding box center [493, 326] width 397 height 198
click at [564, 426] on video at bounding box center [493, 326] width 397 height 198
click at [662, 426] on video at bounding box center [493, 326] width 397 height 198
click at [674, 376] on video at bounding box center [495, 327] width 400 height 200
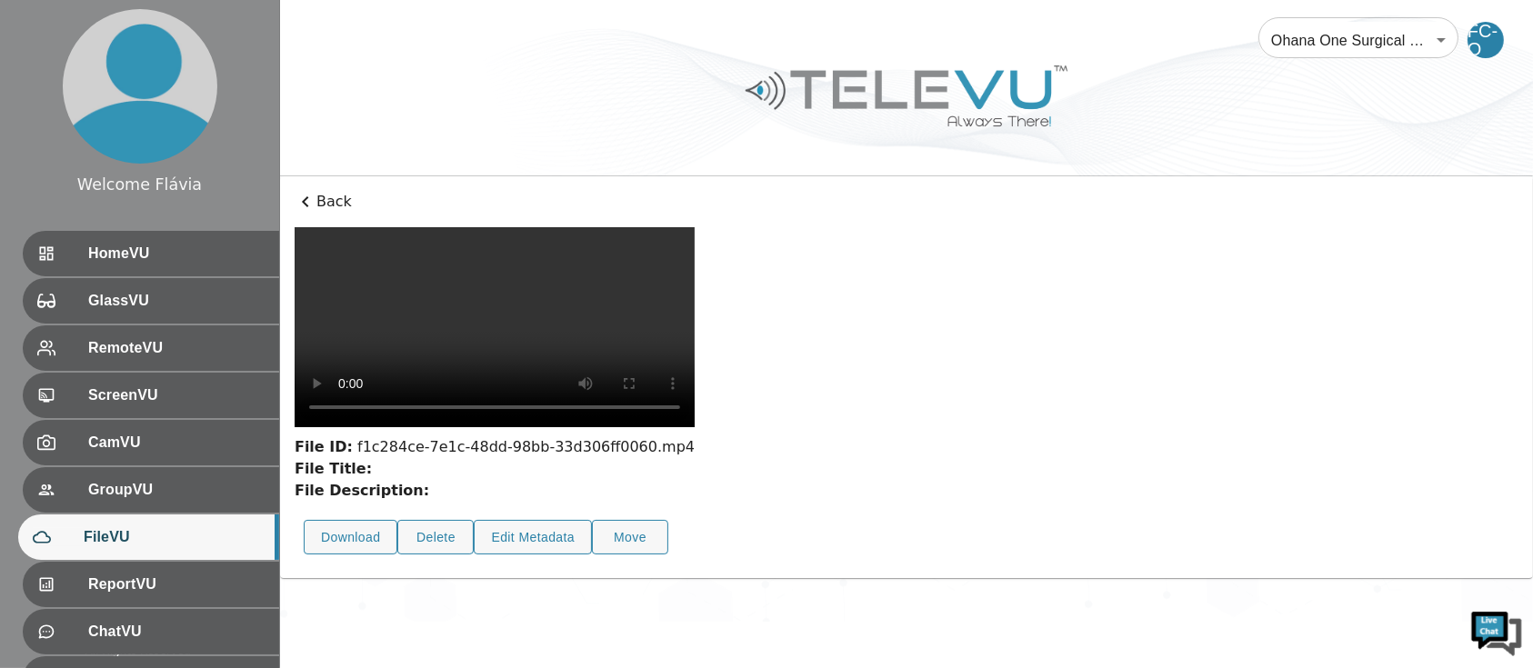
scroll to position [93, 0]
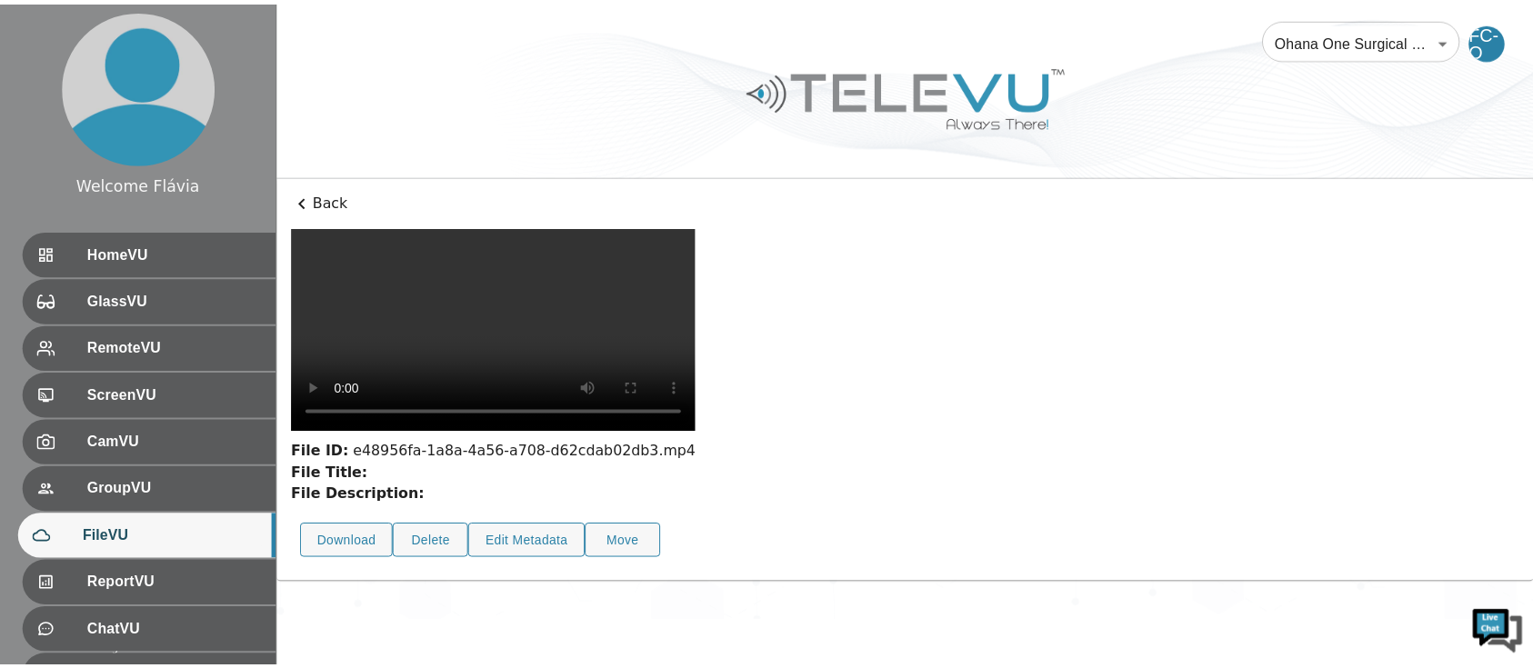
scroll to position [93, 0]
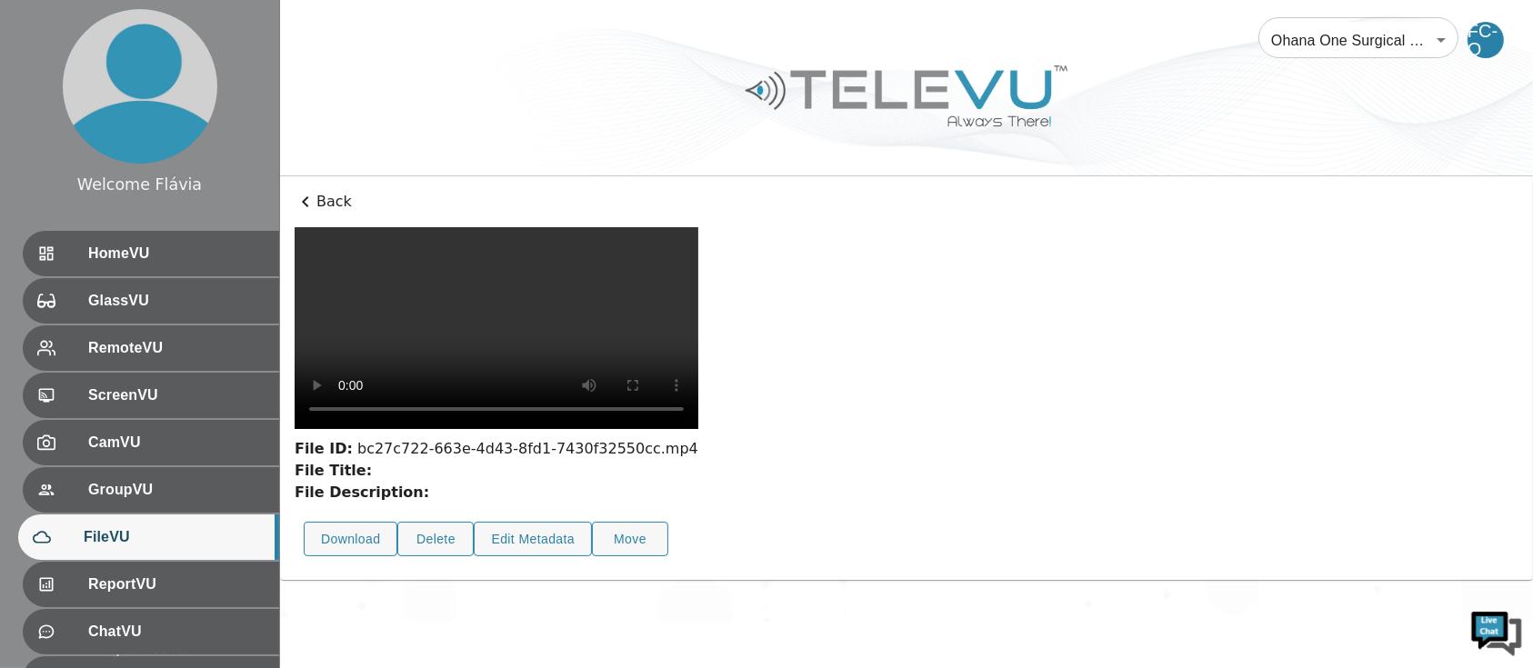
click at [693, 429] on video at bounding box center [497, 328] width 404 height 202
click at [698, 429] on video at bounding box center [497, 328] width 404 height 202
click at [621, 430] on video at bounding box center [497, 328] width 405 height 203
drag, startPoint x: 620, startPoint y: 472, endPoint x: 850, endPoint y: 387, distance: 245.1
click at [699, 387] on video at bounding box center [497, 328] width 405 height 203
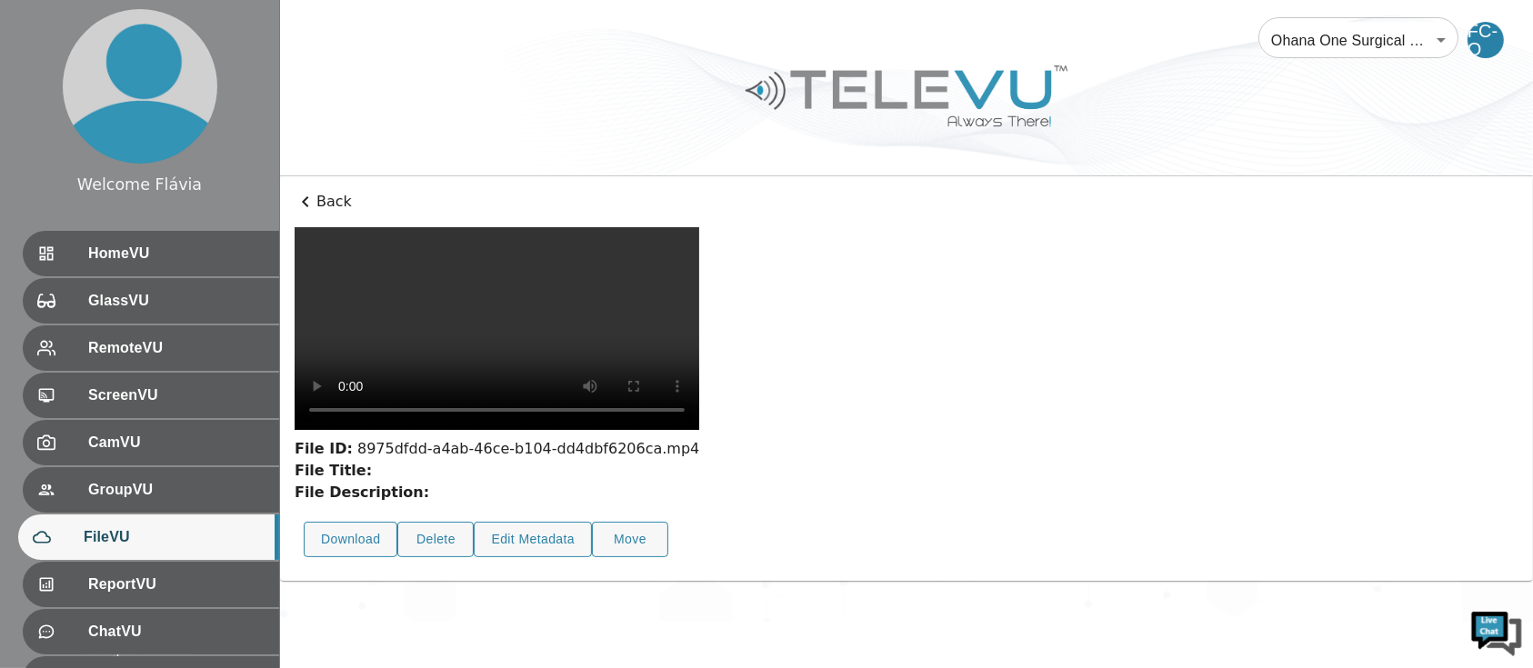
click at [582, 430] on video at bounding box center [497, 328] width 405 height 203
click at [675, 429] on video at bounding box center [497, 328] width 404 height 202
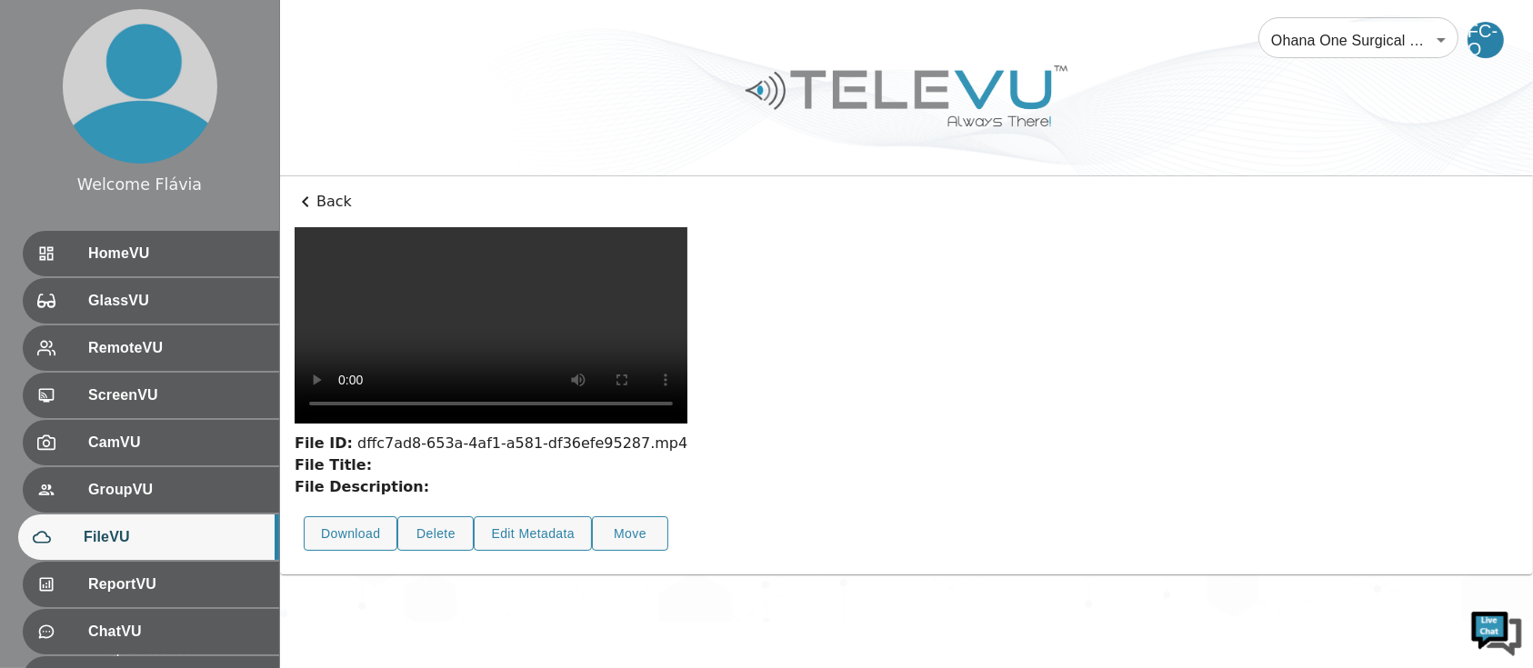
click at [633, 379] on video at bounding box center [491, 325] width 393 height 196
click at [447, 424] on video at bounding box center [491, 325] width 393 height 196
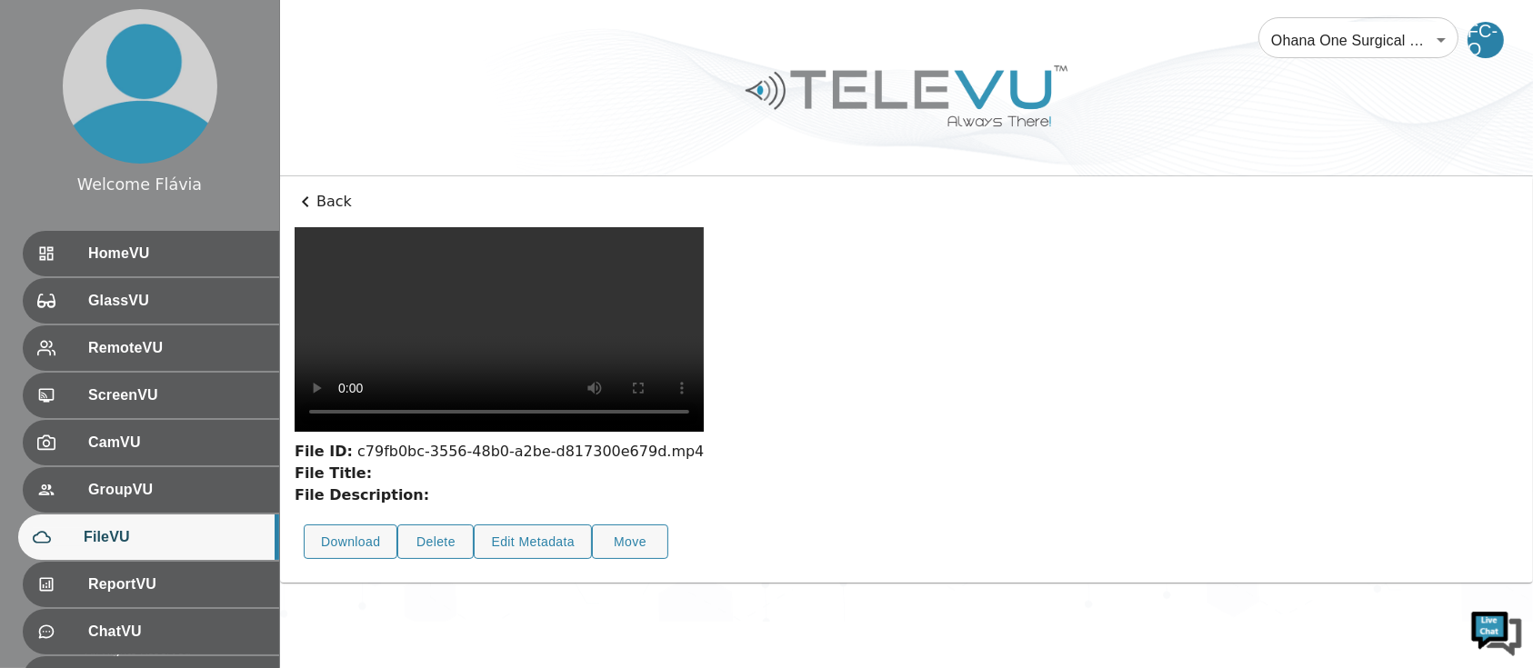
click at [554, 432] on video at bounding box center [499, 329] width 409 height 205
click at [656, 430] on video at bounding box center [499, 329] width 409 height 205
click at [487, 432] on video at bounding box center [499, 329] width 409 height 205
click at [611, 432] on video at bounding box center [499, 329] width 409 height 205
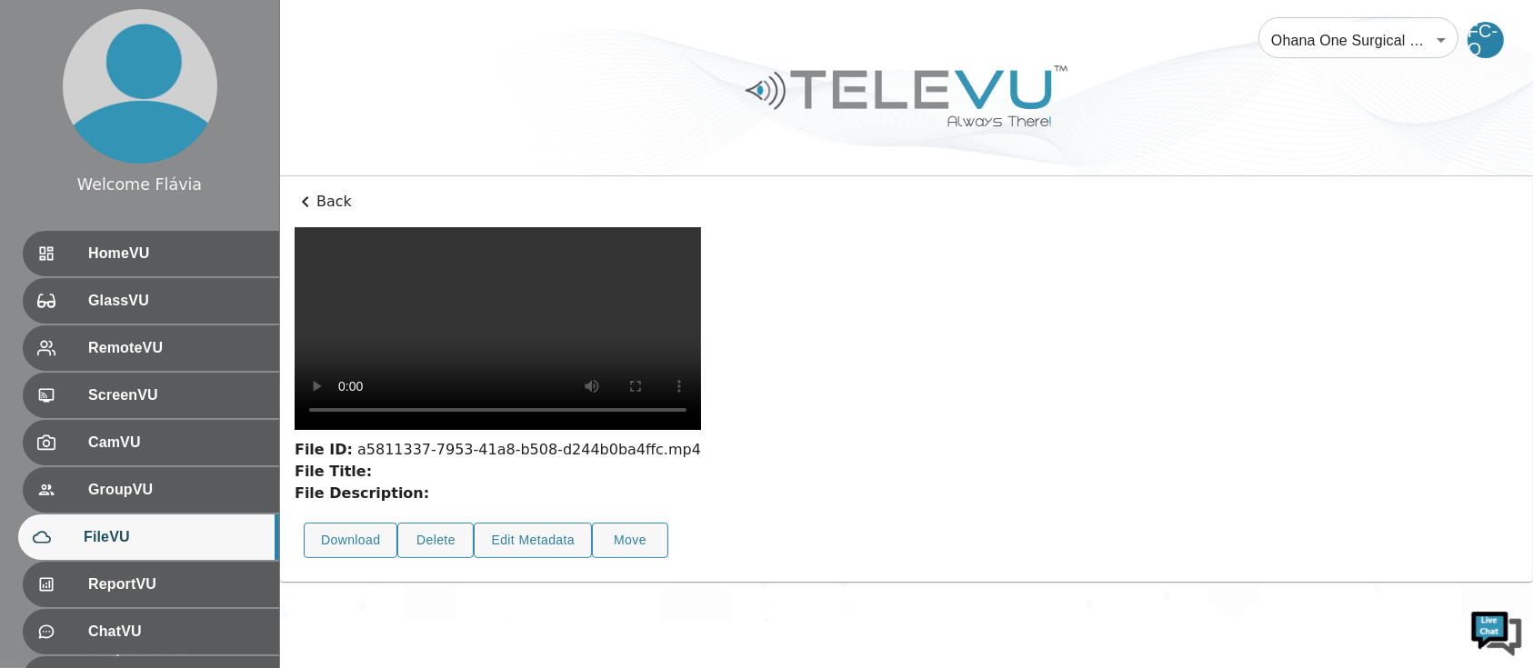
click at [590, 336] on video at bounding box center [498, 328] width 406 height 203
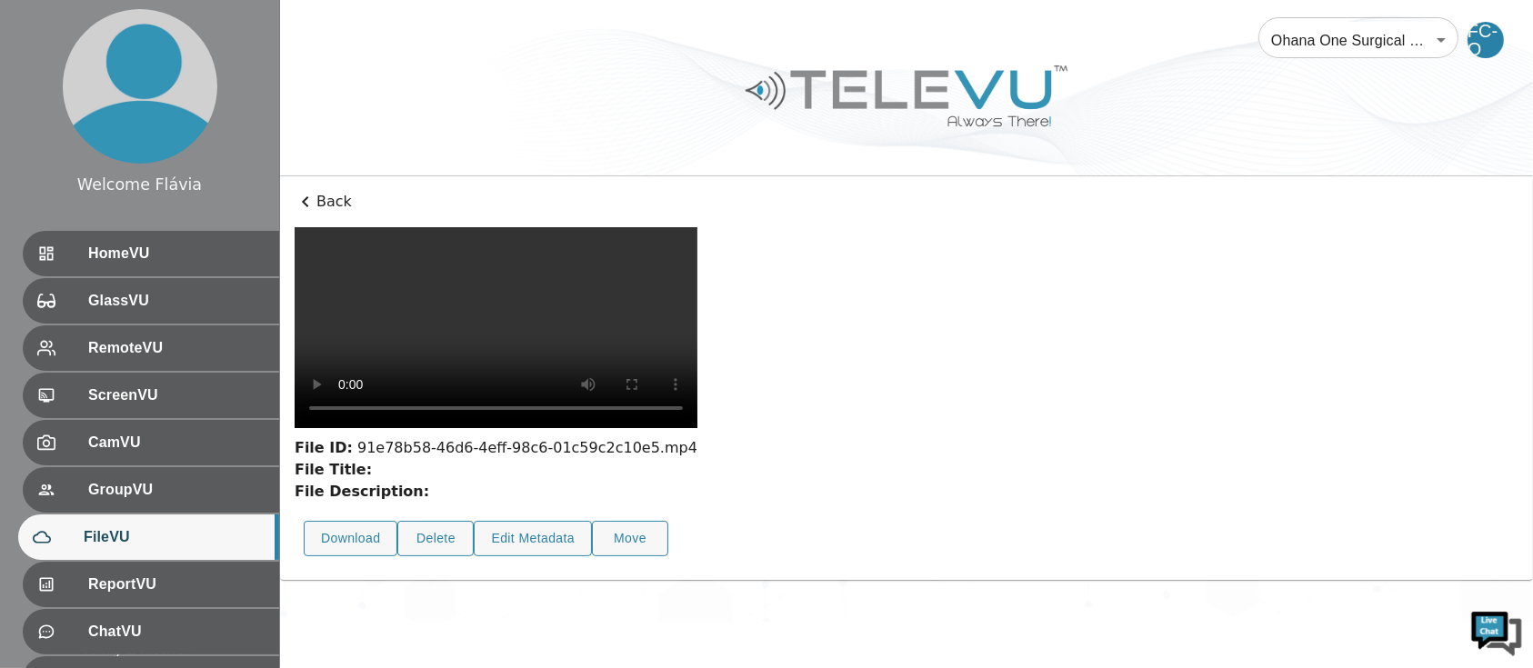
click at [615, 390] on video at bounding box center [496, 327] width 403 height 201
click at [697, 429] on video at bounding box center [496, 328] width 403 height 202
click at [667, 429] on video at bounding box center [496, 328] width 403 height 202
click at [696, 427] on video at bounding box center [495, 327] width 401 height 200
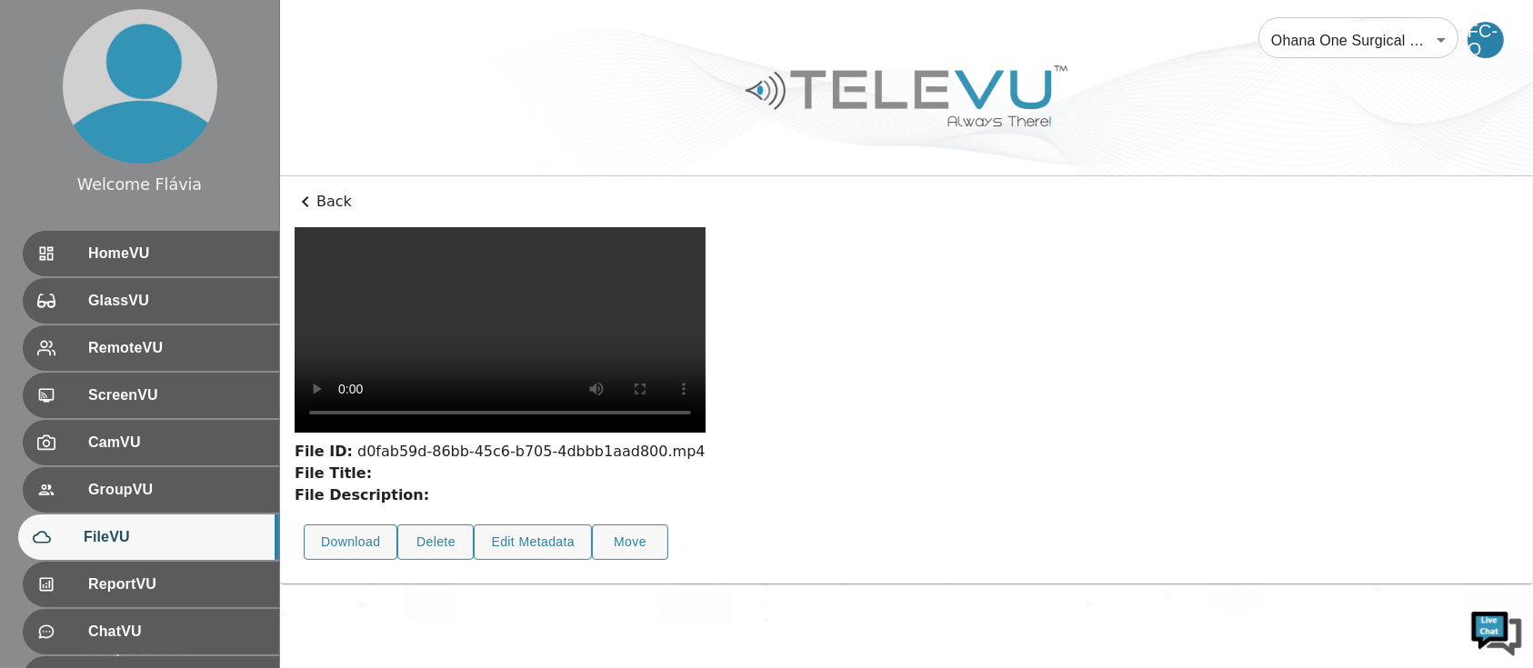
click at [462, 433] on video at bounding box center [500, 330] width 411 height 206
click at [706, 433] on video at bounding box center [500, 330] width 411 height 206
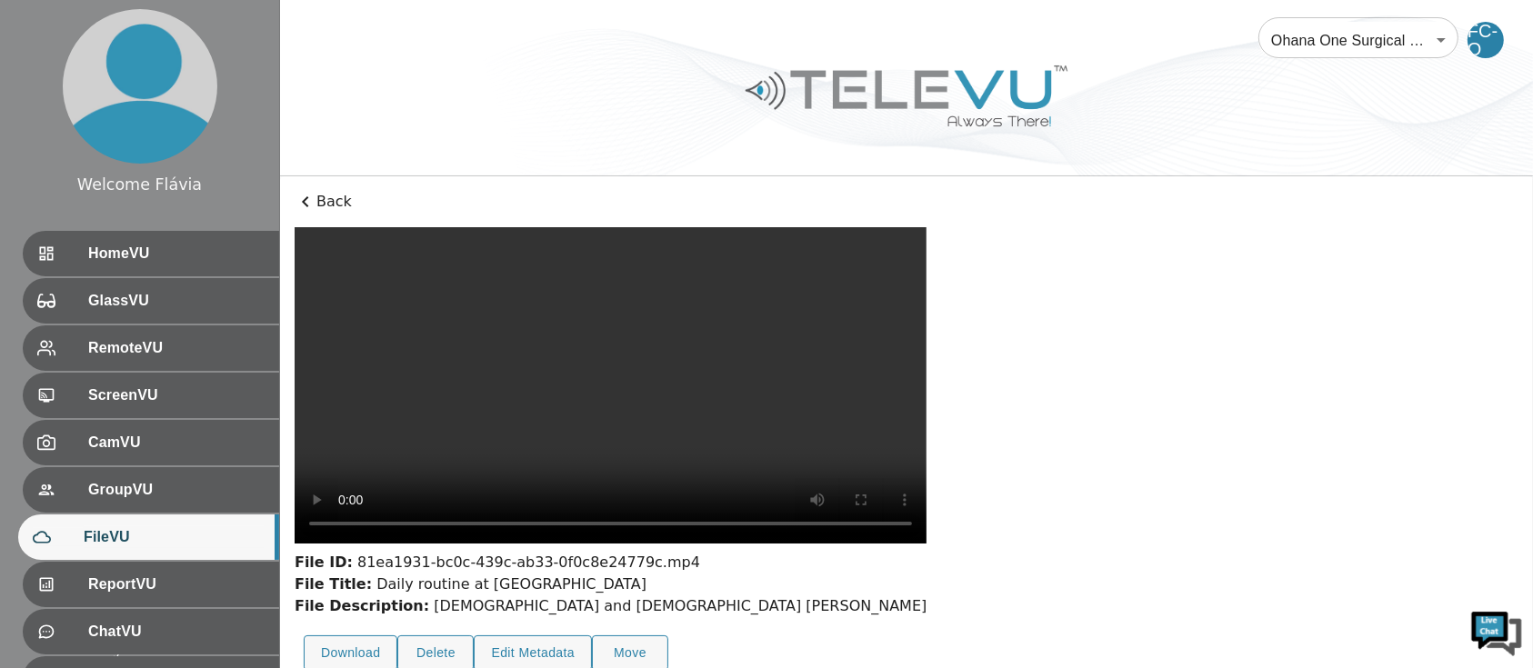
click at [662, 404] on video at bounding box center [611, 385] width 632 height 316
click at [779, 574] on div "File ID: 81ea1931-bc0c-439c-ab33-0f0c8e24779c.mp4" at bounding box center [611, 563] width 632 height 22
click at [801, 614] on div "File ID: 81ea1931-bc0c-439c-ab33-0f0c8e24779c.mp4 File Title: Daily routine at …" at bounding box center [611, 453] width 632 height 453
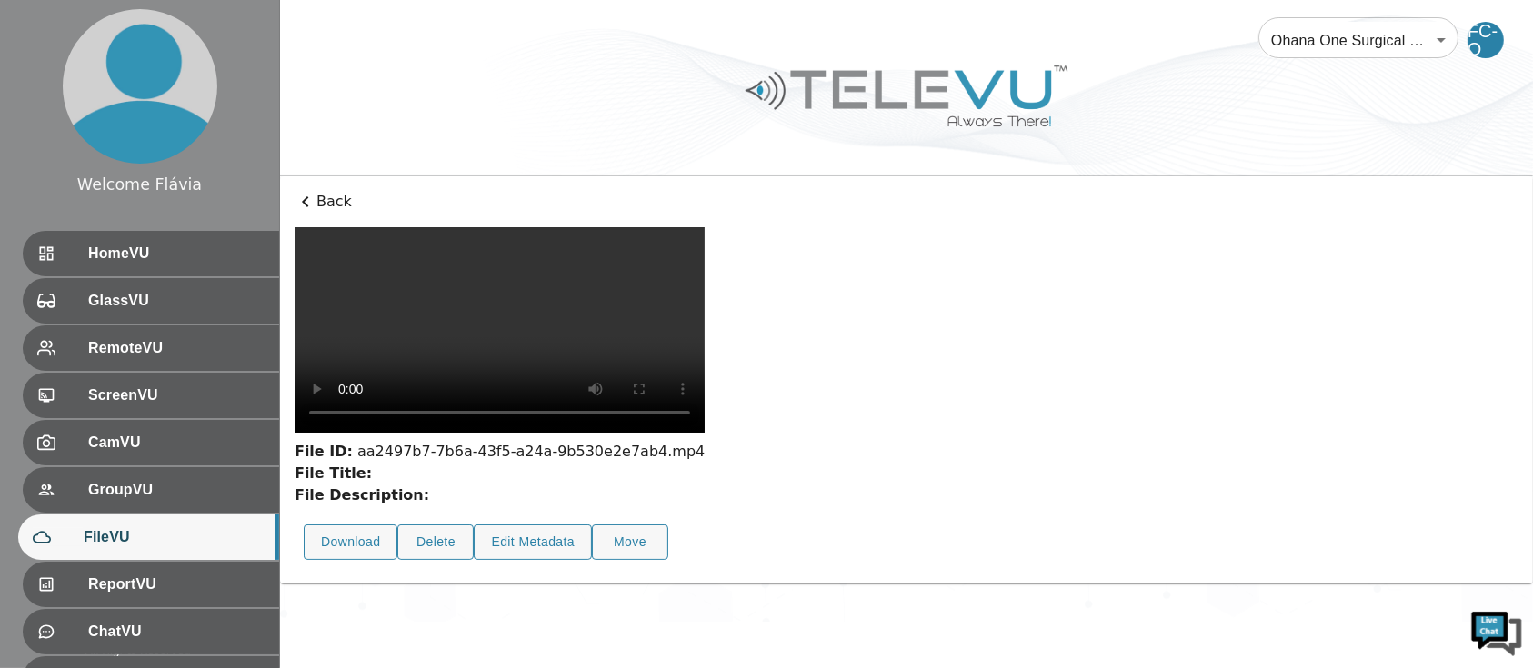
click at [657, 433] on video at bounding box center [500, 330] width 410 height 206
